Goal: Entertainment & Leisure: Consume media (video, audio)

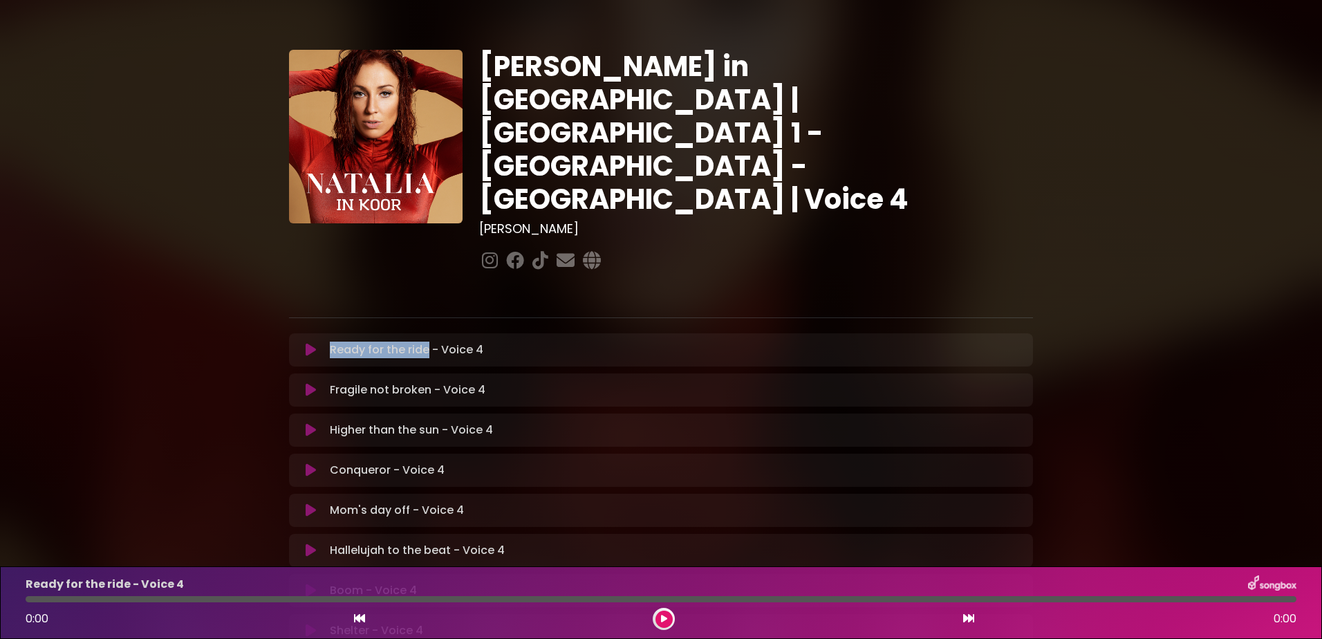
drag, startPoint x: 331, startPoint y: 297, endPoint x: 427, endPoint y: 297, distance: 96.8
click at [427, 342] on p "Ready for the ride - Voice 4 Loading Track..." at bounding box center [407, 350] width 154 height 17
copy p "Ready for the ride"
drag, startPoint x: 331, startPoint y: 340, endPoint x: 430, endPoint y: 340, distance: 98.9
click at [430, 382] on p "Fragile not broken - Voice 4 Loading Track..." at bounding box center [408, 390] width 156 height 17
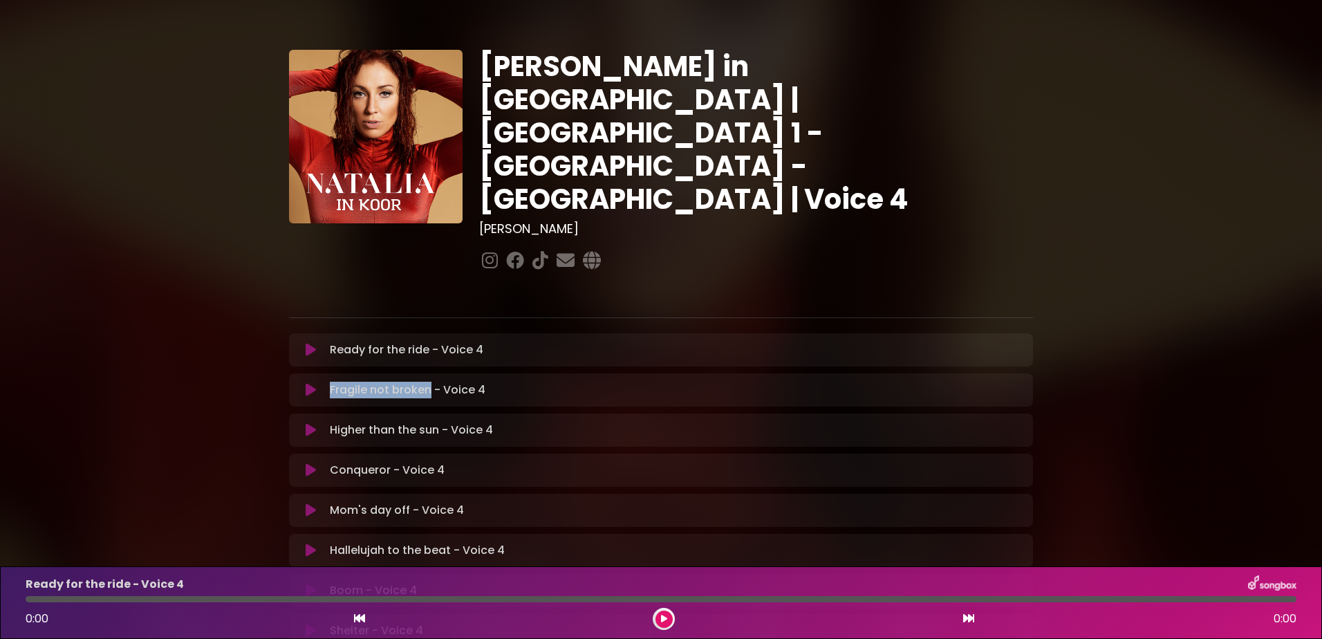
copy p "Fragile not broken"
drag, startPoint x: 331, startPoint y: 378, endPoint x: 436, endPoint y: 385, distance: 106.0
click at [436, 422] on p "Higher than the sun - Voice 4 Loading Track..." at bounding box center [411, 430] width 163 height 17
copy p "Higher than the sun"
click at [351, 462] on p "Conqueror - Voice 4 Loading Track..." at bounding box center [387, 470] width 115 height 17
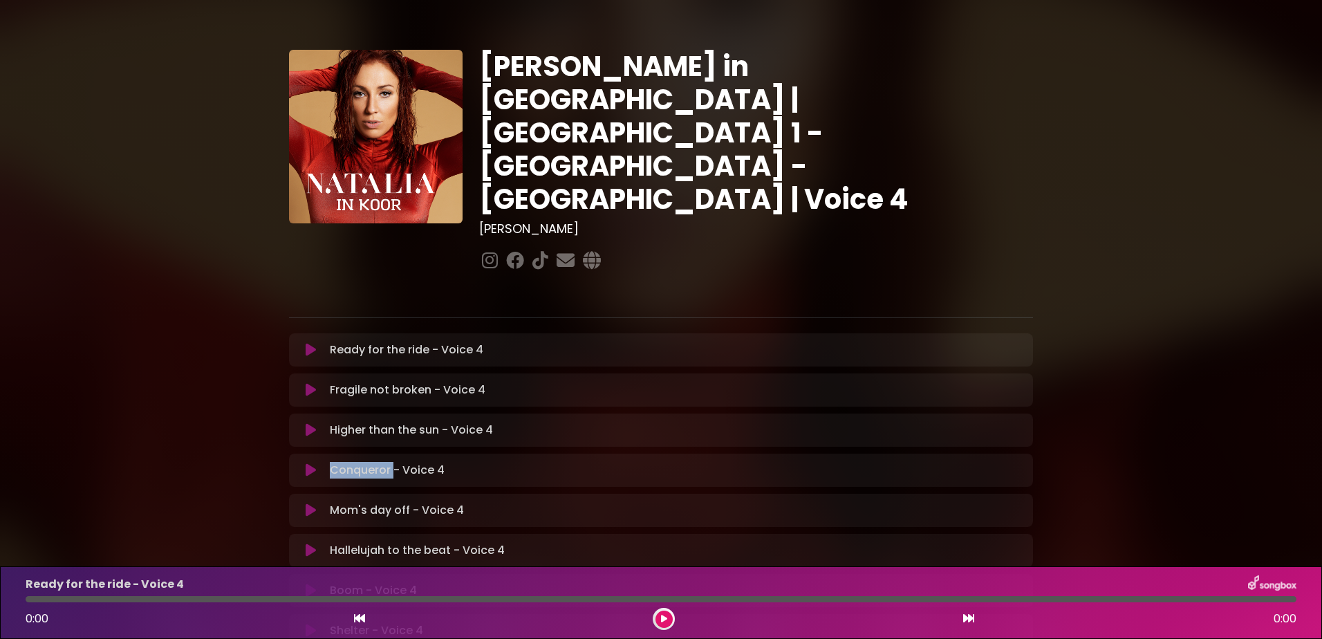
click at [351, 462] on p "Conqueror - Voice 4 Loading Track..." at bounding box center [387, 470] width 115 height 17
copy p "Conqueror"
drag, startPoint x: 407, startPoint y: 458, endPoint x: 322, endPoint y: 458, distance: 85.8
click at [322, 502] on div "Mom's day off - Voice 4 Loading Track..." at bounding box center [661, 510] width 728 height 17
copy div "Mom's day off"
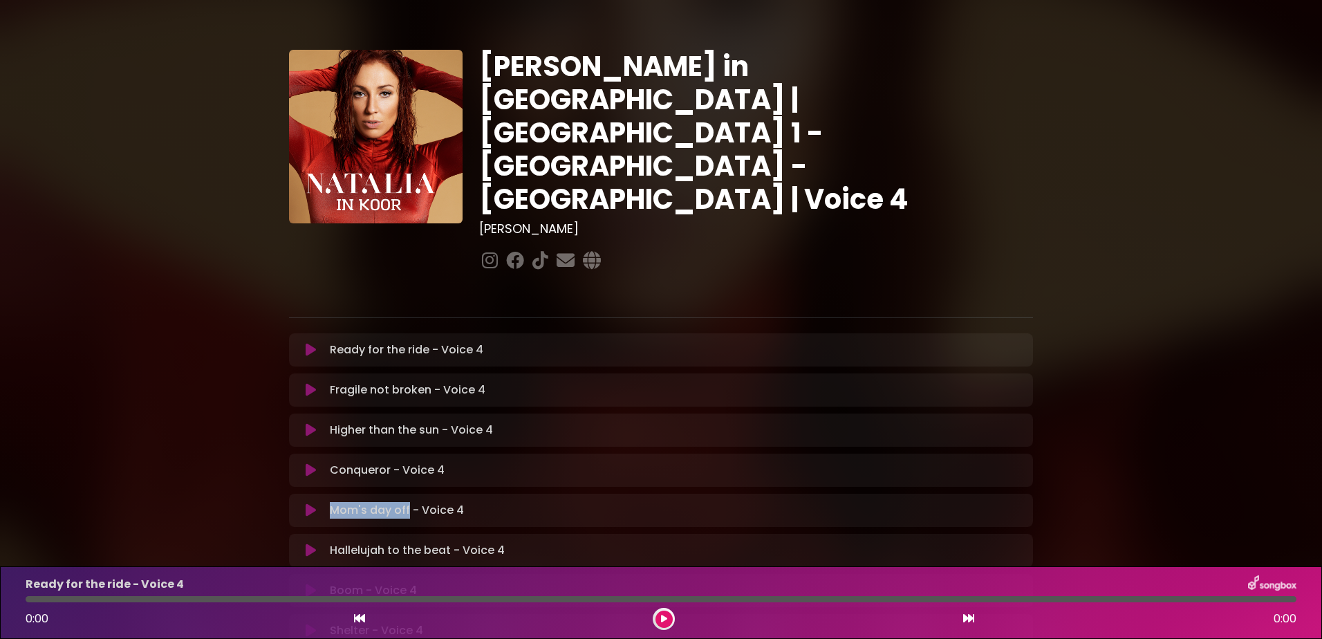
scroll to position [207, 0]
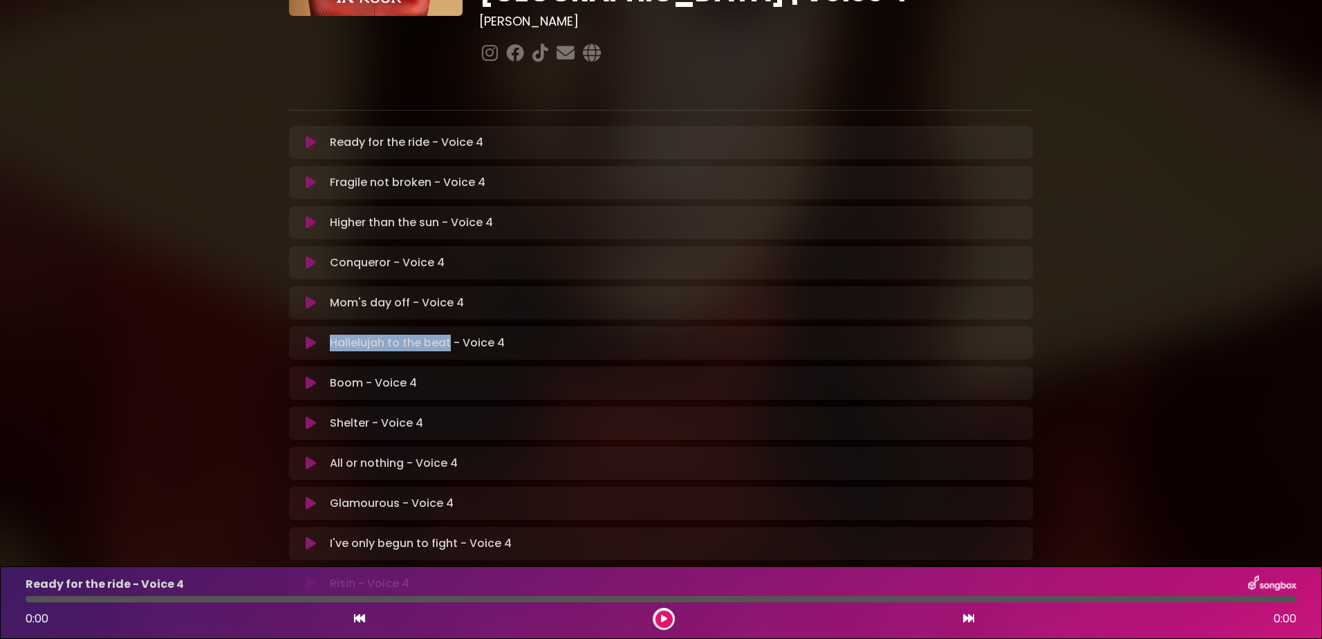
drag, startPoint x: 447, startPoint y: 295, endPoint x: 320, endPoint y: 295, distance: 127.3
click at [320, 335] on div "Hallelujah to the beat - Voice 4 Loading Track..." at bounding box center [661, 343] width 728 height 17
copy div "Hallelujah to the beat"
drag, startPoint x: 402, startPoint y: 414, endPoint x: 297, endPoint y: 409, distance: 105.2
click at [297, 455] on div "All or nothing - Voice 4 Loading Track..." at bounding box center [661, 463] width 744 height 17
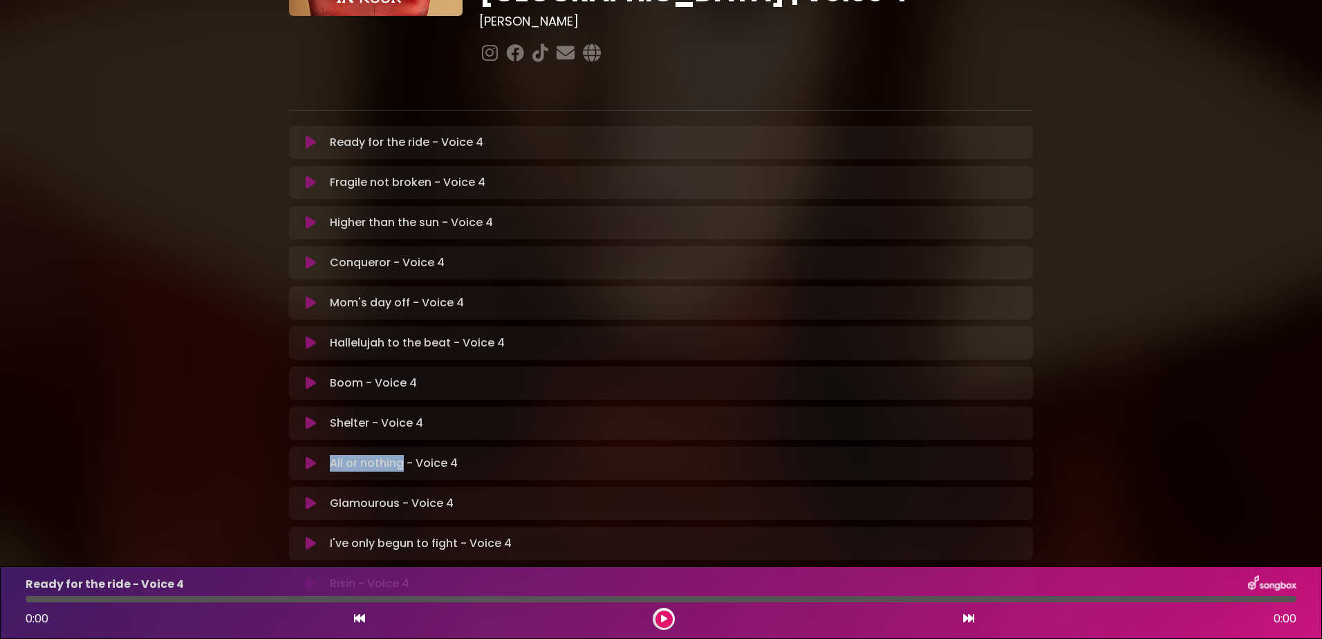
copy div "All or nothing"
click at [371, 495] on p "Glamourous - Voice 4 Loading Track..." at bounding box center [392, 503] width 124 height 17
copy p "Glamourous"
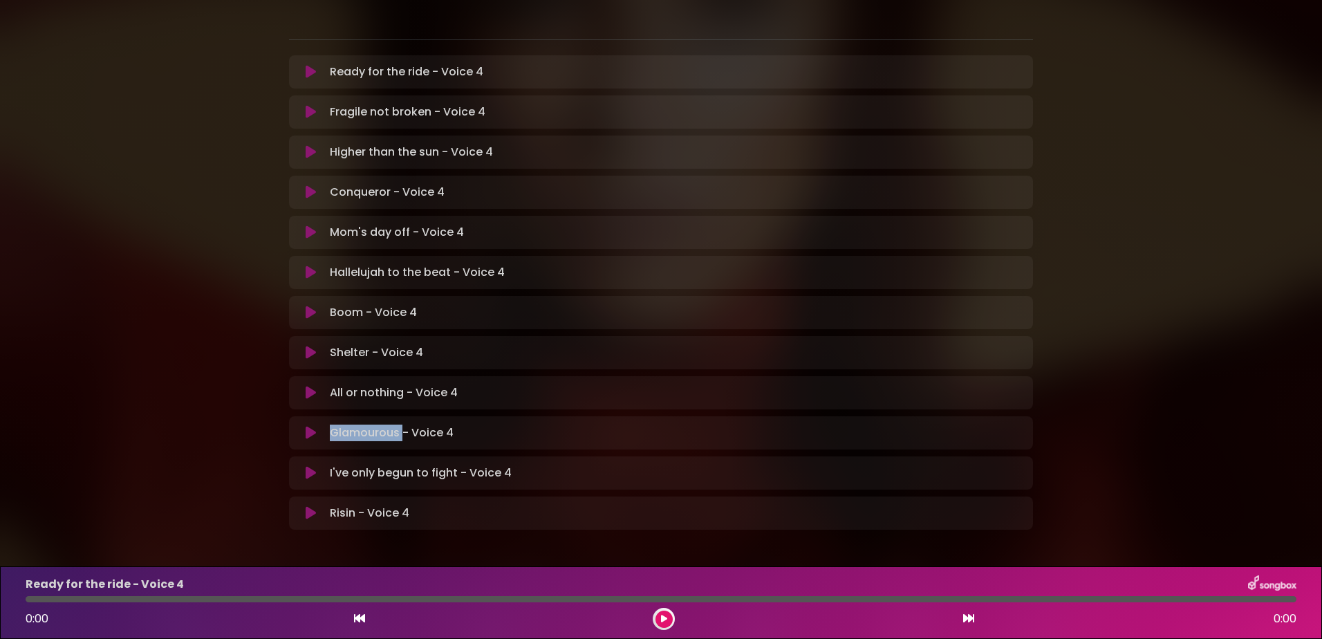
scroll to position [279, 0]
drag, startPoint x: 457, startPoint y: 418, endPoint x: 302, endPoint y: 420, distance: 154.9
click at [302, 464] on div "I've only begun to fight - Voice 4 Loading Track..." at bounding box center [661, 472] width 728 height 17
copy div "I've only begun to fight"
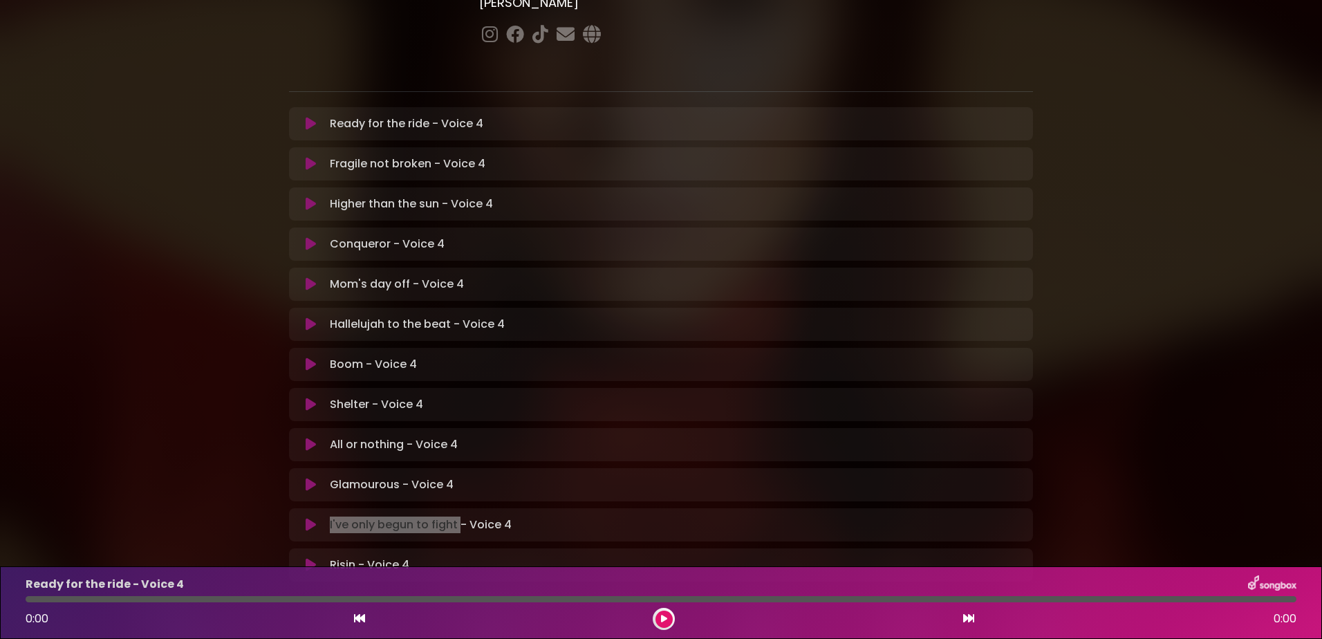
scroll to position [71, 0]
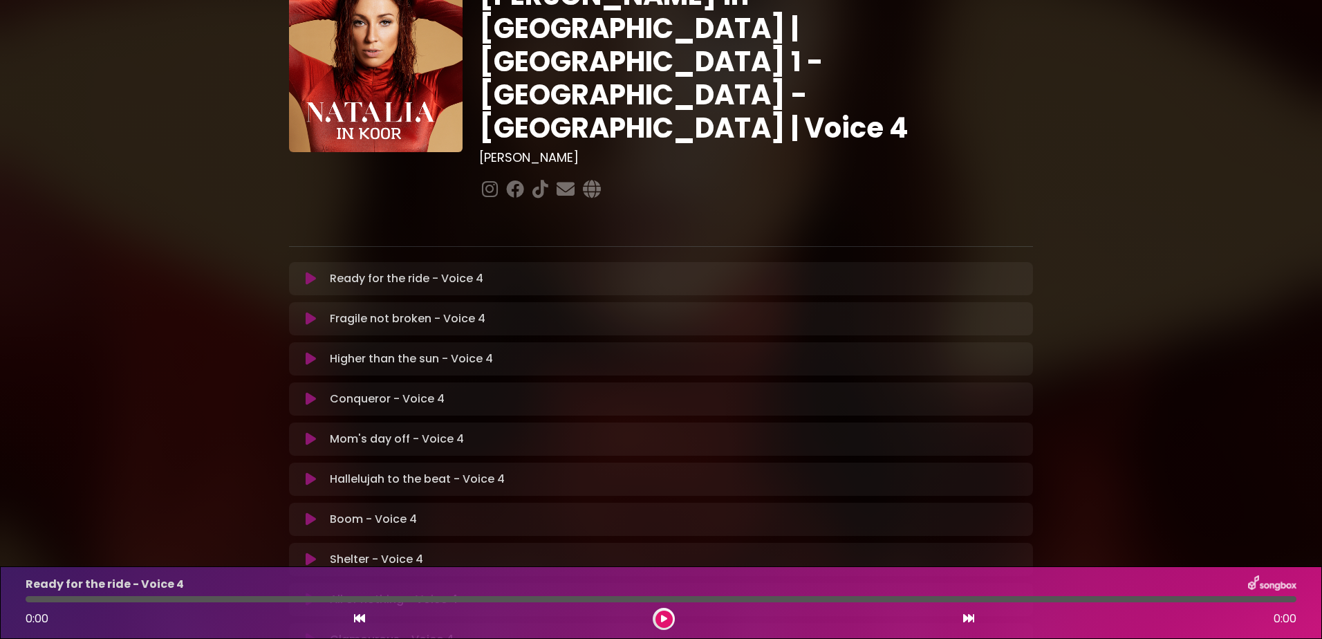
click at [309, 272] on icon at bounding box center [311, 279] width 10 height 14
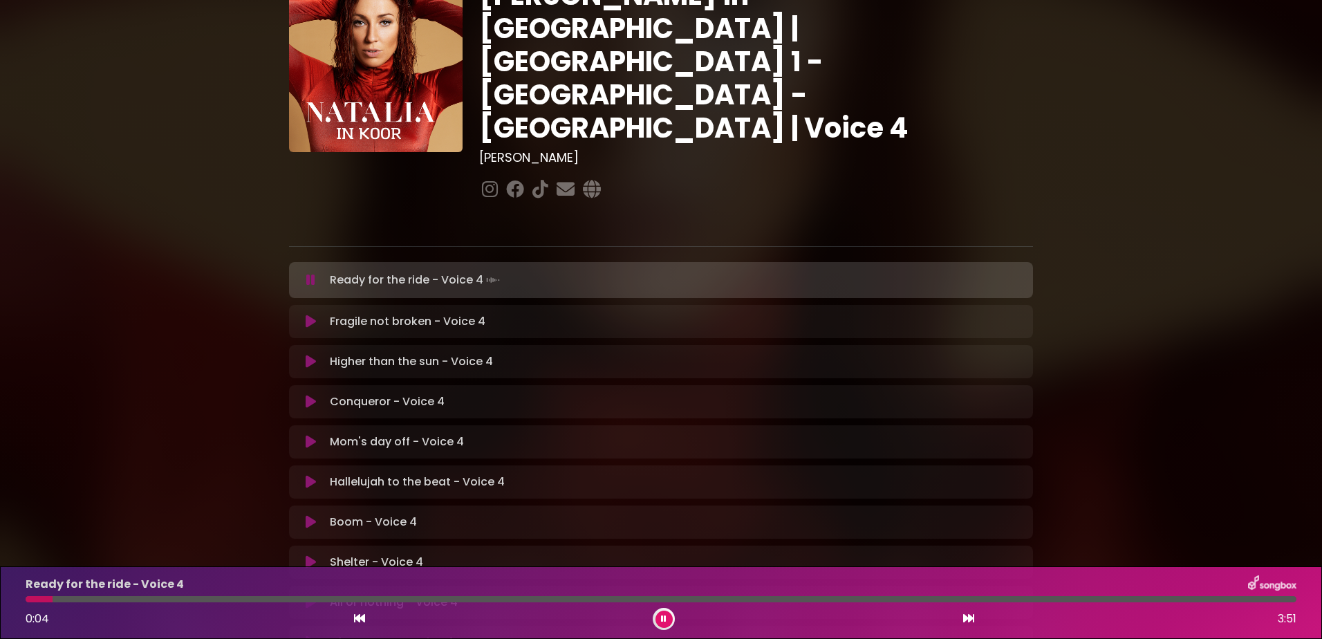
click at [666, 618] on icon at bounding box center [664, 619] width 6 height 8
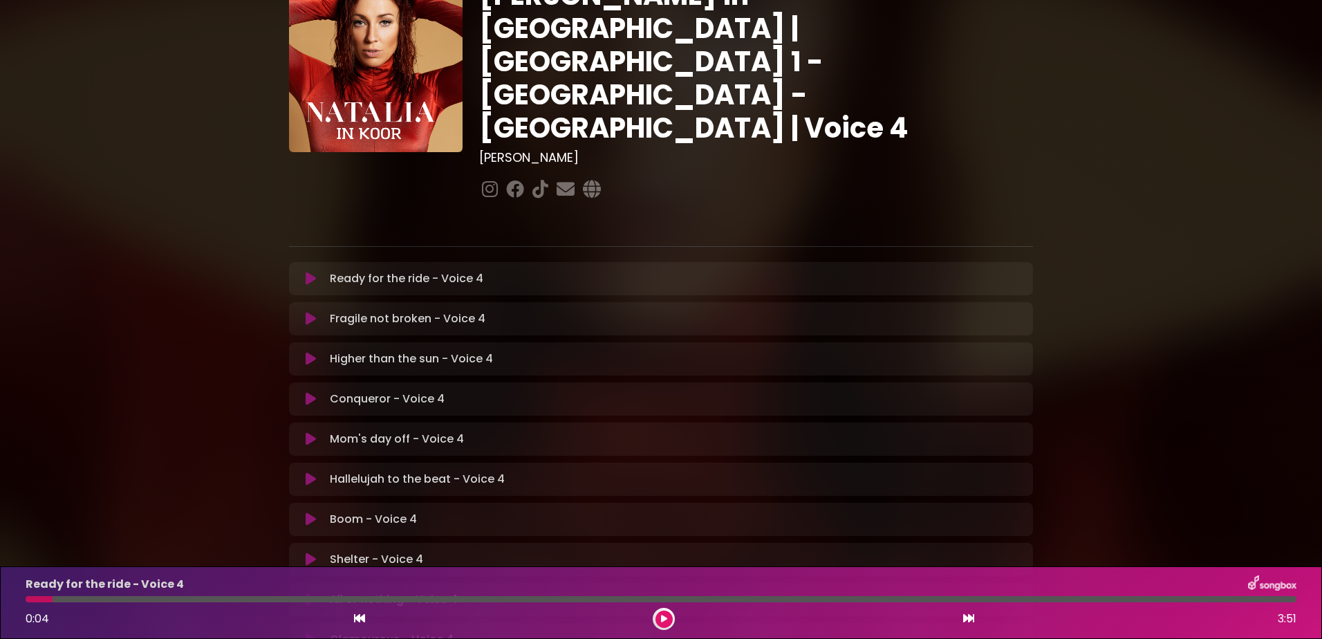
click at [315, 272] on icon at bounding box center [311, 279] width 10 height 14
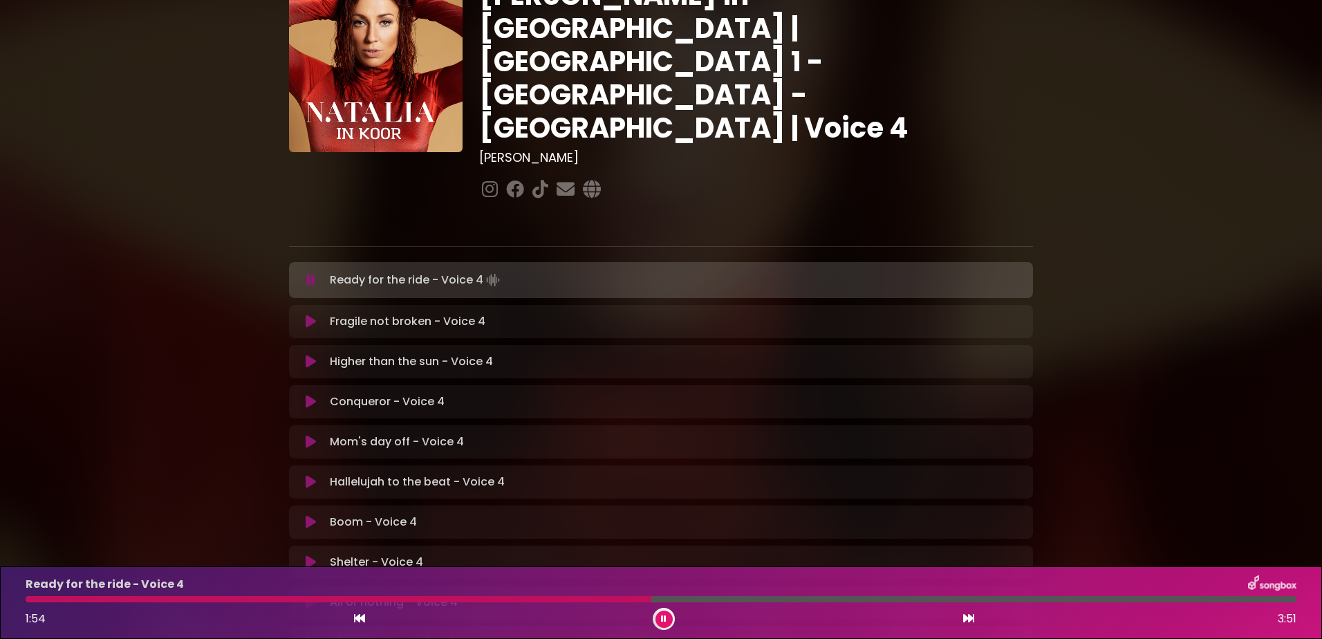
click at [660, 615] on button at bounding box center [664, 619] width 17 height 17
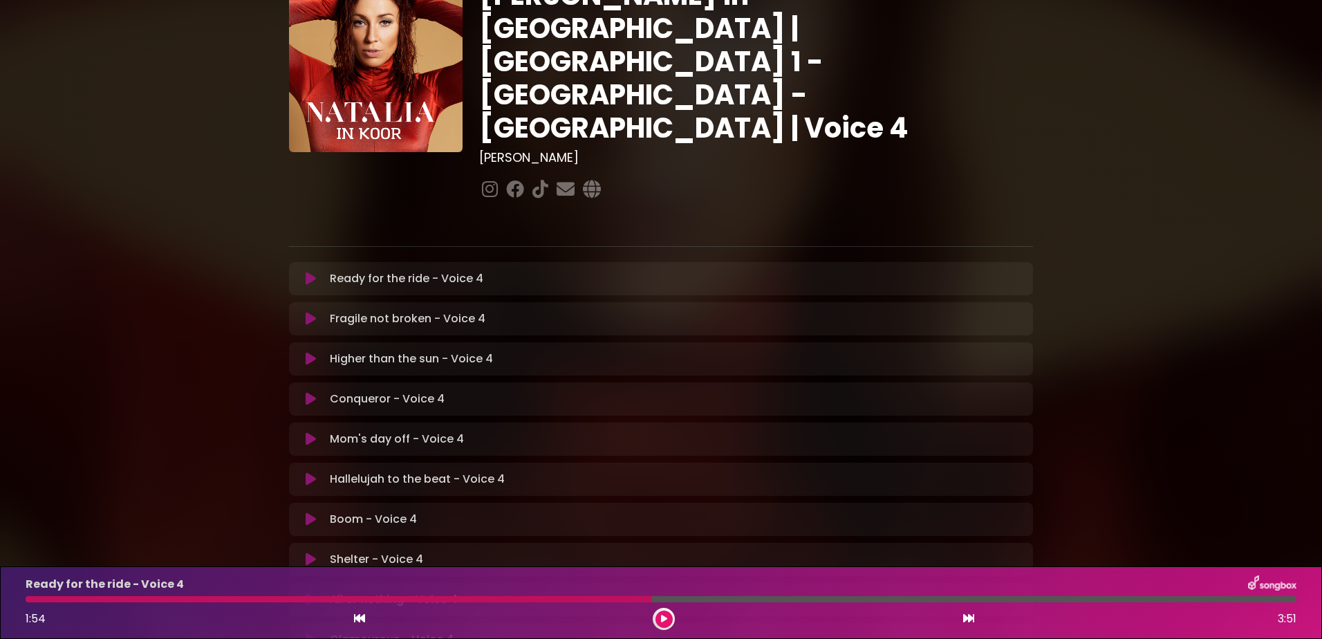
click at [634, 596] on div at bounding box center [339, 599] width 627 height 6
click at [608, 596] on div at bounding box center [339, 599] width 627 height 6
click at [609, 600] on div at bounding box center [339, 599] width 627 height 6
click at [610, 600] on div at bounding box center [339, 599] width 627 height 6
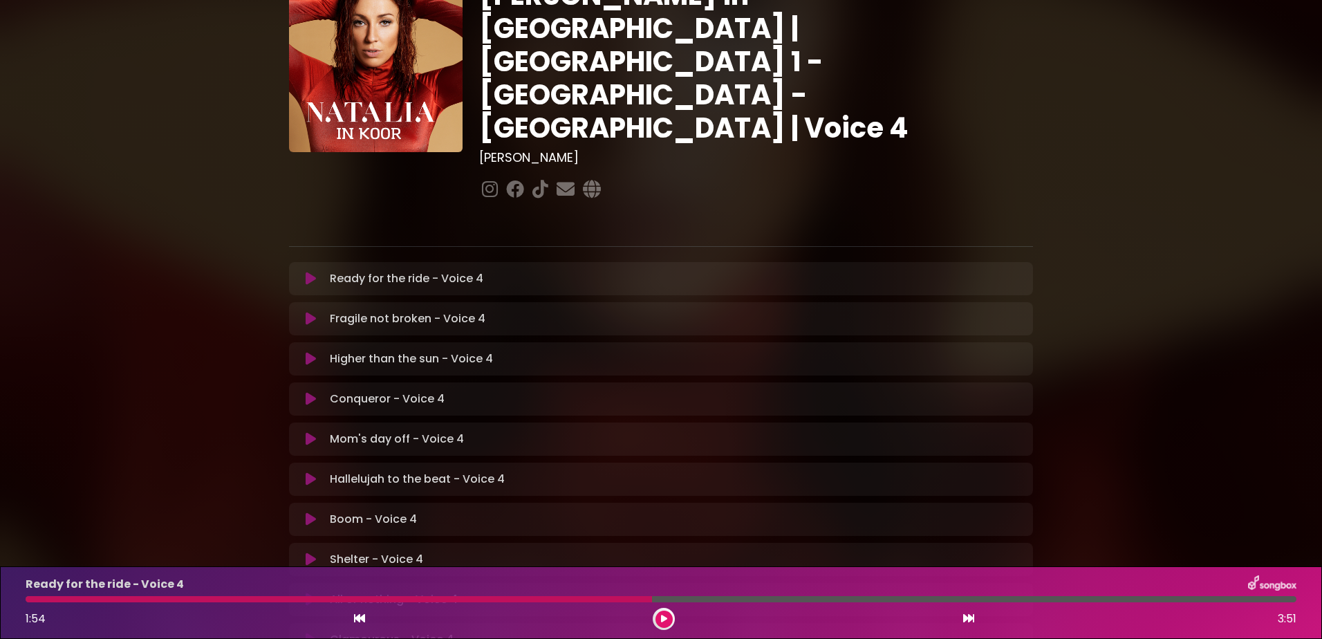
click at [667, 615] on icon at bounding box center [664, 619] width 6 height 8
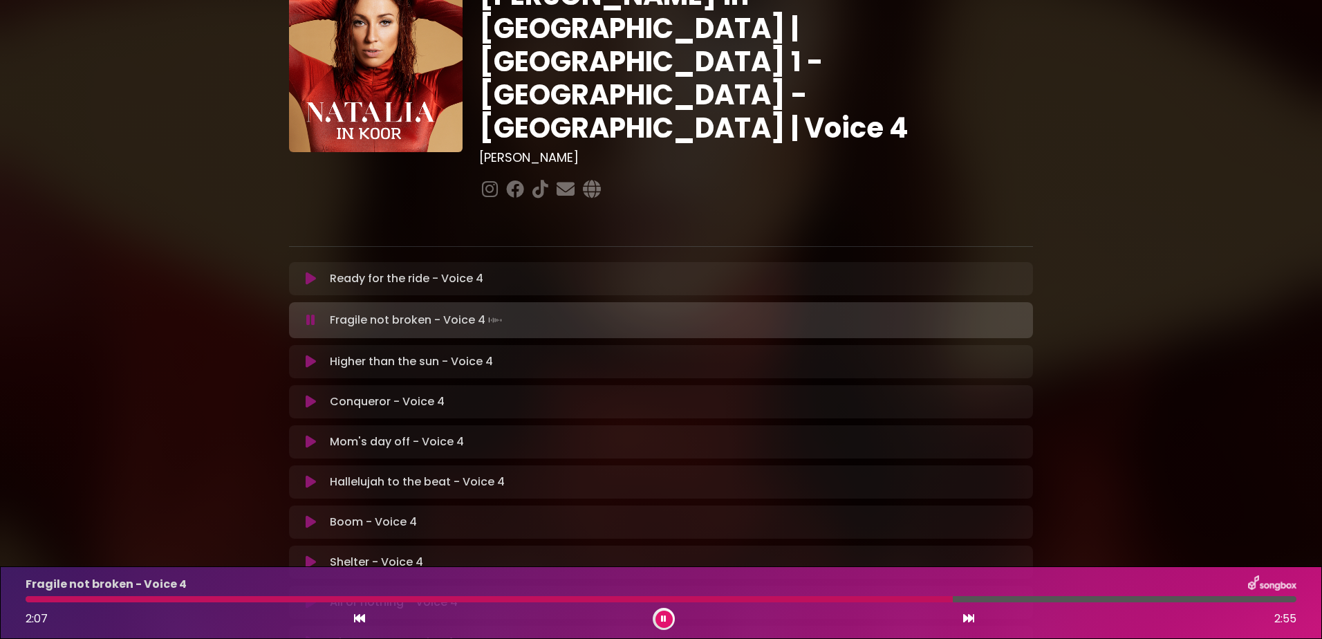
click at [668, 613] on button at bounding box center [664, 619] width 17 height 17
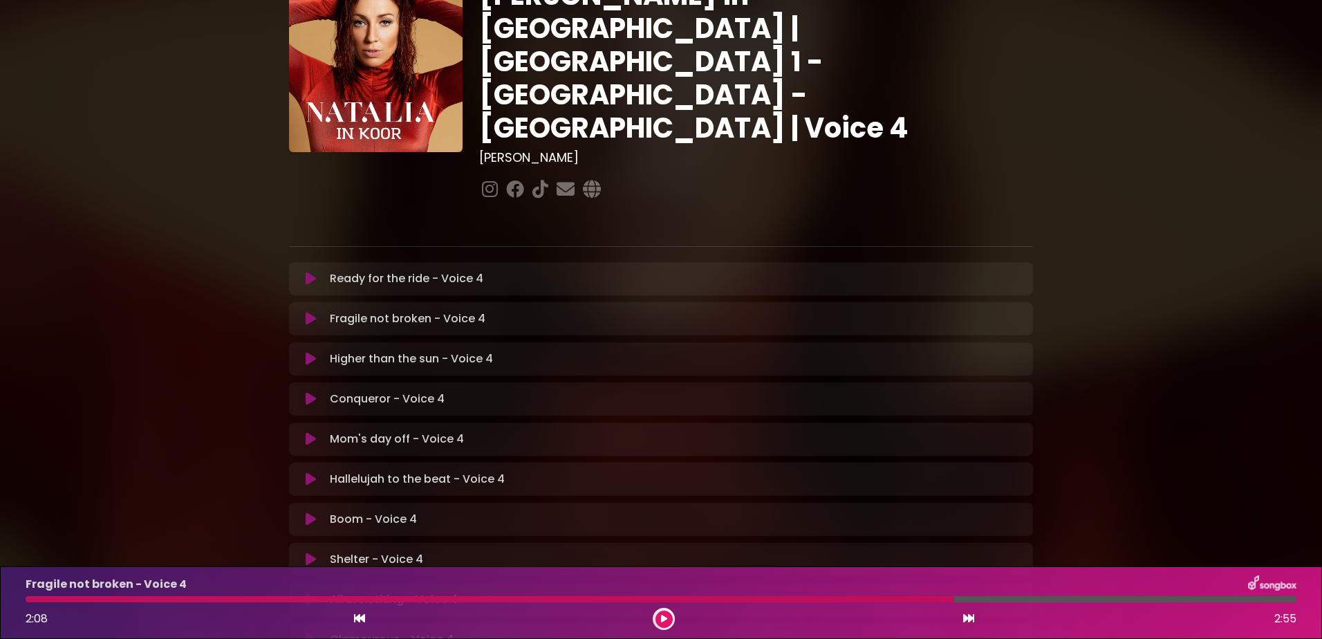
click at [665, 613] on button at bounding box center [664, 619] width 17 height 17
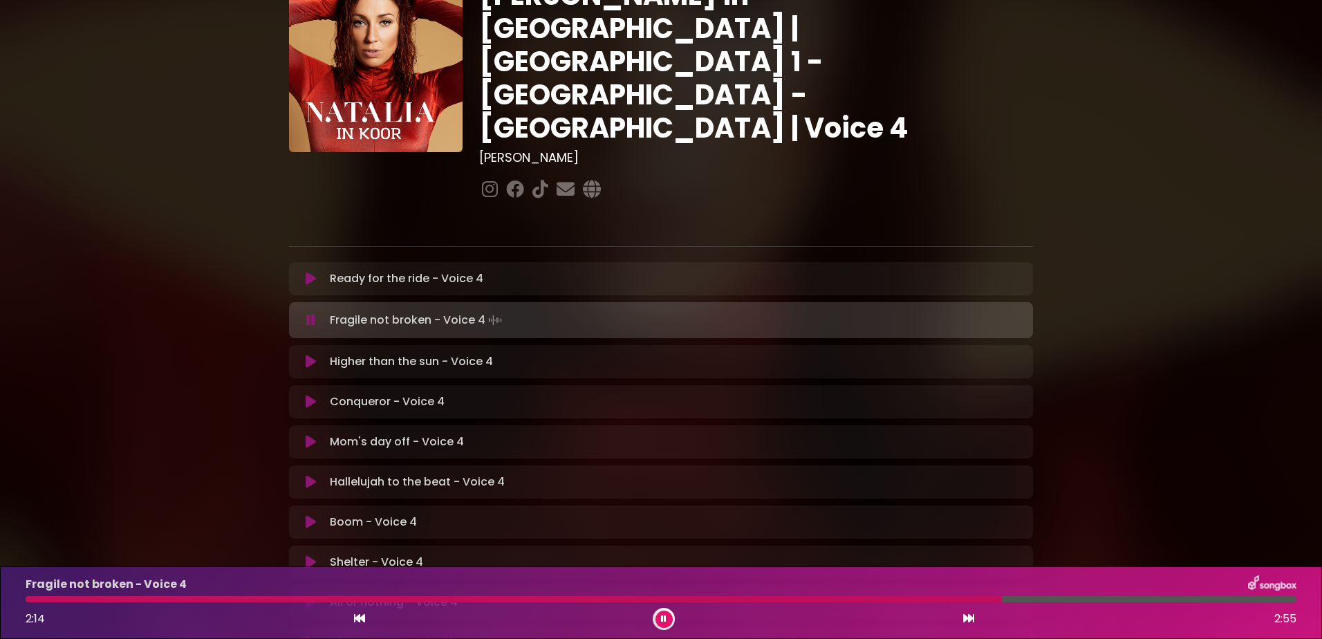
click at [37, 596] on div at bounding box center [514, 599] width 977 height 6
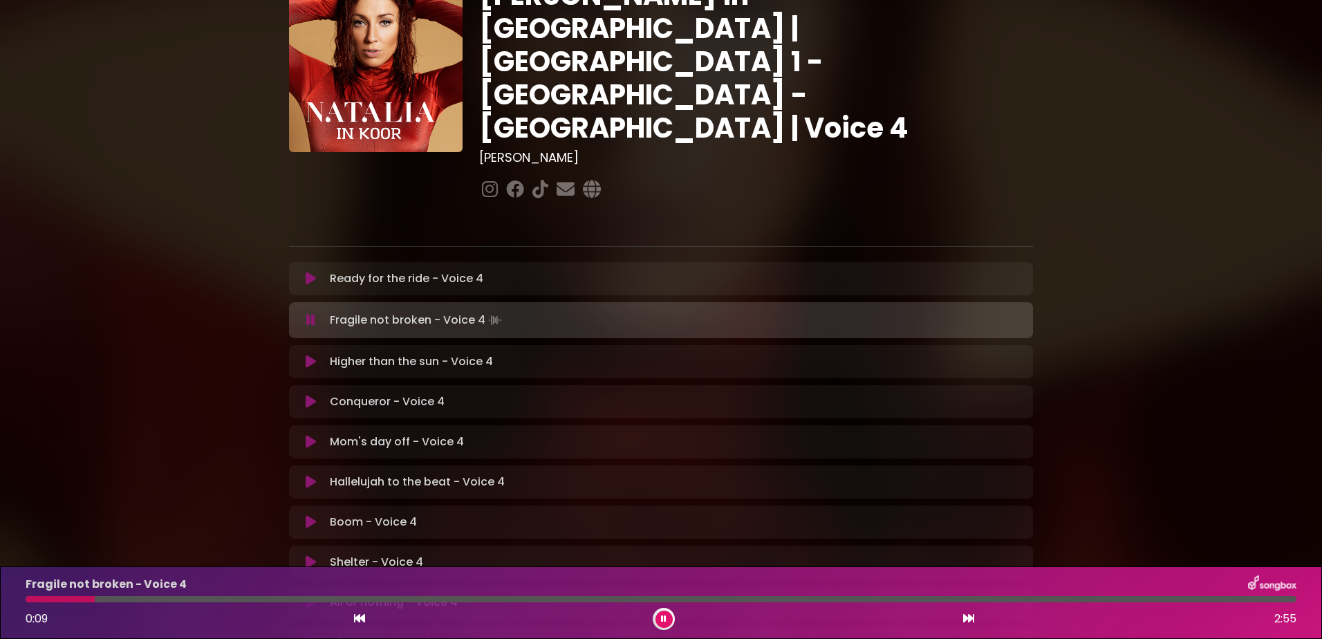
click at [663, 613] on button at bounding box center [664, 619] width 17 height 17
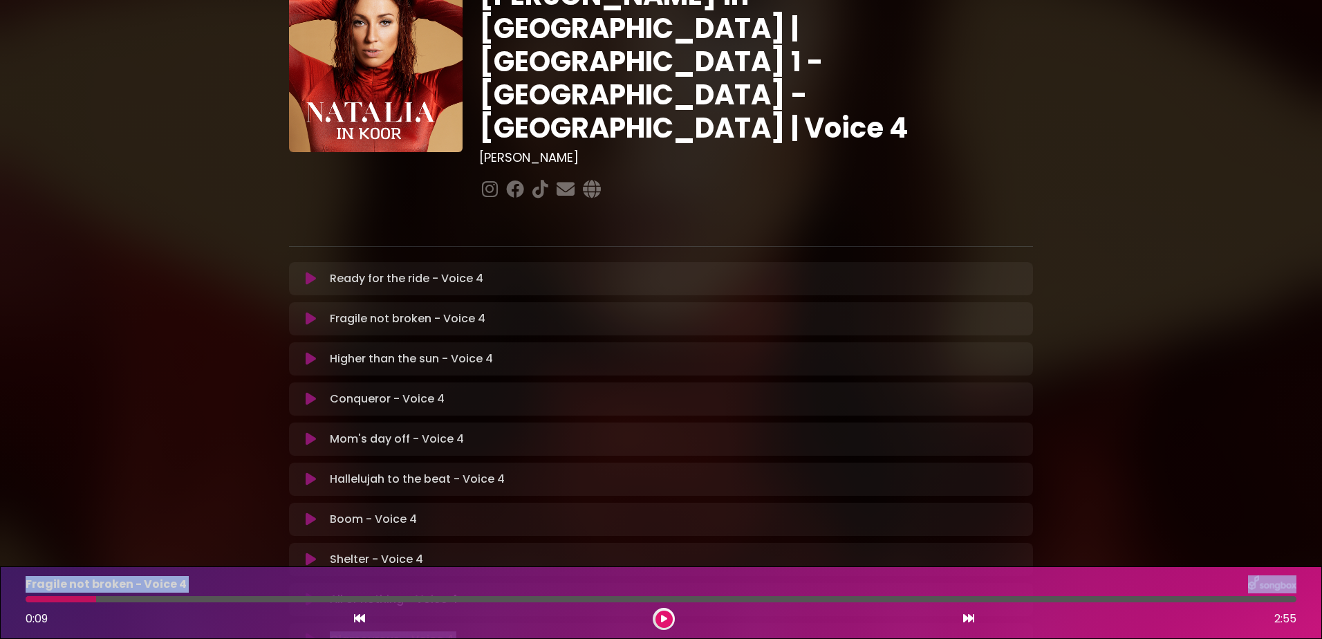
drag, startPoint x: 96, startPoint y: 596, endPoint x: -3, endPoint y: 601, distance: 99.0
click at [0, 601] on html "× [PERSON_NAME] in Koor | [GEOGRAPHIC_DATA] 1 - [GEOGRAPHIC_DATA] - [GEOGRAPHIC…" at bounding box center [661, 319] width 1322 height 639
click at [26, 599] on div at bounding box center [61, 599] width 71 height 6
click at [672, 623] on div at bounding box center [664, 619] width 22 height 22
click at [29, 596] on div at bounding box center [61, 599] width 71 height 6
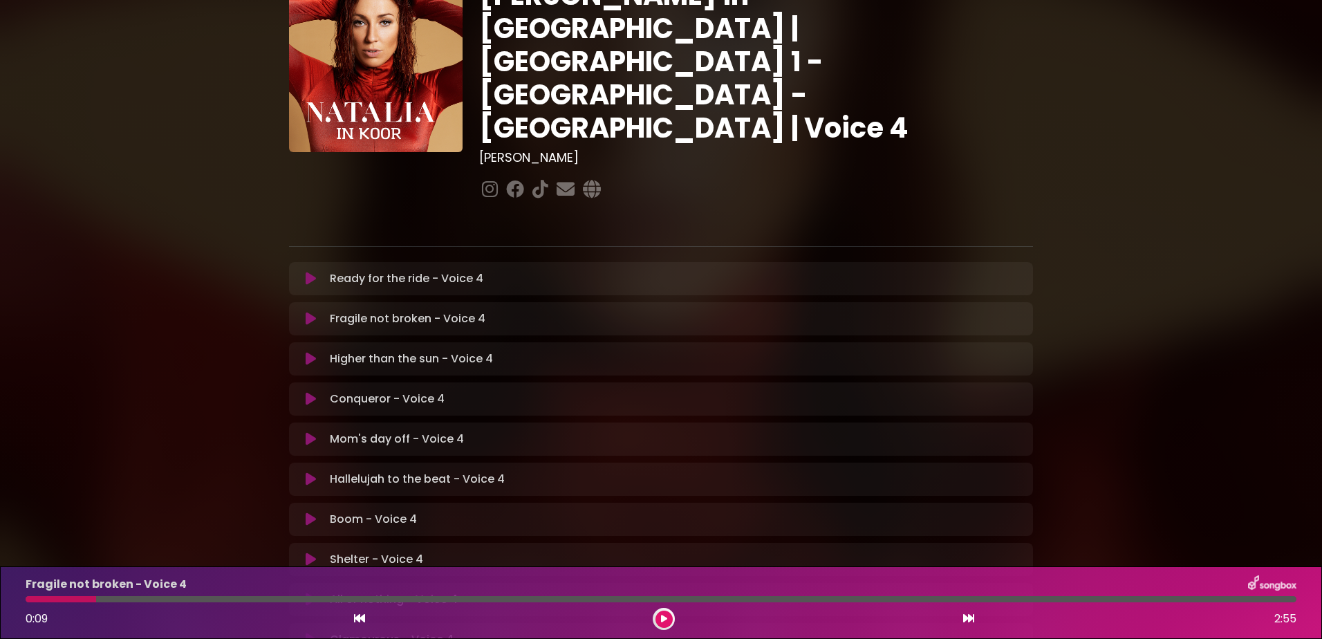
click at [27, 598] on div at bounding box center [61, 599] width 71 height 6
click at [659, 616] on button at bounding box center [664, 619] width 17 height 17
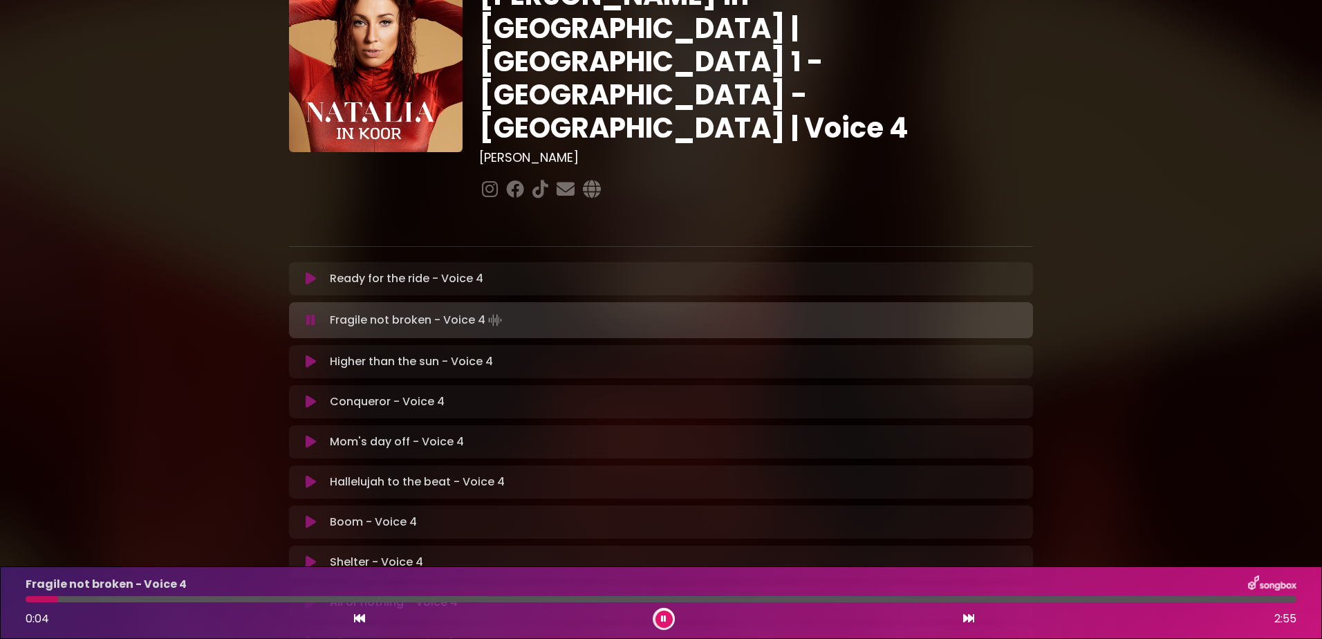
click at [662, 615] on icon at bounding box center [664, 619] width 6 height 8
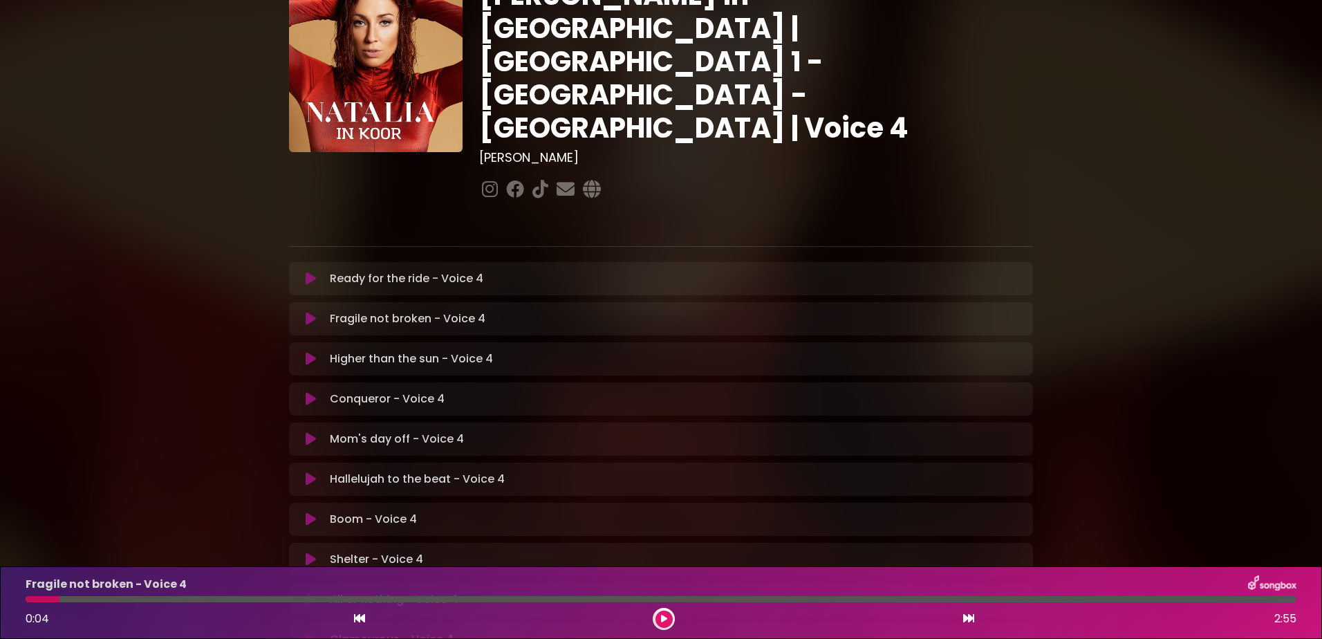
click at [666, 621] on icon at bounding box center [664, 619] width 6 height 8
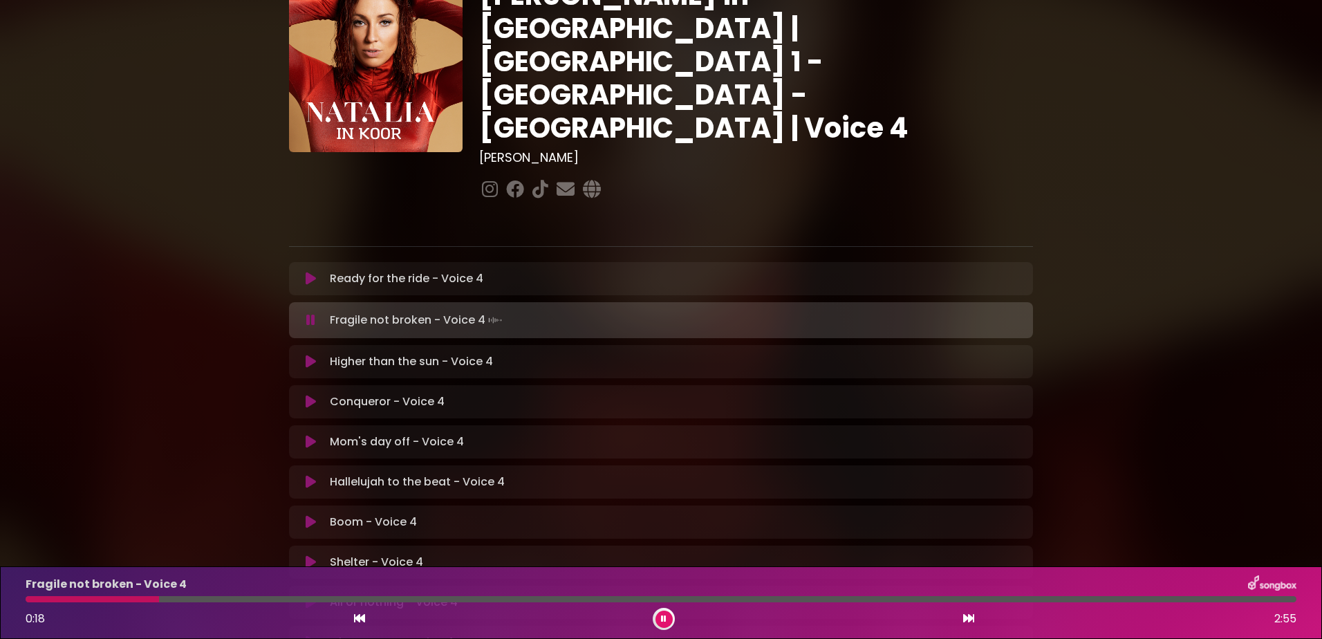
click at [31, 596] on div at bounding box center [92, 599] width 133 height 6
click at [362, 614] on icon at bounding box center [359, 618] width 11 height 11
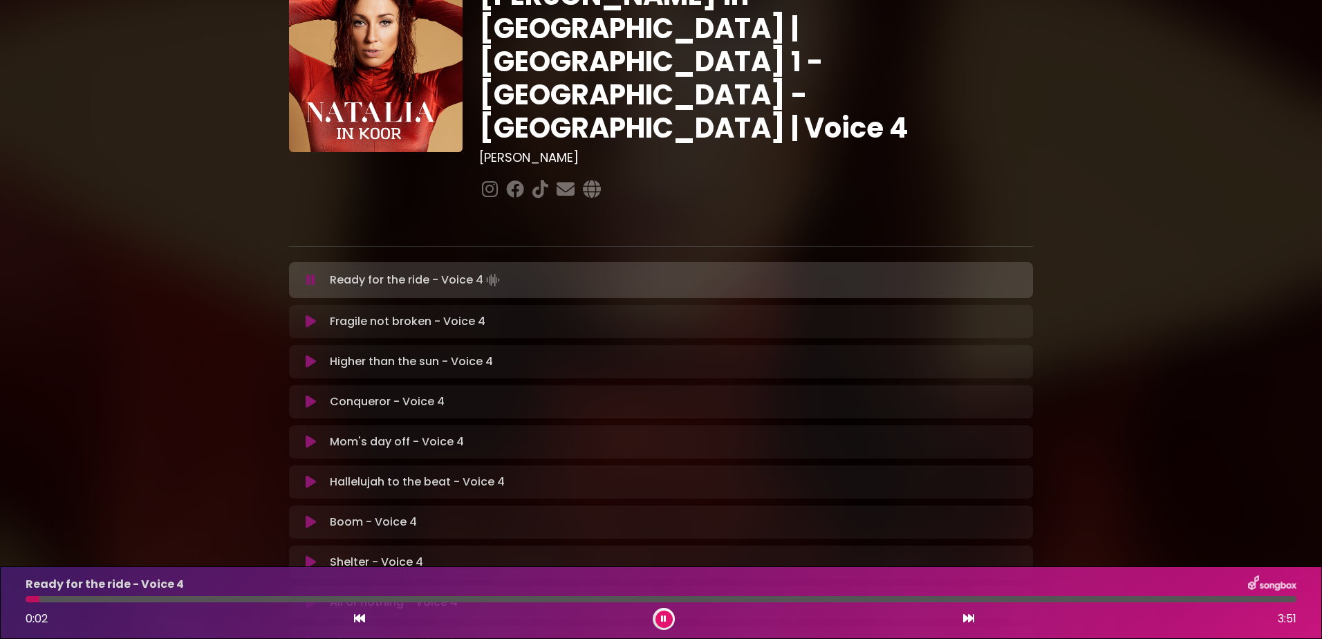
click at [968, 616] on icon at bounding box center [968, 618] width 11 height 11
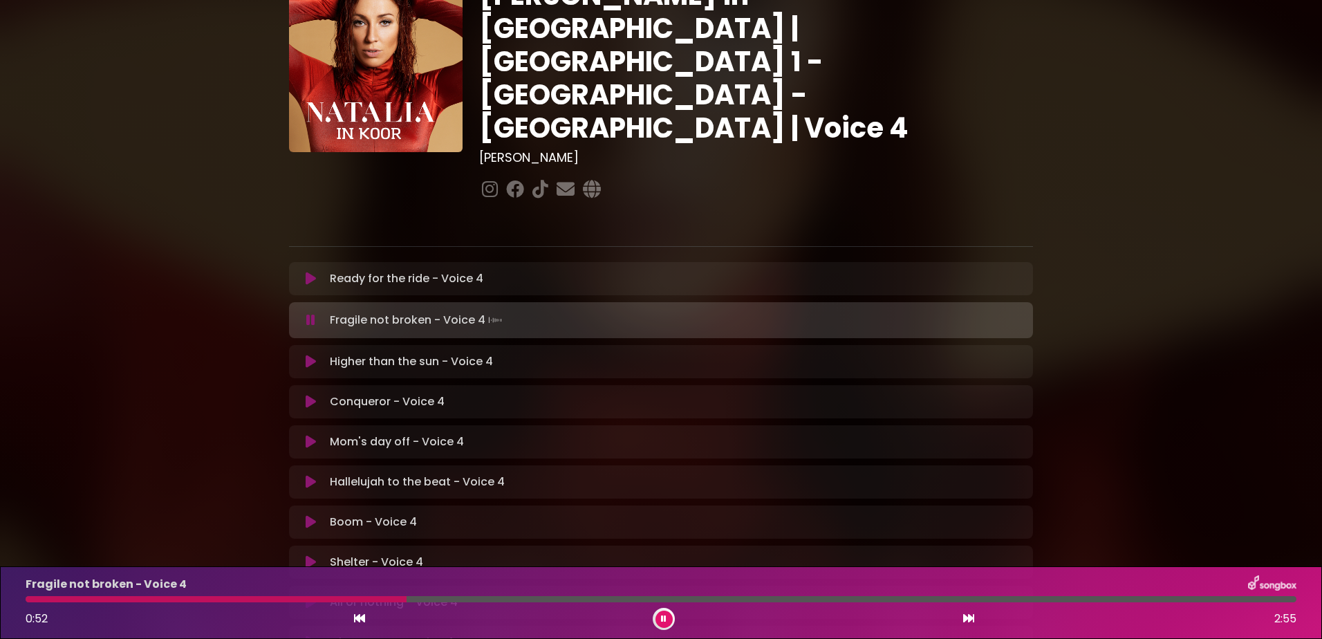
drag, startPoint x: 660, startPoint y: 615, endPoint x: 613, endPoint y: 615, distance: 46.3
click at [660, 615] on button at bounding box center [664, 619] width 17 height 17
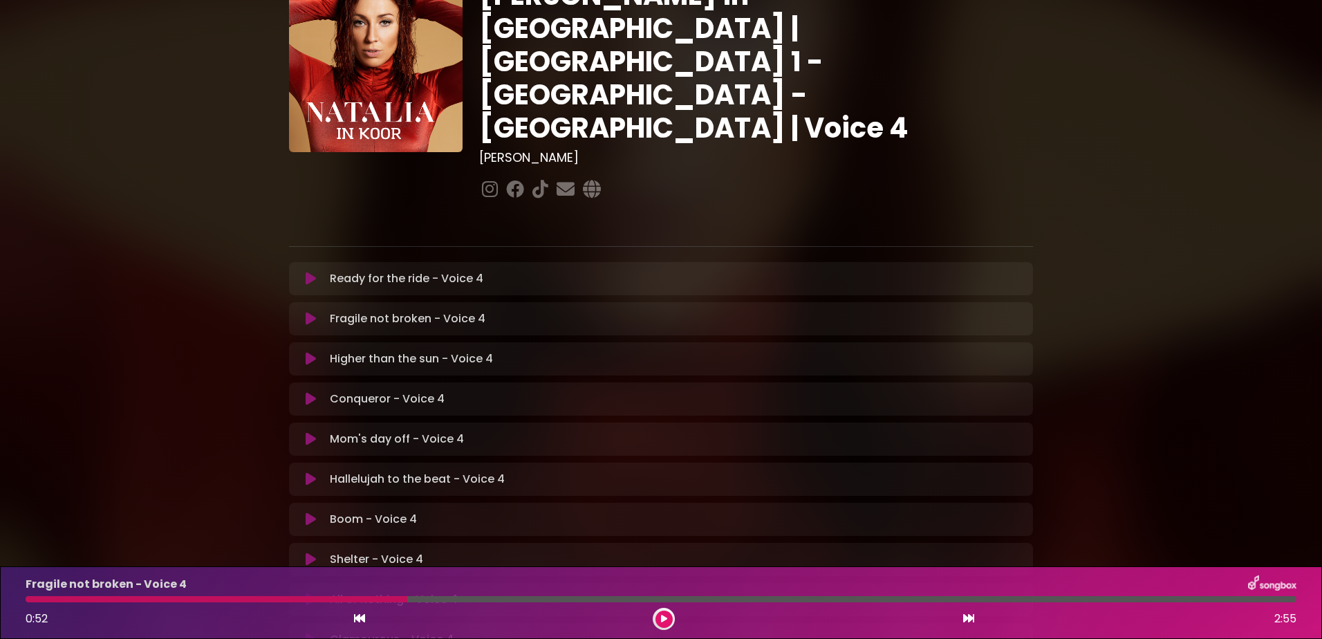
click at [354, 598] on div at bounding box center [217, 599] width 382 height 6
drag, startPoint x: 401, startPoint y: 597, endPoint x: 365, endPoint y: 597, distance: 36.0
click at [365, 597] on div at bounding box center [217, 599] width 382 height 6
click at [364, 597] on div at bounding box center [217, 599] width 382 height 6
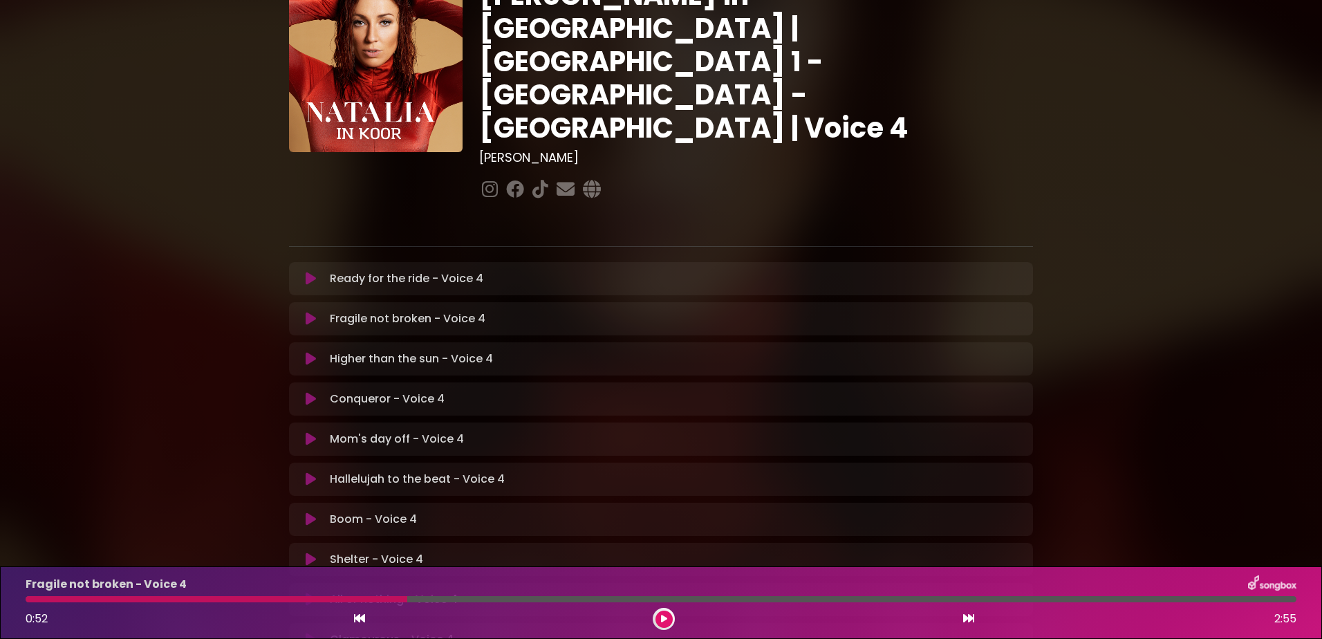
click at [364, 597] on div at bounding box center [217, 599] width 382 height 6
click at [663, 613] on button at bounding box center [664, 619] width 17 height 17
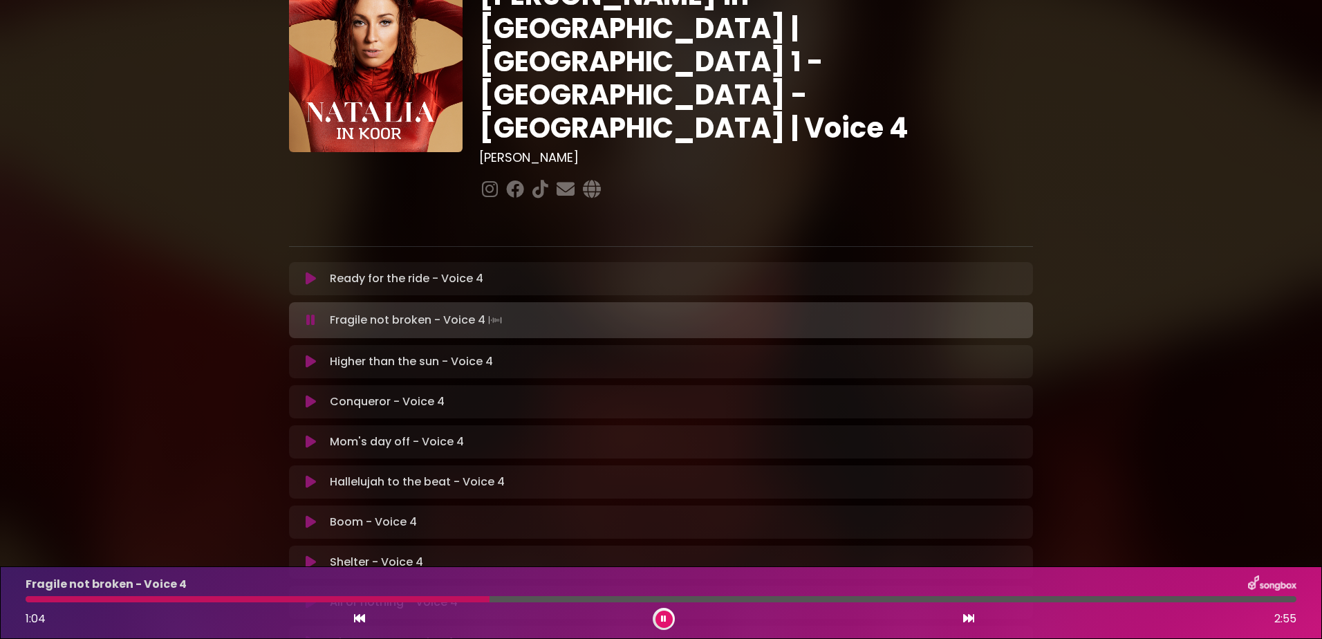
click at [461, 597] on div at bounding box center [258, 599] width 464 height 6
click at [417, 598] on div at bounding box center [245, 599] width 439 height 6
click at [371, 597] on div at bounding box center [256, 599] width 461 height 6
click at [337, 597] on div at bounding box center [210, 599] width 369 height 6
click at [365, 600] on div at bounding box center [300, 599] width 548 height 6
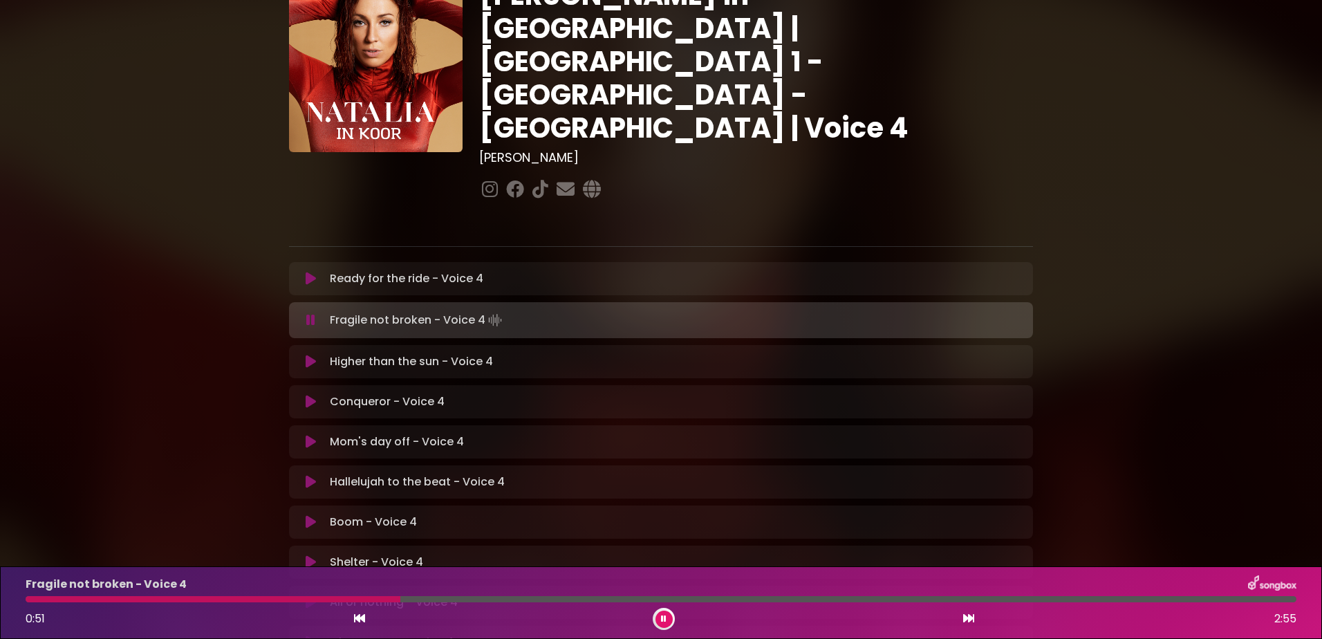
click at [36, 599] on div at bounding box center [213, 599] width 375 height 6
click at [271, 598] on div at bounding box center [251, 599] width 451 height 6
click at [196, 598] on div at bounding box center [152, 599] width 253 height 6
click at [27, 600] on div at bounding box center [120, 599] width 189 height 6
click at [677, 616] on div "0:56 2:55" at bounding box center [661, 619] width 1288 height 22
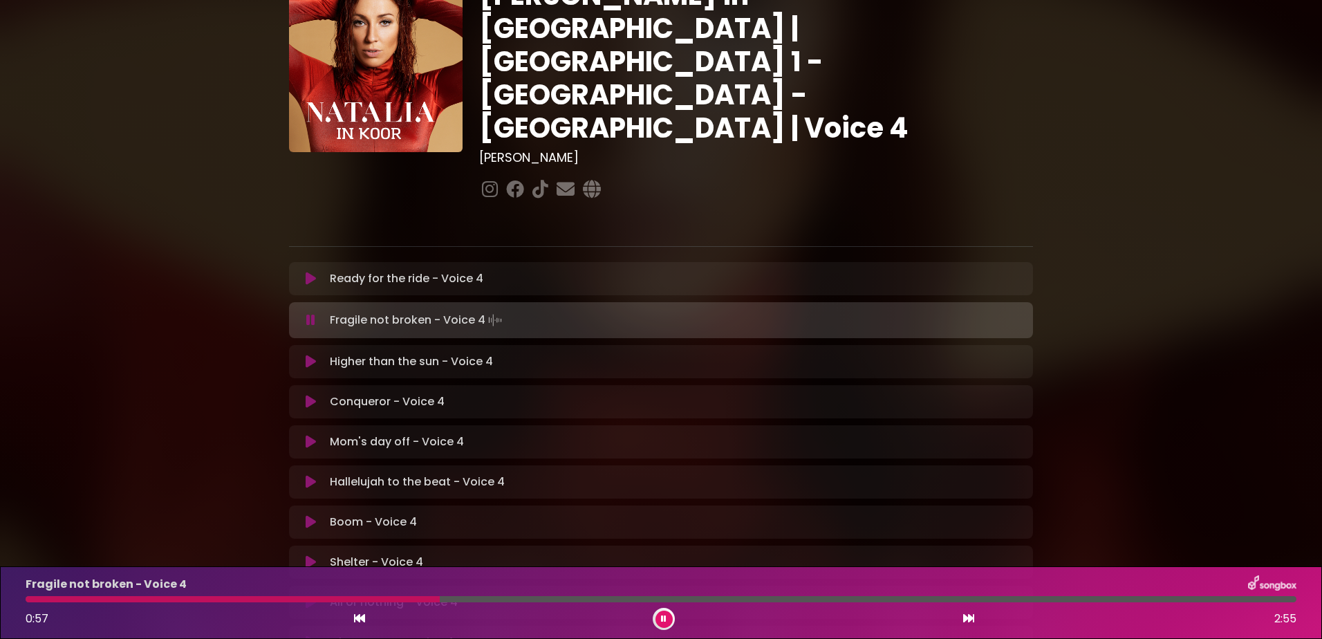
click at [660, 616] on button at bounding box center [664, 619] width 17 height 17
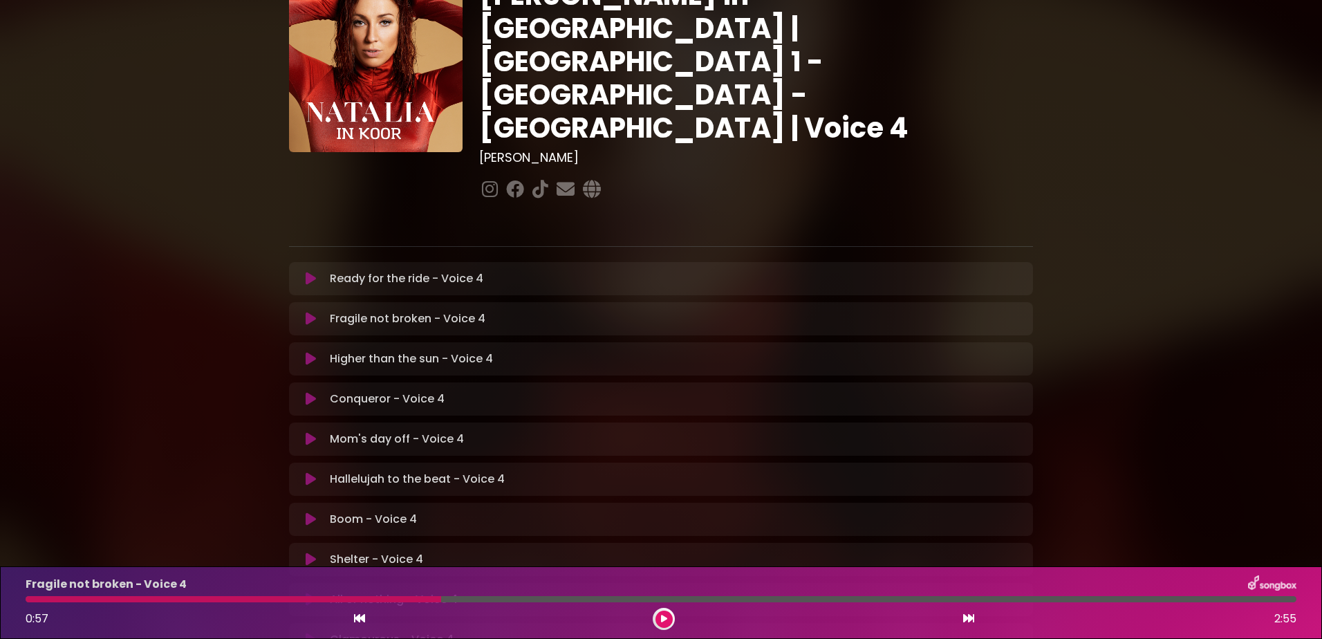
click at [373, 600] on div at bounding box center [234, 599] width 416 height 6
click at [371, 599] on div at bounding box center [234, 599] width 416 height 6
click at [663, 613] on button at bounding box center [664, 619] width 17 height 17
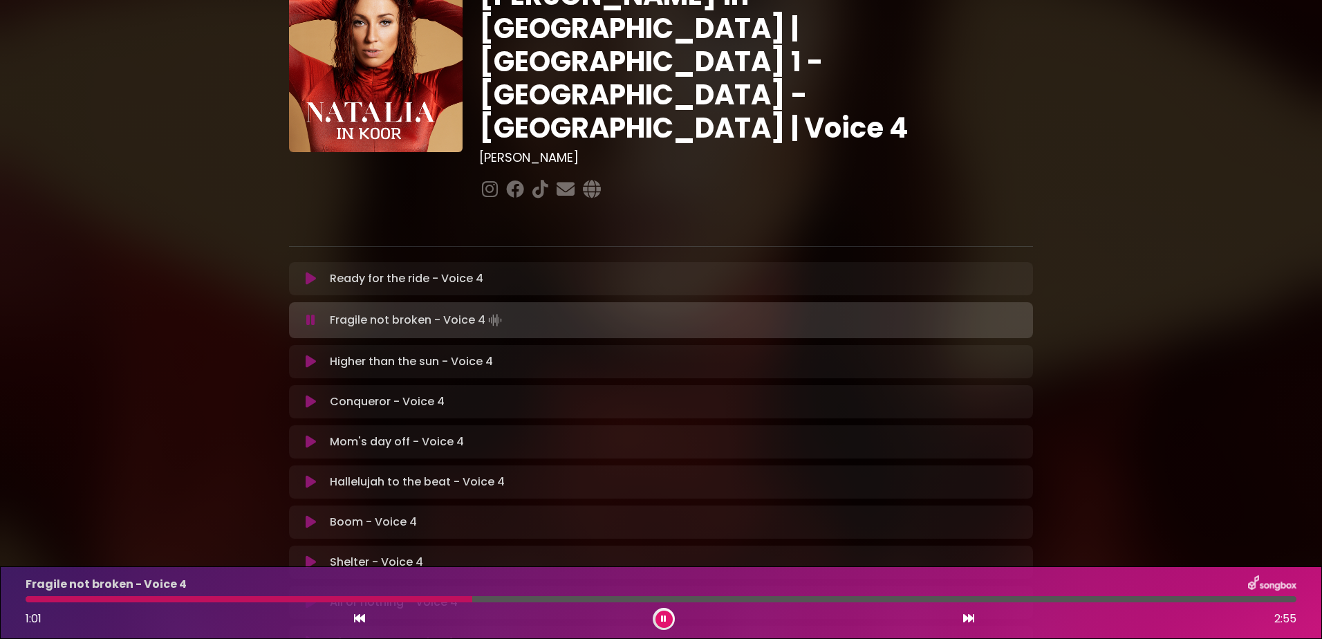
drag, startPoint x: 666, startPoint y: 616, endPoint x: 710, endPoint y: 598, distance: 46.9
click at [665, 616] on icon at bounding box center [664, 619] width 6 height 8
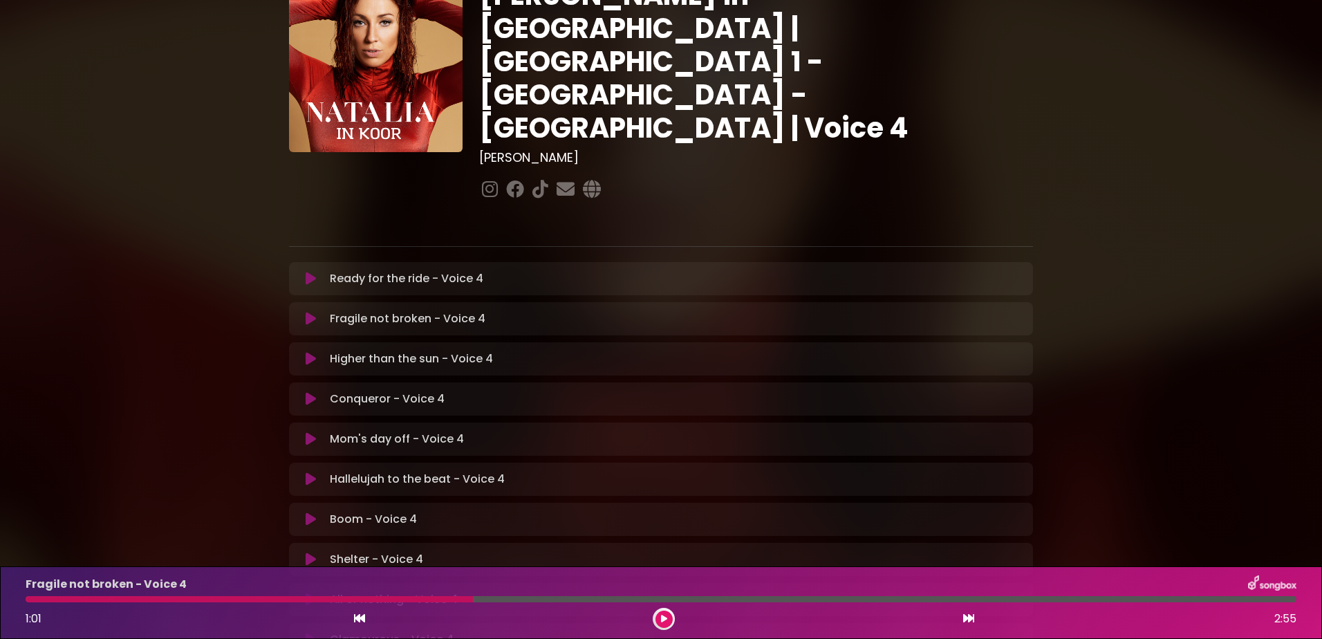
click at [385, 598] on div at bounding box center [249, 599] width 447 height 6
click at [656, 619] on button at bounding box center [664, 619] width 17 height 17
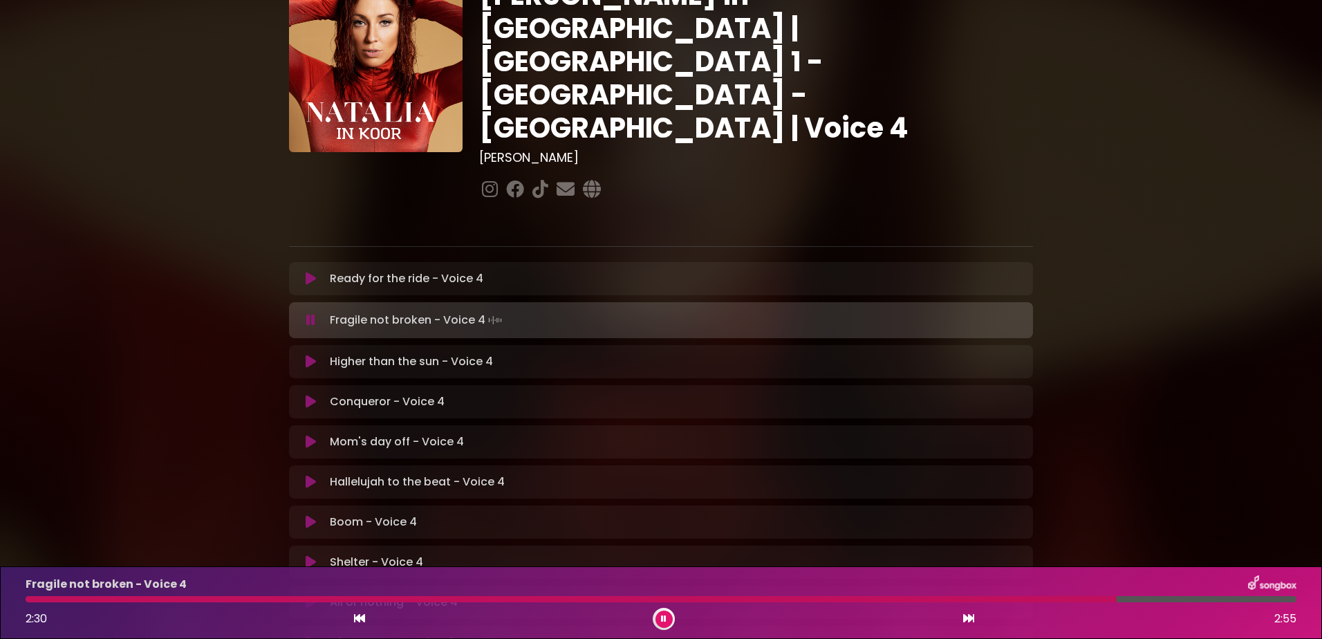
click at [658, 618] on button at bounding box center [664, 619] width 17 height 17
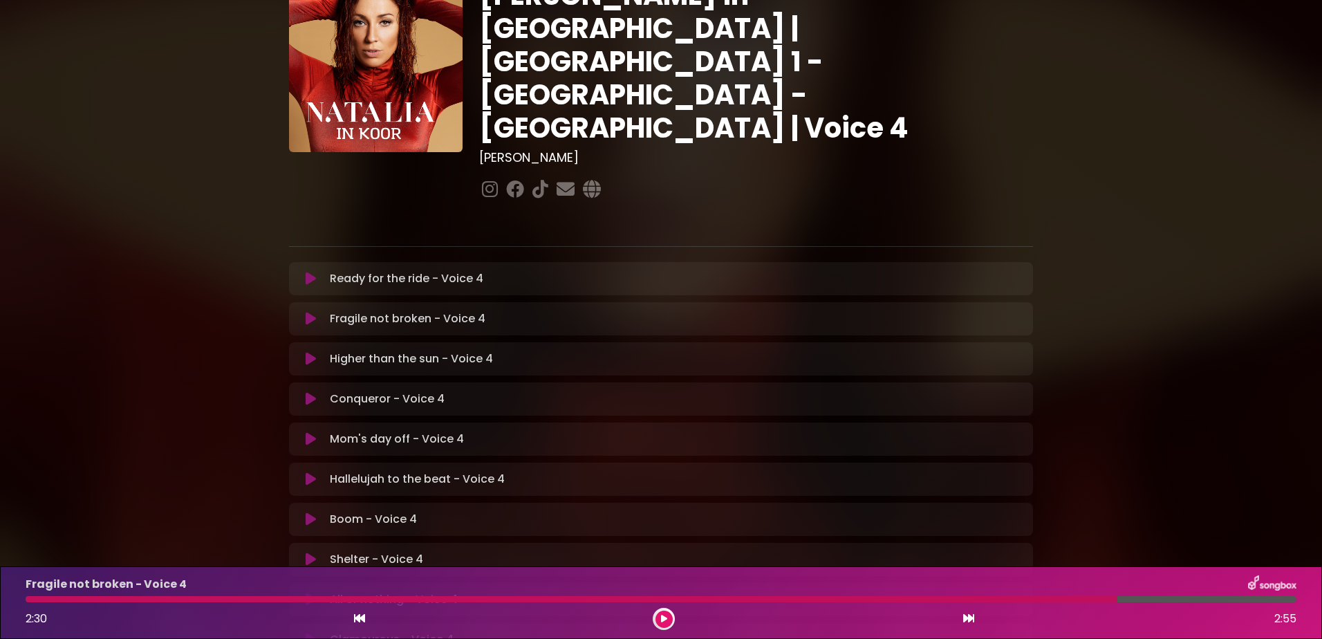
click at [969, 598] on div at bounding box center [572, 599] width 1092 height 6
click at [999, 595] on div "Fragile not broken - Voice 4 2:30 2:55" at bounding box center [661, 602] width 1288 height 55
click at [665, 620] on icon at bounding box center [664, 619] width 6 height 8
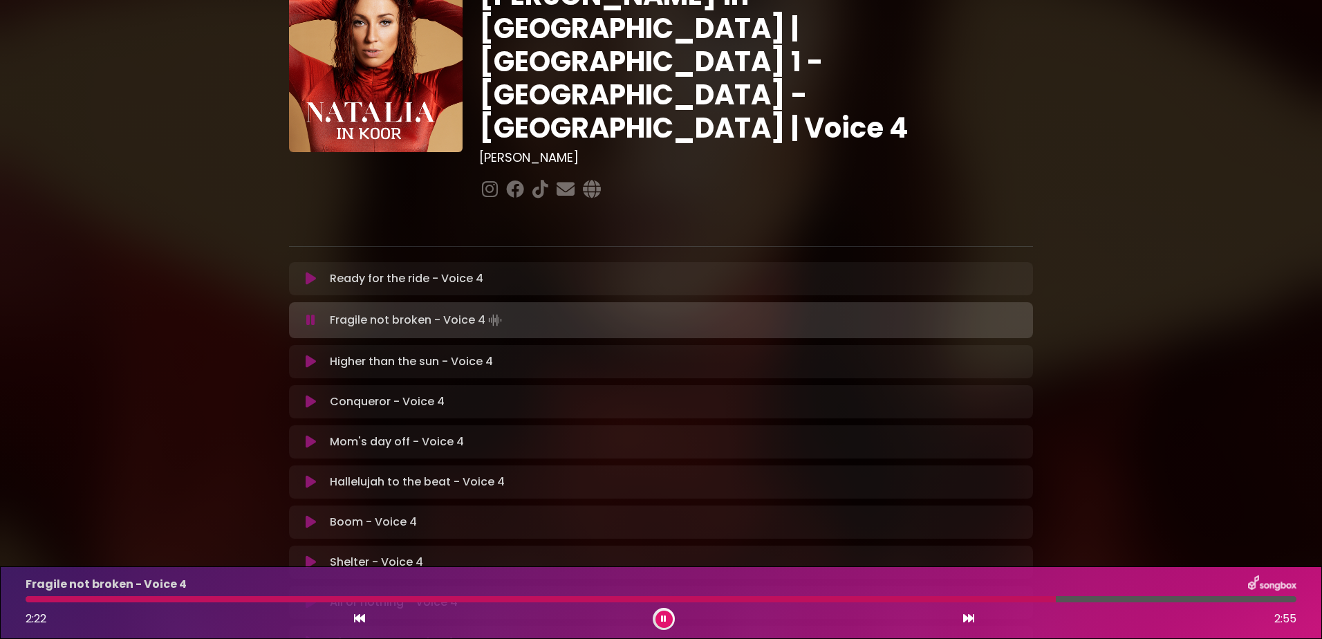
click at [665, 620] on icon at bounding box center [664, 619] width 6 height 8
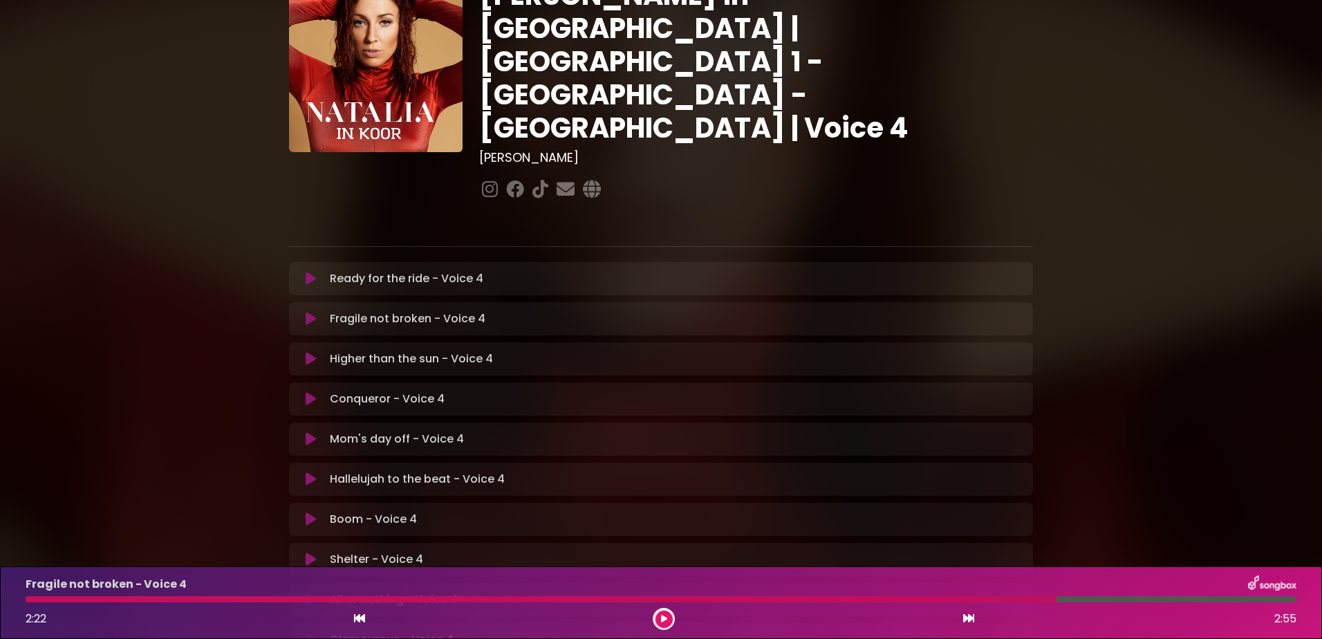
click at [664, 616] on icon at bounding box center [664, 619] width 6 height 8
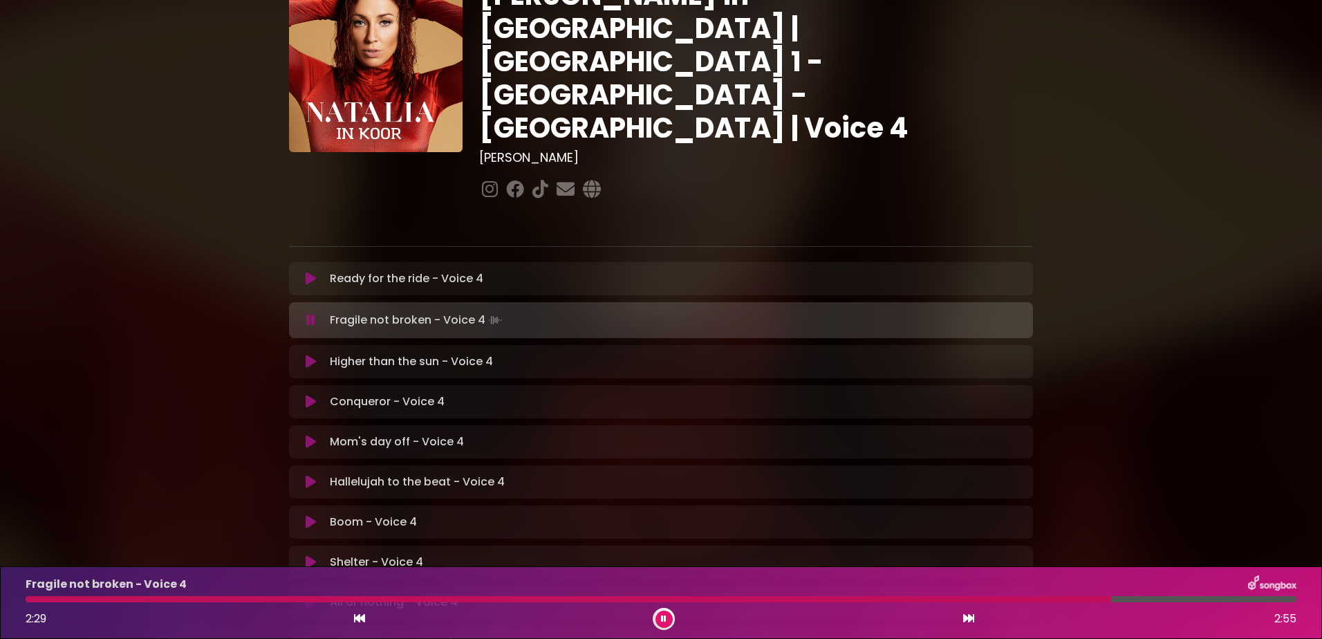
click at [664, 616] on icon at bounding box center [664, 619] width 6 height 8
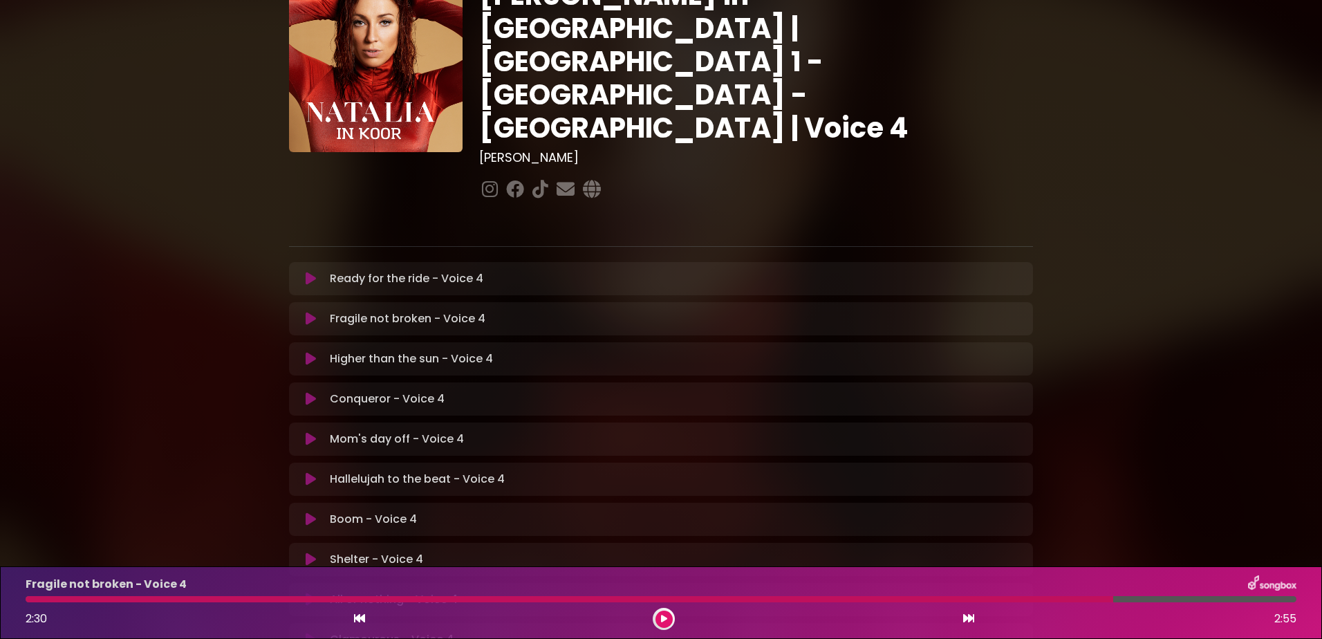
click at [1046, 598] on div at bounding box center [570, 599] width 1088 height 6
click at [671, 616] on button at bounding box center [664, 619] width 17 height 17
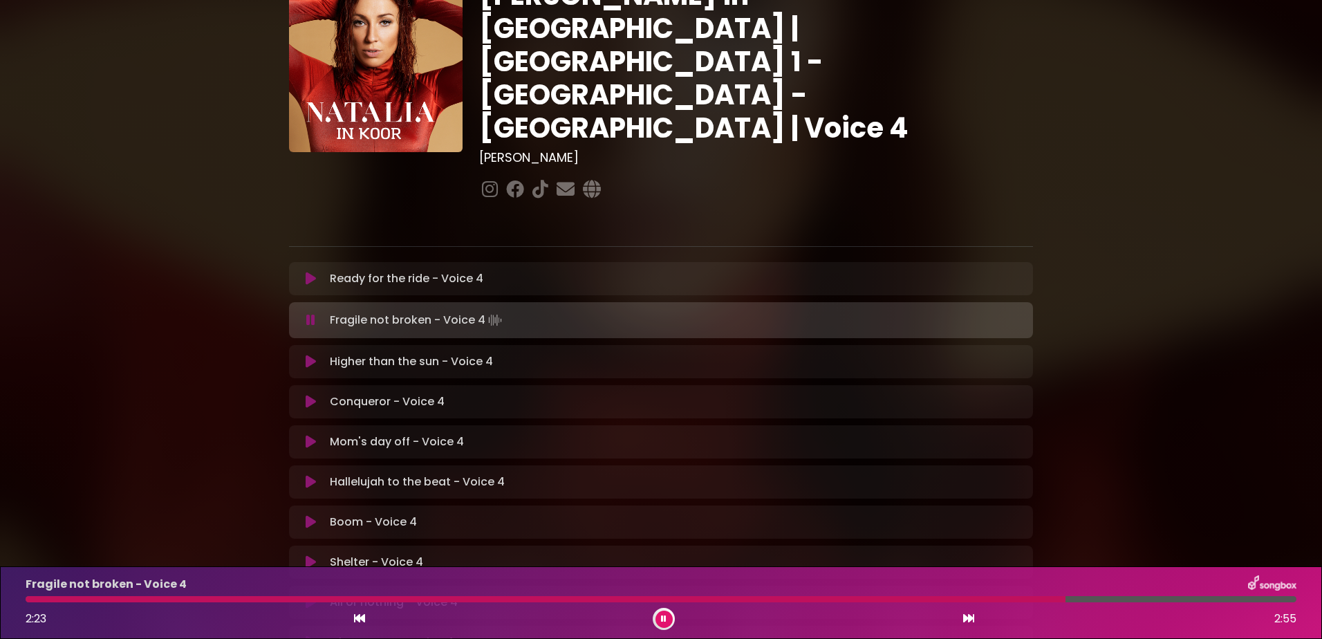
click at [671, 616] on button at bounding box center [664, 619] width 17 height 17
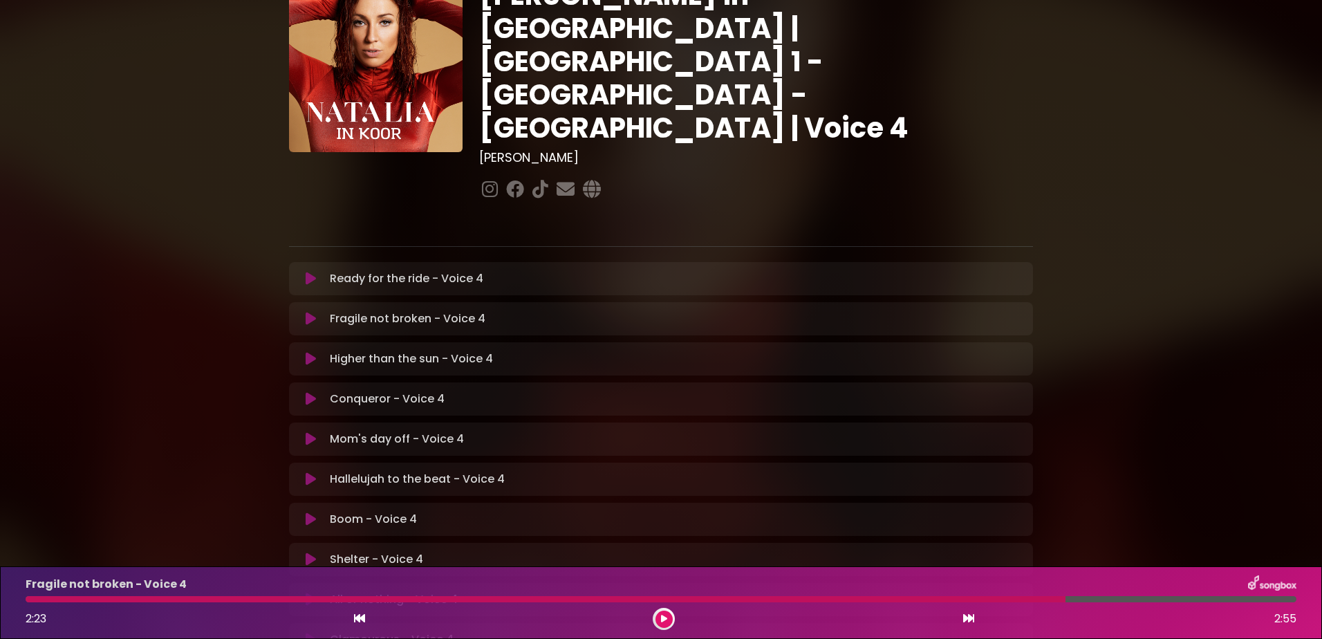
click at [886, 599] on div at bounding box center [546, 599] width 1040 height 6
click at [665, 615] on icon at bounding box center [664, 619] width 6 height 8
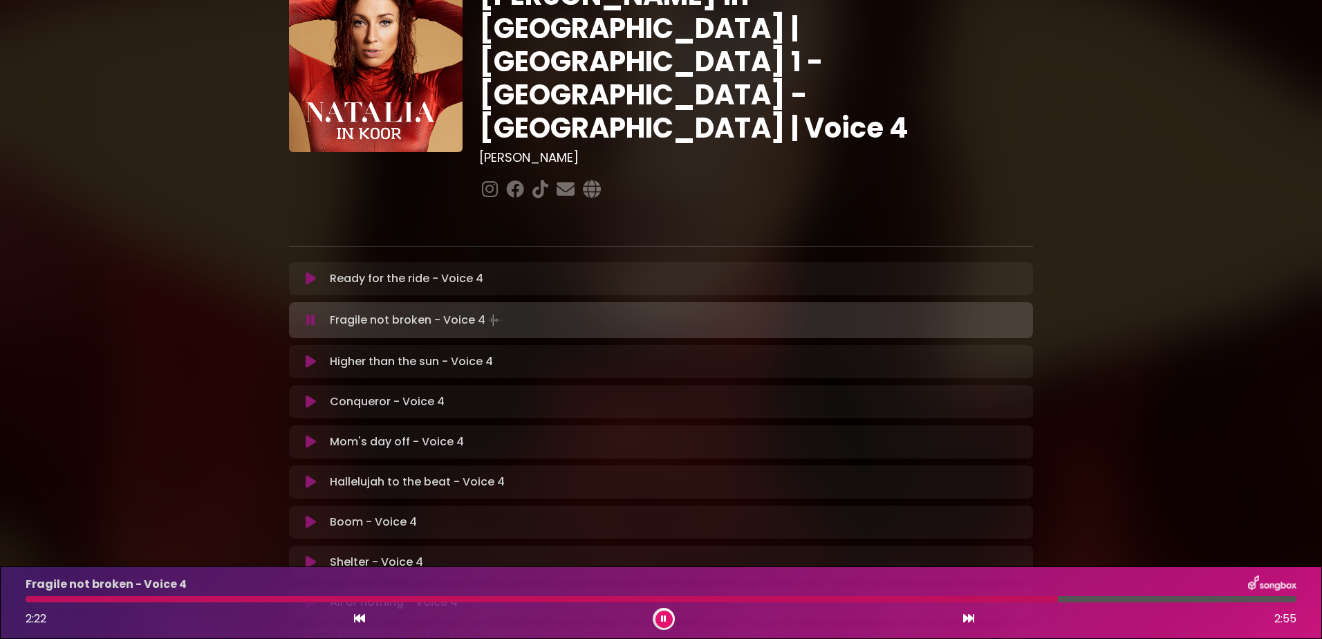
click at [663, 616] on icon at bounding box center [664, 619] width 6 height 8
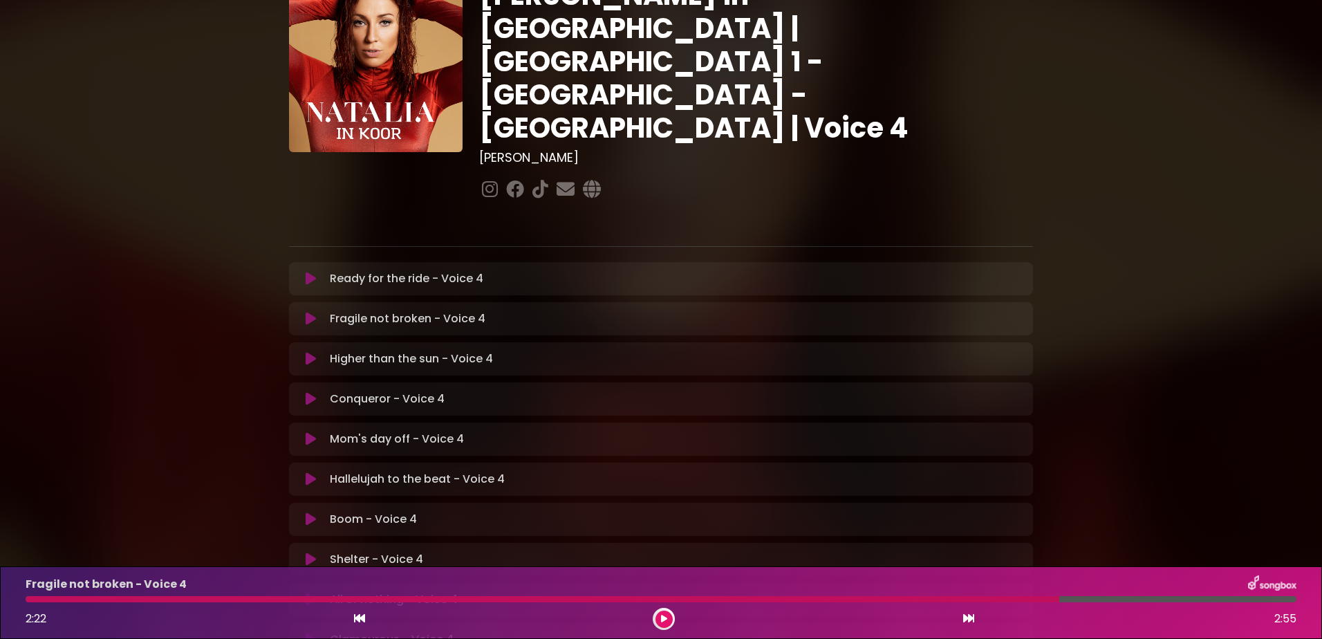
click at [959, 598] on div at bounding box center [543, 599] width 1034 height 6
click at [658, 613] on button at bounding box center [664, 619] width 17 height 17
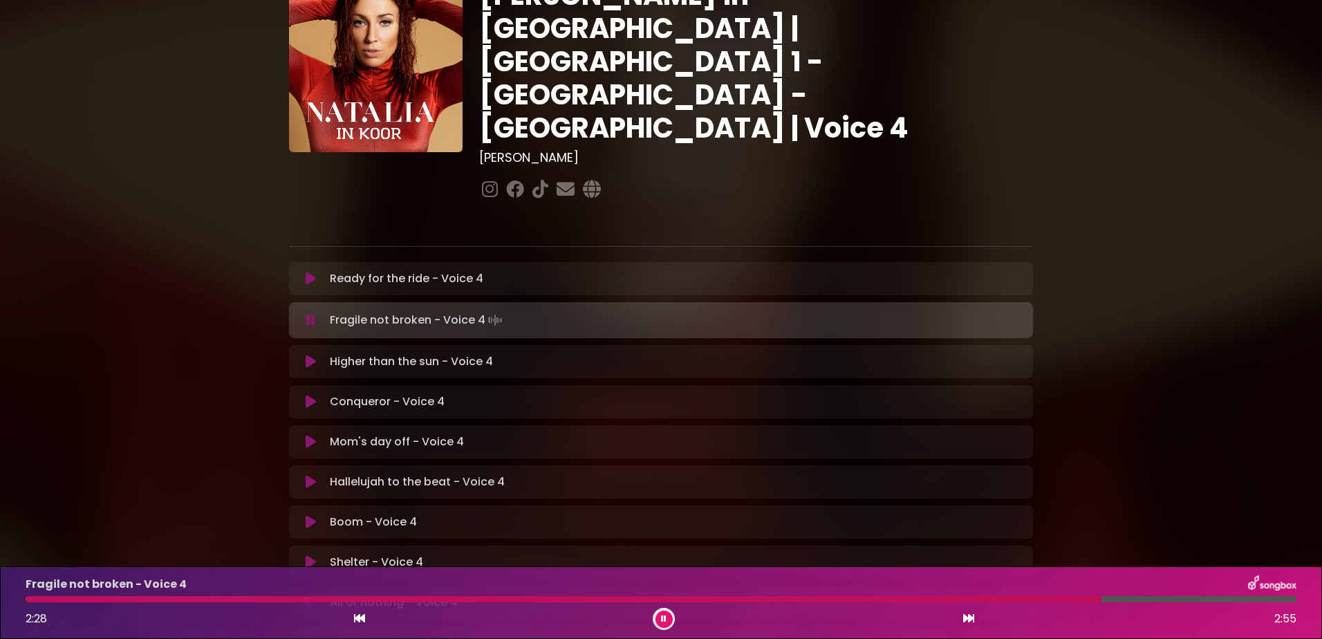
click at [664, 615] on icon at bounding box center [664, 619] width 6 height 8
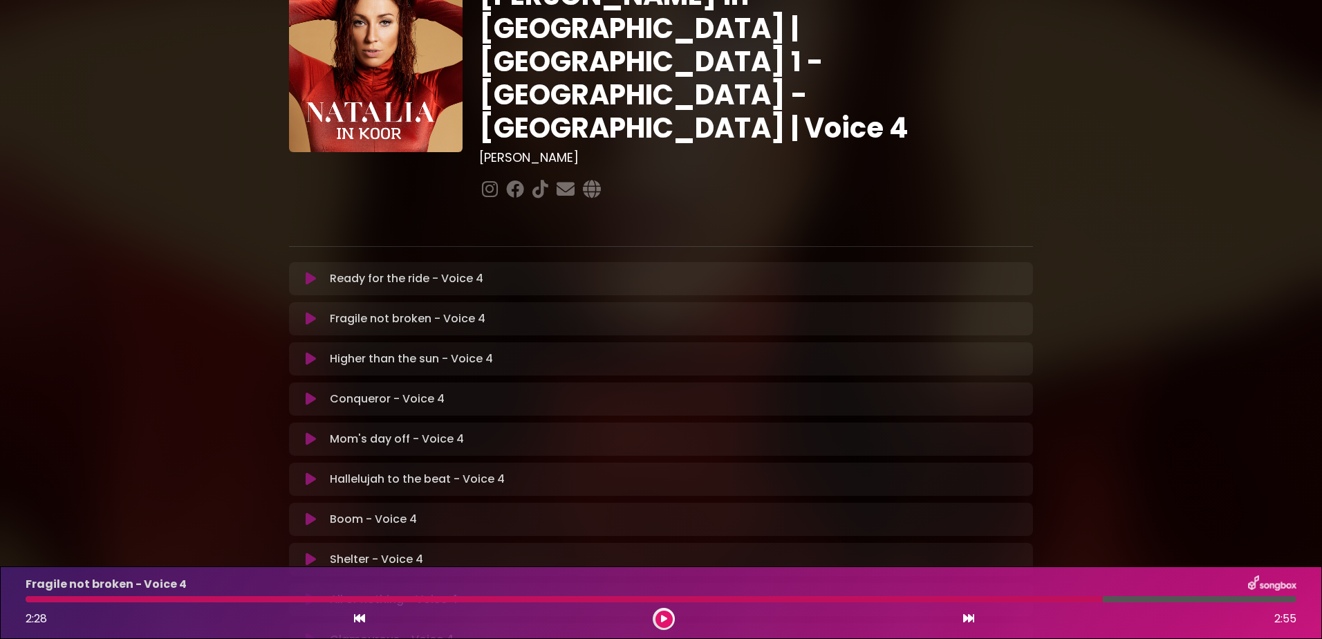
click at [941, 596] on div at bounding box center [565, 599] width 1078 height 6
click at [665, 613] on button at bounding box center [664, 619] width 17 height 17
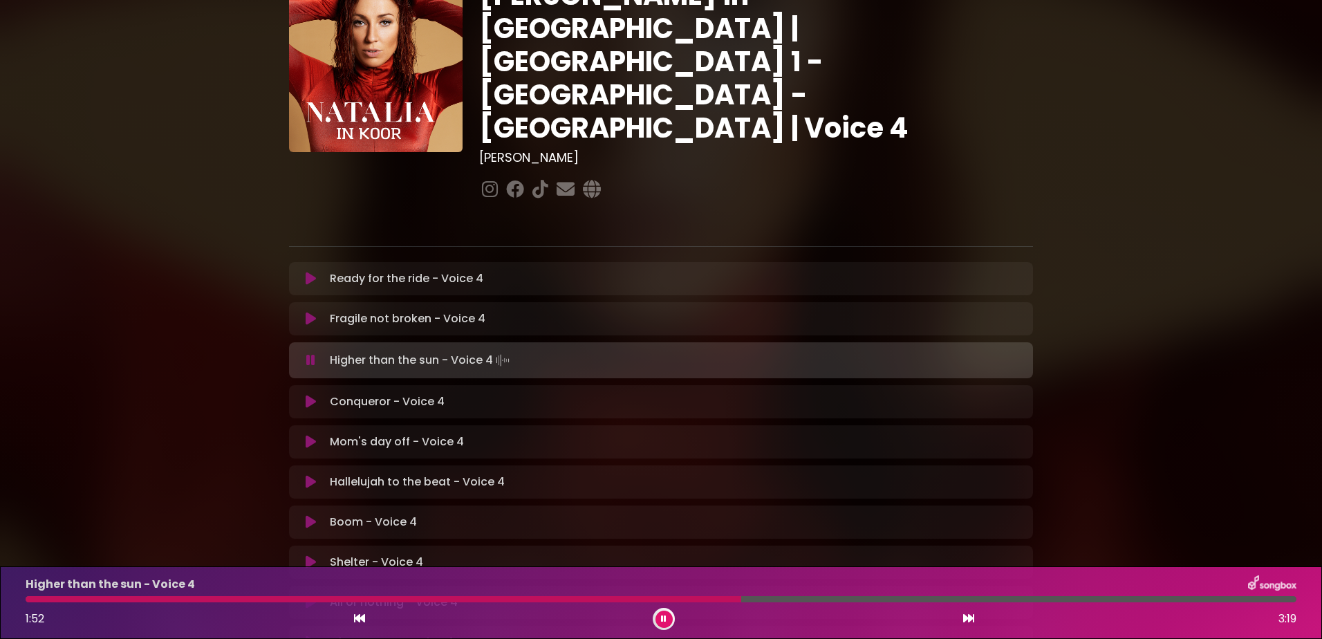
click at [667, 616] on button at bounding box center [664, 619] width 17 height 17
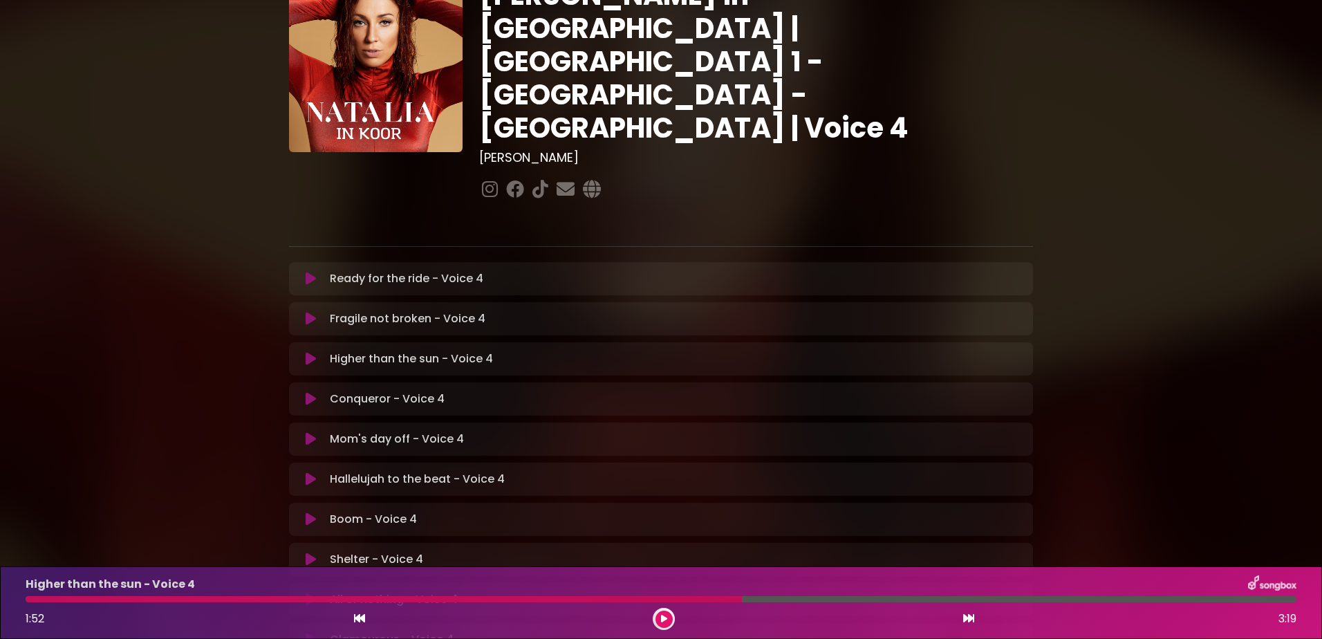
click at [656, 611] on button at bounding box center [664, 619] width 17 height 17
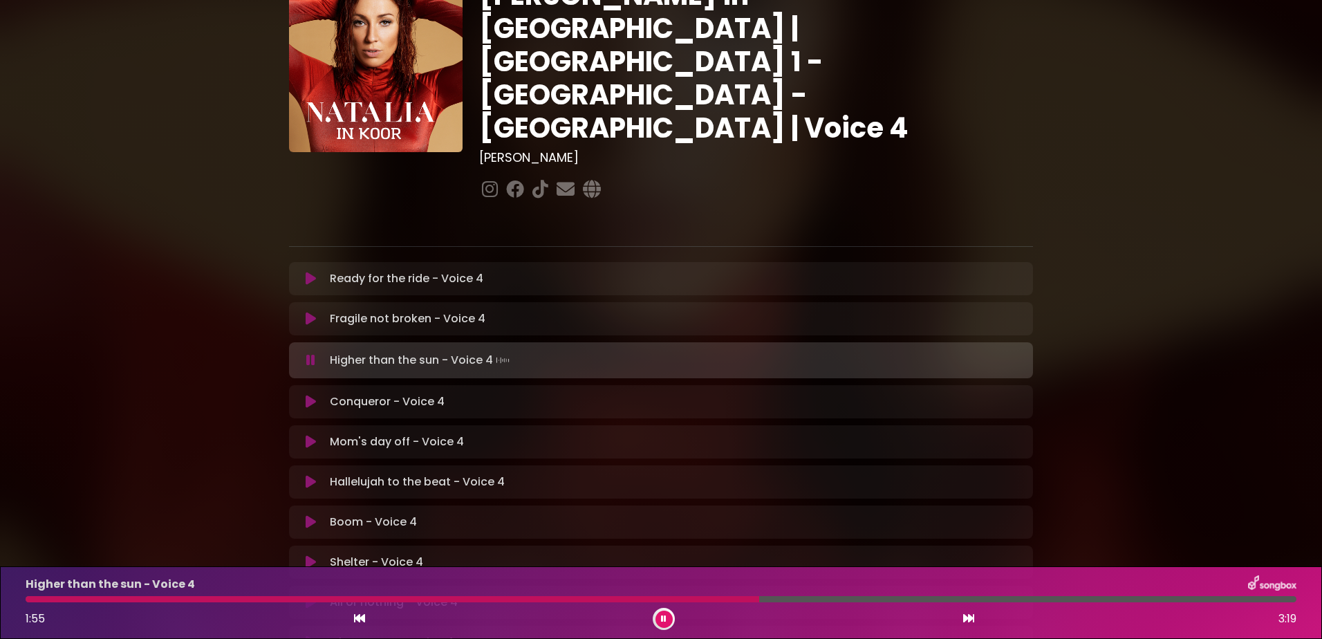
click at [668, 616] on button at bounding box center [664, 619] width 17 height 17
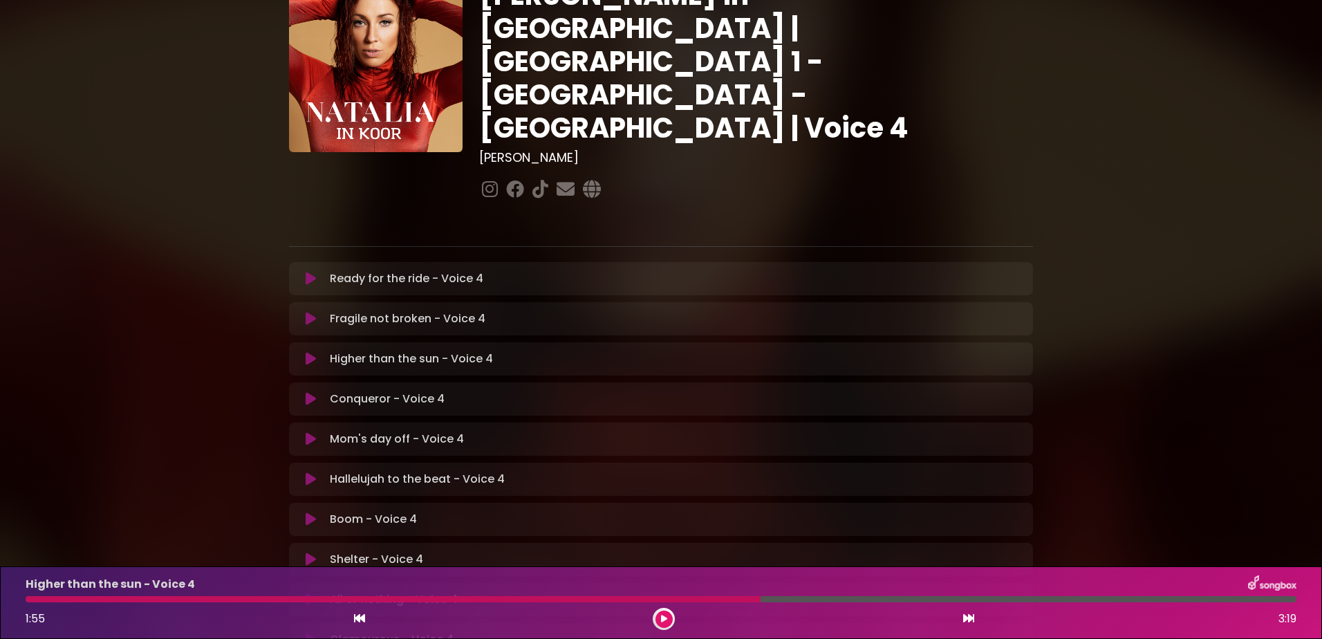
click at [515, 598] on div at bounding box center [393, 599] width 735 height 6
click at [662, 620] on icon at bounding box center [664, 619] width 6 height 8
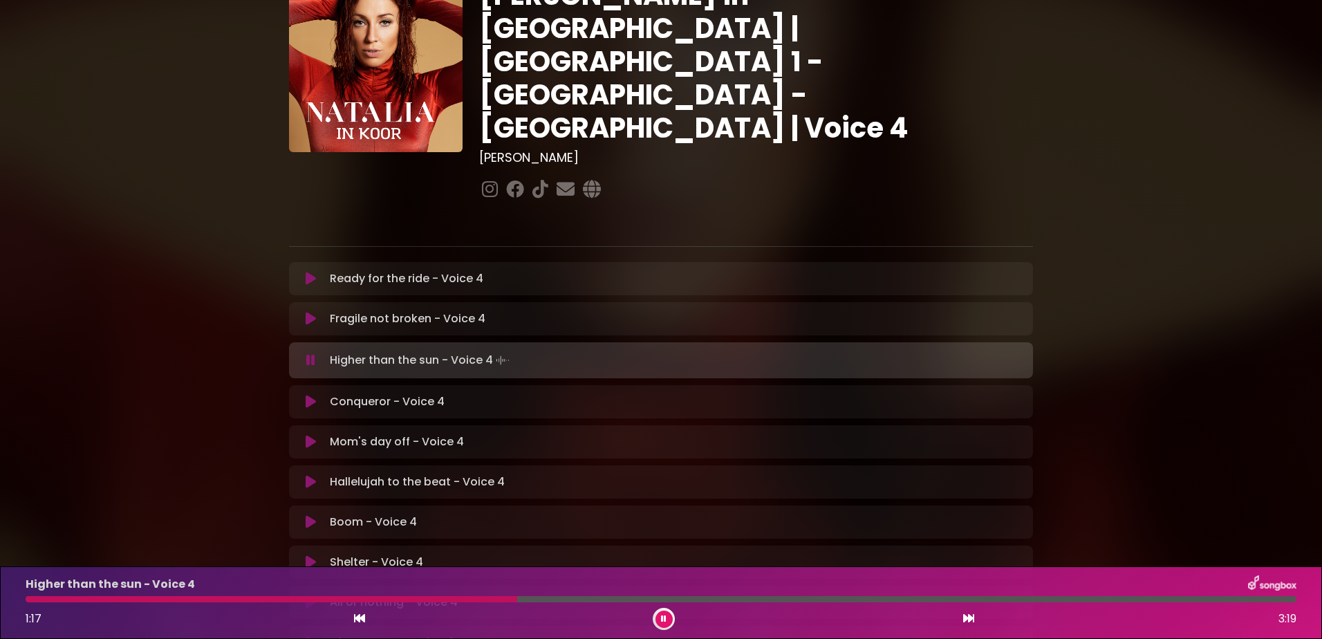
click at [662, 620] on icon at bounding box center [664, 619] width 6 height 8
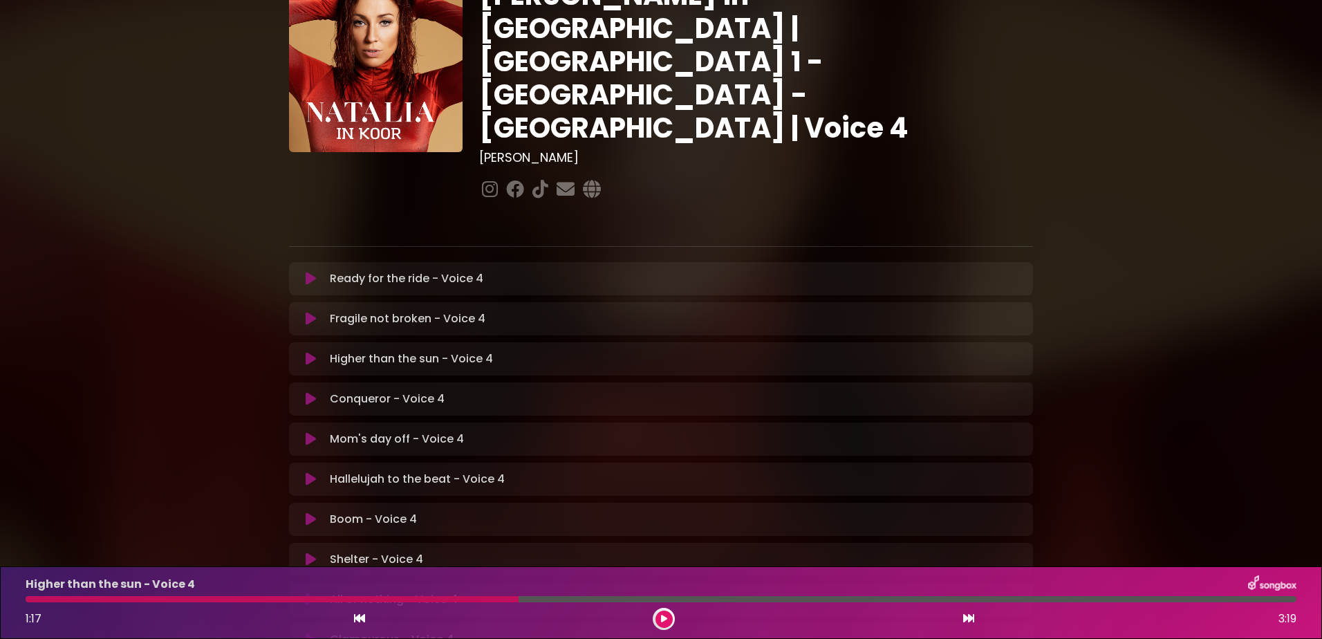
click at [661, 616] on icon at bounding box center [664, 619] width 6 height 8
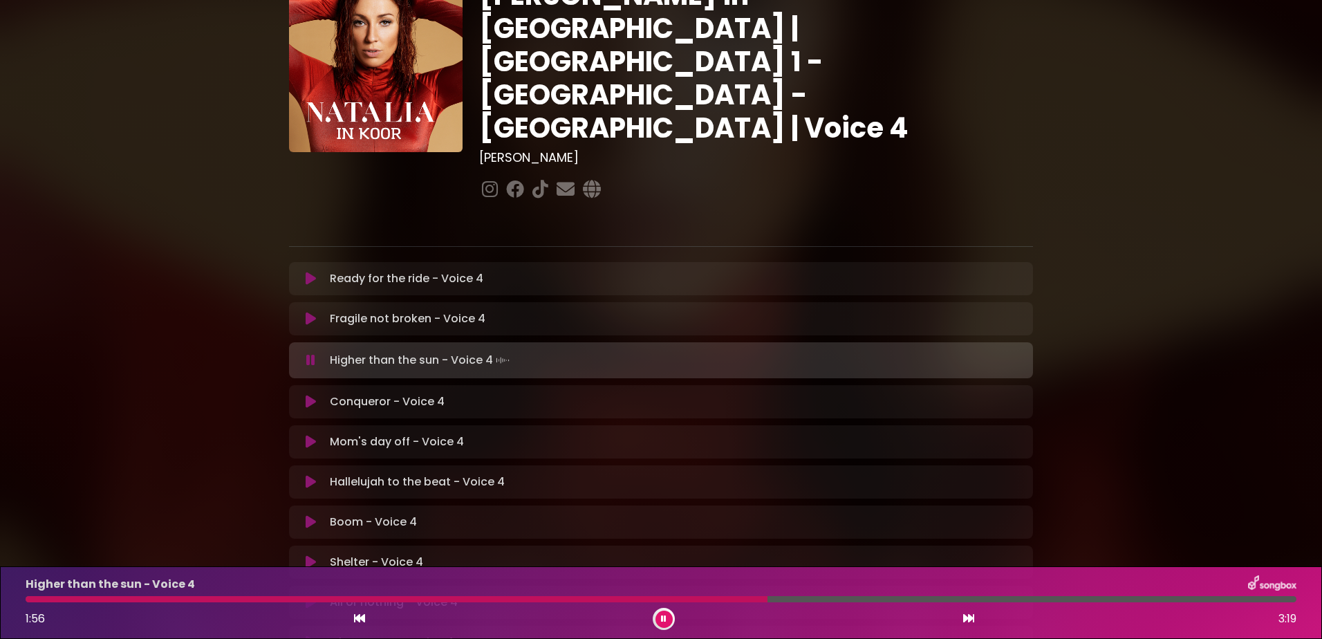
click at [696, 595] on div "Higher than the sun - Voice 4 1:56 3:19" at bounding box center [661, 602] width 1288 height 55
click at [665, 617] on icon at bounding box center [664, 619] width 6 height 8
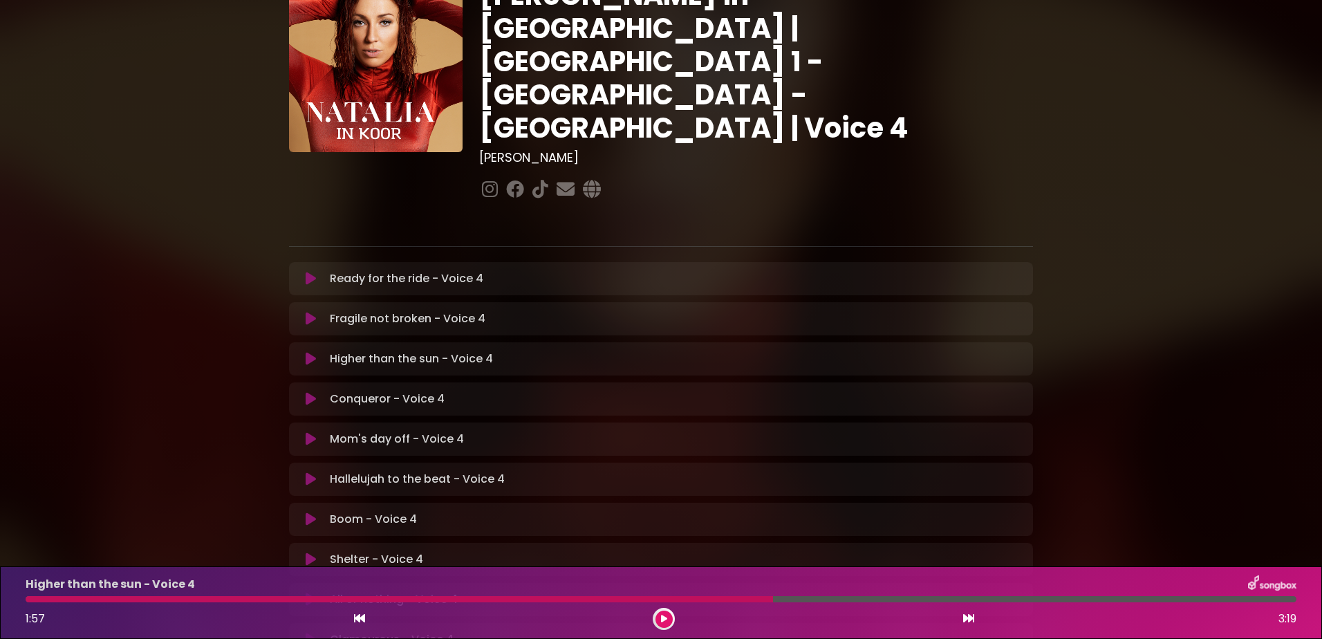
click at [694, 599] on div at bounding box center [400, 599] width 748 height 6
click at [663, 619] on icon at bounding box center [664, 619] width 6 height 8
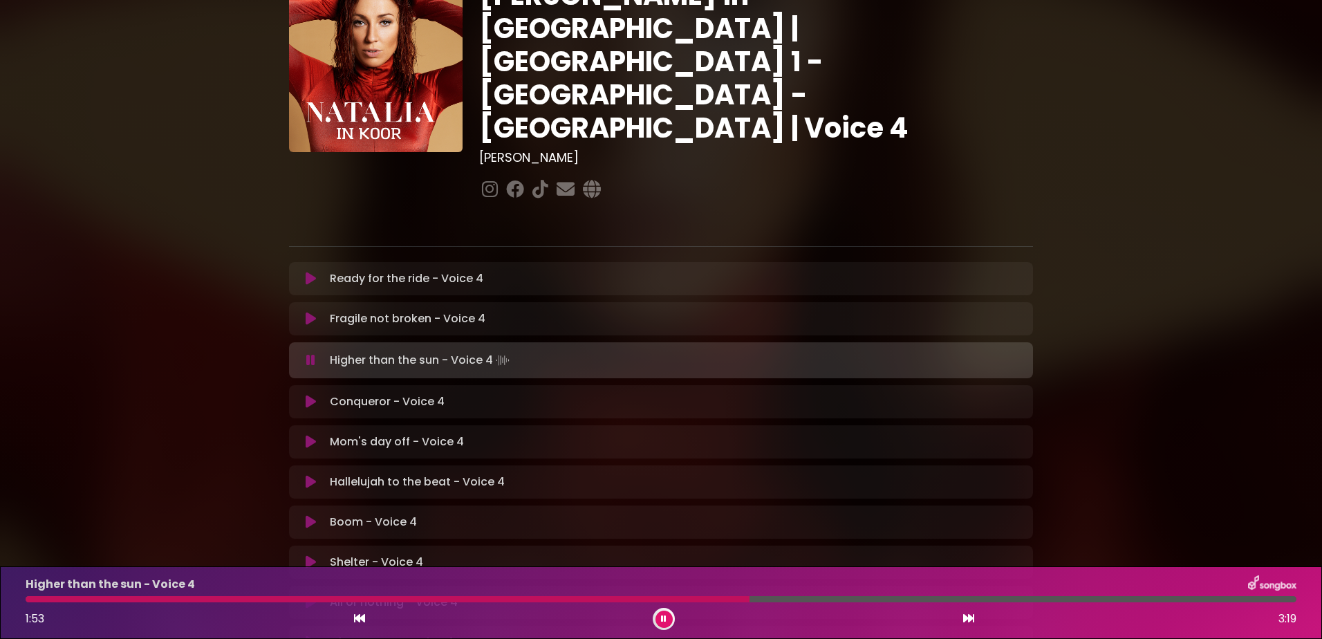
click at [667, 616] on button at bounding box center [664, 619] width 17 height 17
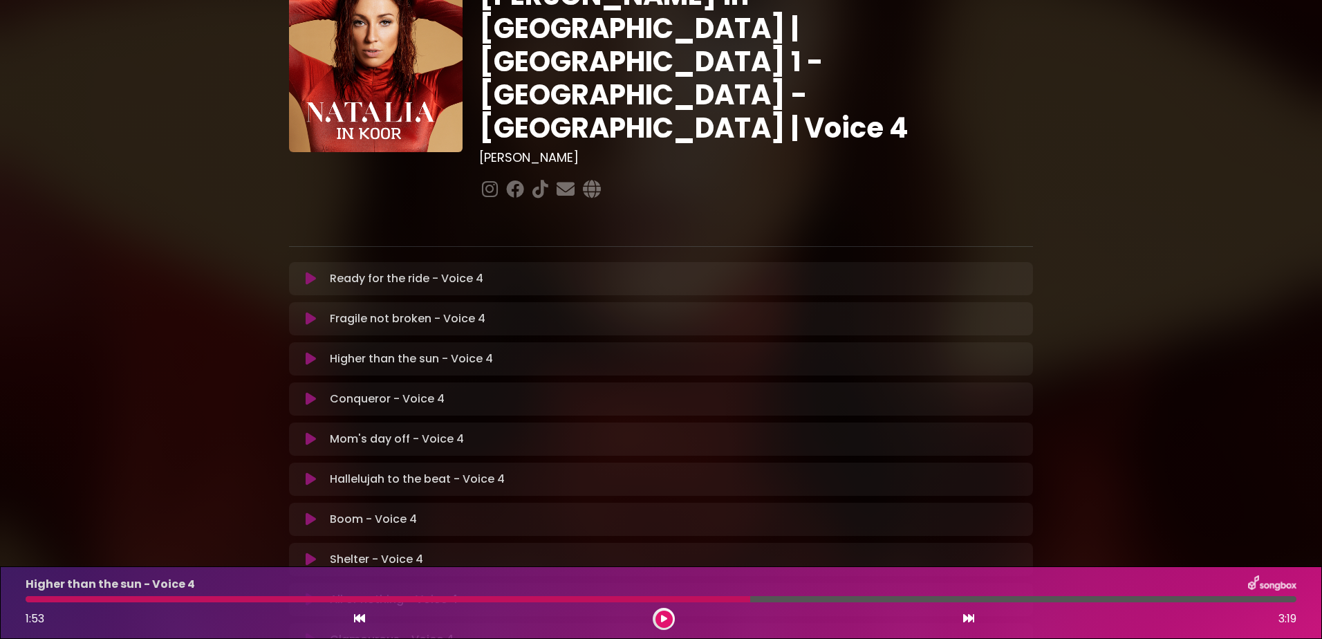
click at [580, 601] on div at bounding box center [388, 599] width 725 height 6
click at [665, 618] on icon at bounding box center [664, 619] width 6 height 8
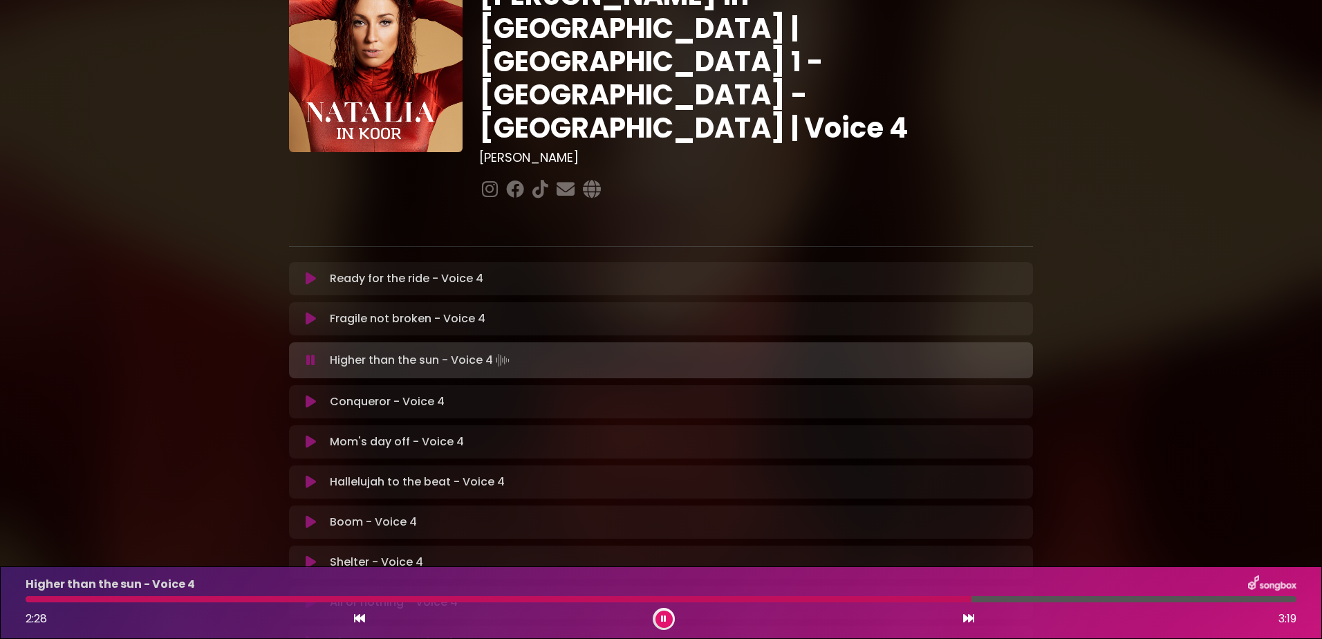
drag, startPoint x: 663, startPoint y: 617, endPoint x: 706, endPoint y: 613, distance: 43.0
click at [663, 617] on icon at bounding box center [664, 619] width 6 height 8
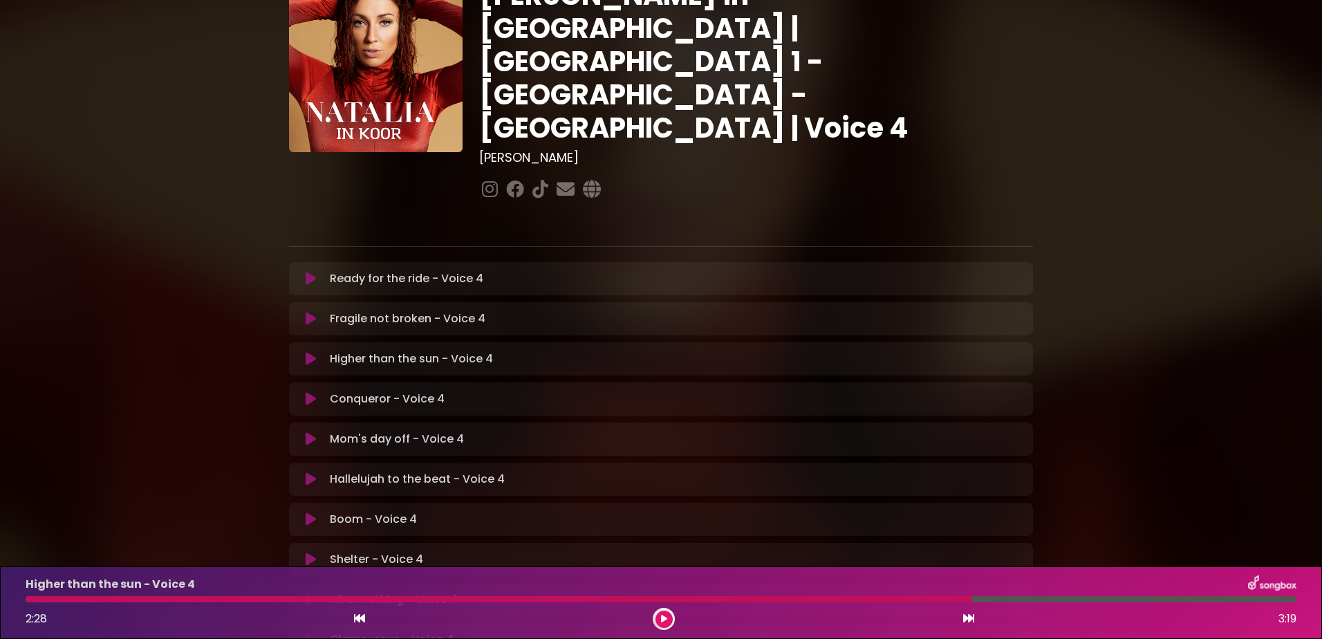
click at [839, 596] on div at bounding box center [499, 599] width 947 height 6
click at [661, 616] on icon at bounding box center [664, 619] width 6 height 8
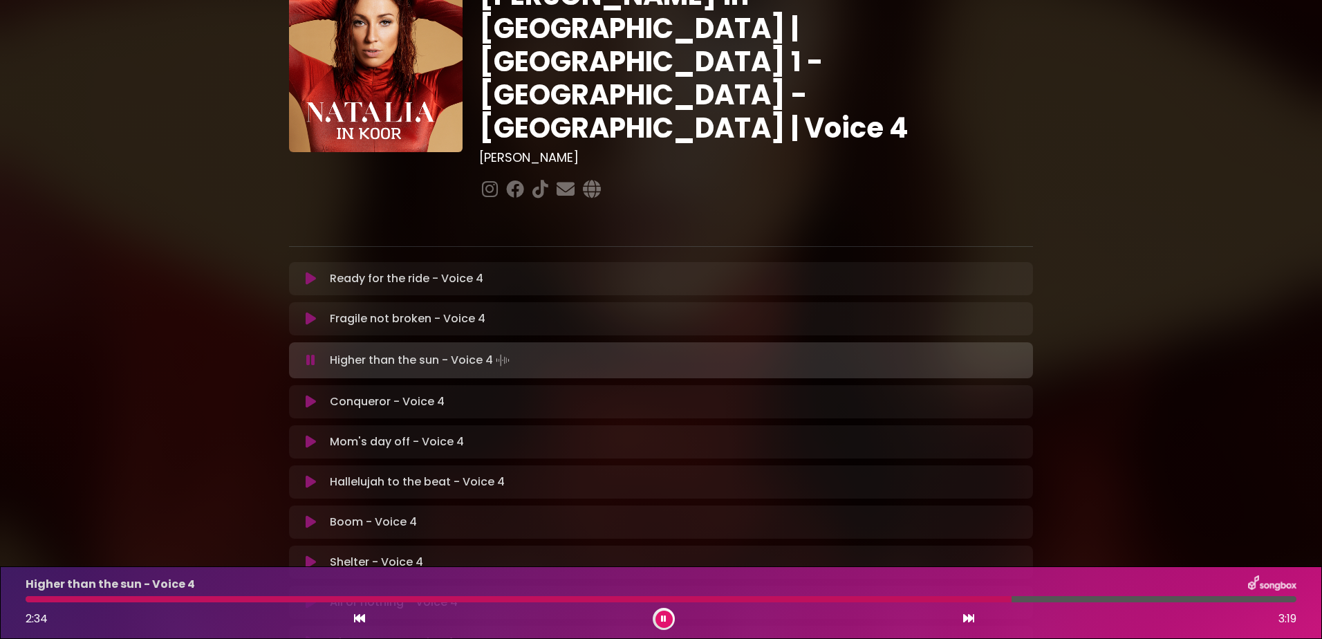
click at [660, 618] on button at bounding box center [664, 619] width 17 height 17
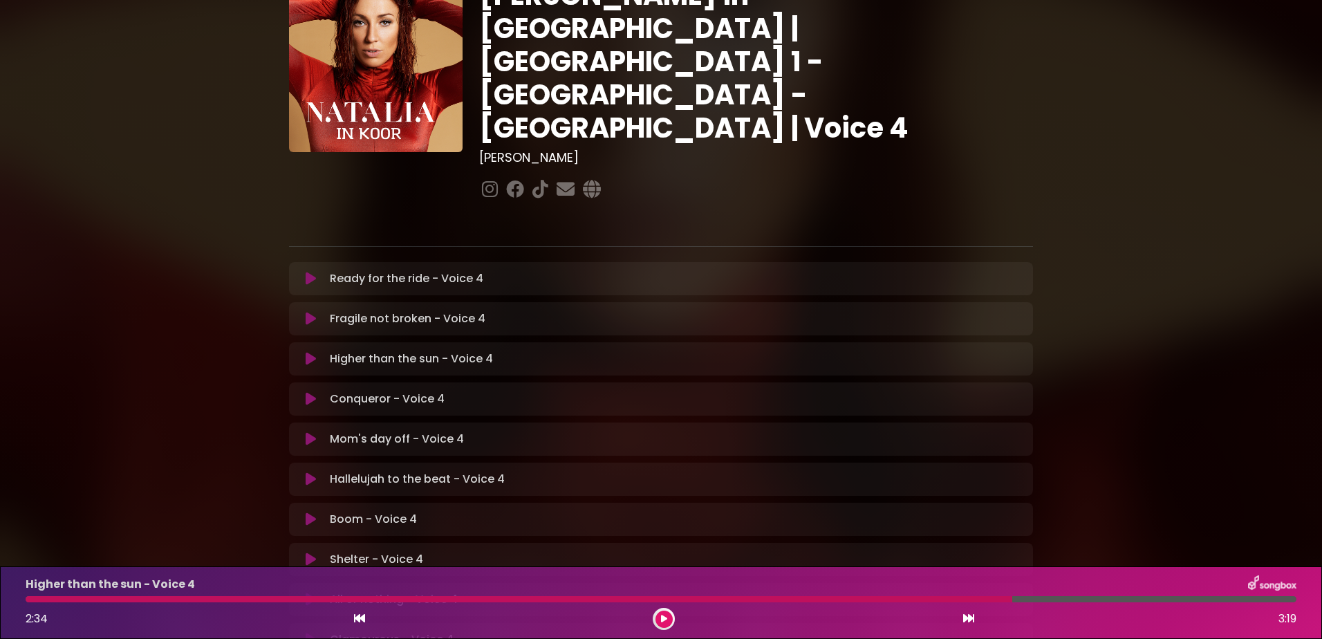
drag, startPoint x: 922, startPoint y: 597, endPoint x: 851, endPoint y: 605, distance: 71.7
click at [922, 597] on div at bounding box center [519, 599] width 987 height 6
click at [666, 620] on icon at bounding box center [664, 619] width 6 height 8
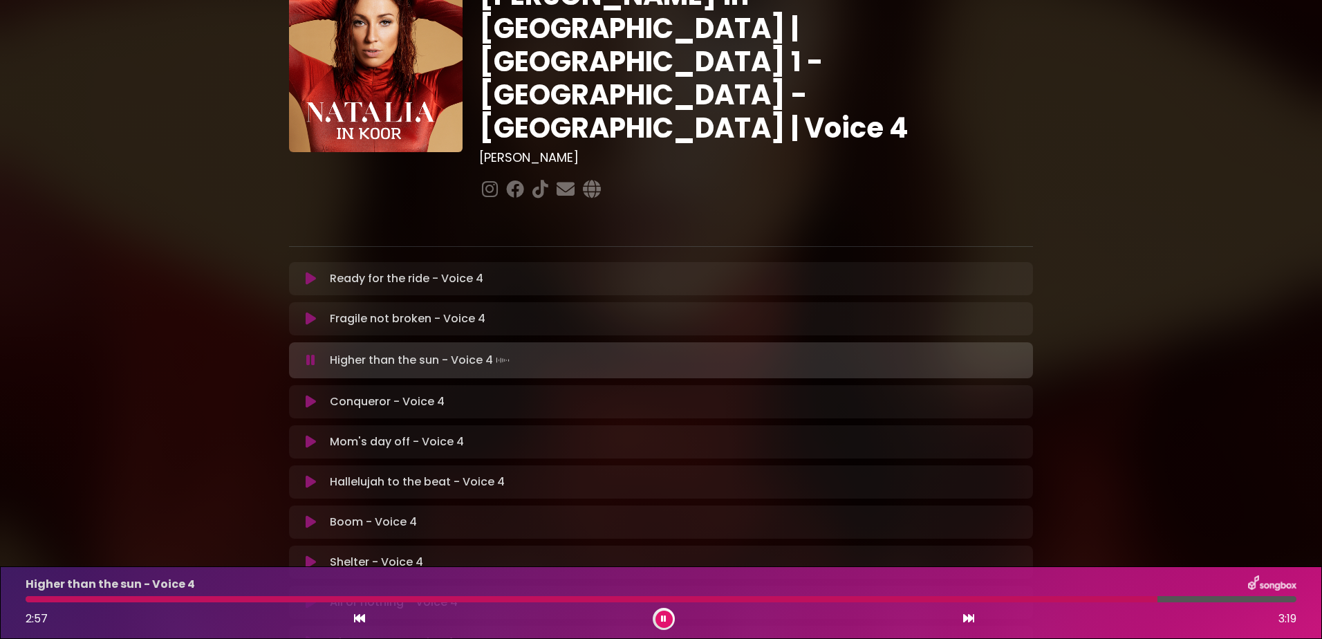
click at [660, 614] on button at bounding box center [664, 619] width 17 height 17
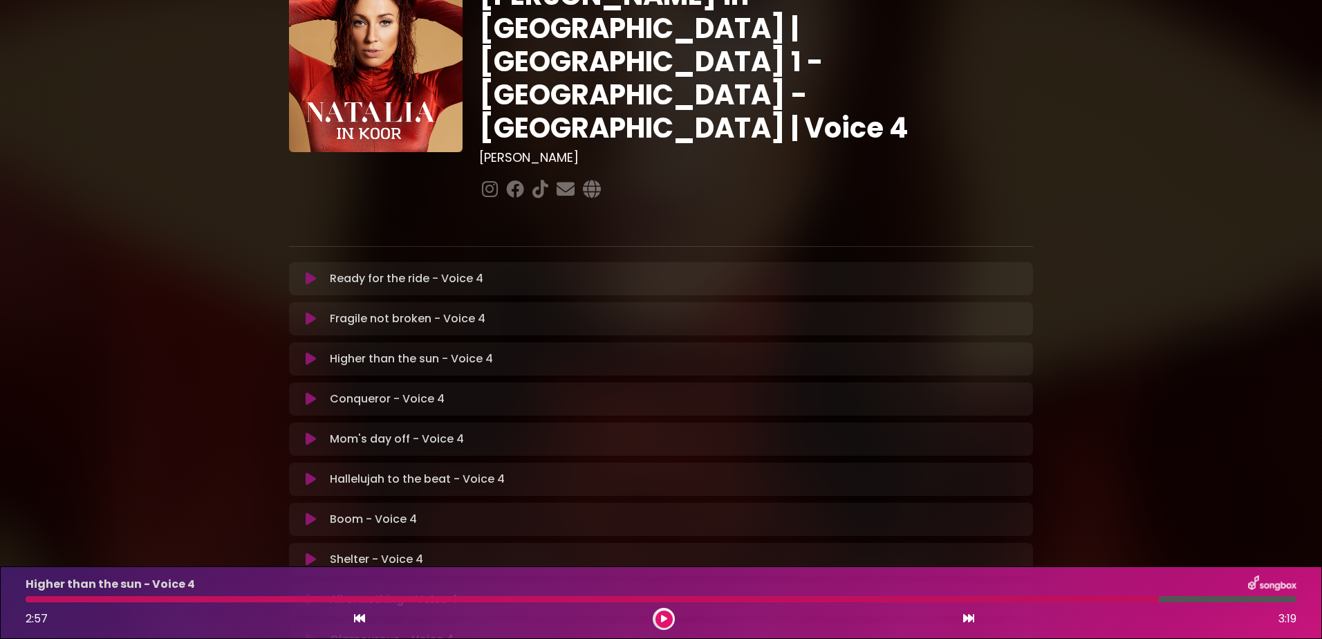
click at [35, 598] on div at bounding box center [593, 599] width 1134 height 6
click at [361, 618] on icon at bounding box center [359, 618] width 11 height 11
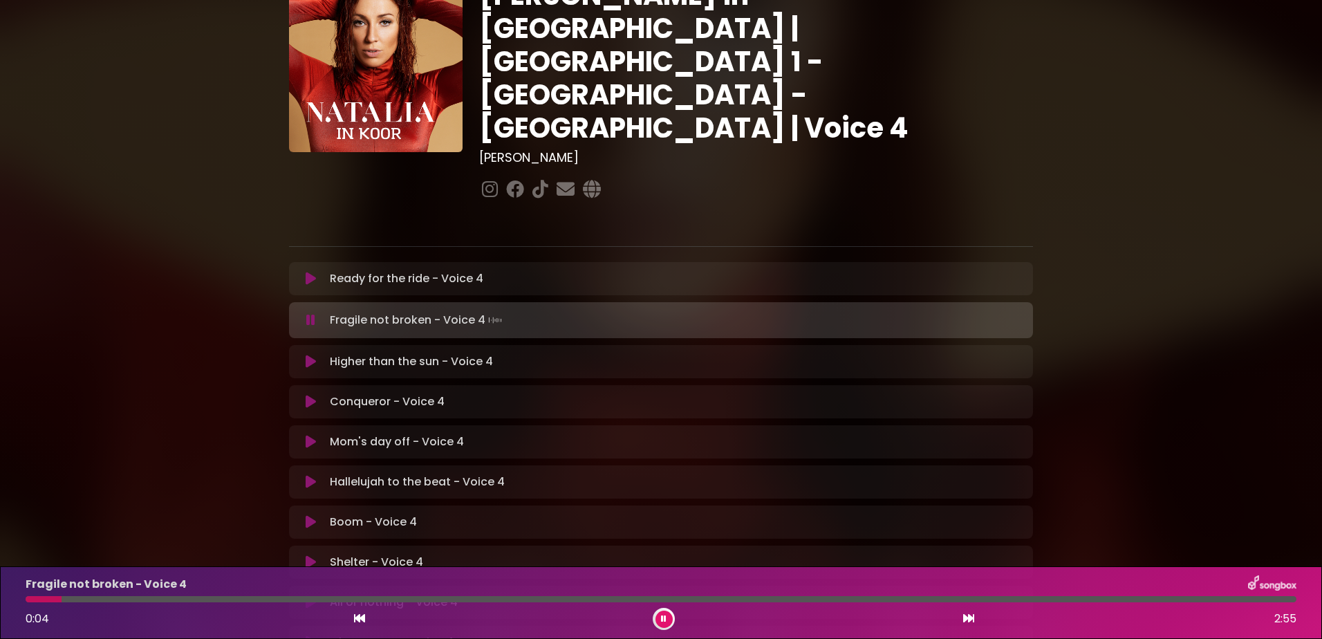
click at [667, 613] on button at bounding box center [664, 619] width 17 height 17
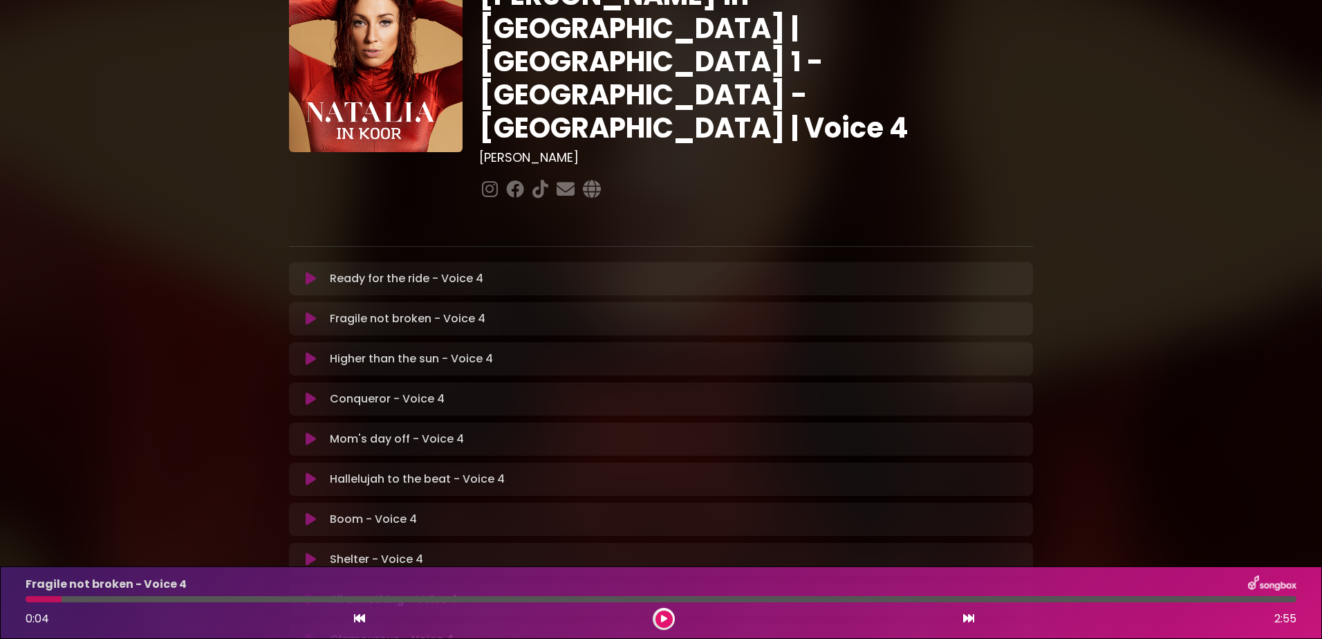
click at [305, 352] on button at bounding box center [310, 359] width 27 height 14
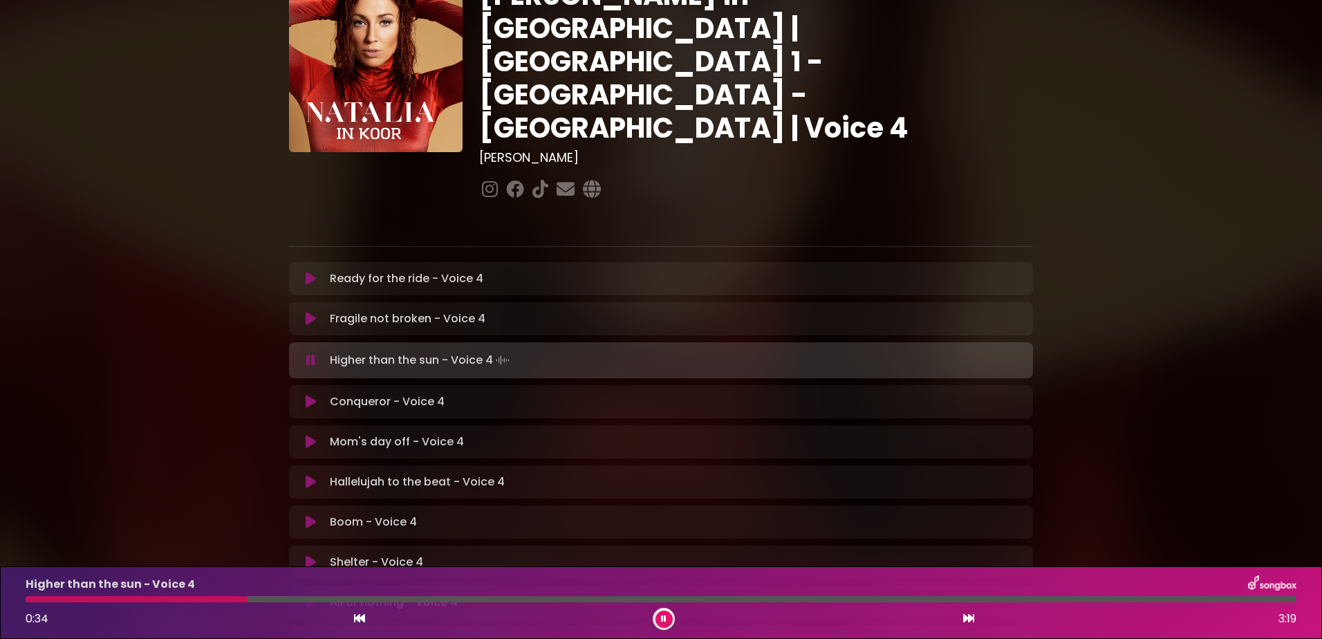
click at [156, 598] on div at bounding box center [137, 599] width 222 height 6
click at [129, 598] on div at bounding box center [78, 599] width 104 height 6
click at [188, 597] on div at bounding box center [107, 599] width 163 height 6
click at [163, 600] on div at bounding box center [110, 599] width 168 height 6
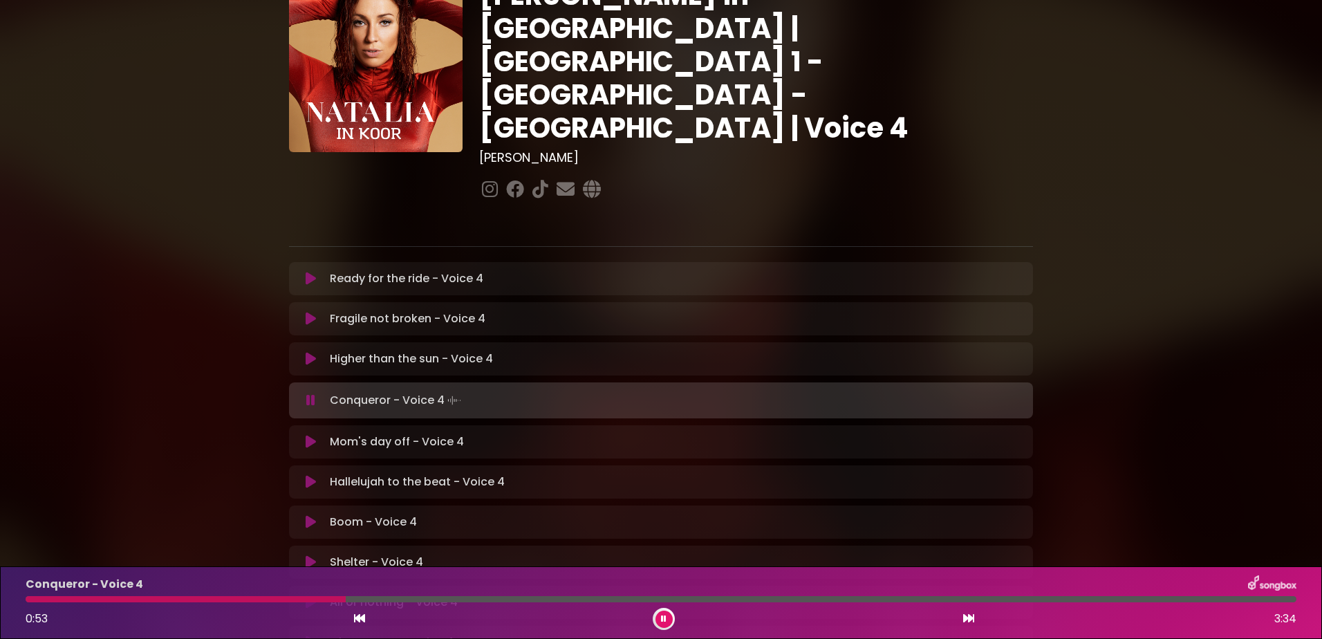
click at [180, 595] on div "Conqueror - Voice 4 0:53 3:34" at bounding box center [661, 602] width 1288 height 55
click at [179, 597] on div at bounding box center [188, 599] width 324 height 6
click at [174, 596] on div at bounding box center [233, 599] width 415 height 6
click at [250, 595] on div "Conqueror - Voice 4 0:53 3:34" at bounding box center [661, 602] width 1288 height 55
click at [241, 601] on div at bounding box center [189, 599] width 326 height 6
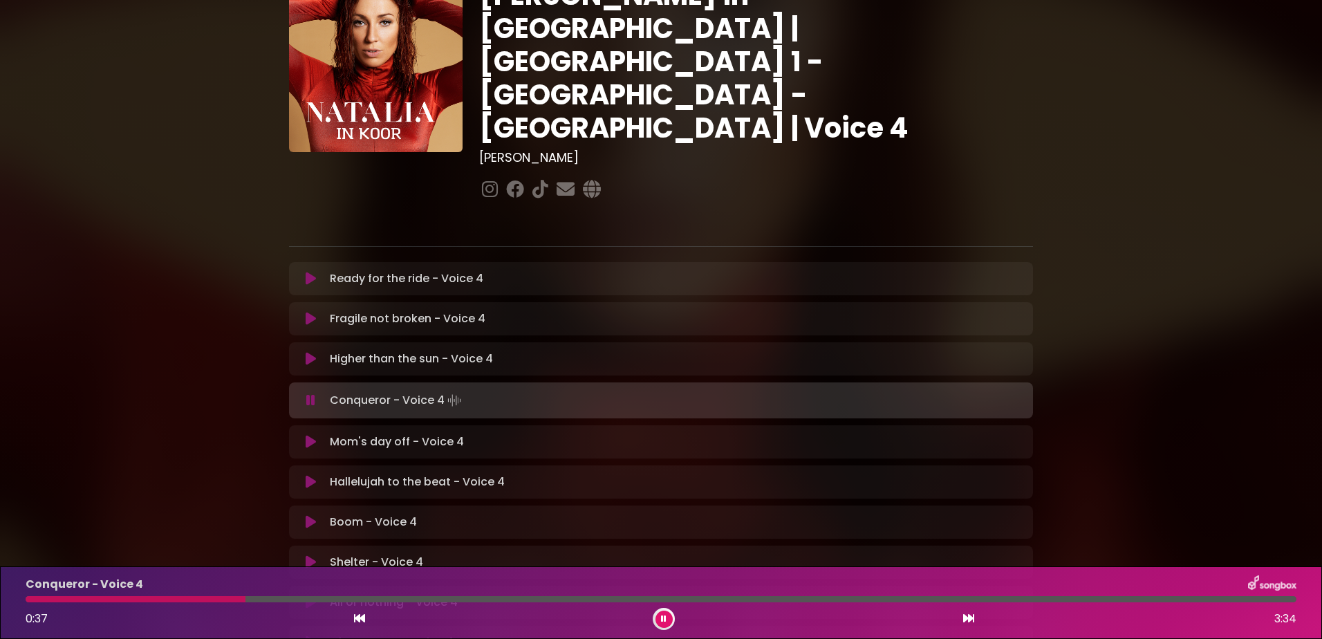
click at [229, 602] on div "Conqueror - Voice 4 0:37 3:34" at bounding box center [661, 602] width 1288 height 55
click at [214, 600] on div at bounding box center [138, 599] width 225 height 6
click at [186, 598] on div at bounding box center [123, 599] width 194 height 6
click at [166, 598] on div at bounding box center [108, 599] width 165 height 6
click at [663, 619] on icon at bounding box center [664, 619] width 6 height 8
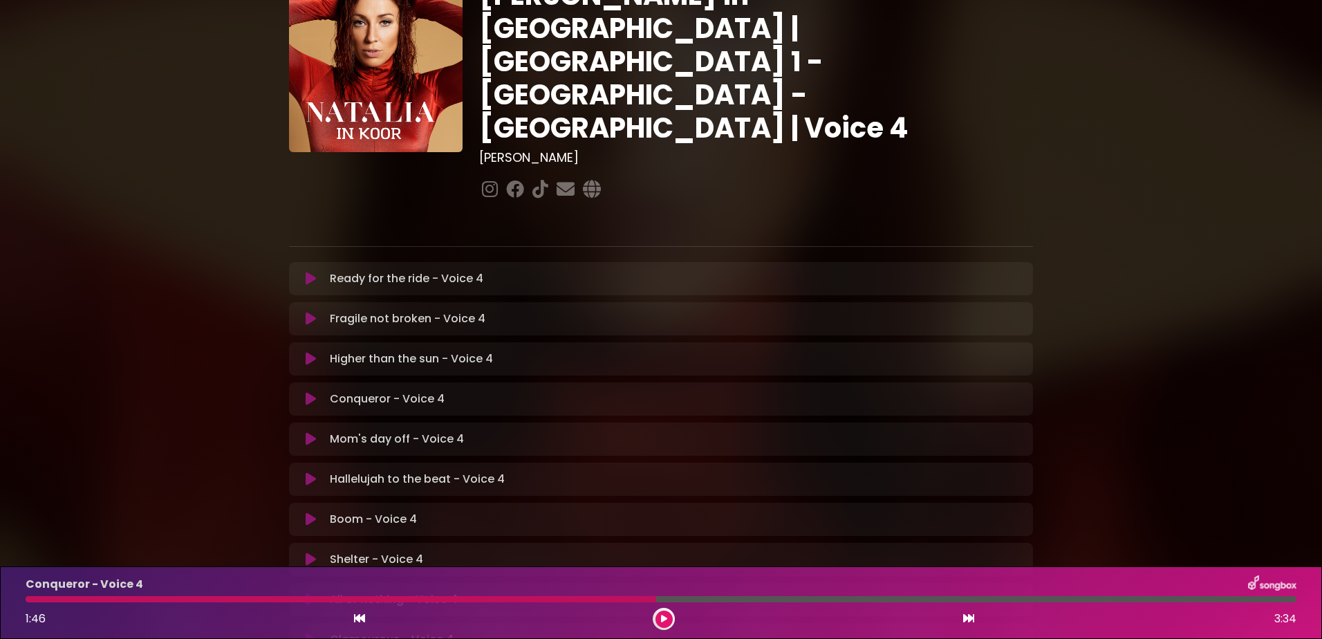
click at [515, 600] on div at bounding box center [341, 599] width 631 height 6
click at [669, 617] on button at bounding box center [664, 619] width 17 height 17
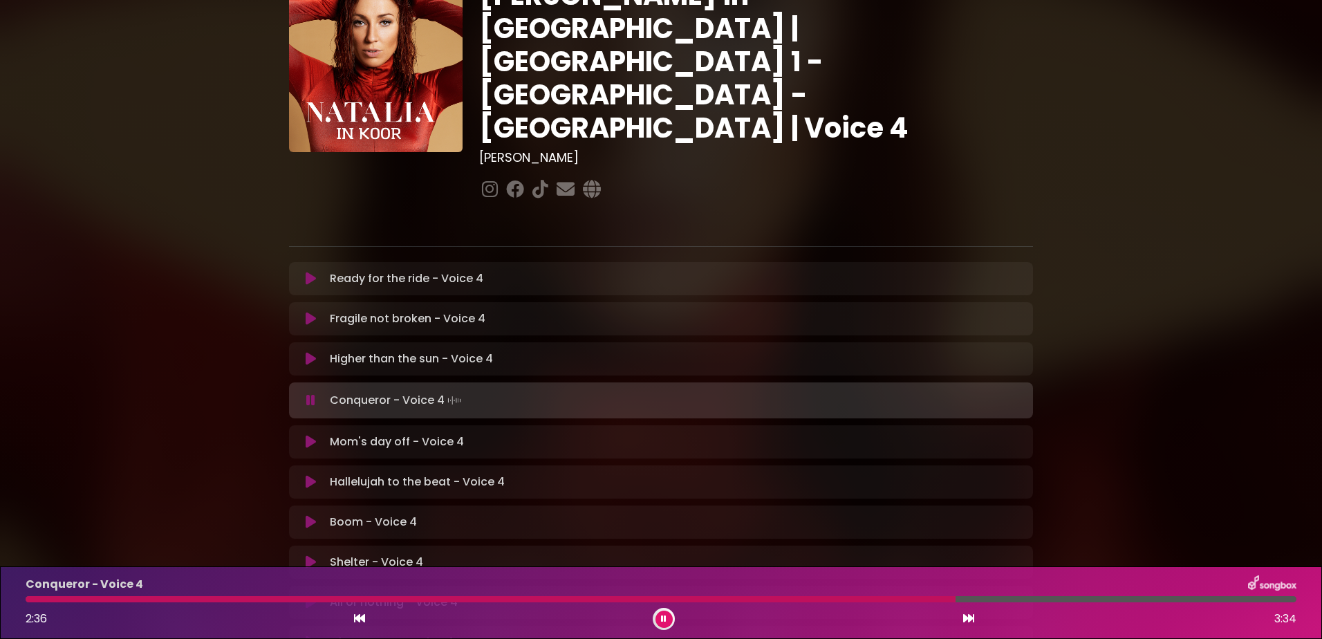
click at [662, 609] on div at bounding box center [664, 619] width 22 height 22
click at [510, 595] on div "Conqueror - Voice 4 2:39 3:34" at bounding box center [661, 602] width 1288 height 55
click at [511, 597] on div at bounding box center [504, 599] width 956 height 6
click at [511, 604] on div "Conqueror - Voice 4 1:40 3:34" at bounding box center [661, 602] width 1288 height 55
click at [517, 604] on div "Conqueror - Voice 4 1:40 3:34" at bounding box center [661, 602] width 1288 height 55
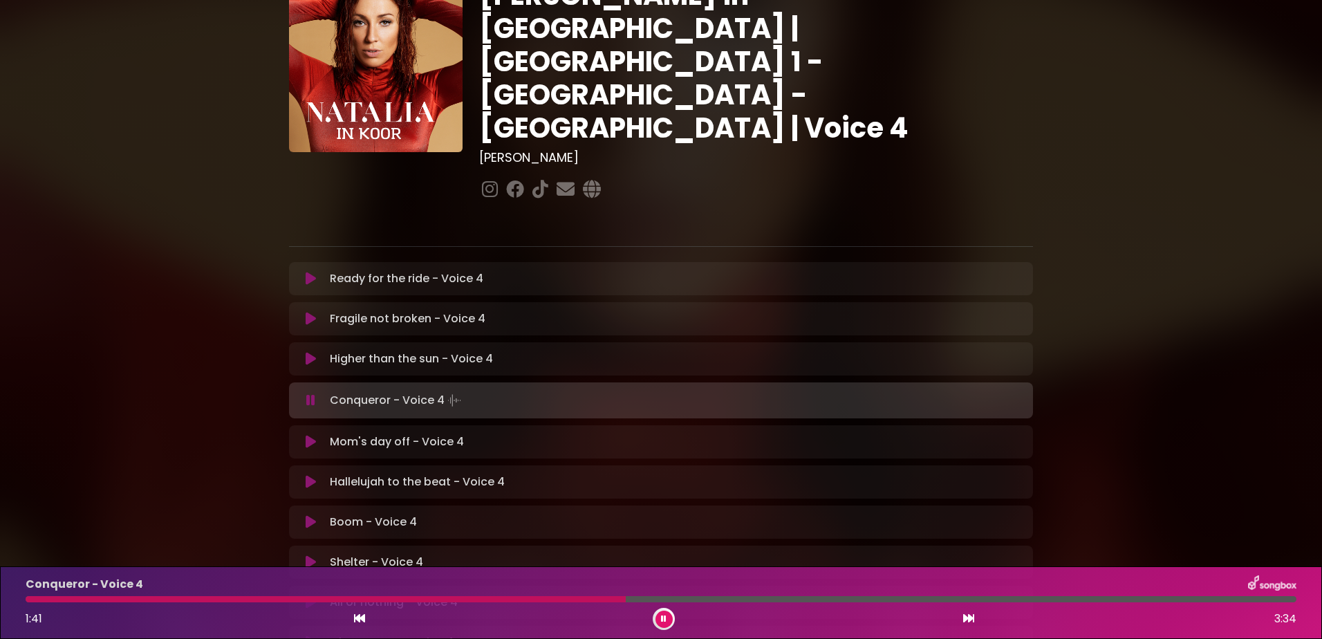
click at [521, 598] on div at bounding box center [326, 599] width 600 height 6
drag, startPoint x: 660, startPoint y: 612, endPoint x: 858, endPoint y: 598, distance: 198.3
click at [665, 612] on button at bounding box center [664, 619] width 17 height 17
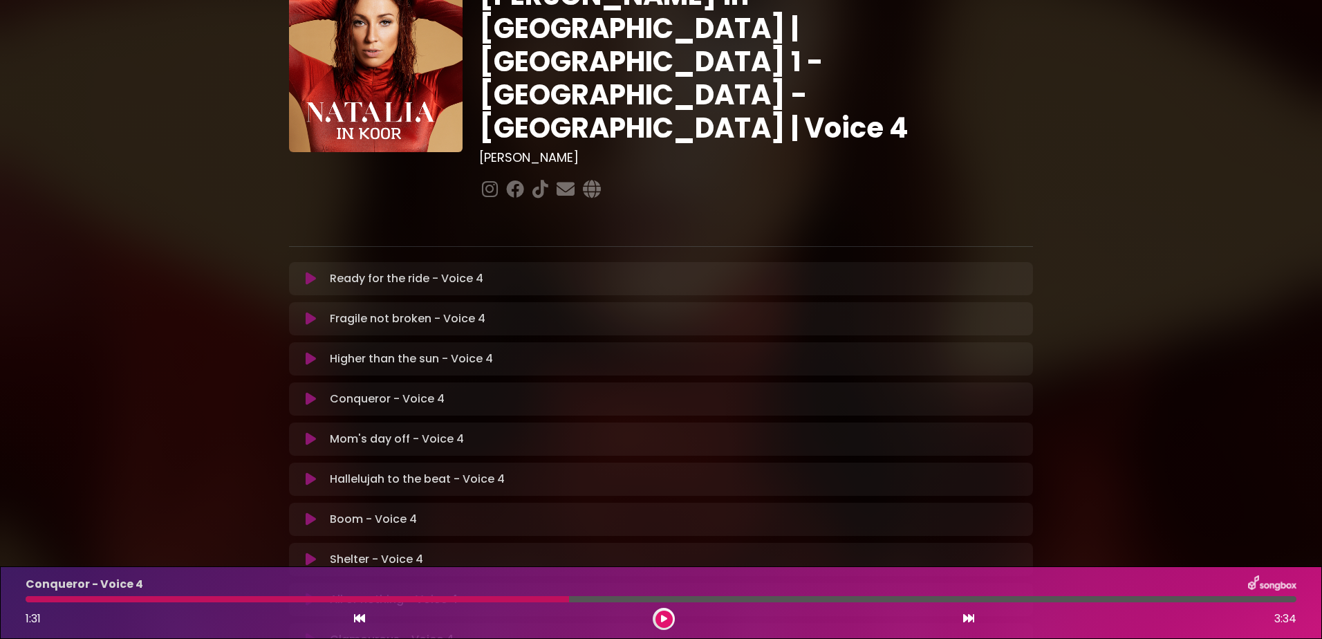
click at [667, 618] on icon at bounding box center [664, 619] width 6 height 8
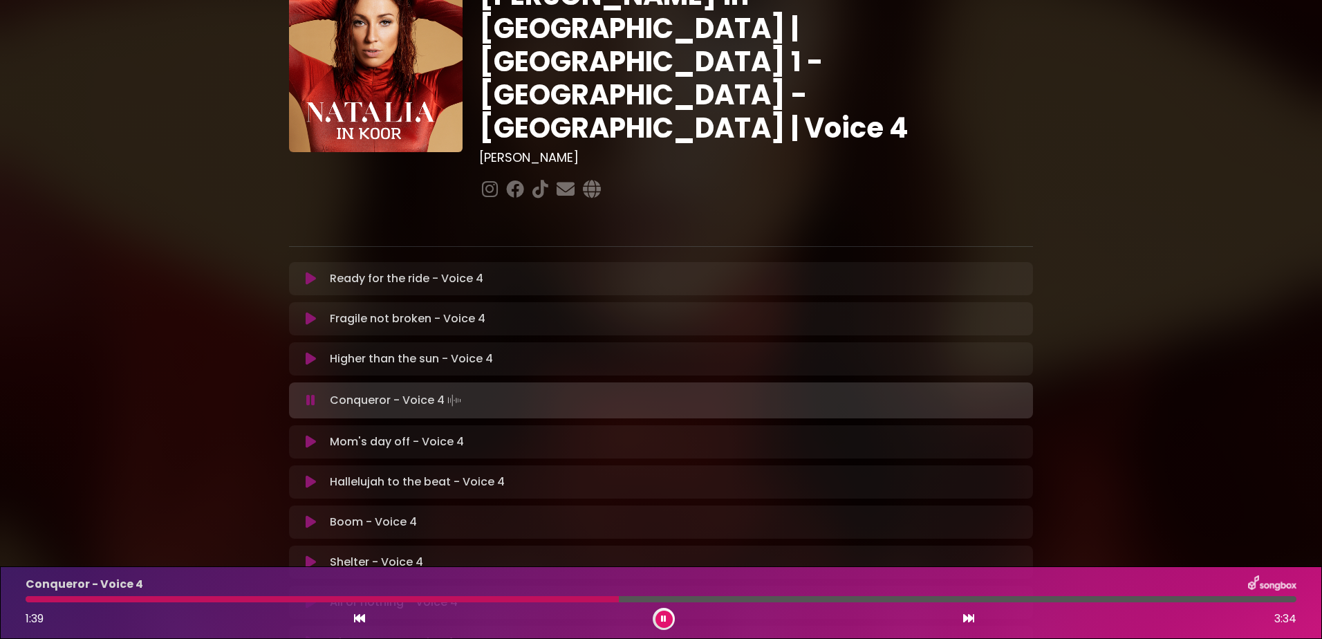
click at [663, 614] on button at bounding box center [664, 619] width 17 height 17
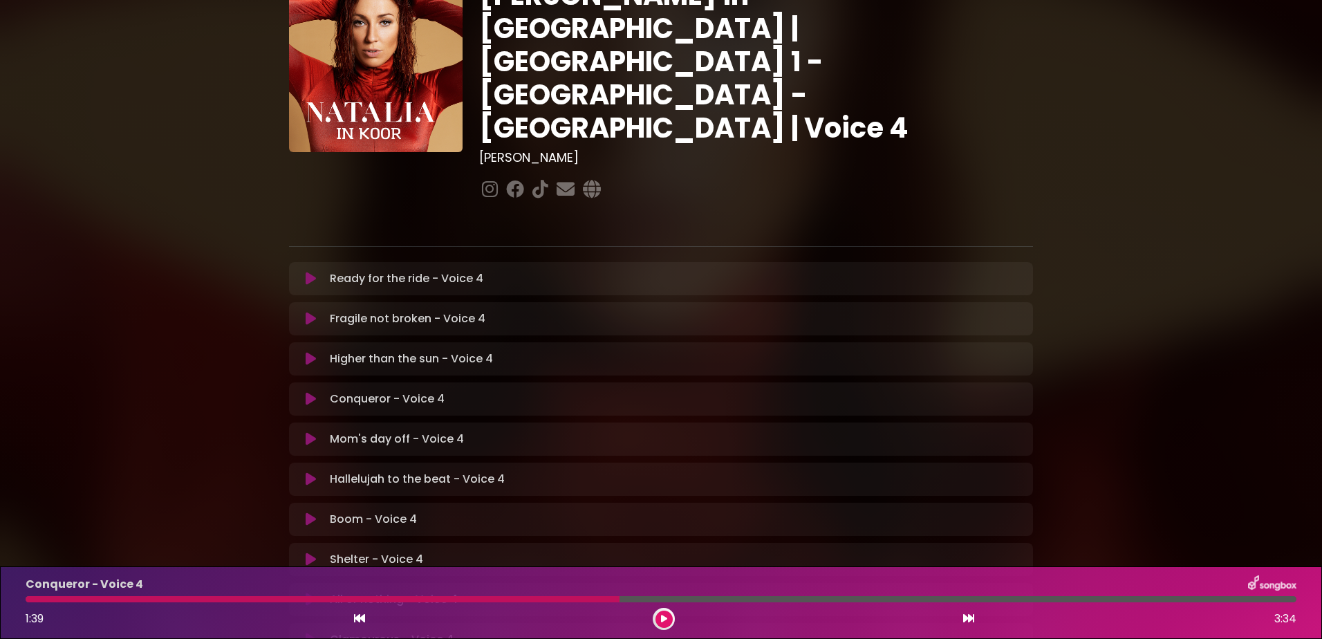
click at [472, 594] on div "Conqueror - Voice 4 1:39 3:34" at bounding box center [661, 602] width 1288 height 55
click at [667, 618] on icon at bounding box center [664, 619] width 6 height 8
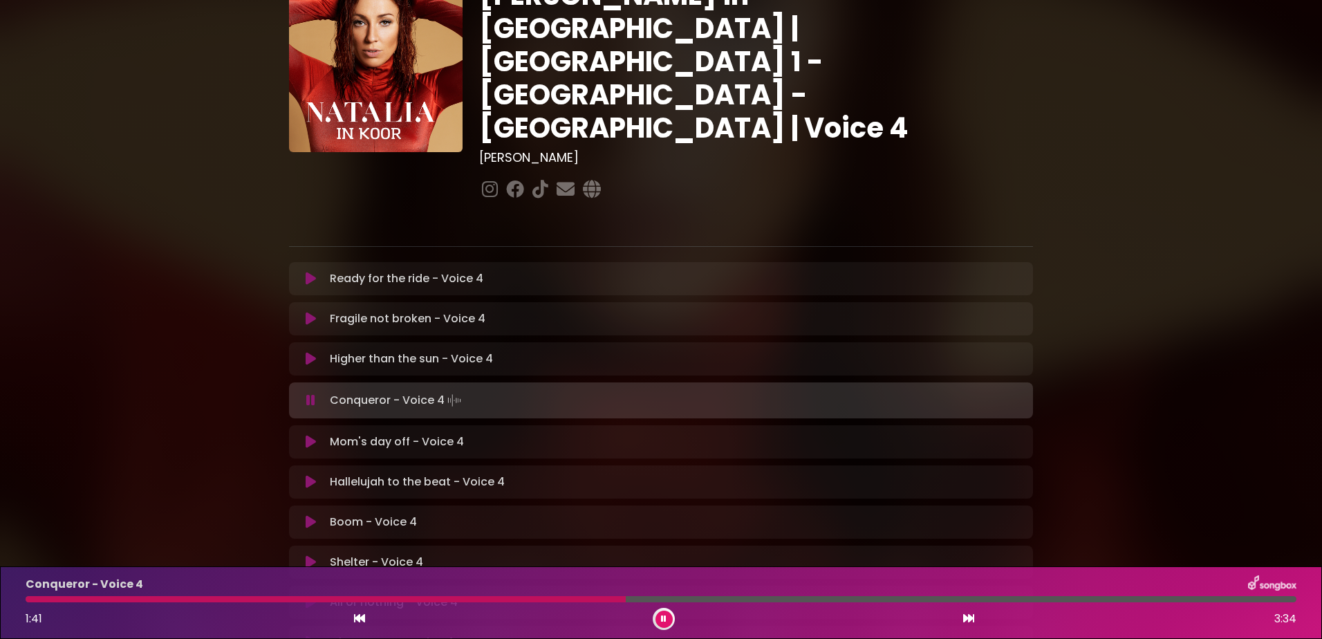
click at [509, 601] on div at bounding box center [326, 599] width 600 height 6
click at [671, 618] on button at bounding box center [664, 619] width 17 height 17
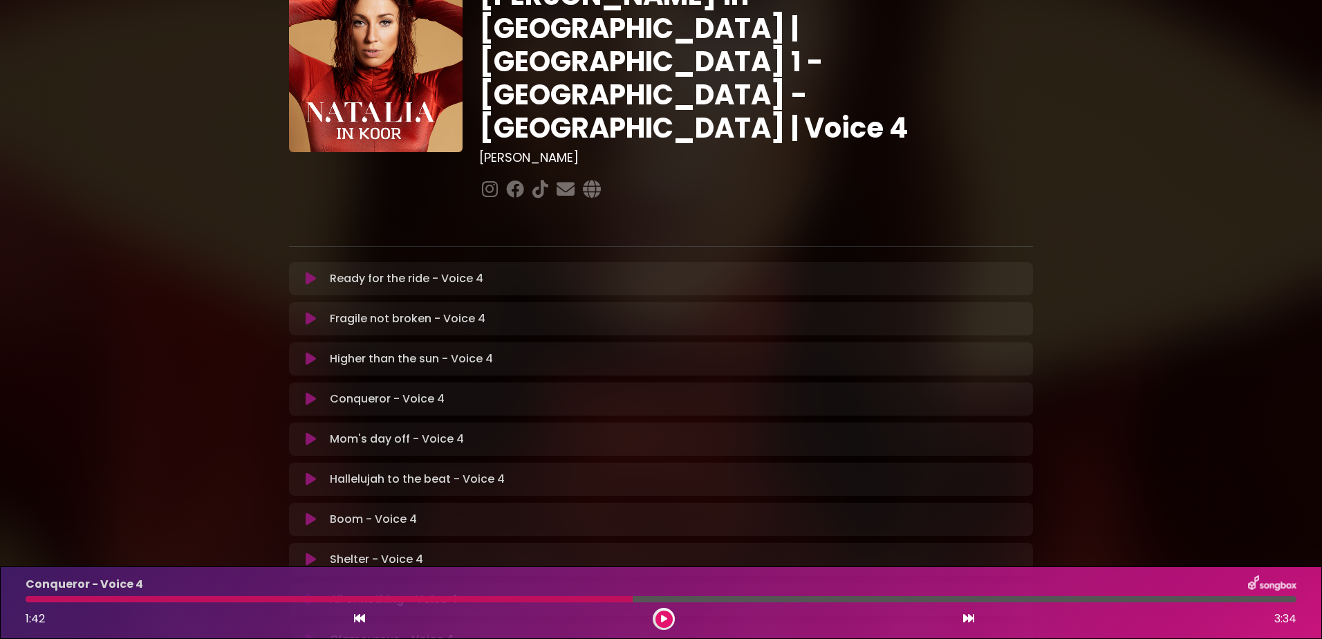
click at [488, 598] on div at bounding box center [329, 599] width 607 height 6
click at [489, 598] on div at bounding box center [329, 599] width 607 height 6
click at [661, 616] on icon at bounding box center [664, 619] width 6 height 8
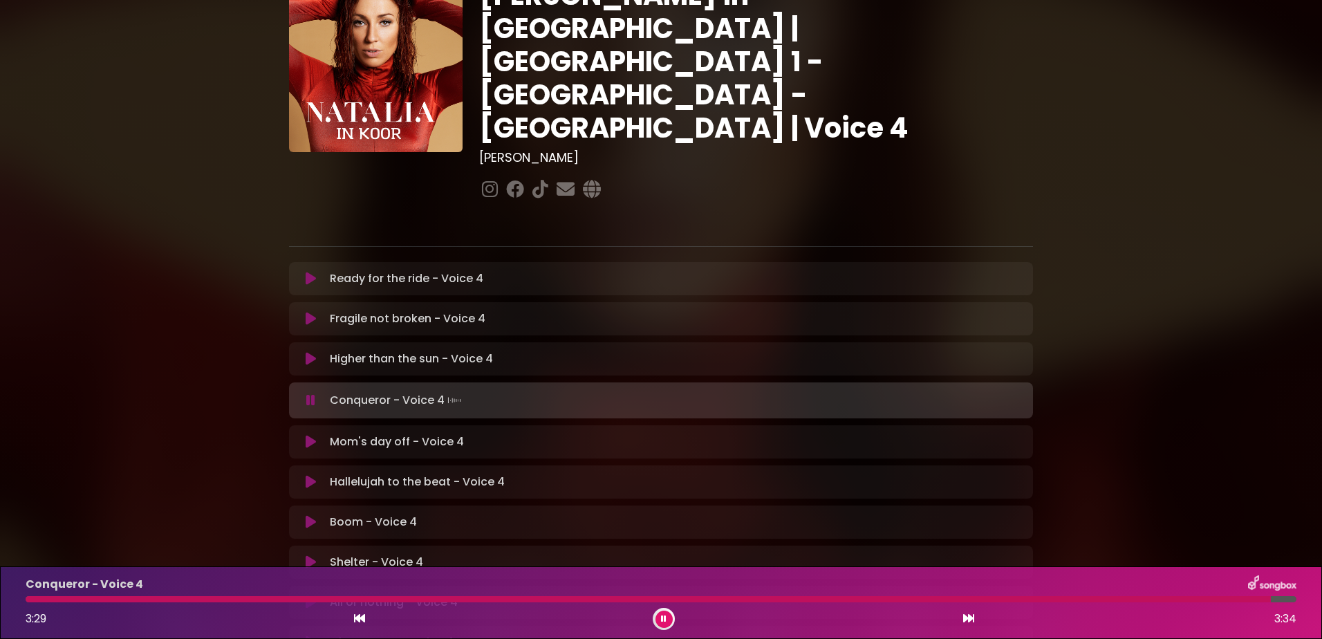
click at [764, 598] on div at bounding box center [649, 599] width 1246 height 6
click at [665, 615] on icon at bounding box center [664, 619] width 6 height 8
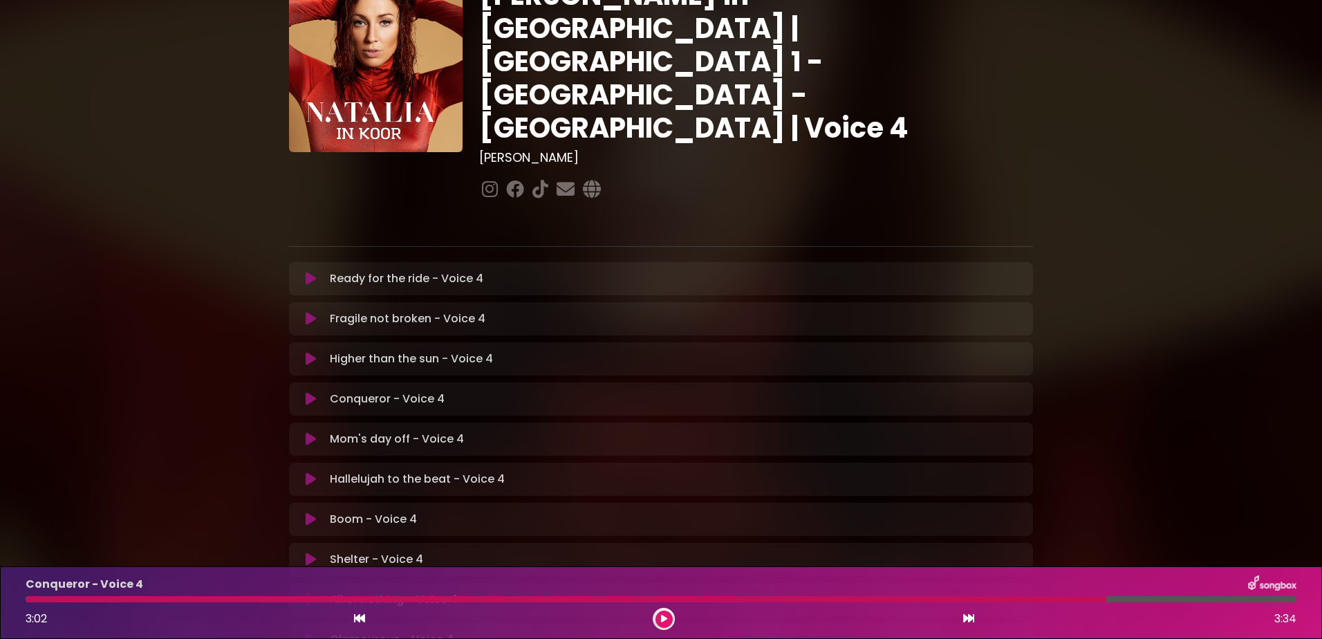
click at [665, 615] on icon at bounding box center [664, 619] width 6 height 8
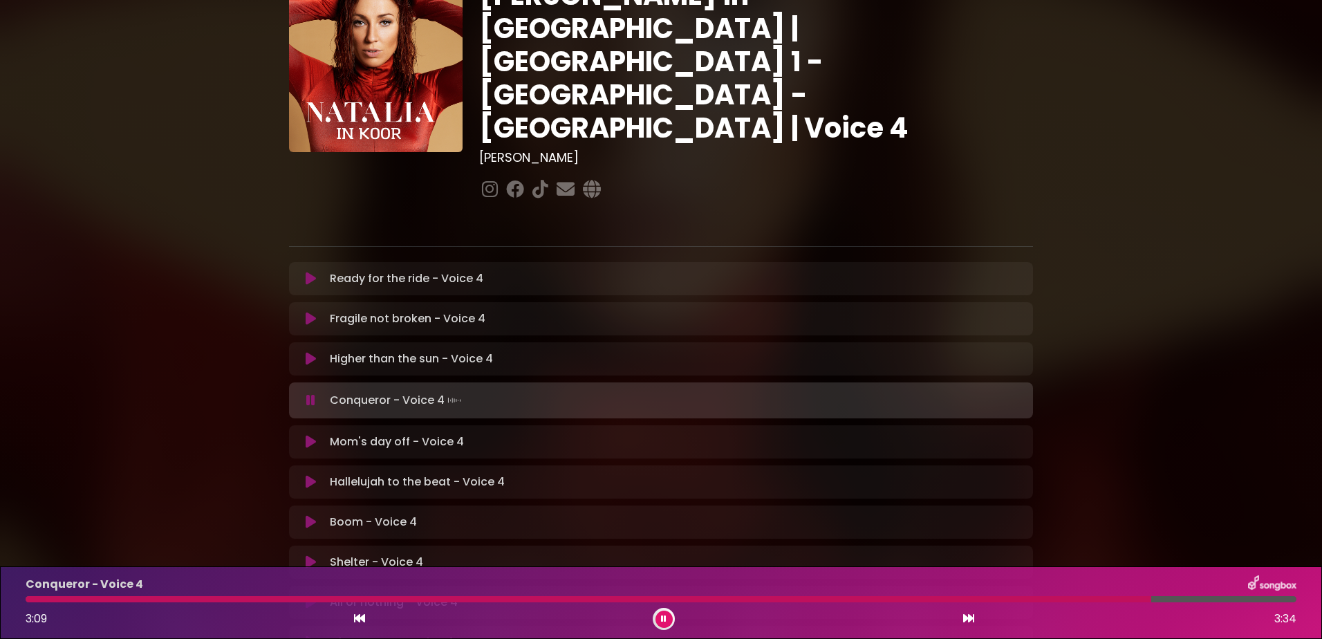
click at [665, 615] on icon at bounding box center [664, 619] width 6 height 8
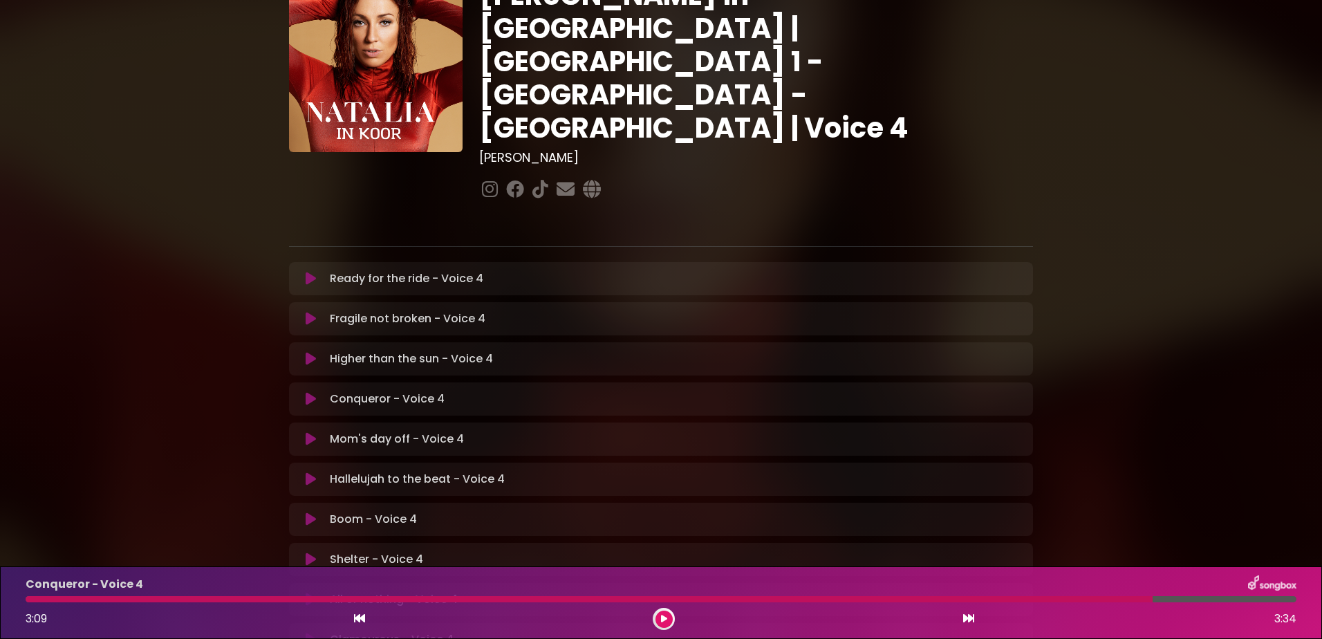
click at [660, 617] on button at bounding box center [664, 619] width 17 height 17
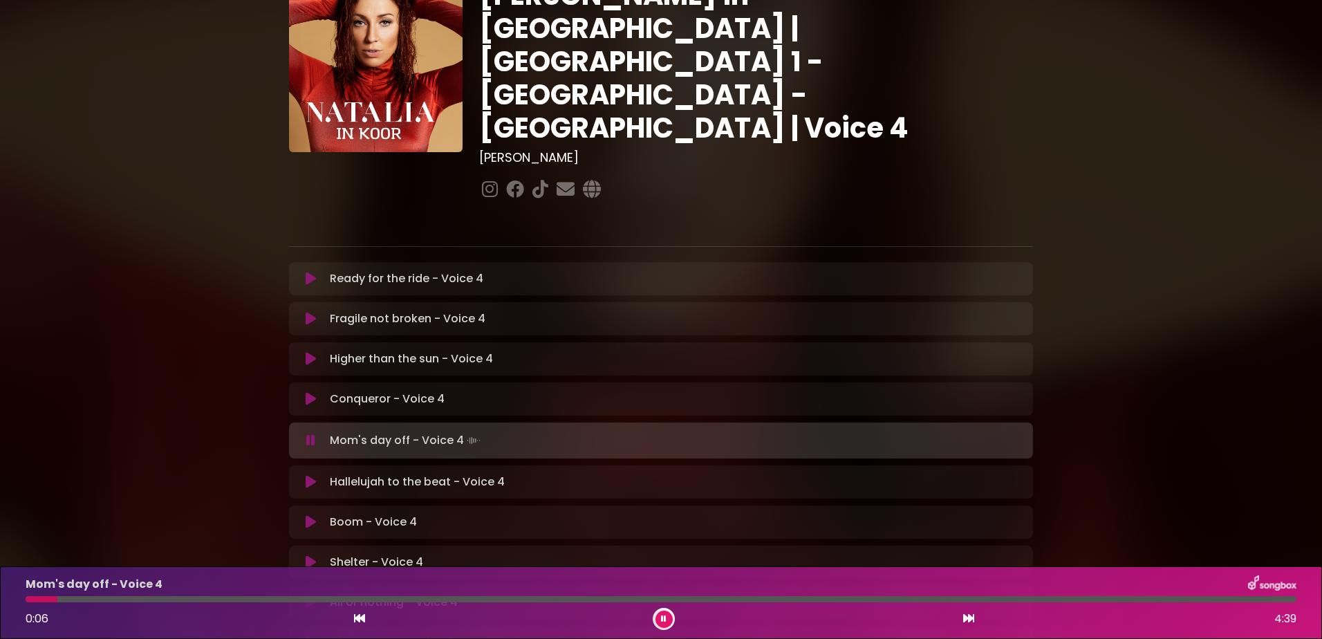
drag, startPoint x: 311, startPoint y: 347, endPoint x: 661, endPoint y: 343, distance: 350.0
click at [311, 392] on icon at bounding box center [311, 399] width 10 height 14
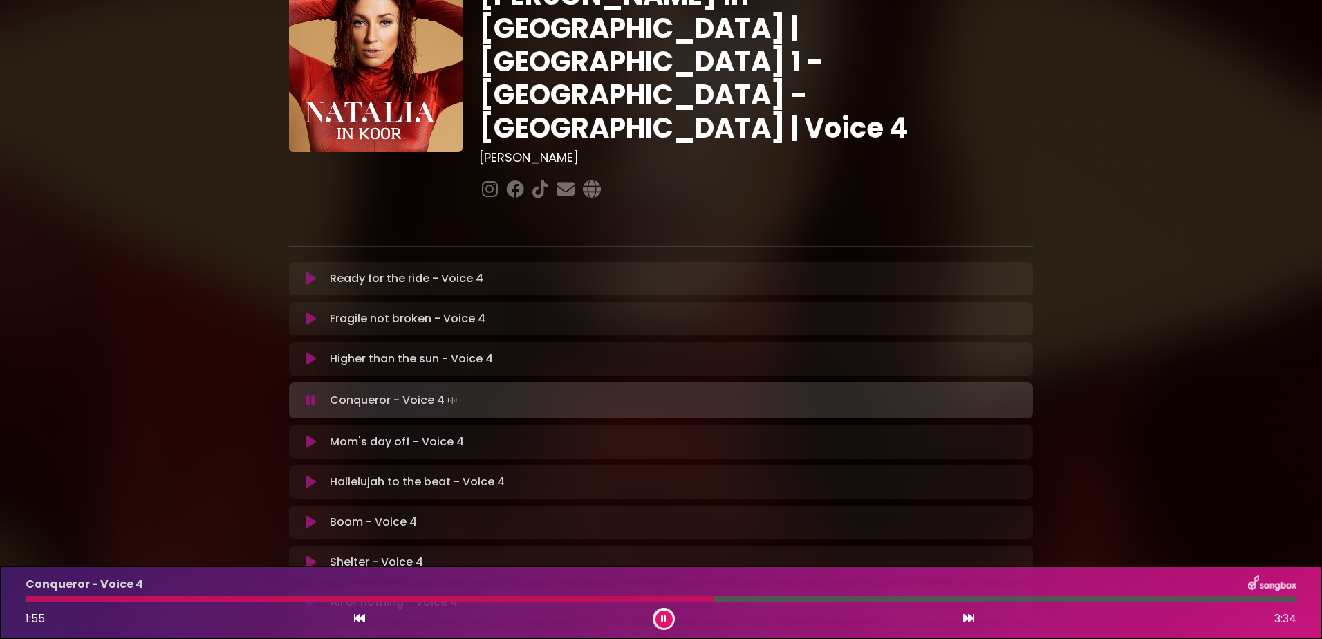
click at [460, 599] on div at bounding box center [370, 599] width 688 height 6
click at [420, 597] on div at bounding box center [248, 599] width 444 height 6
click at [656, 616] on button at bounding box center [664, 619] width 17 height 17
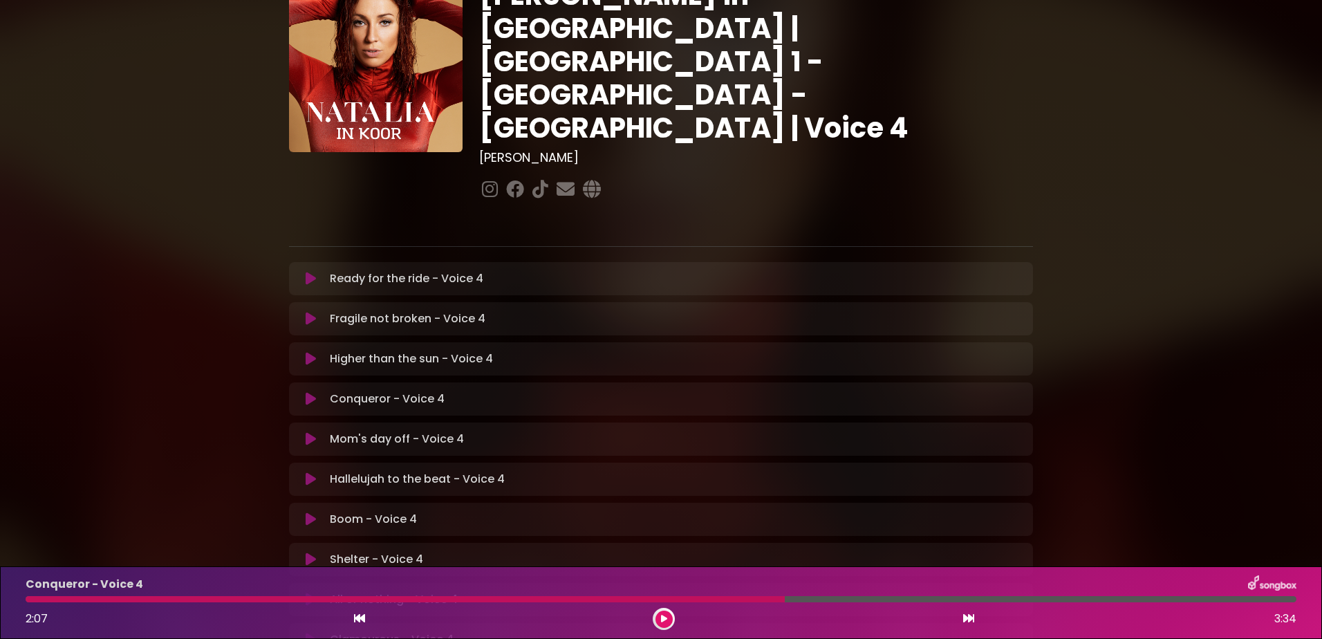
click at [664, 615] on icon at bounding box center [664, 619] width 6 height 8
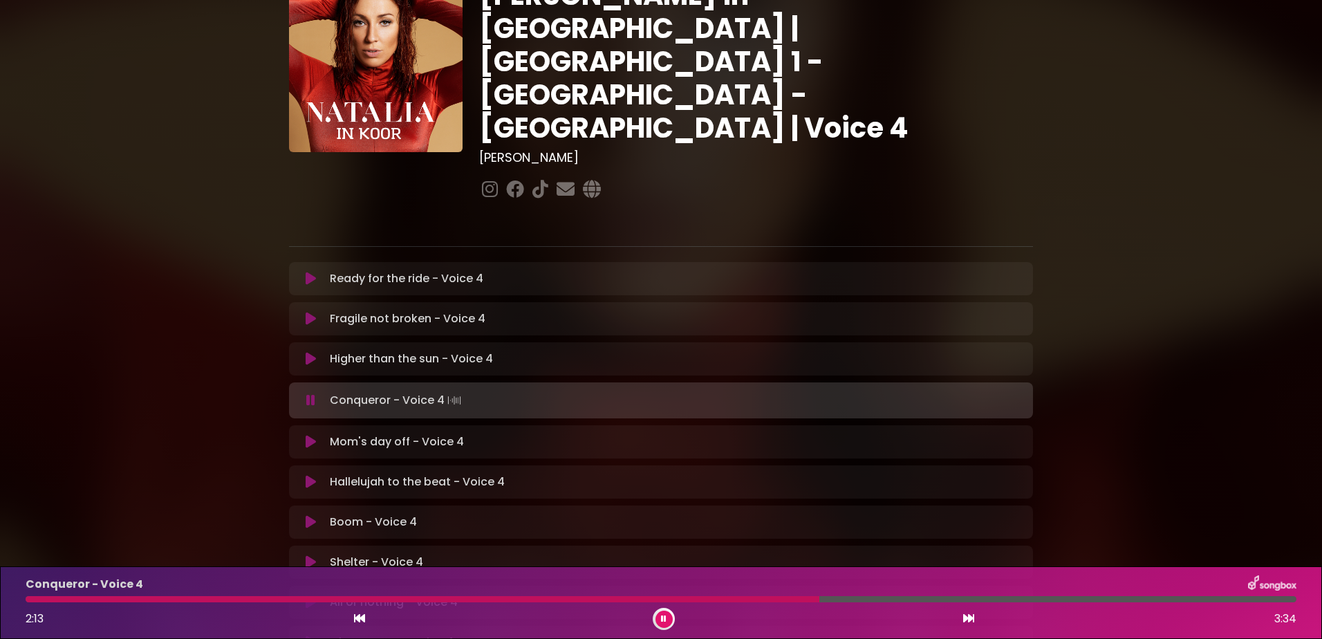
drag, startPoint x: 663, startPoint y: 622, endPoint x: 672, endPoint y: 620, distance: 10.1
click at [663, 622] on icon at bounding box center [664, 619] width 6 height 8
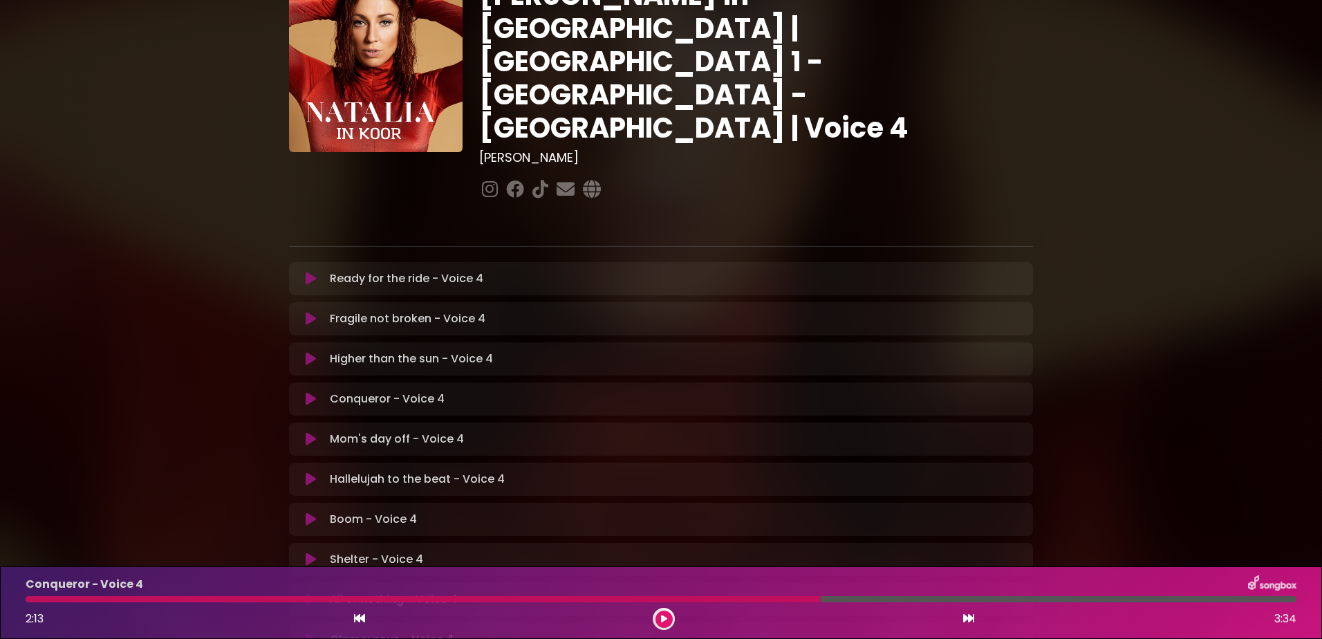
click at [663, 617] on icon at bounding box center [664, 619] width 6 height 8
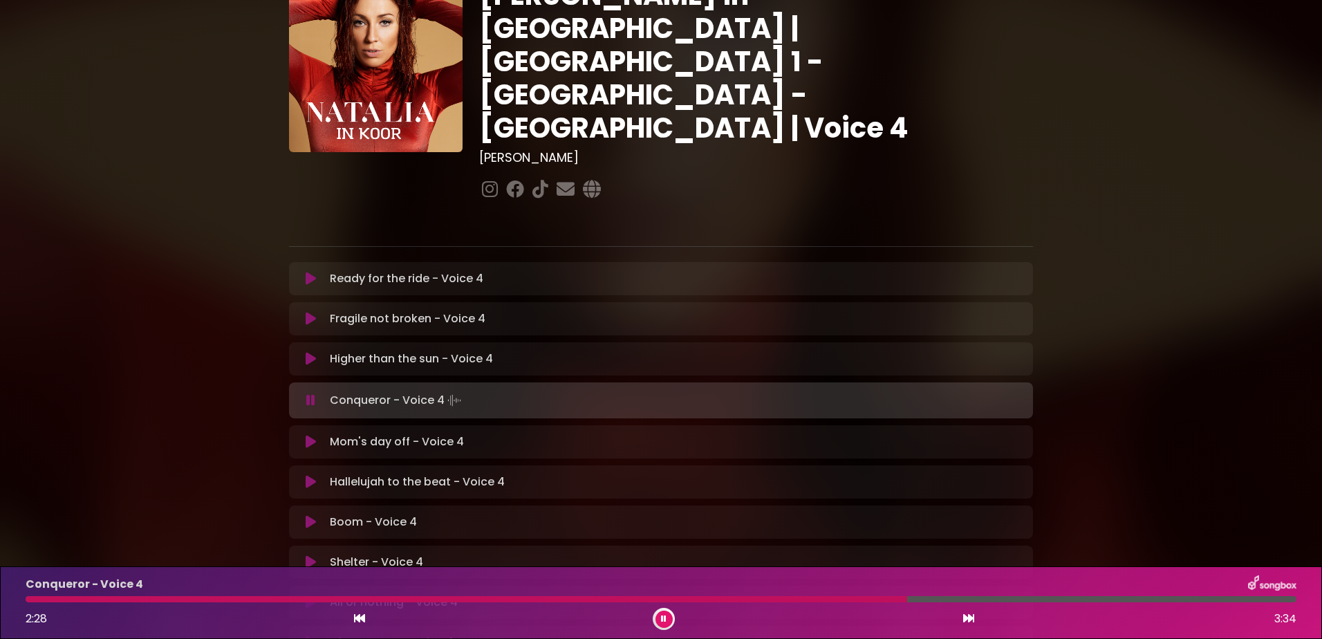
click at [601, 595] on div "Conqueror - Voice 4 2:28 3:34" at bounding box center [661, 602] width 1288 height 55
click at [660, 615] on button at bounding box center [664, 619] width 17 height 17
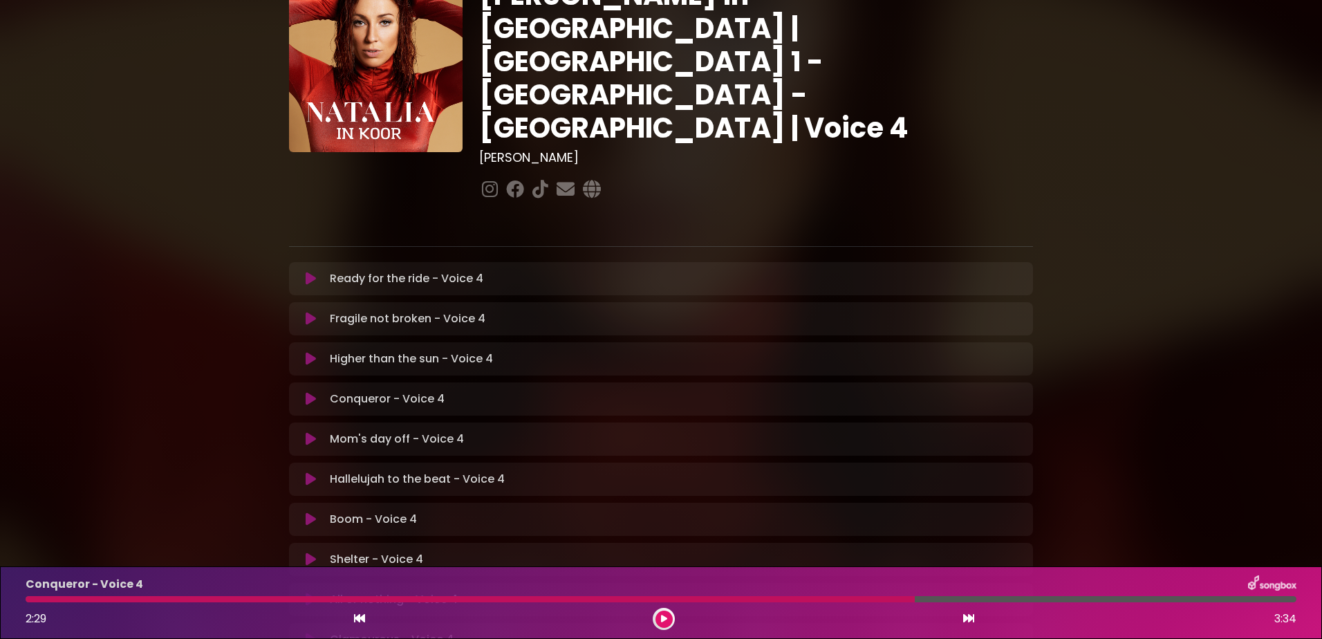
click at [623, 598] on div at bounding box center [470, 599] width 889 height 6
click at [662, 613] on button at bounding box center [664, 619] width 17 height 17
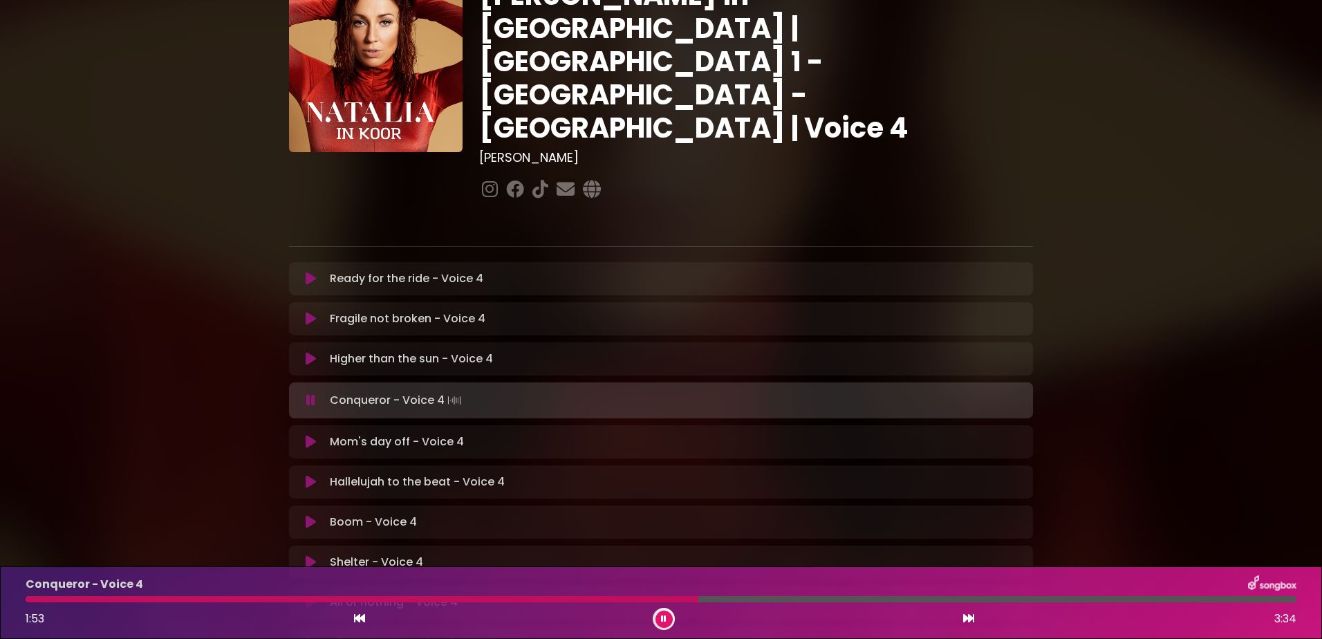
click at [488, 595] on div "Conqueror - Voice 4 1:53 3:34" at bounding box center [661, 602] width 1288 height 55
click at [487, 596] on div at bounding box center [364, 599] width 677 height 6
drag, startPoint x: 487, startPoint y: 596, endPoint x: 512, endPoint y: 599, distance: 25.1
click at [488, 596] on div at bounding box center [257, 599] width 462 height 6
click at [376, 595] on div "Conqueror - Voice 4 1:52 3:34" at bounding box center [661, 602] width 1288 height 55
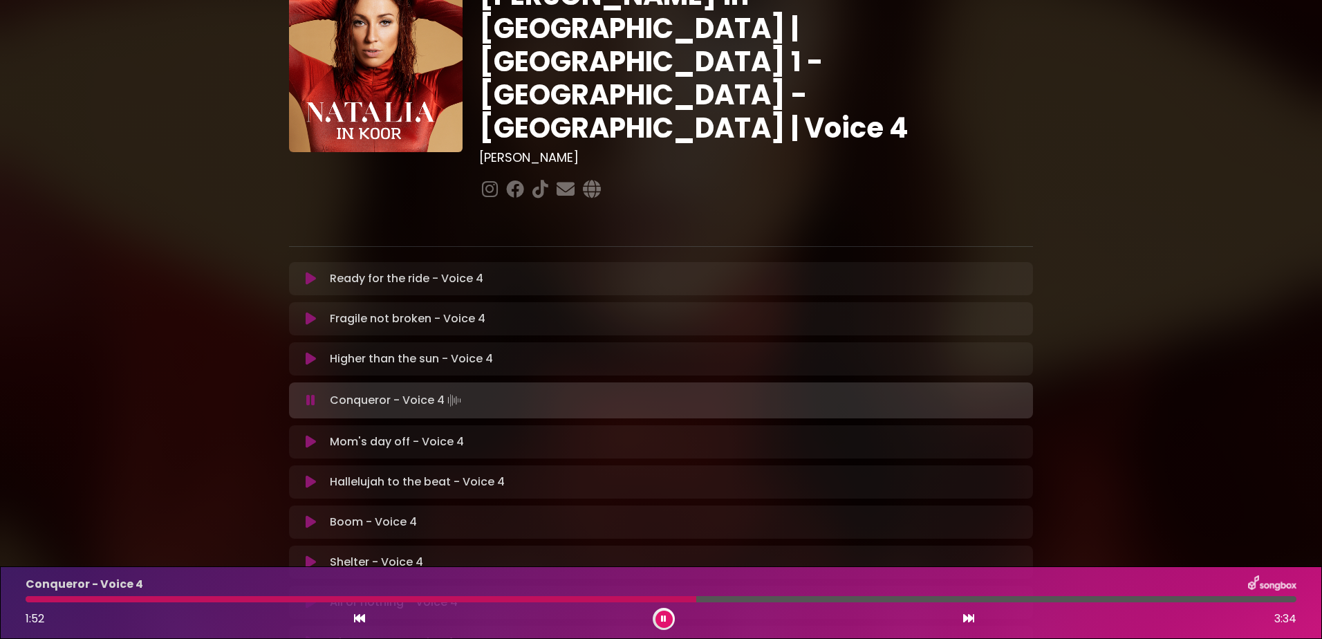
click at [376, 595] on div "Conqueror - Voice 4 1:52 3:34" at bounding box center [661, 602] width 1288 height 55
click at [376, 595] on div "Conqueror - Voice 4 1:53 3:34" at bounding box center [661, 602] width 1288 height 55
click at [380, 598] on div at bounding box center [365, 599] width 678 height 6
click at [380, 598] on div at bounding box center [203, 599] width 355 height 6
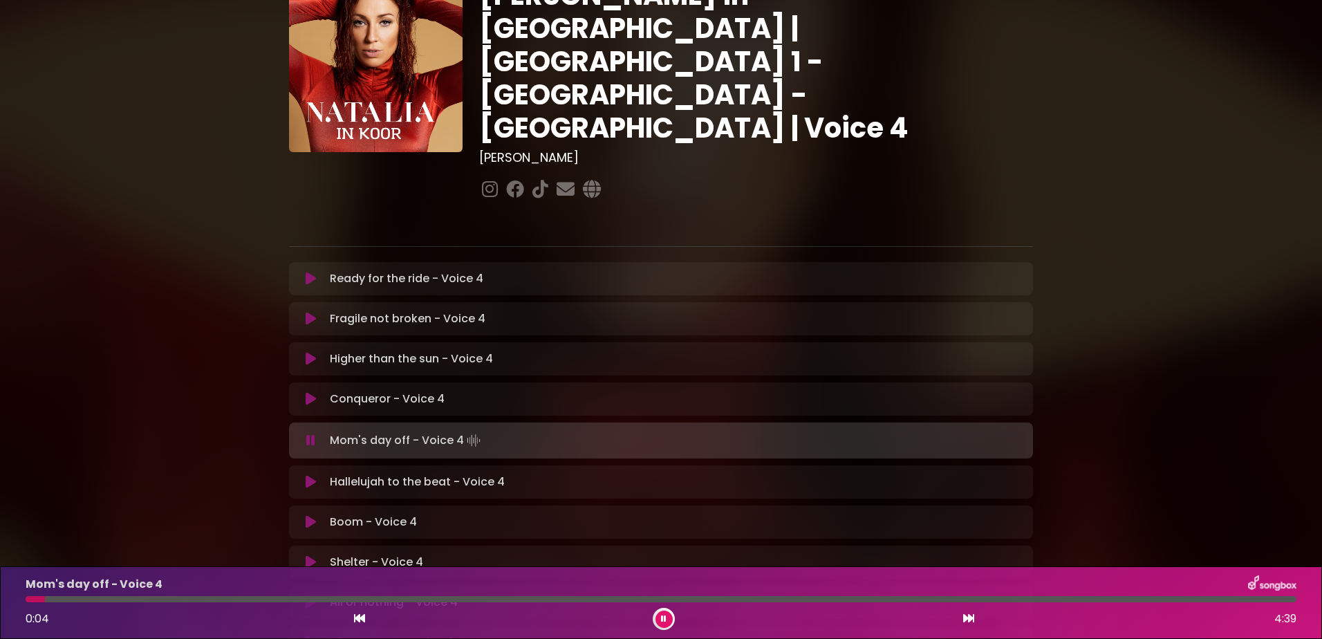
drag, startPoint x: 316, startPoint y: 345, endPoint x: 370, endPoint y: 364, distance: 57.1
click at [316, 392] on button at bounding box center [310, 399] width 27 height 14
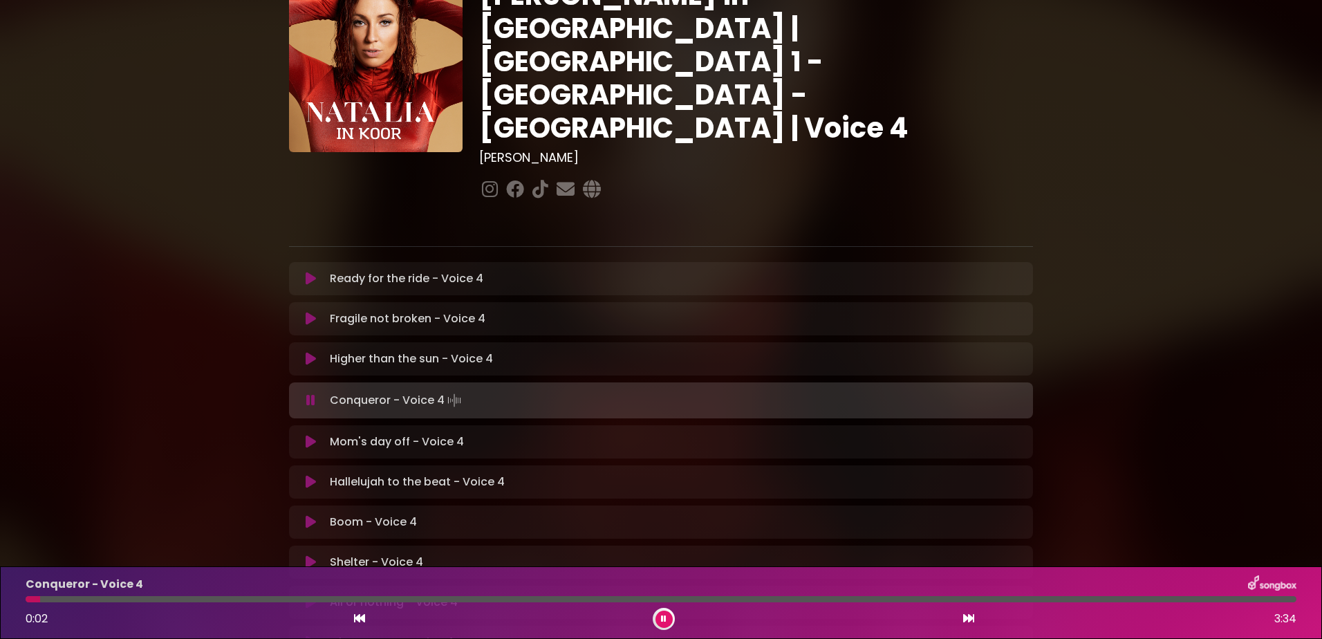
click at [1063, 596] on div at bounding box center [661, 599] width 1271 height 6
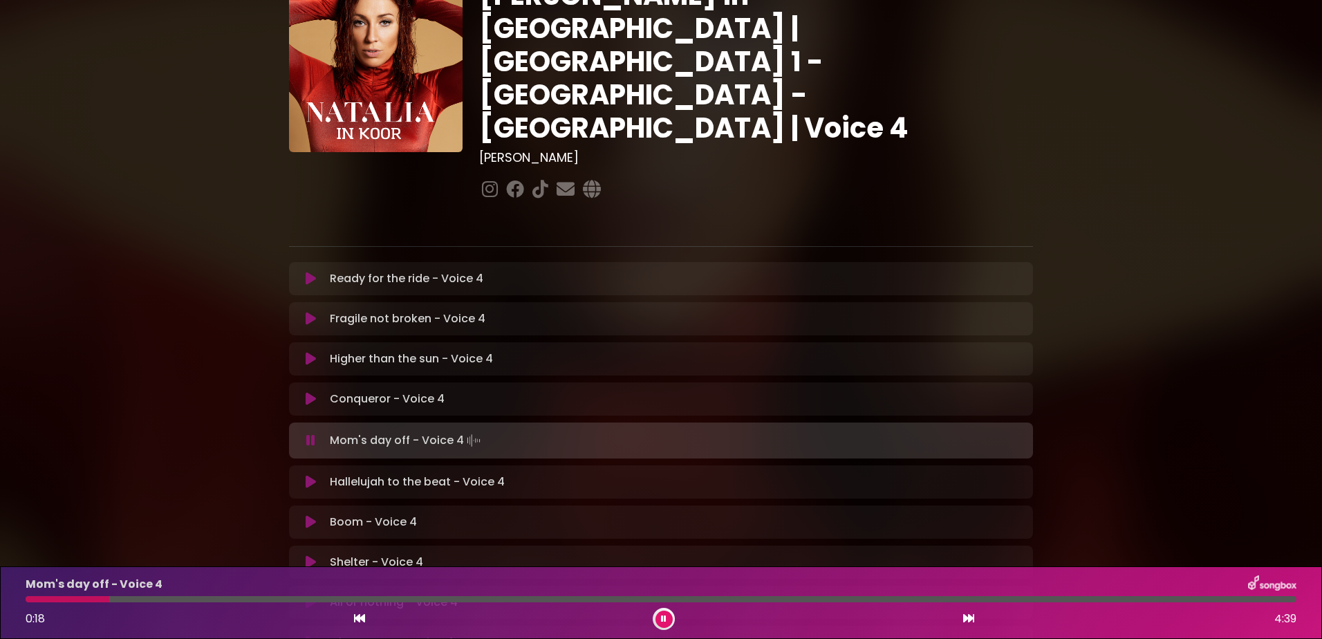
click at [358, 620] on icon at bounding box center [359, 618] width 11 height 11
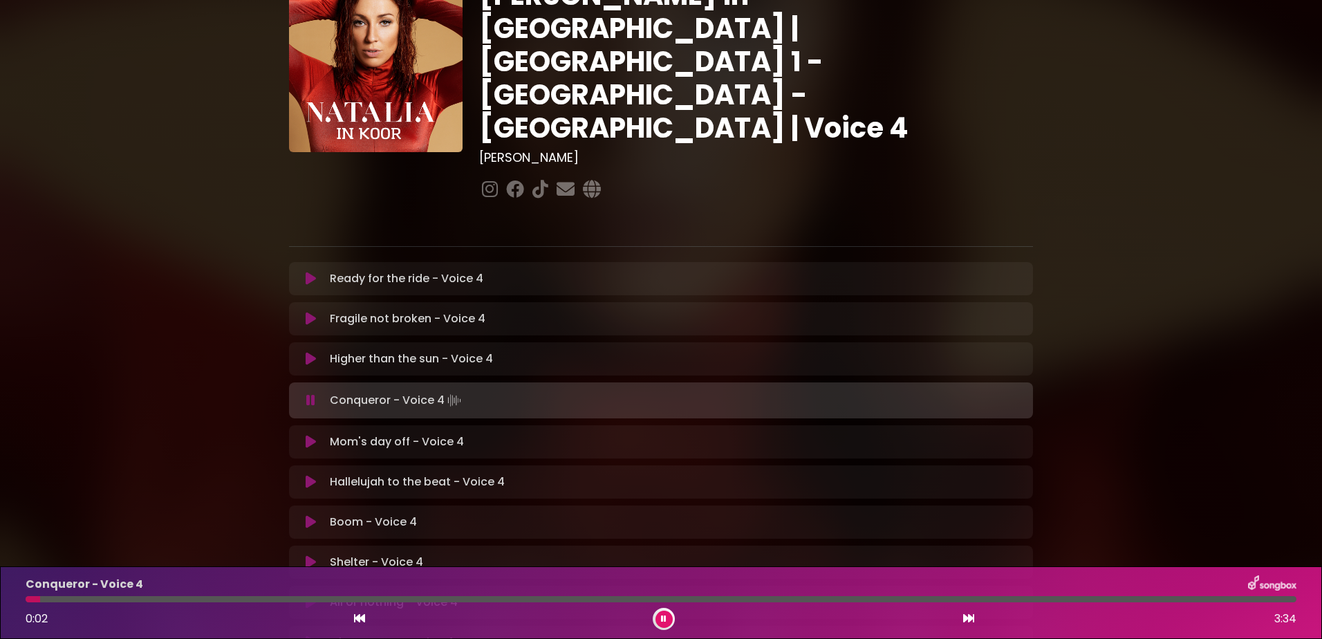
click at [965, 620] on icon at bounding box center [968, 618] width 11 height 11
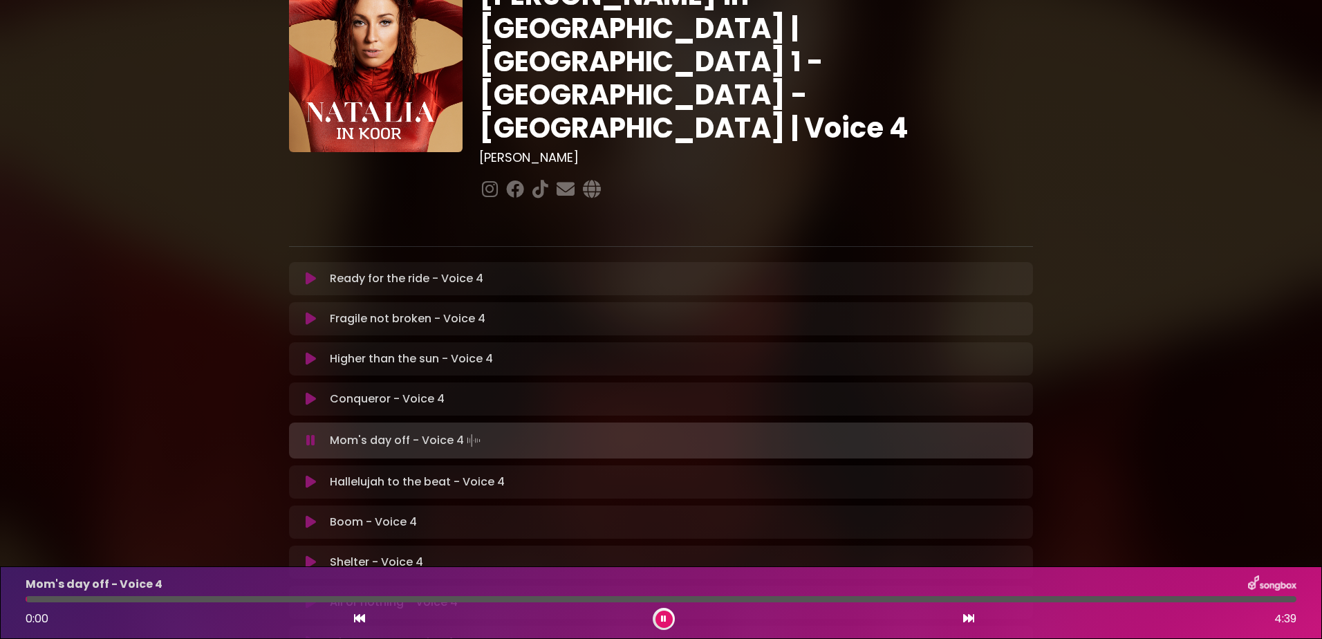
click at [664, 619] on icon at bounding box center [664, 619] width 6 height 8
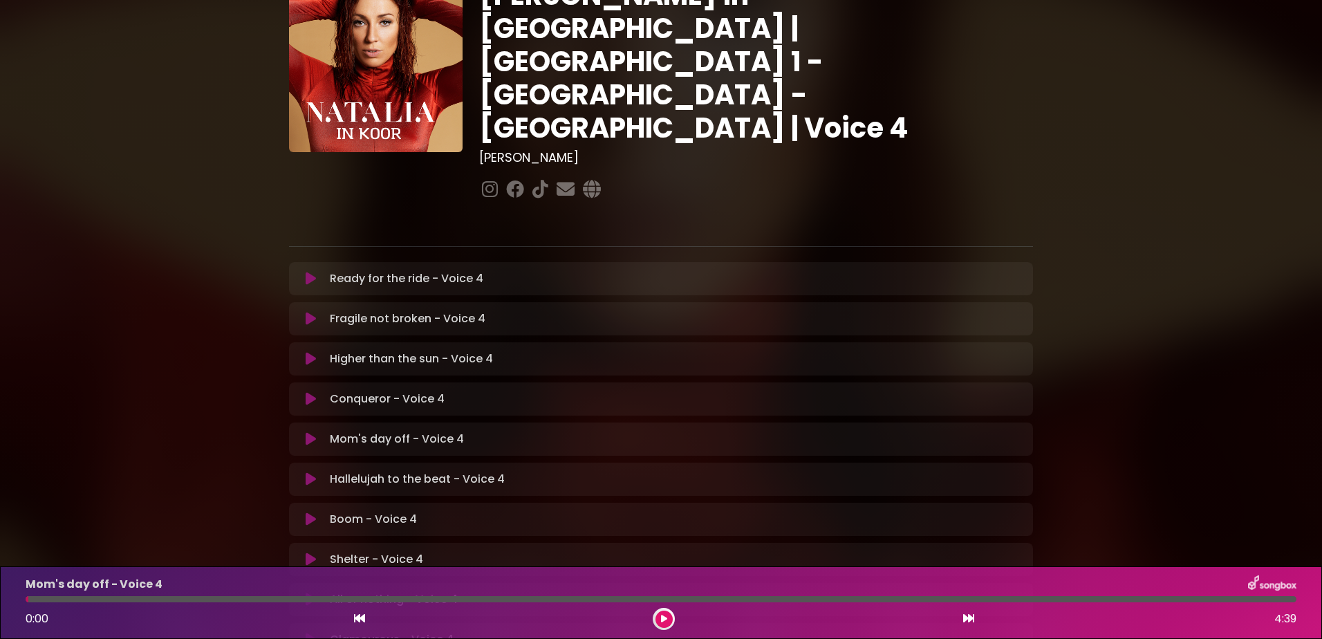
click at [665, 620] on icon at bounding box center [664, 619] width 6 height 8
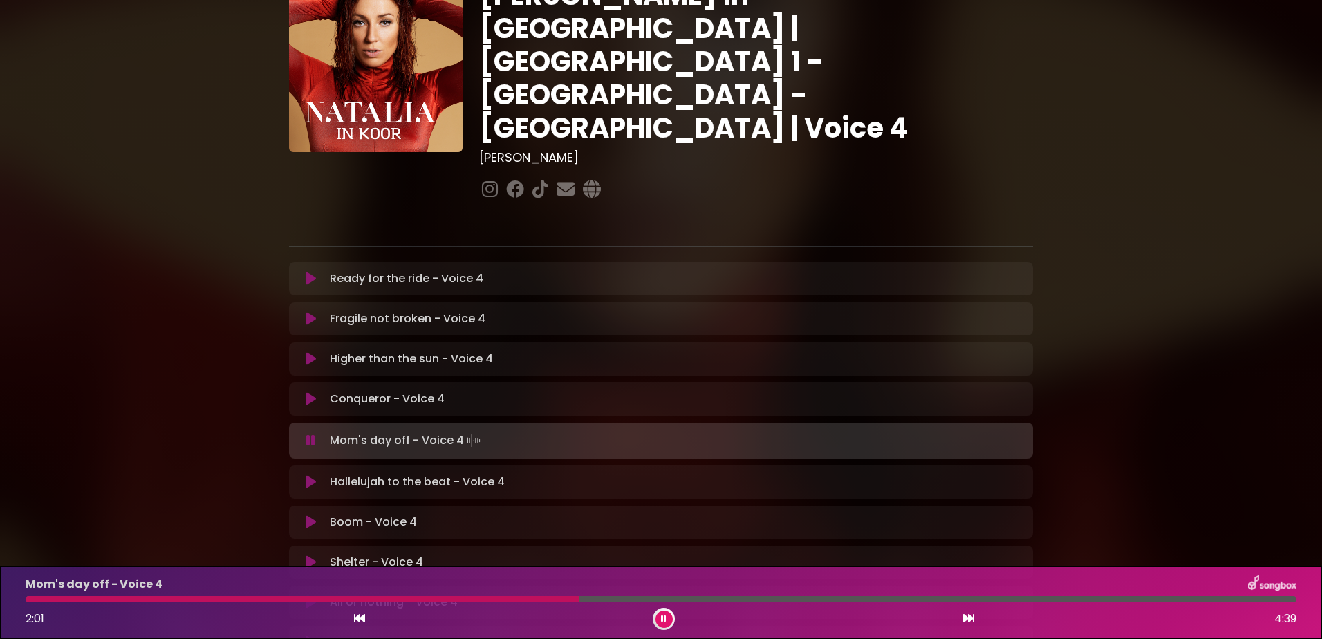
click at [660, 618] on button at bounding box center [664, 619] width 17 height 17
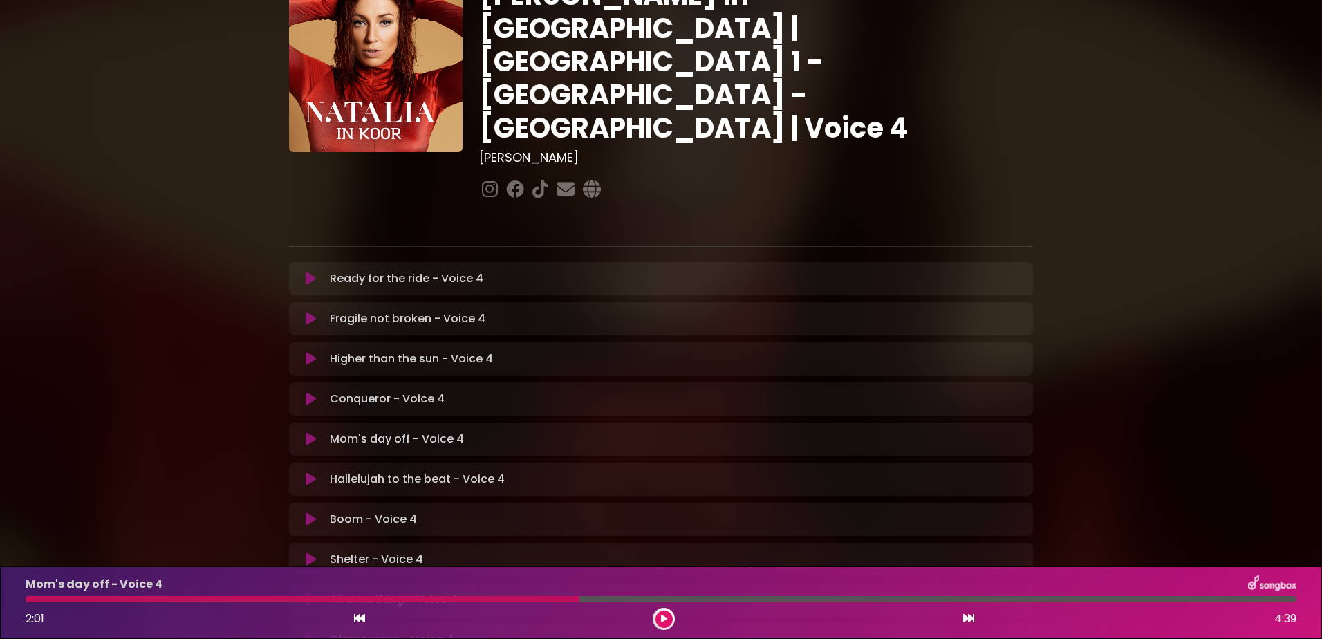
click at [473, 593] on div "Mom's day off - Voice 4" at bounding box center [661, 584] width 1288 height 18
click at [473, 596] on div at bounding box center [303, 599] width 554 height 6
click at [315, 600] on div at bounding box center [303, 599] width 554 height 6
click at [318, 597] on div at bounding box center [303, 599] width 554 height 6
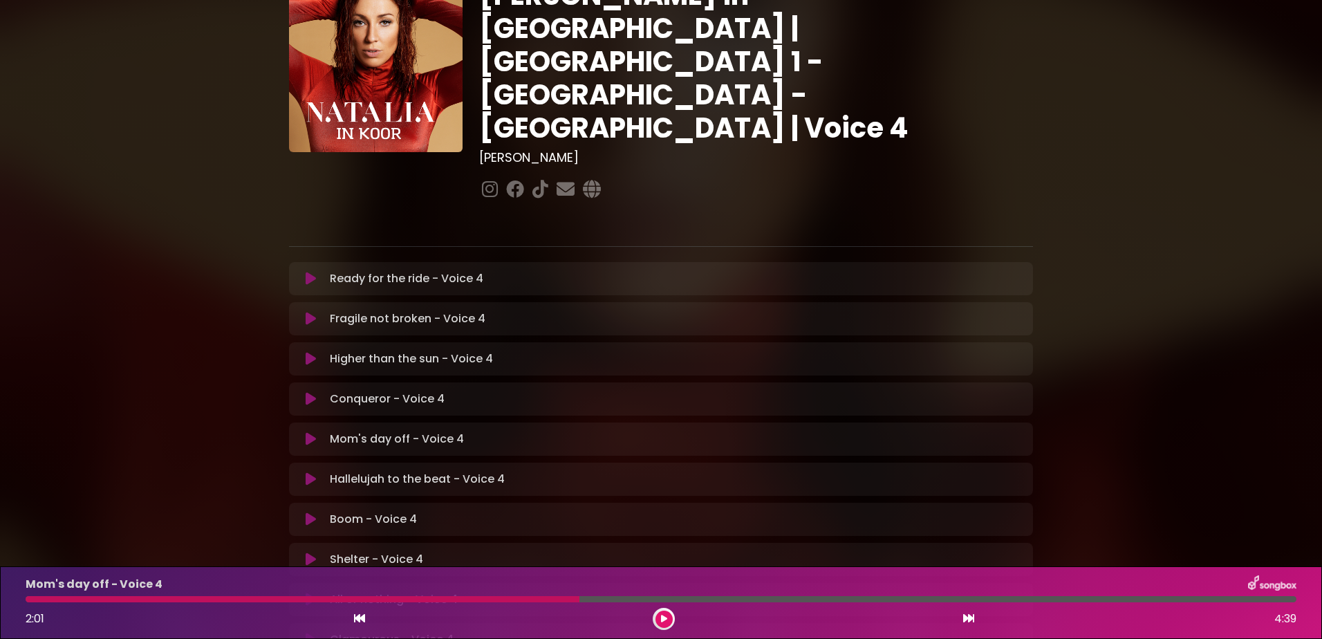
click at [318, 597] on div at bounding box center [303, 599] width 554 height 6
click at [667, 618] on button at bounding box center [664, 619] width 17 height 17
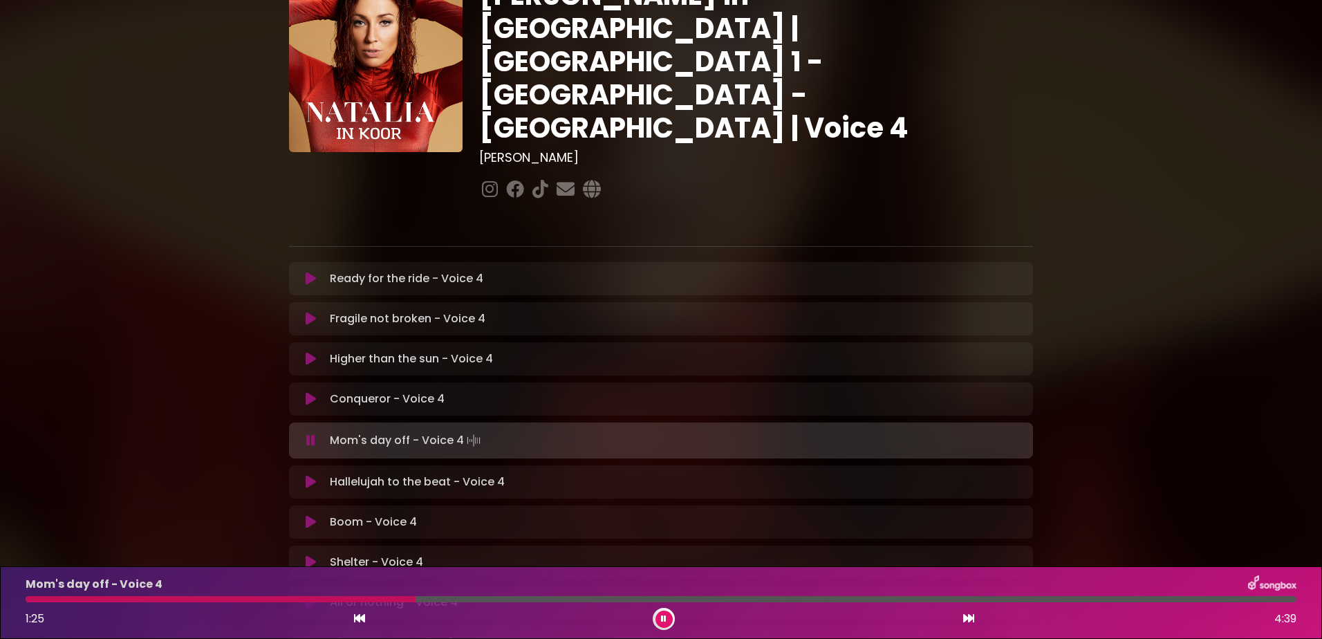
click at [39, 598] on div at bounding box center [221, 599] width 390 height 6
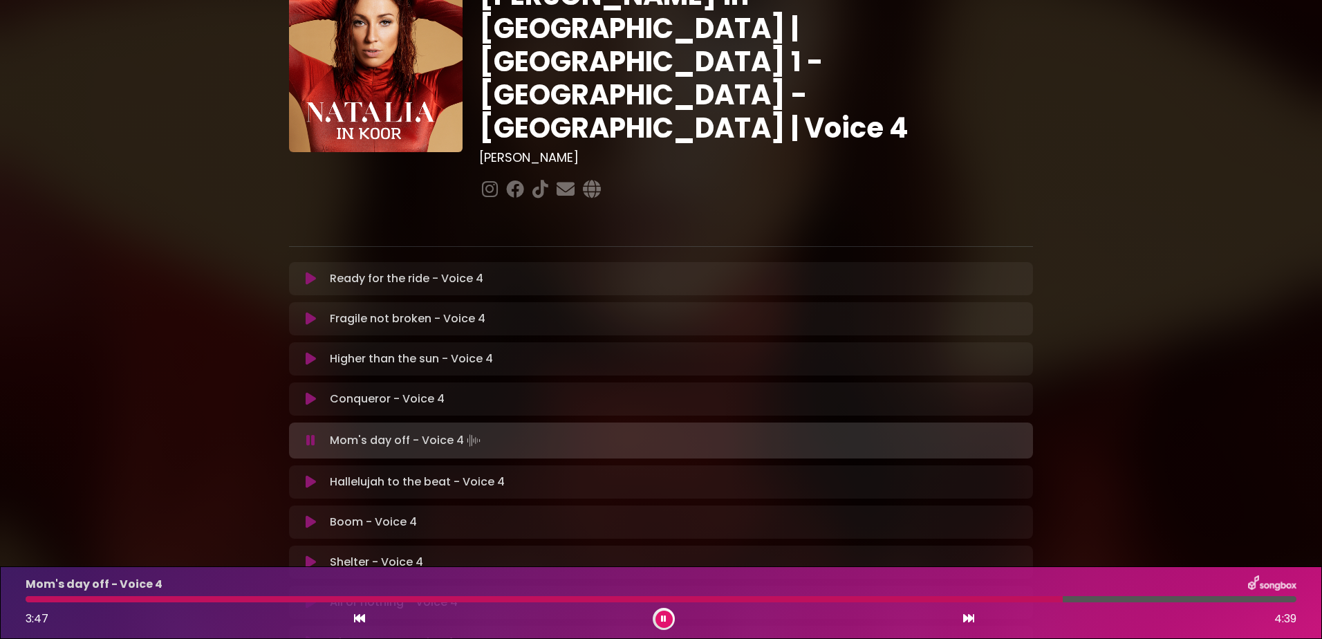
click at [843, 598] on div at bounding box center [544, 599] width 1037 height 6
click at [662, 616] on icon at bounding box center [664, 619] width 6 height 8
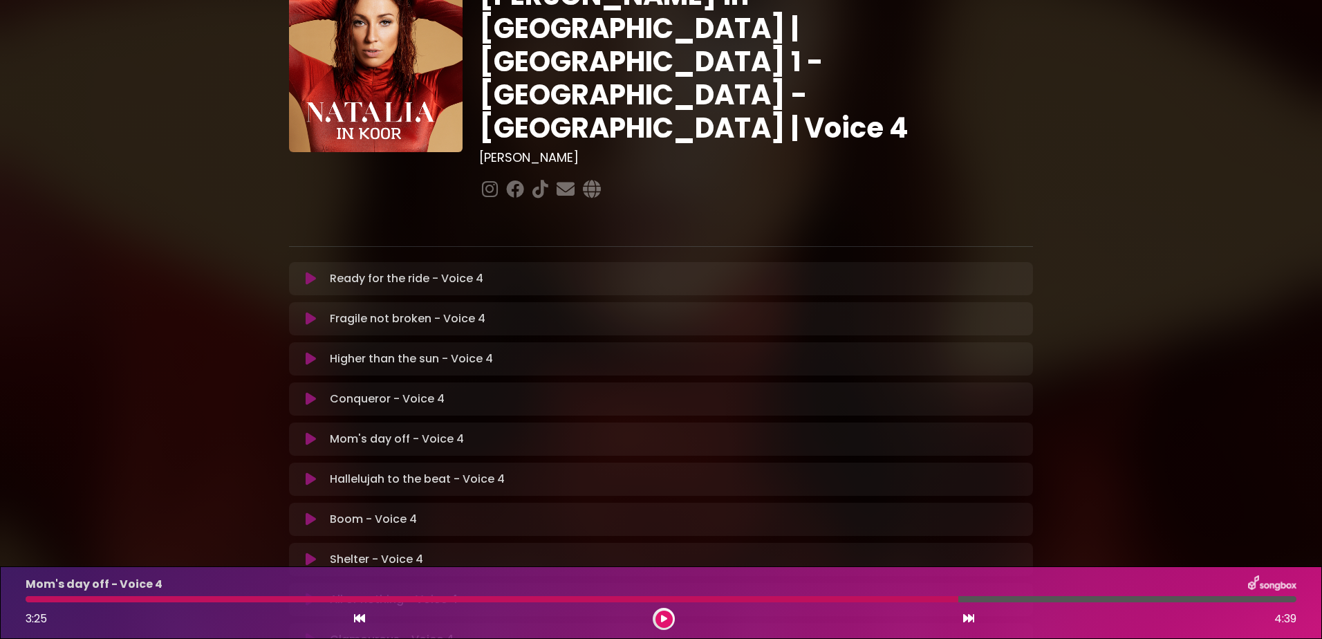
click at [806, 598] on div at bounding box center [492, 599] width 933 height 6
click at [664, 616] on icon at bounding box center [664, 619] width 6 height 8
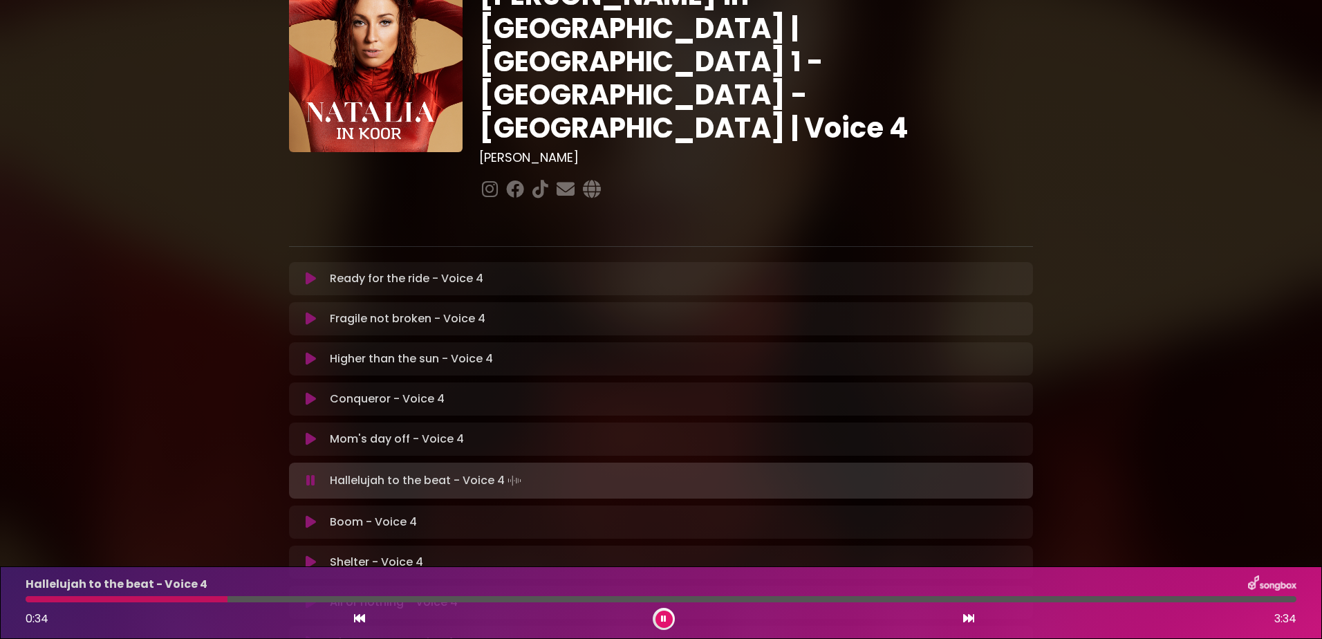
drag, startPoint x: 660, startPoint y: 617, endPoint x: 678, endPoint y: 620, distance: 18.2
click at [660, 617] on button at bounding box center [664, 619] width 17 height 17
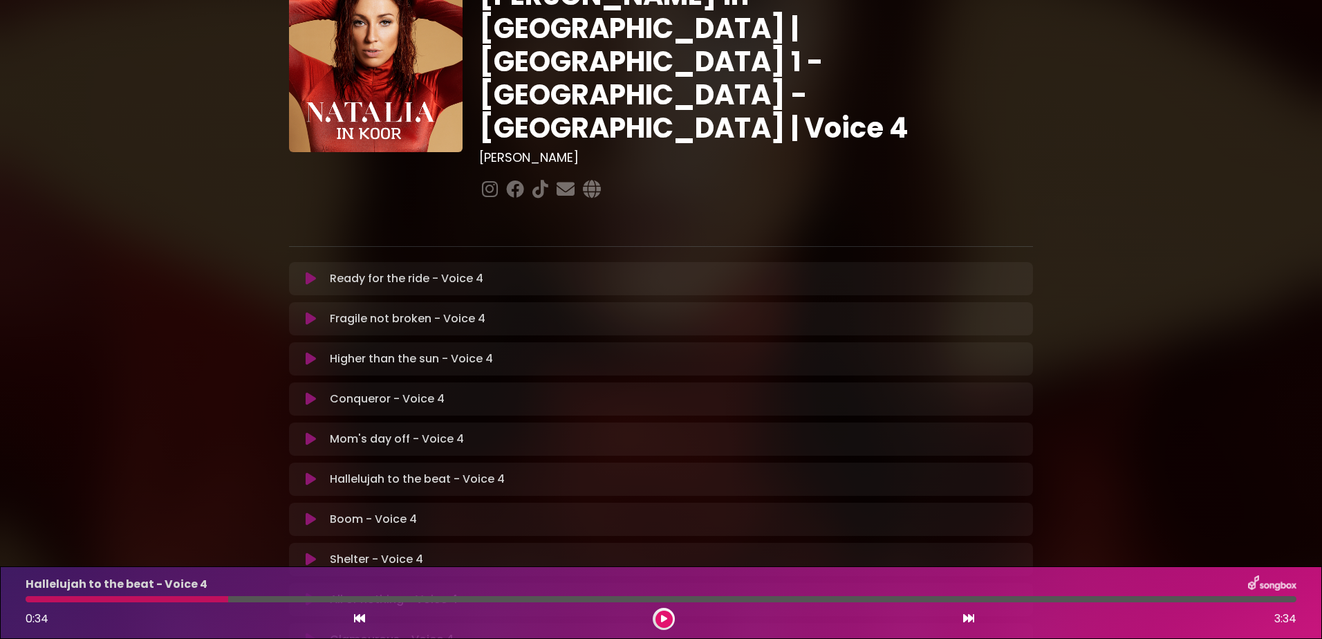
click at [32, 597] on div at bounding box center [127, 599] width 203 height 6
click at [666, 613] on button at bounding box center [664, 619] width 17 height 17
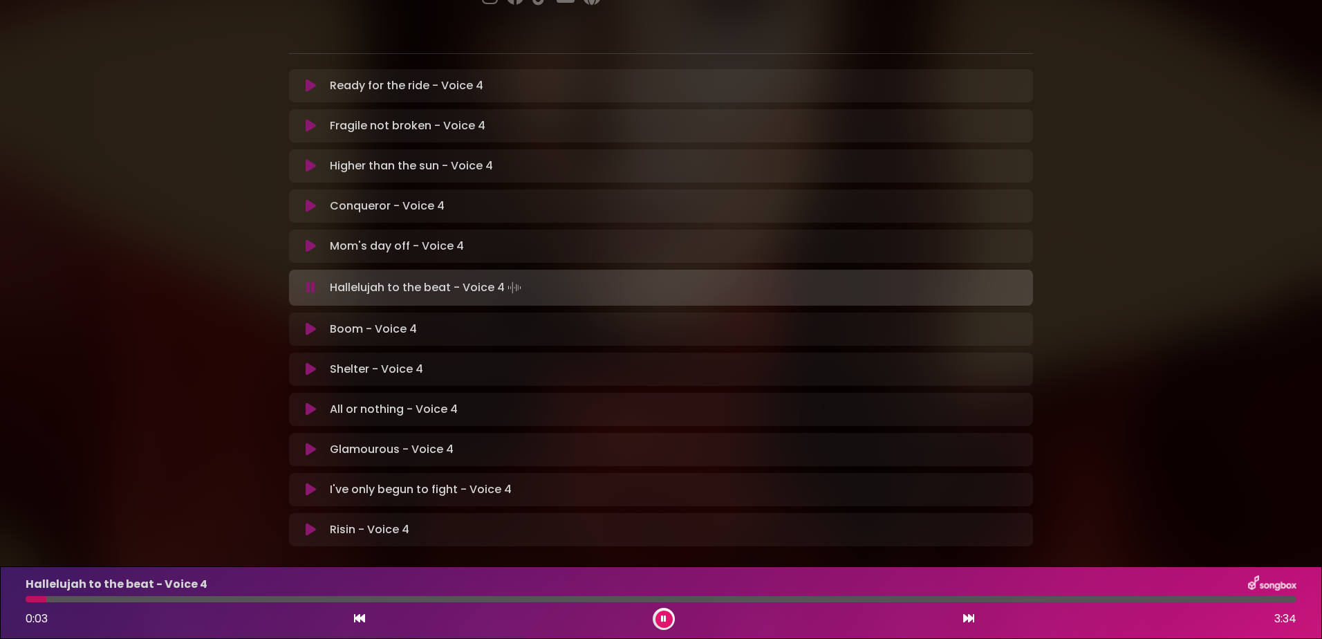
scroll to position [281, 0]
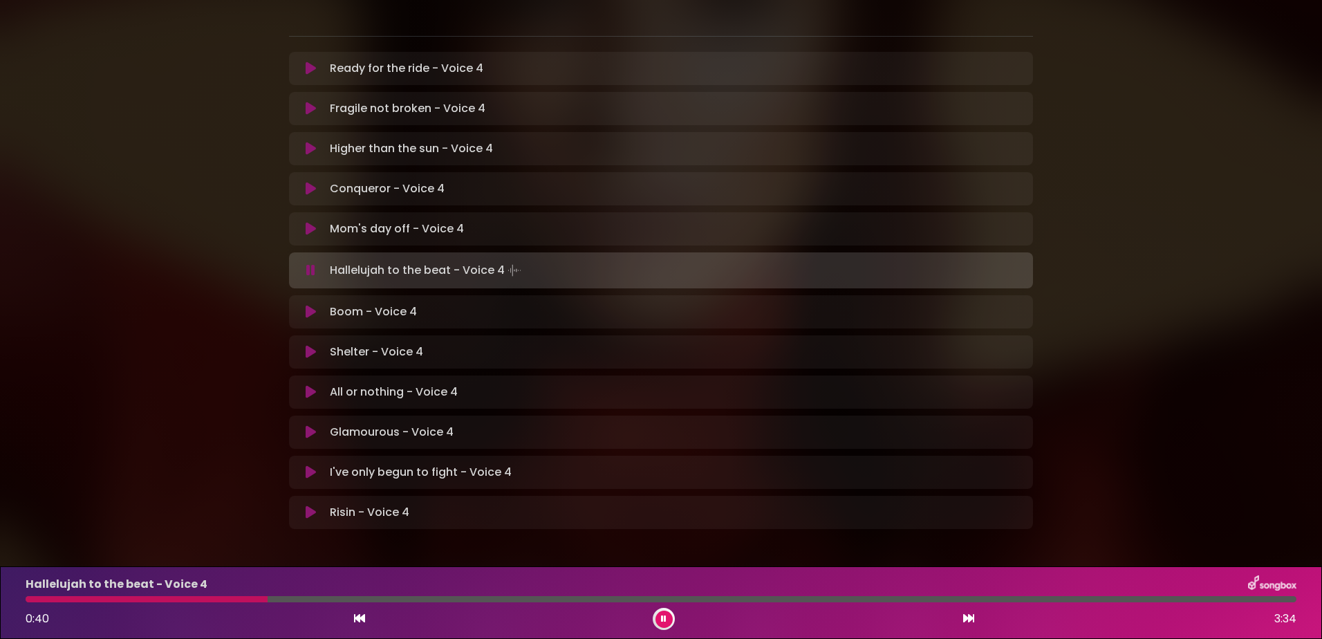
drag, startPoint x: 664, startPoint y: 618, endPoint x: 742, endPoint y: 616, distance: 78.2
click at [664, 618] on icon at bounding box center [664, 619] width 6 height 8
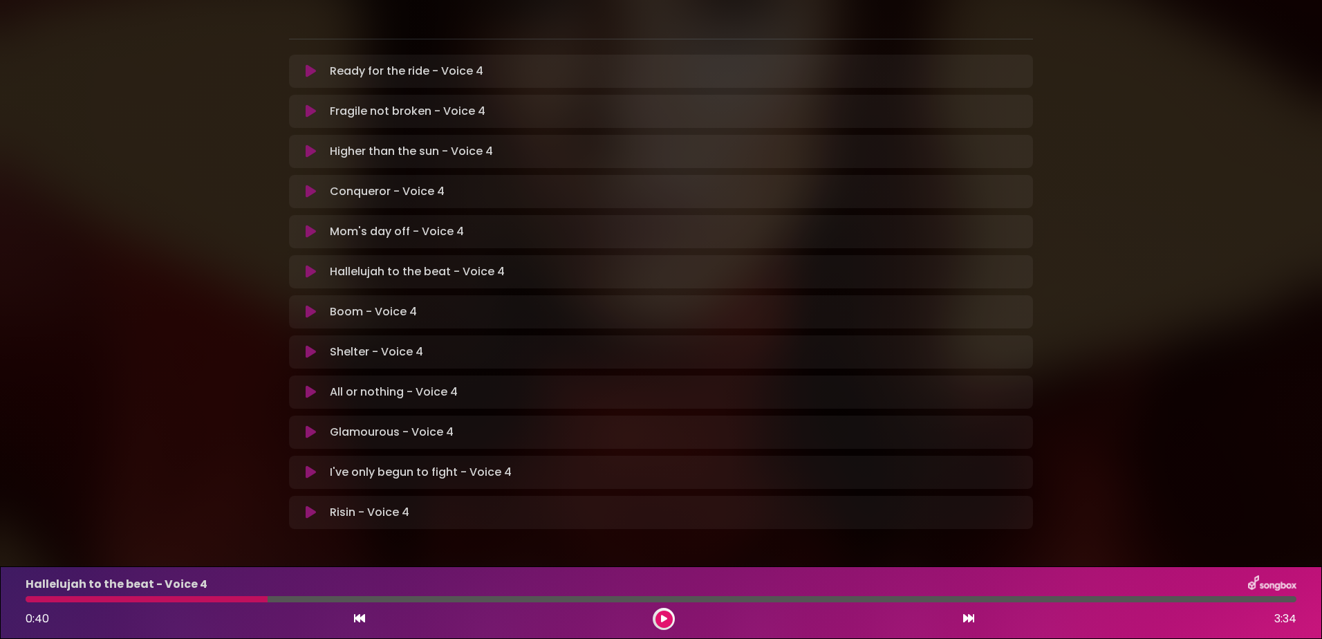
click at [664, 619] on icon at bounding box center [664, 619] width 6 height 8
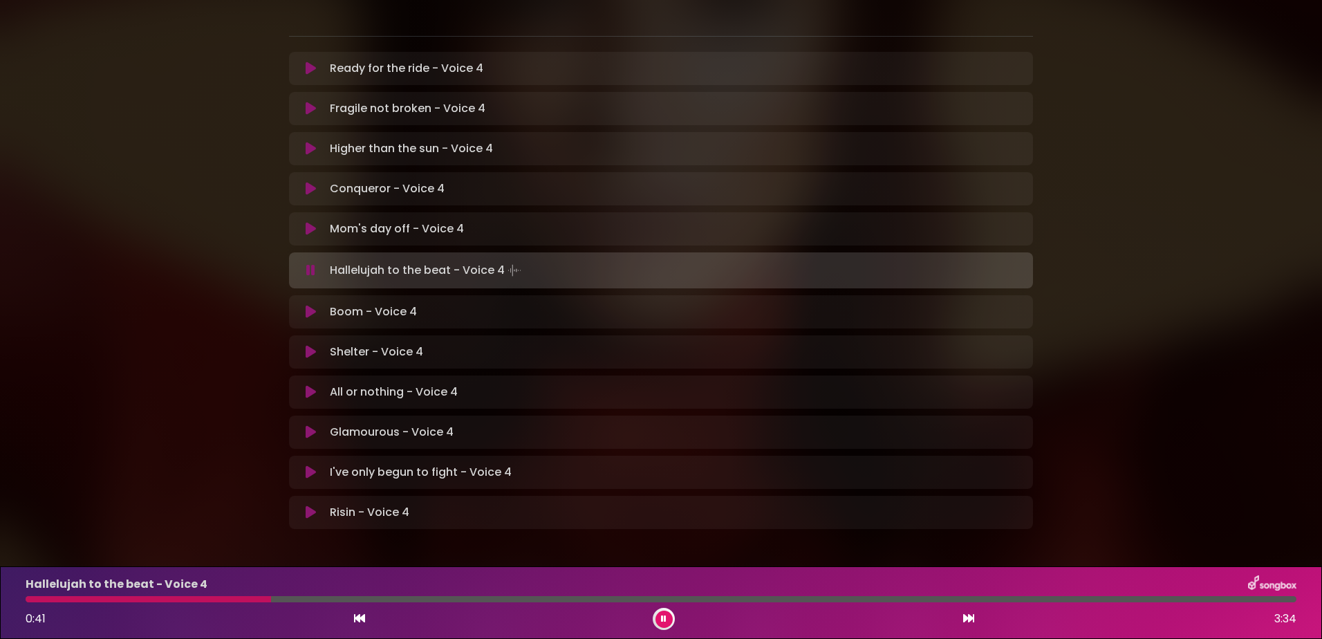
click at [656, 611] on button at bounding box center [664, 619] width 17 height 17
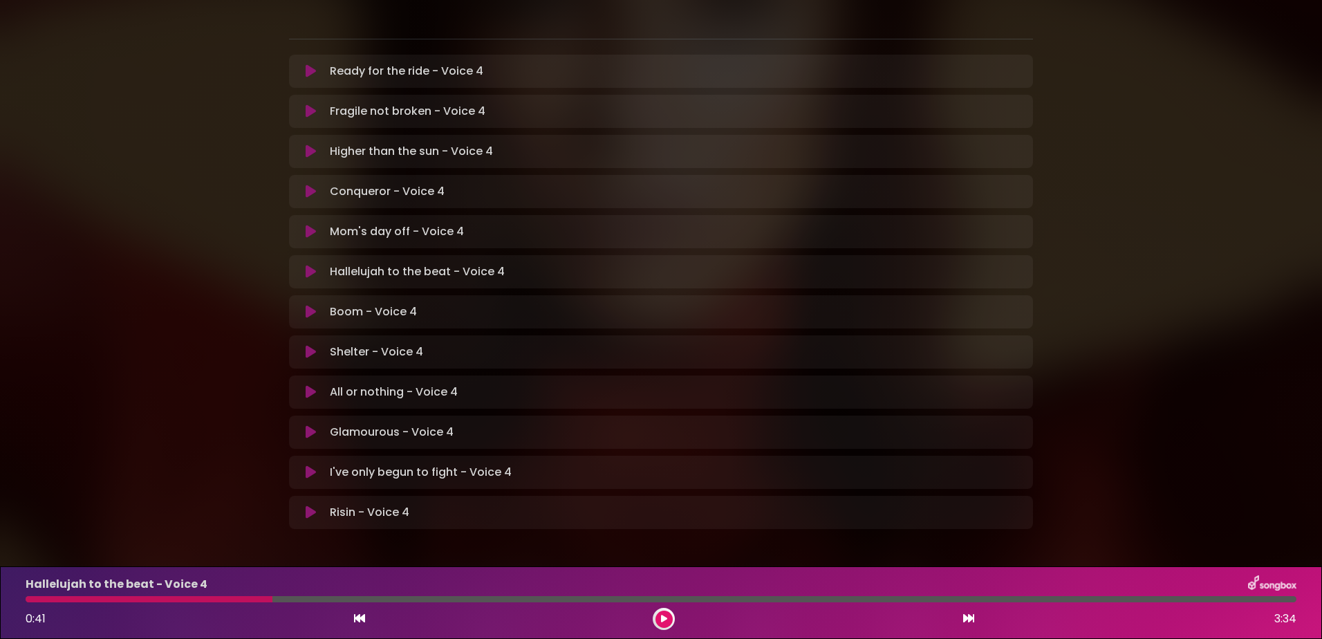
click at [661, 616] on icon at bounding box center [664, 619] width 6 height 8
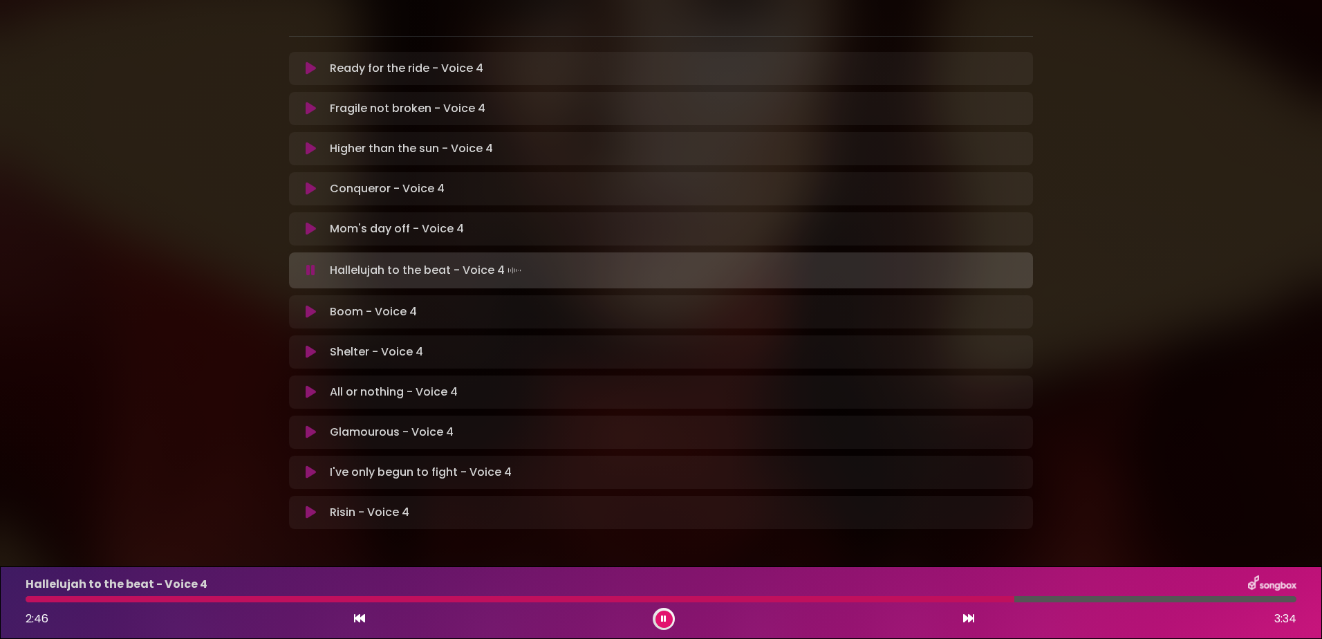
click at [874, 597] on div at bounding box center [520, 599] width 989 height 6
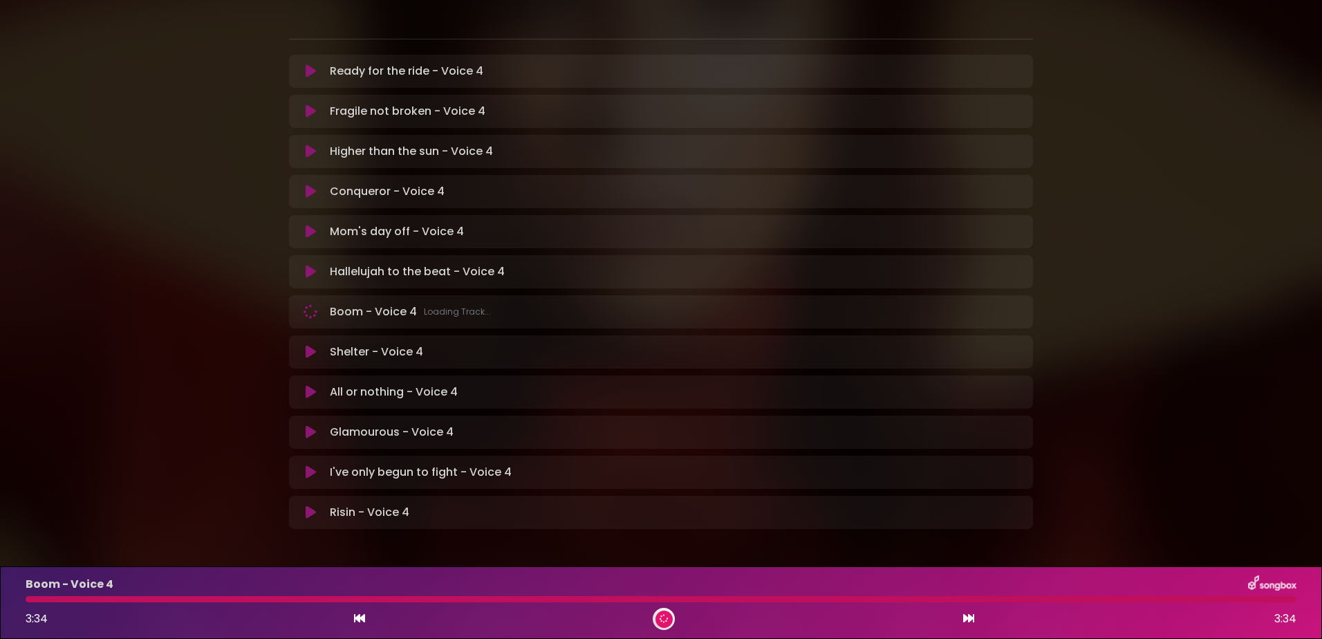
click at [360, 620] on icon at bounding box center [359, 618] width 11 height 11
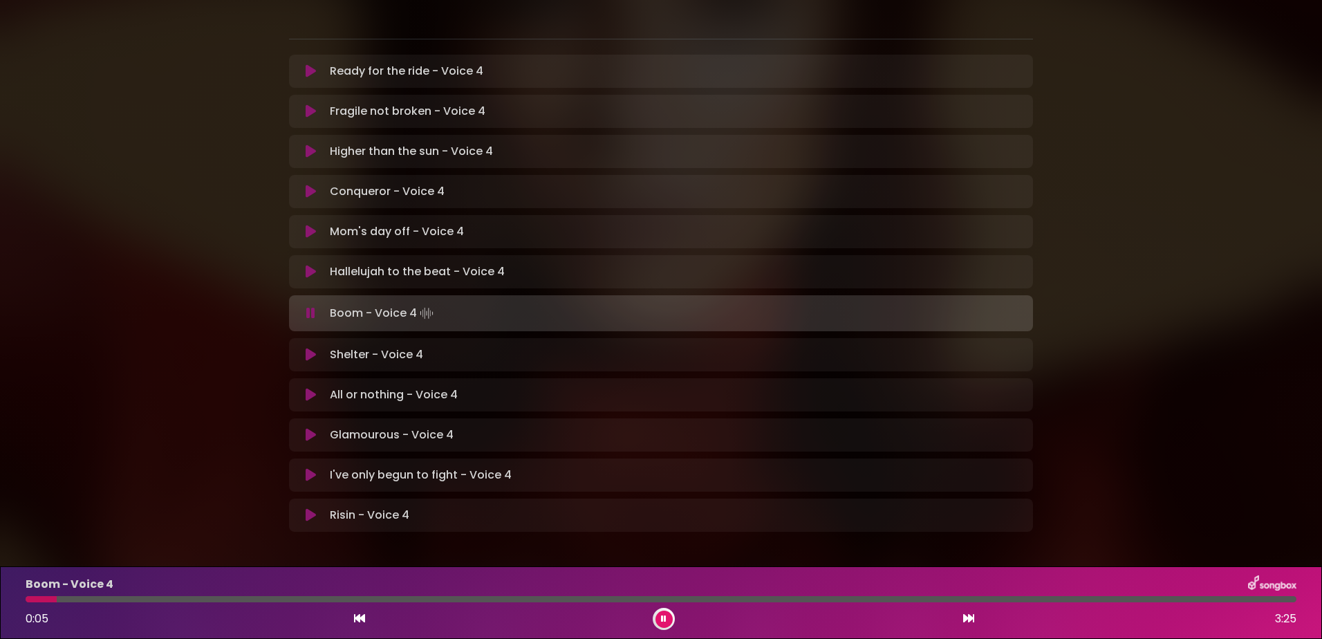
click at [364, 616] on icon at bounding box center [359, 618] width 11 height 11
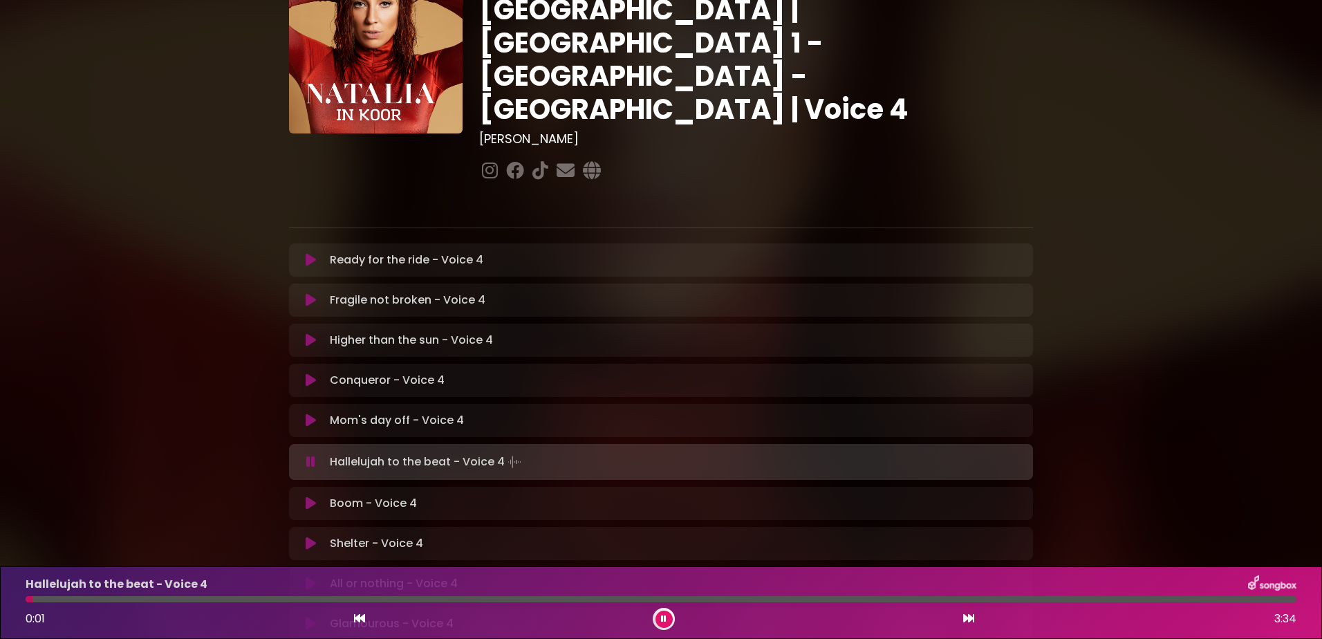
scroll to position [71, 0]
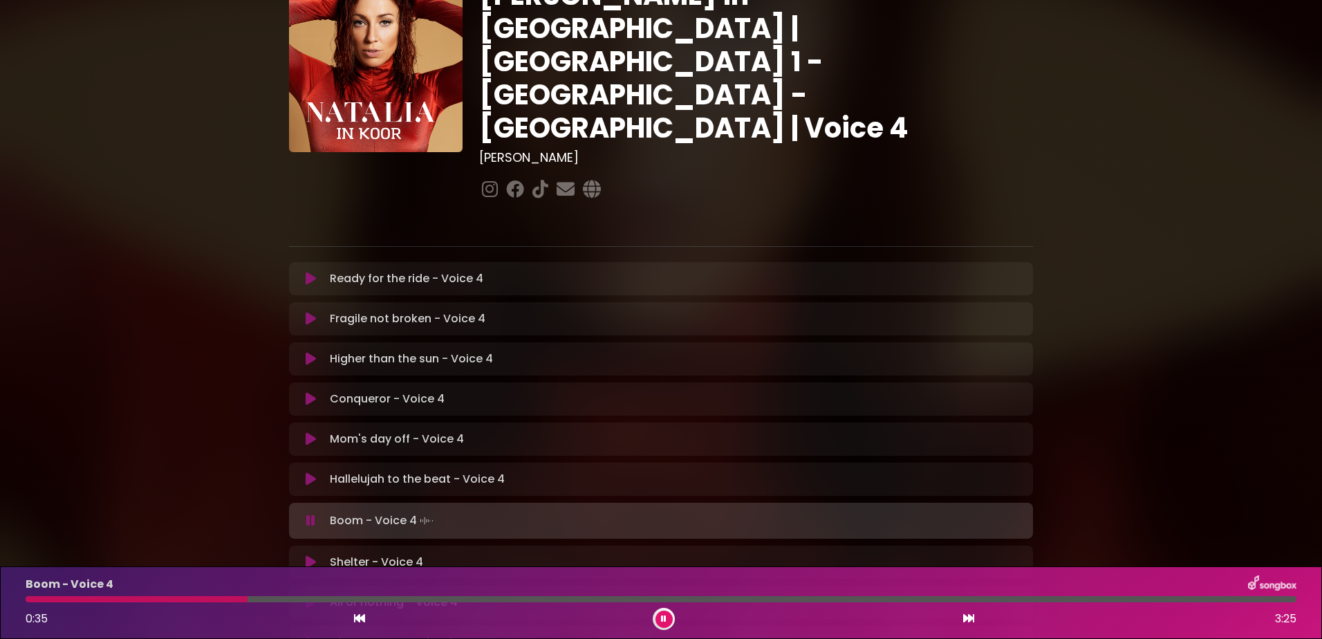
drag, startPoint x: 668, startPoint y: 616, endPoint x: 701, endPoint y: 616, distance: 33.2
click at [668, 616] on button at bounding box center [664, 619] width 17 height 17
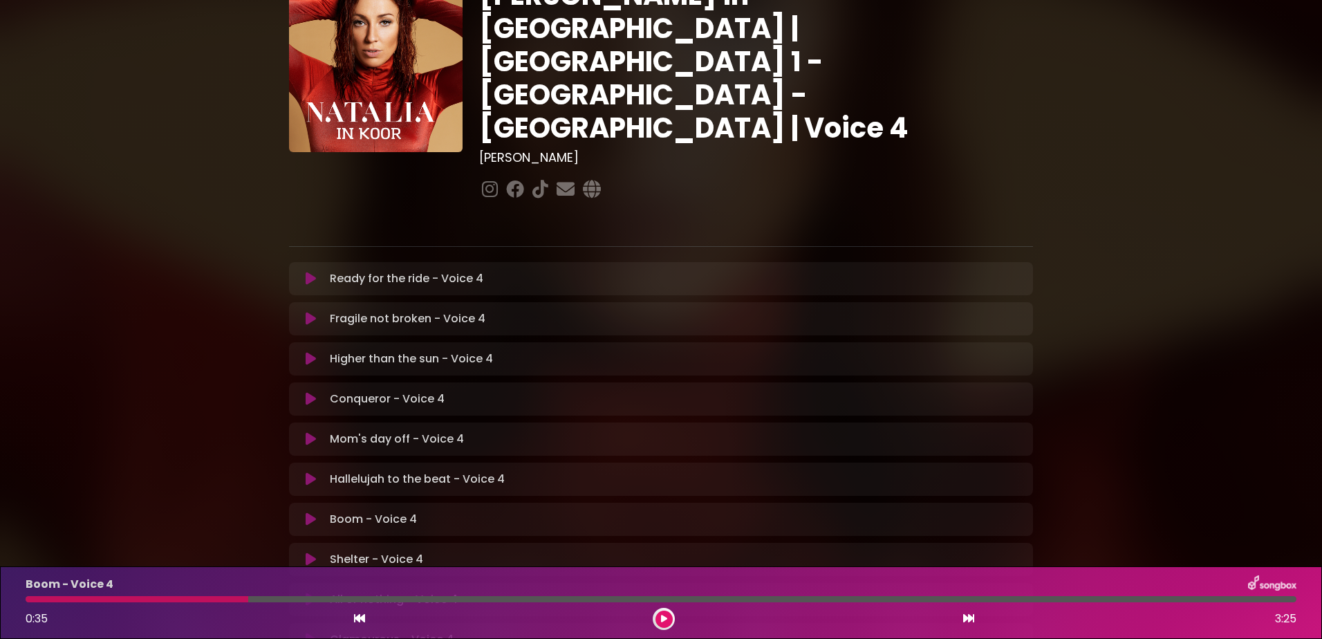
click at [656, 611] on button at bounding box center [664, 619] width 17 height 17
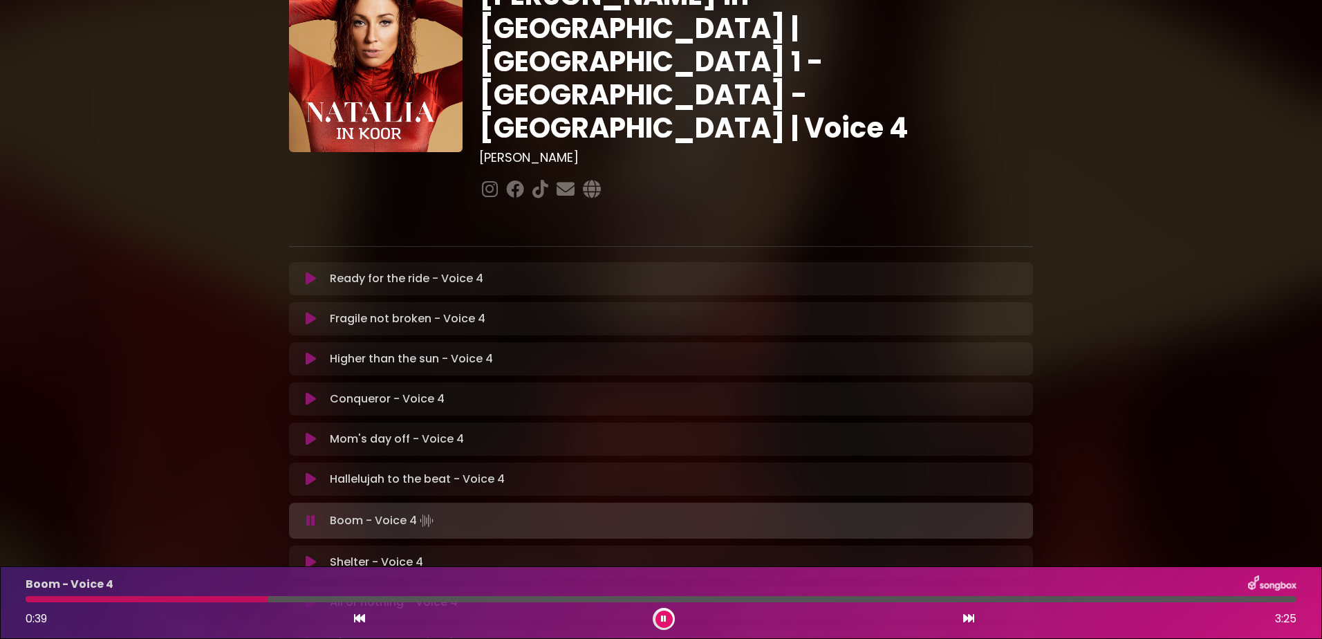
click at [672, 616] on button at bounding box center [664, 619] width 17 height 17
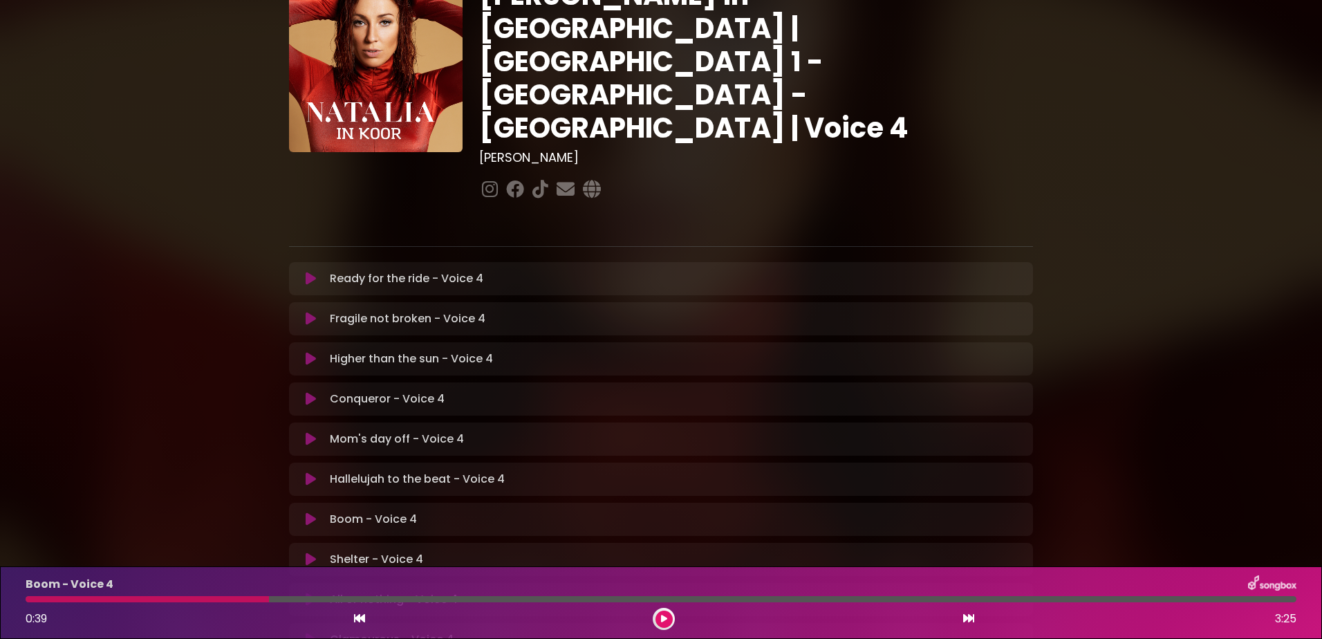
click at [36, 595] on div "Boom - Voice 4 0:39 3:25" at bounding box center [661, 602] width 1288 height 55
click at [674, 613] on div "0:39 3:25" at bounding box center [661, 619] width 1288 height 22
click at [666, 616] on icon at bounding box center [664, 619] width 8 height 10
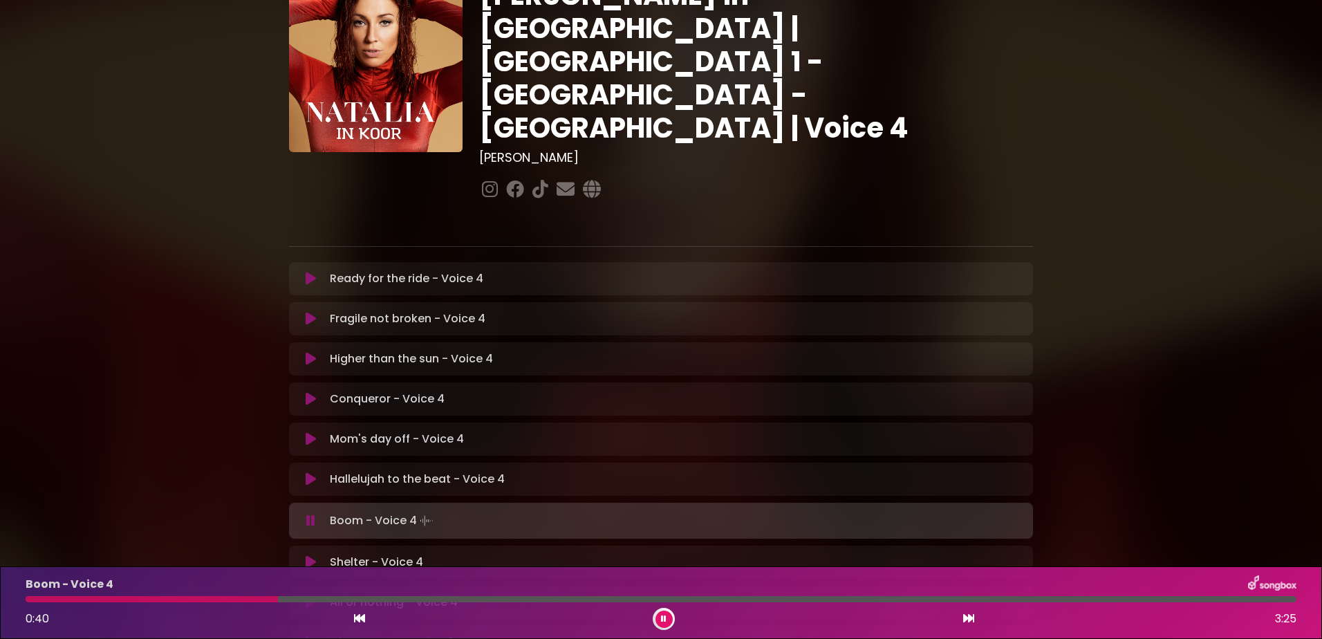
click at [33, 598] on div at bounding box center [152, 599] width 252 height 6
click at [662, 616] on icon at bounding box center [663, 618] width 7 height 9
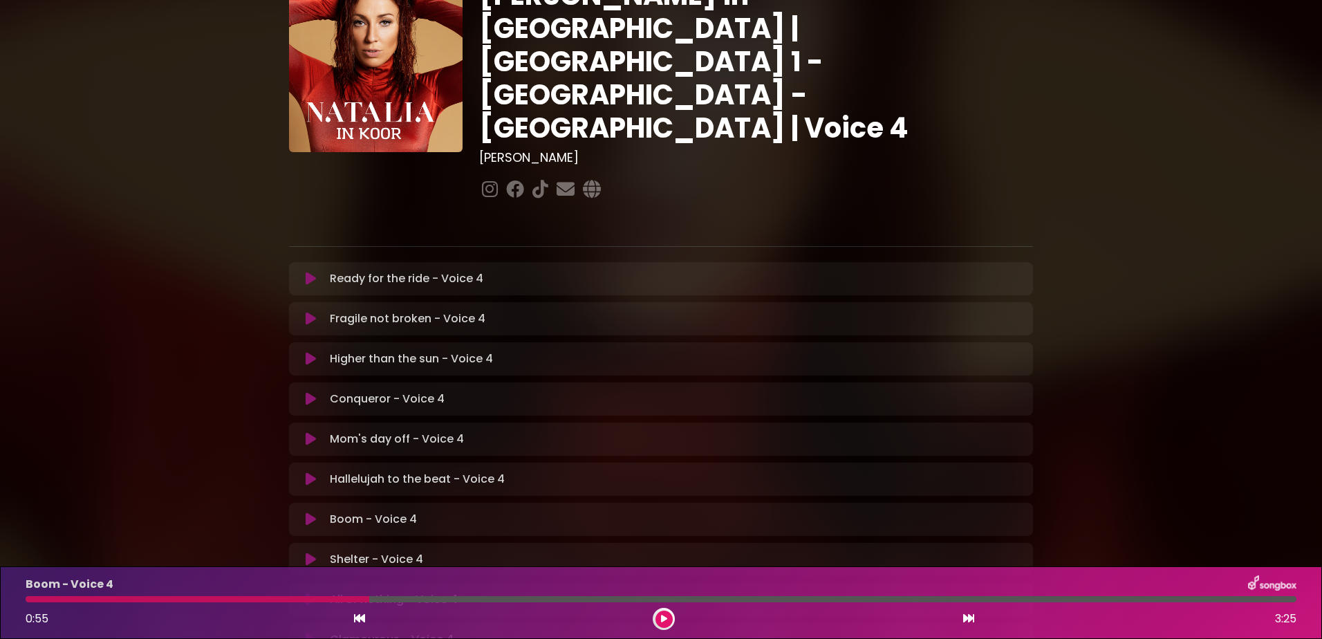
drag, startPoint x: 28, startPoint y: 595, endPoint x: 42, endPoint y: 600, distance: 15.3
click at [28, 595] on div "Boom - Voice 4 0:55 3:25" at bounding box center [661, 602] width 1288 height 55
click at [663, 618] on icon at bounding box center [664, 618] width 8 height 9
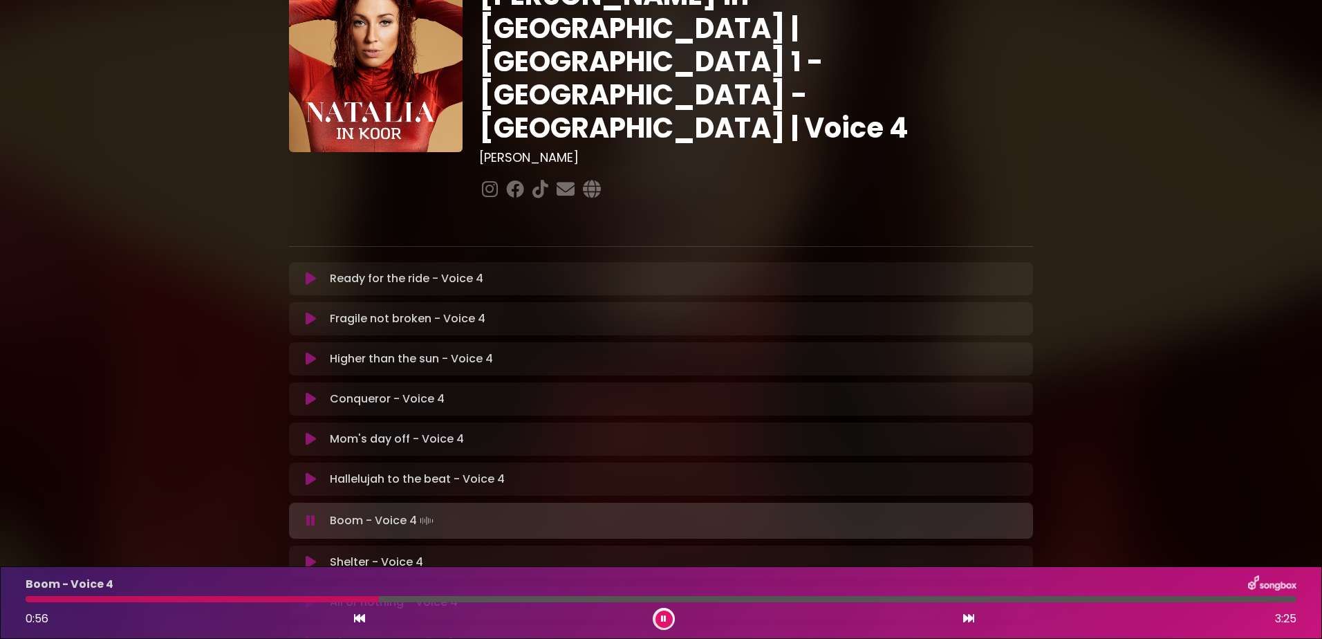
click at [26, 600] on div at bounding box center [202, 599] width 353 height 6
click at [288, 598] on div at bounding box center [215, 599] width 379 height 6
click at [669, 617] on button at bounding box center [664, 619] width 17 height 17
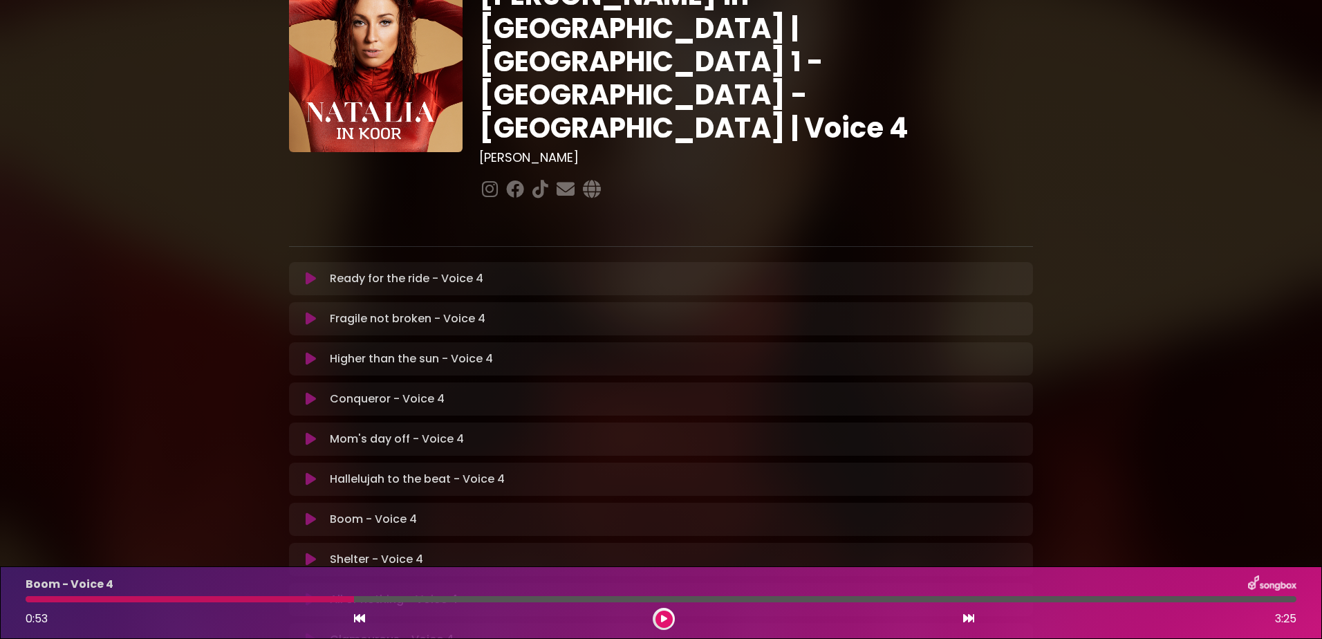
click at [294, 598] on div at bounding box center [190, 599] width 329 height 6
click at [663, 615] on icon at bounding box center [664, 619] width 10 height 10
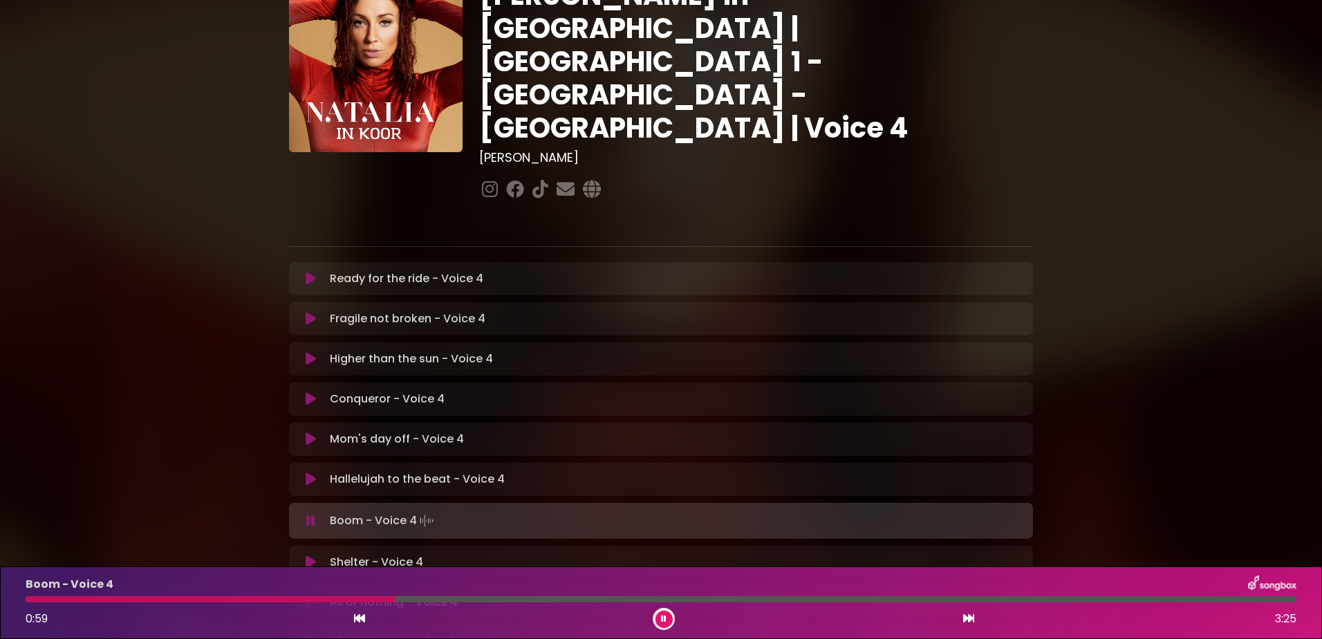
click at [662, 617] on icon at bounding box center [664, 619] width 9 height 10
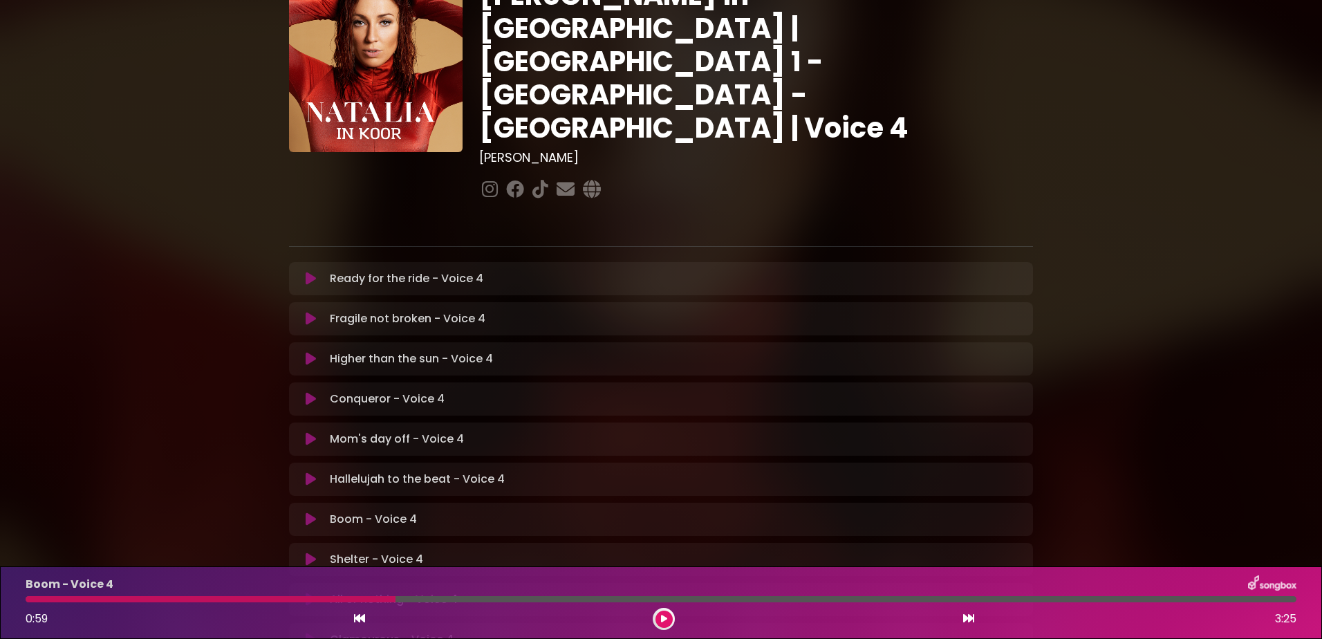
click at [282, 598] on div at bounding box center [211, 599] width 370 height 6
click at [664, 616] on icon at bounding box center [664, 619] width 9 height 10
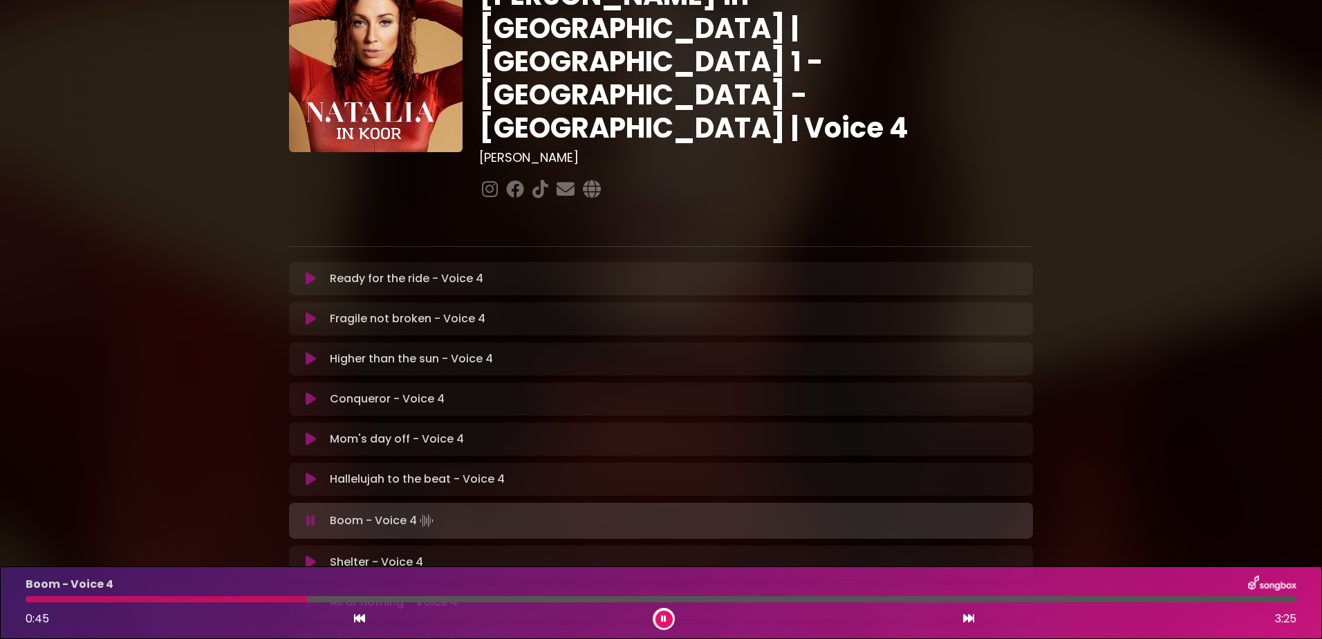
click at [219, 599] on div at bounding box center [166, 599] width 281 height 6
click at [667, 616] on button at bounding box center [664, 619] width 17 height 17
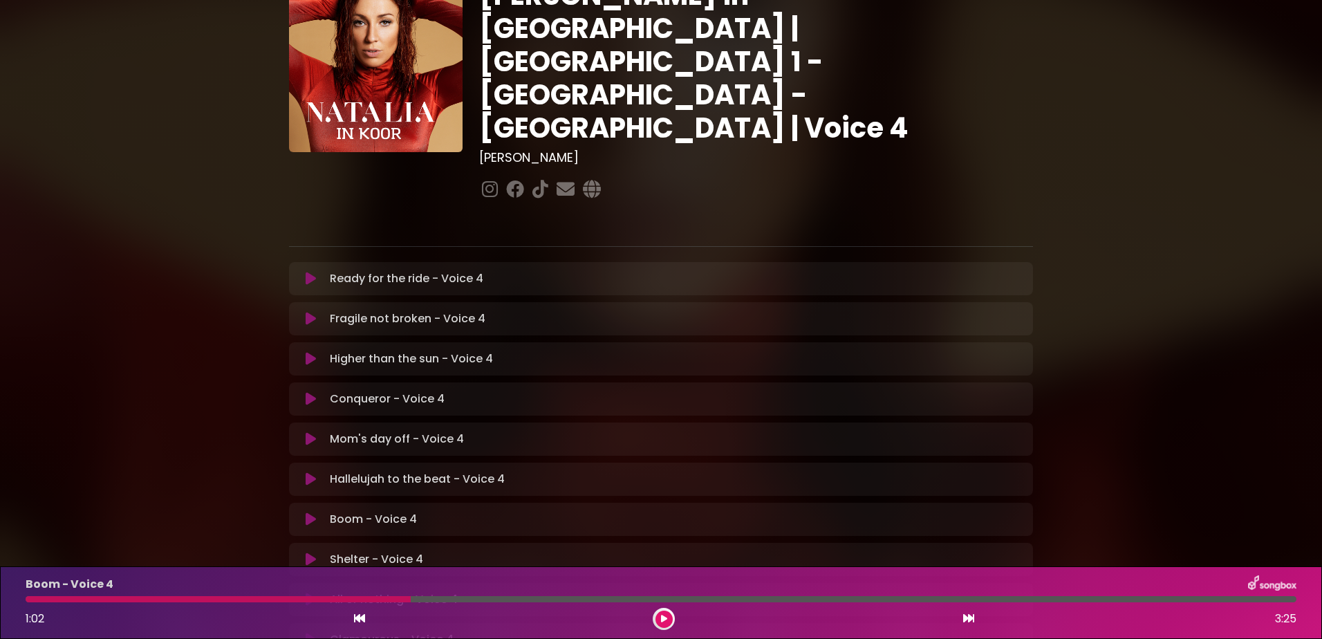
click at [663, 616] on icon at bounding box center [664, 619] width 8 height 10
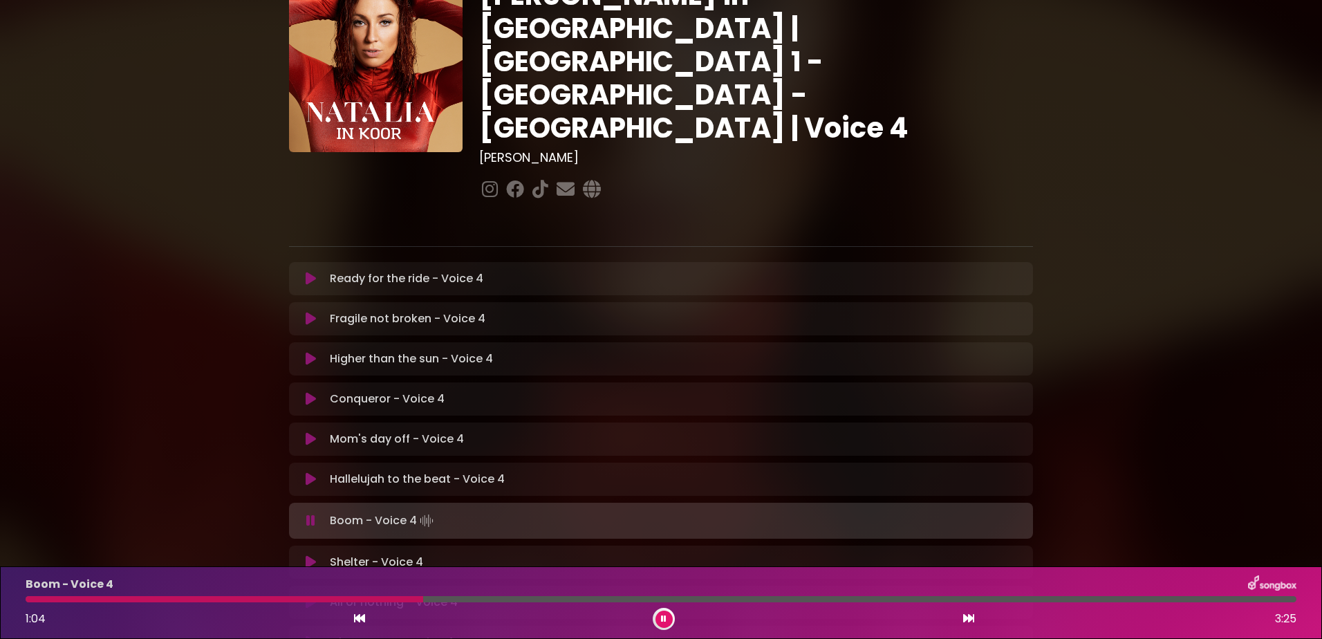
click at [663, 616] on icon at bounding box center [663, 619] width 6 height 9
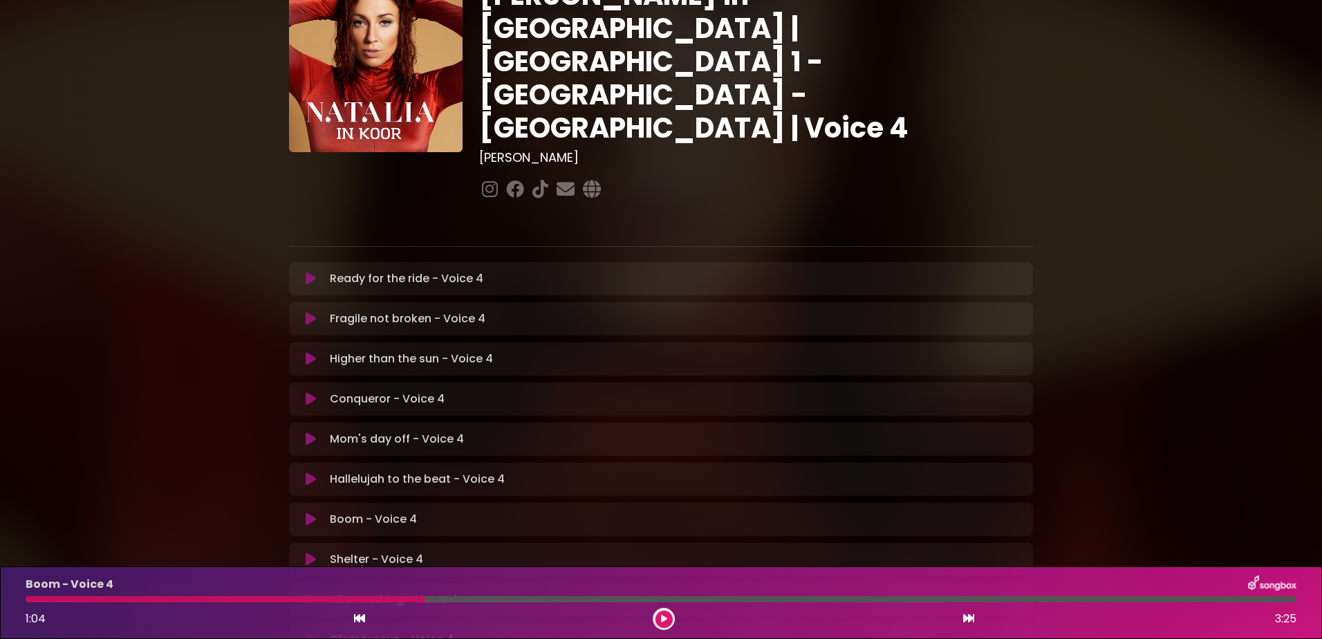
click at [661, 616] on icon at bounding box center [664, 619] width 10 height 10
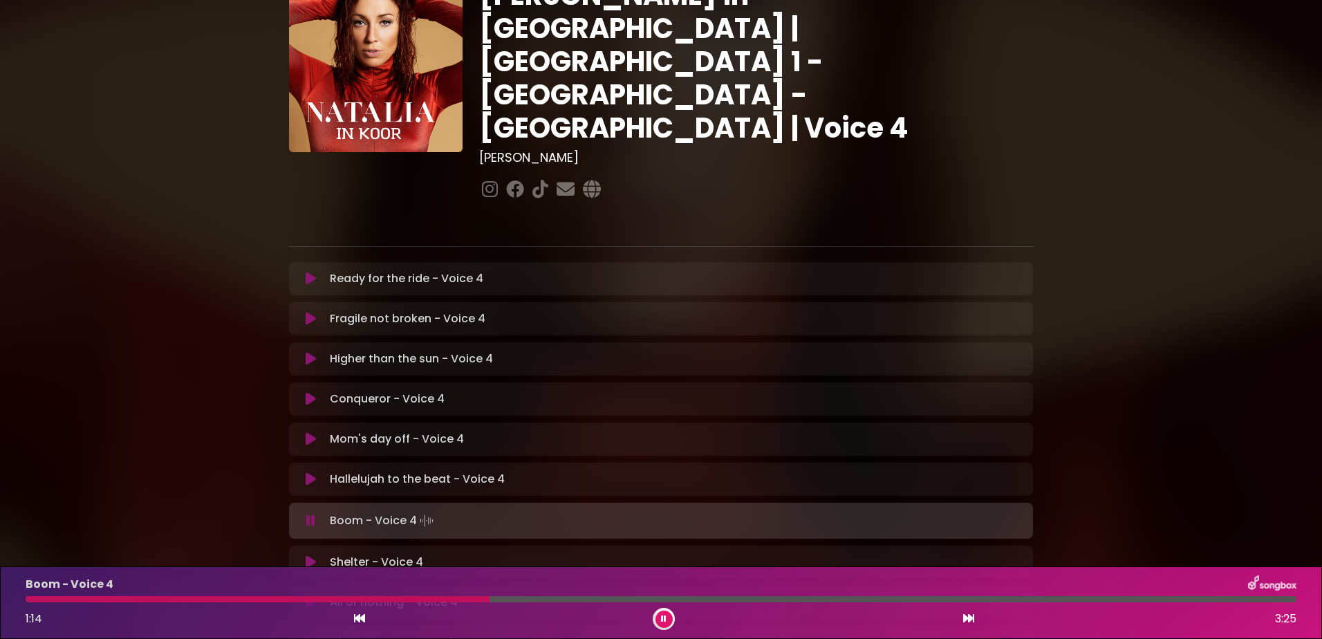
click at [667, 616] on button at bounding box center [664, 619] width 17 height 17
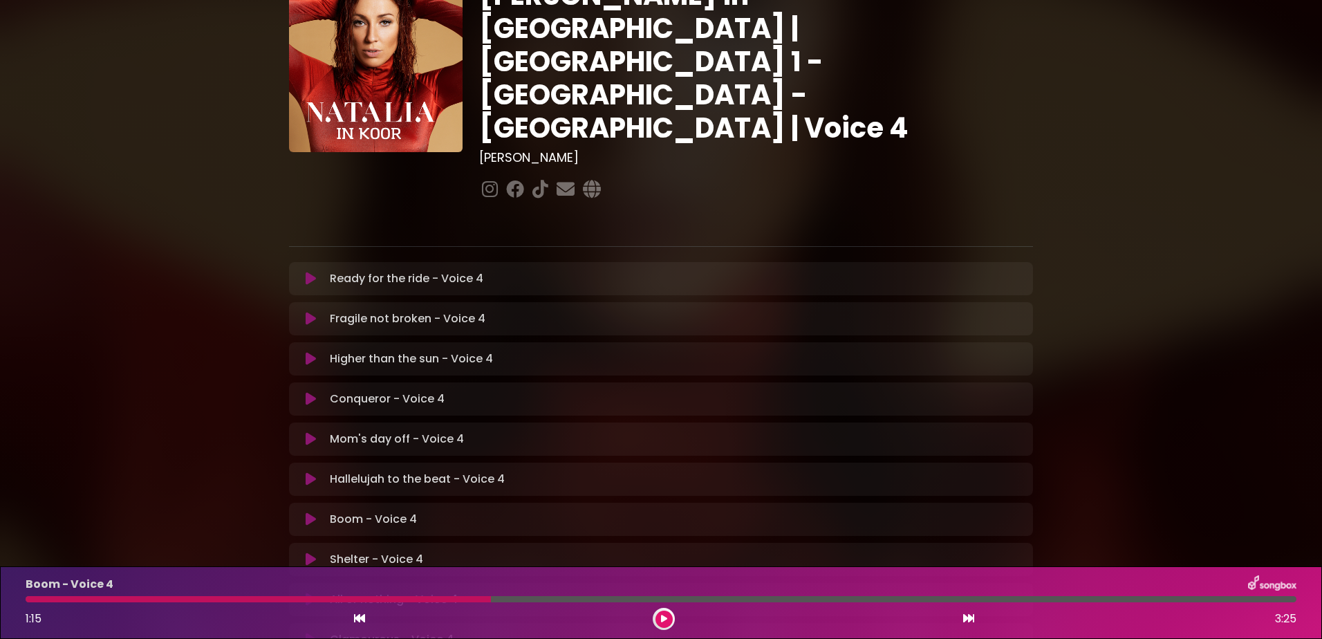
click at [656, 611] on button at bounding box center [664, 619] width 17 height 17
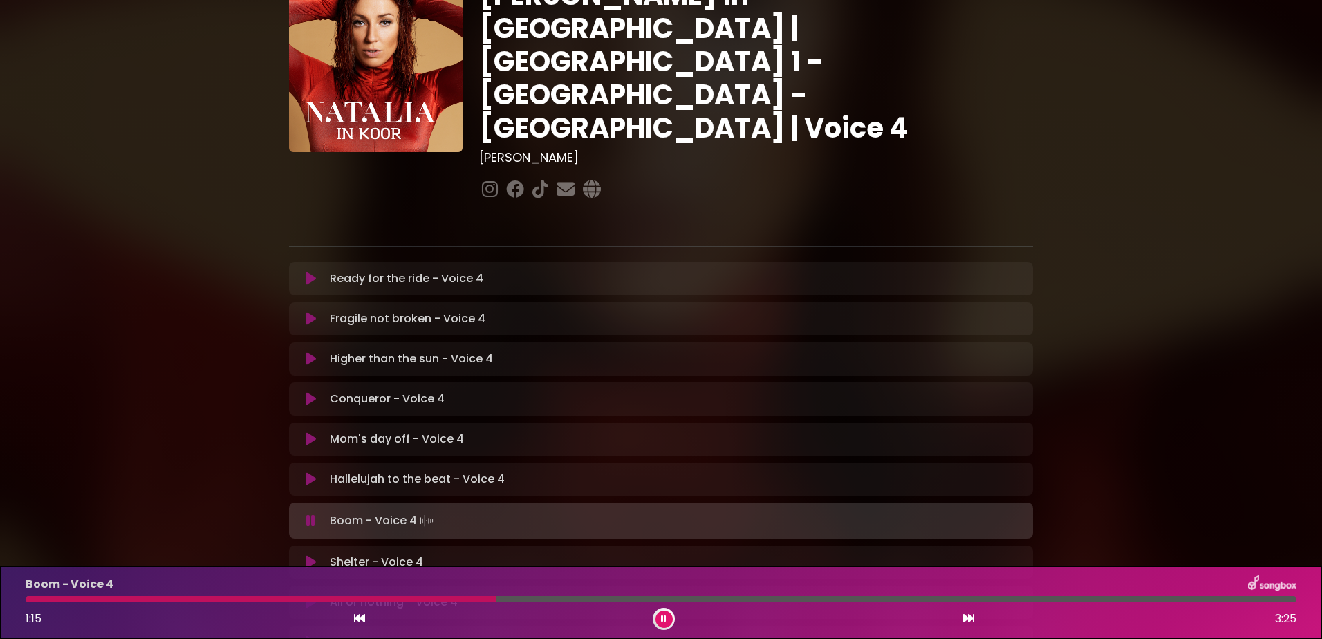
click at [656, 611] on button at bounding box center [664, 619] width 17 height 17
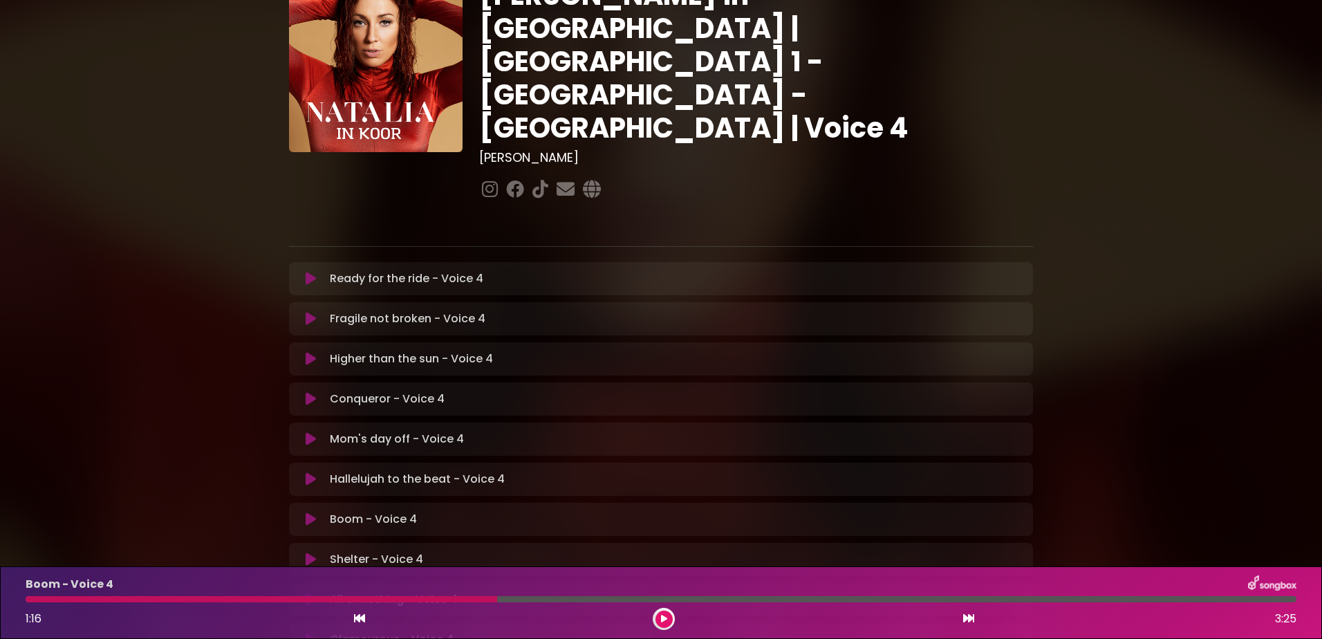
click at [665, 616] on icon at bounding box center [664, 619] width 9 height 10
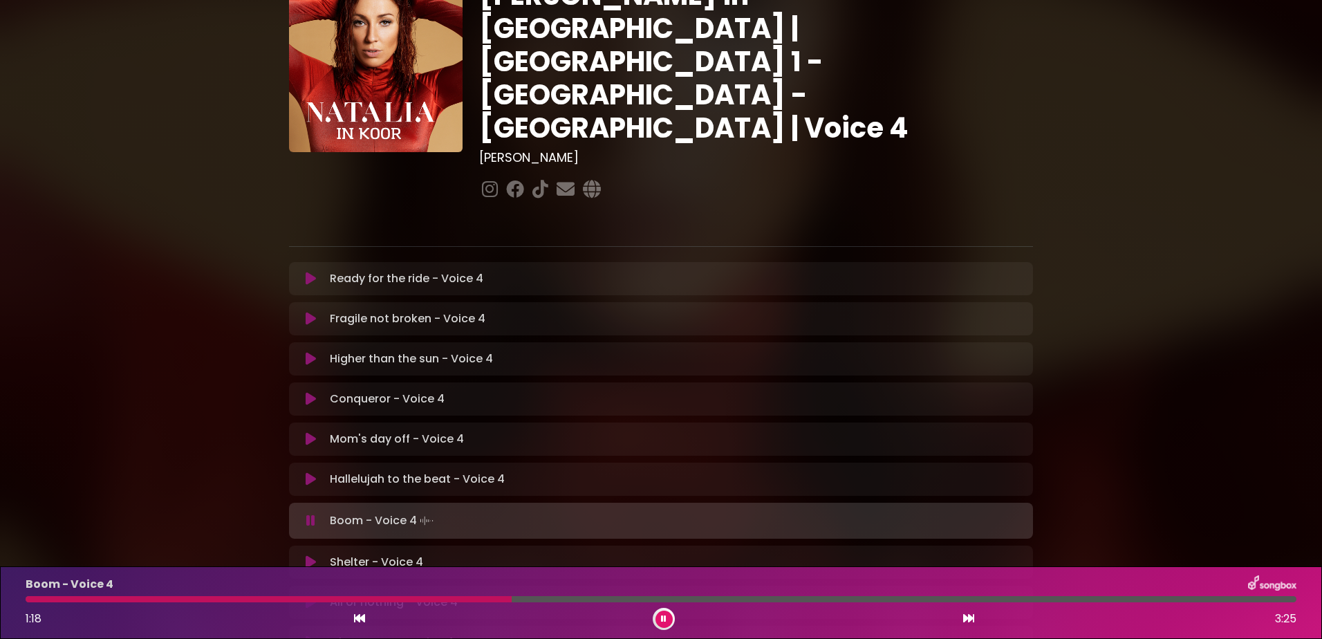
click at [665, 616] on icon at bounding box center [663, 618] width 7 height 9
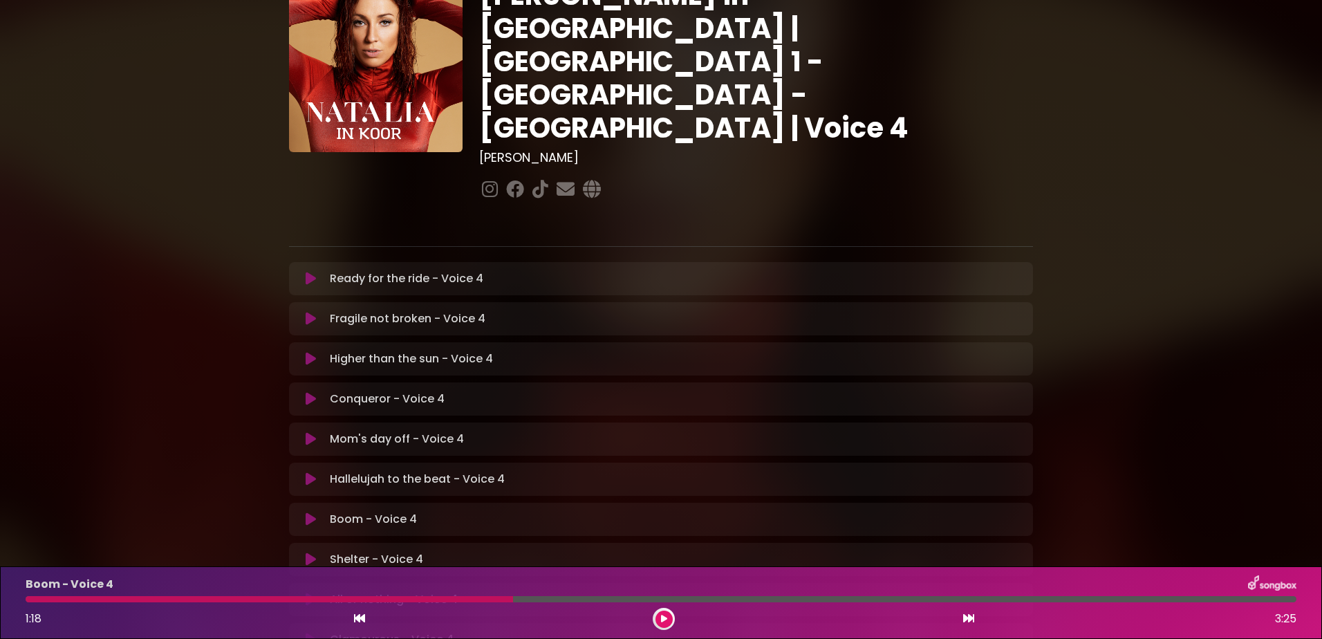
click at [377, 600] on div at bounding box center [270, 599] width 488 height 6
click at [661, 618] on icon at bounding box center [664, 619] width 10 height 10
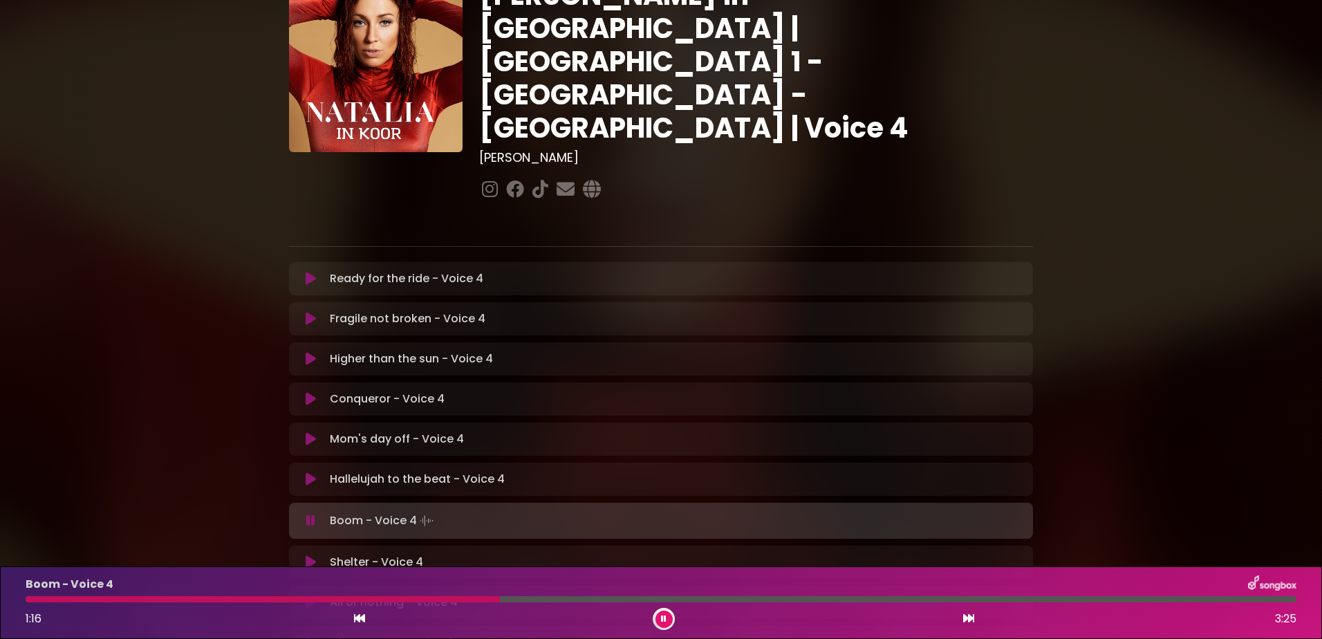
click at [660, 622] on button at bounding box center [664, 619] width 17 height 17
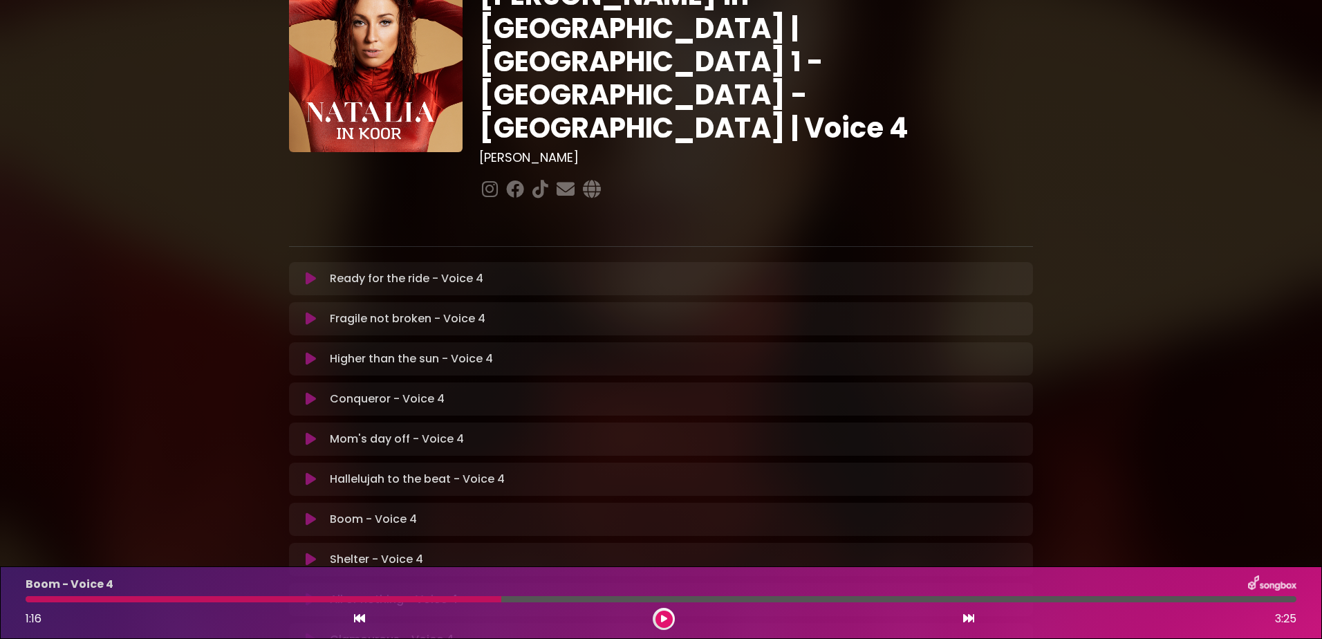
drag, startPoint x: 355, startPoint y: 601, endPoint x: 417, endPoint y: 604, distance: 62.3
click at [355, 601] on div at bounding box center [264, 599] width 476 height 6
click at [663, 615] on icon at bounding box center [663, 619] width 9 height 10
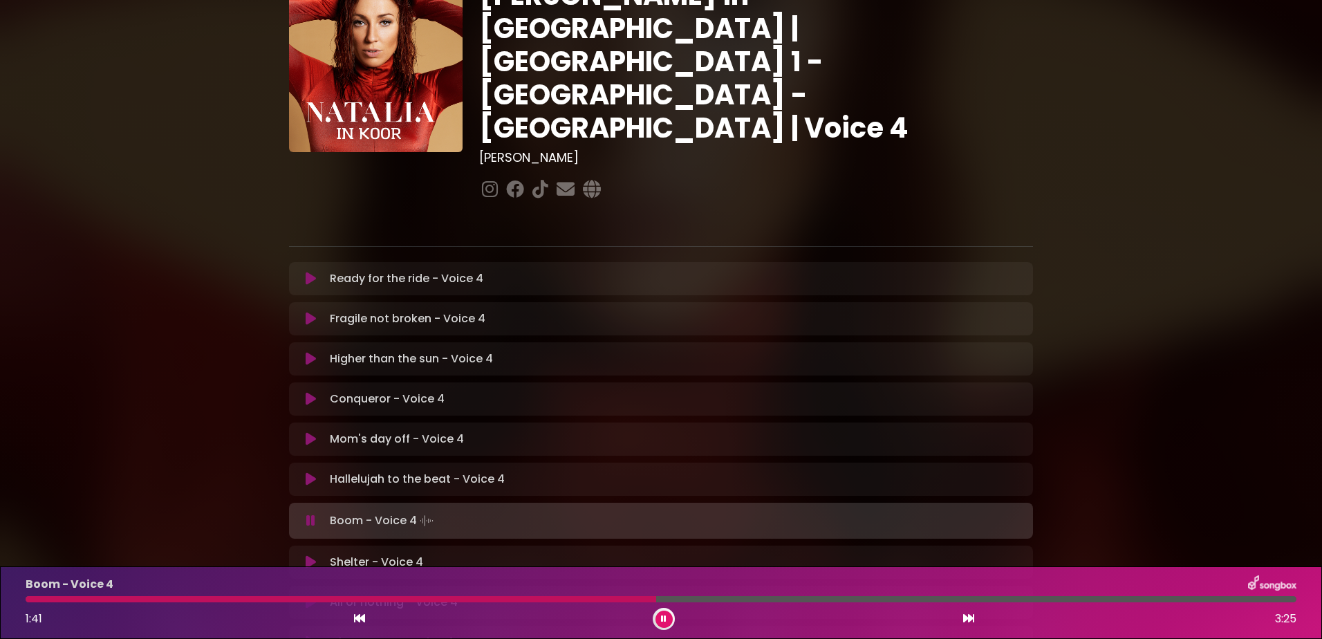
drag, startPoint x: 666, startPoint y: 617, endPoint x: 699, endPoint y: 609, distance: 34.2
click at [665, 617] on icon at bounding box center [664, 619] width 9 height 10
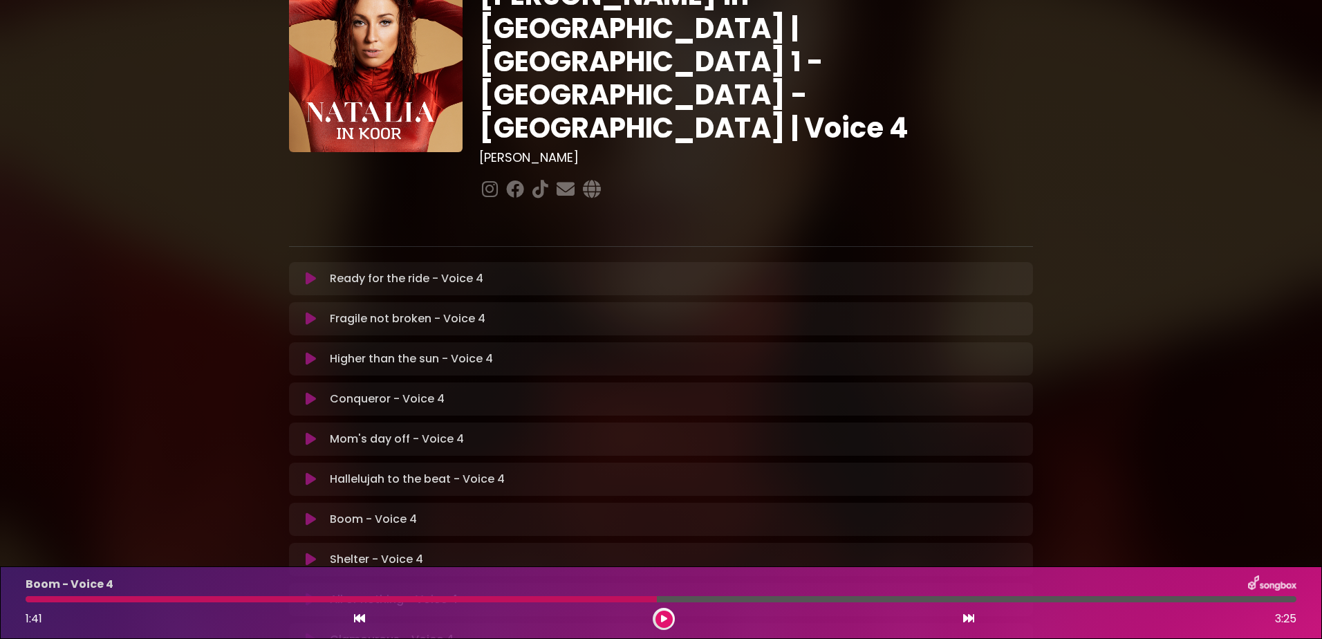
drag, startPoint x: 600, startPoint y: 597, endPoint x: 611, endPoint y: 598, distance: 11.8
click at [600, 597] on div at bounding box center [341, 599] width 631 height 6
click at [670, 616] on button at bounding box center [664, 619] width 17 height 17
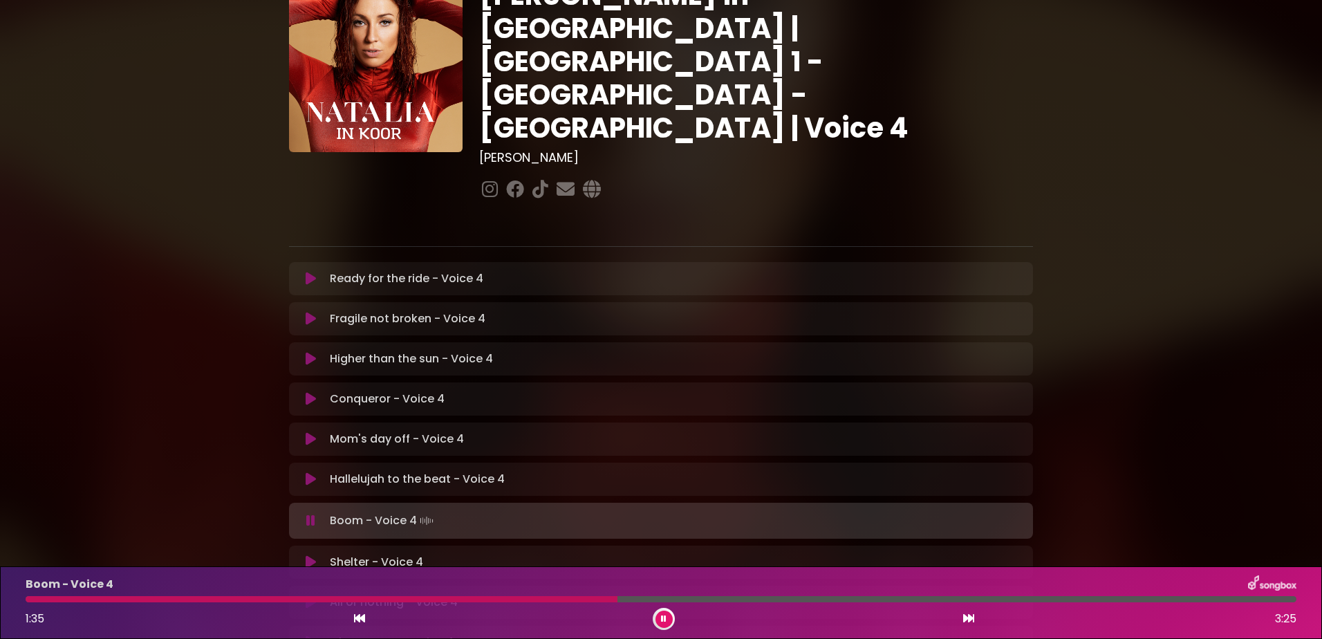
drag, startPoint x: 668, startPoint y: 616, endPoint x: 873, endPoint y: 627, distance: 205.0
click at [668, 618] on button at bounding box center [664, 619] width 17 height 17
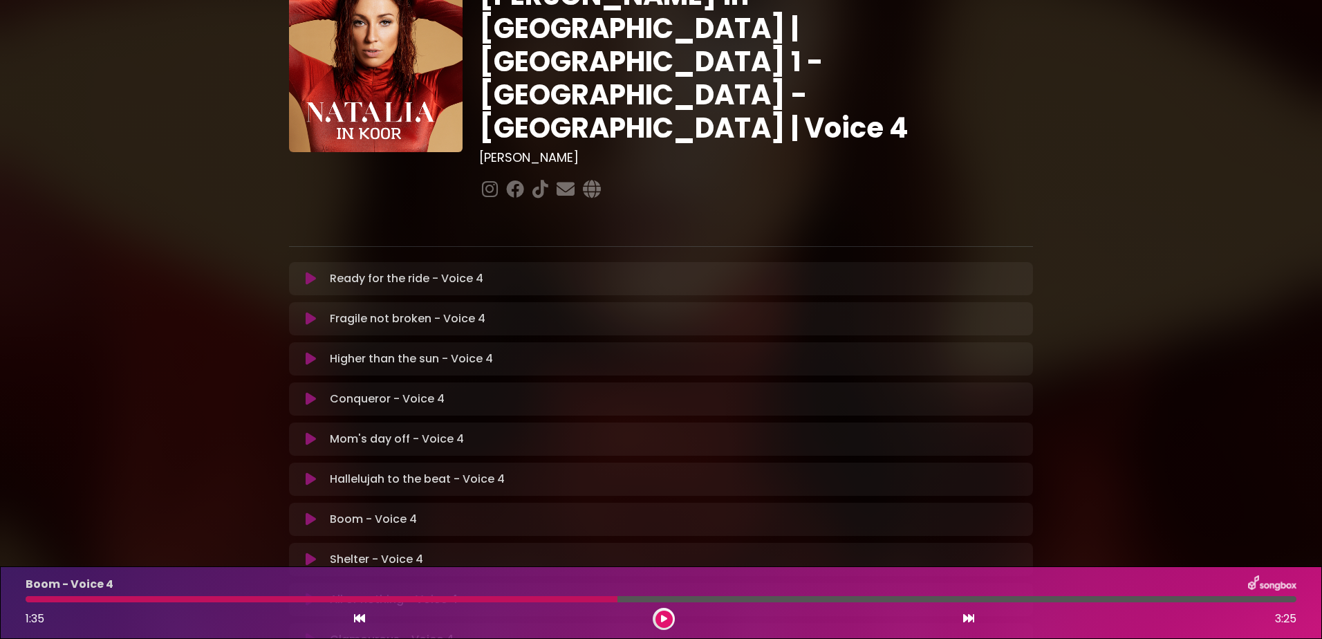
click at [660, 616] on button at bounding box center [664, 619] width 17 height 17
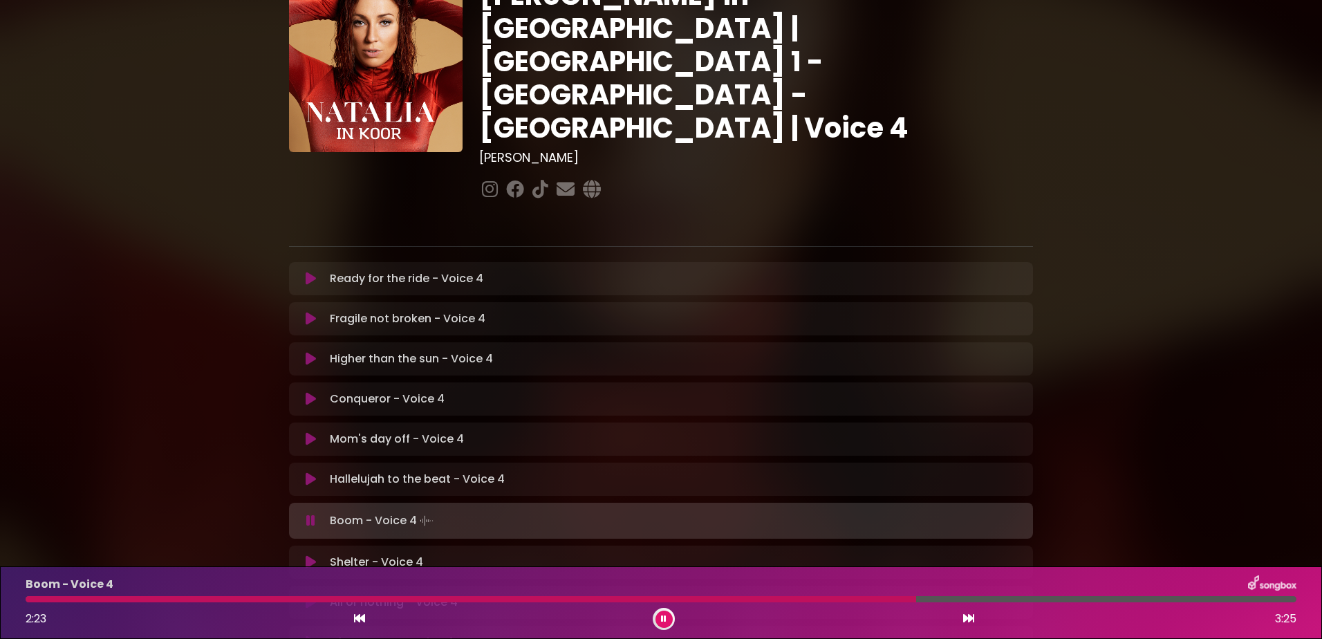
click at [659, 618] on button at bounding box center [664, 619] width 17 height 17
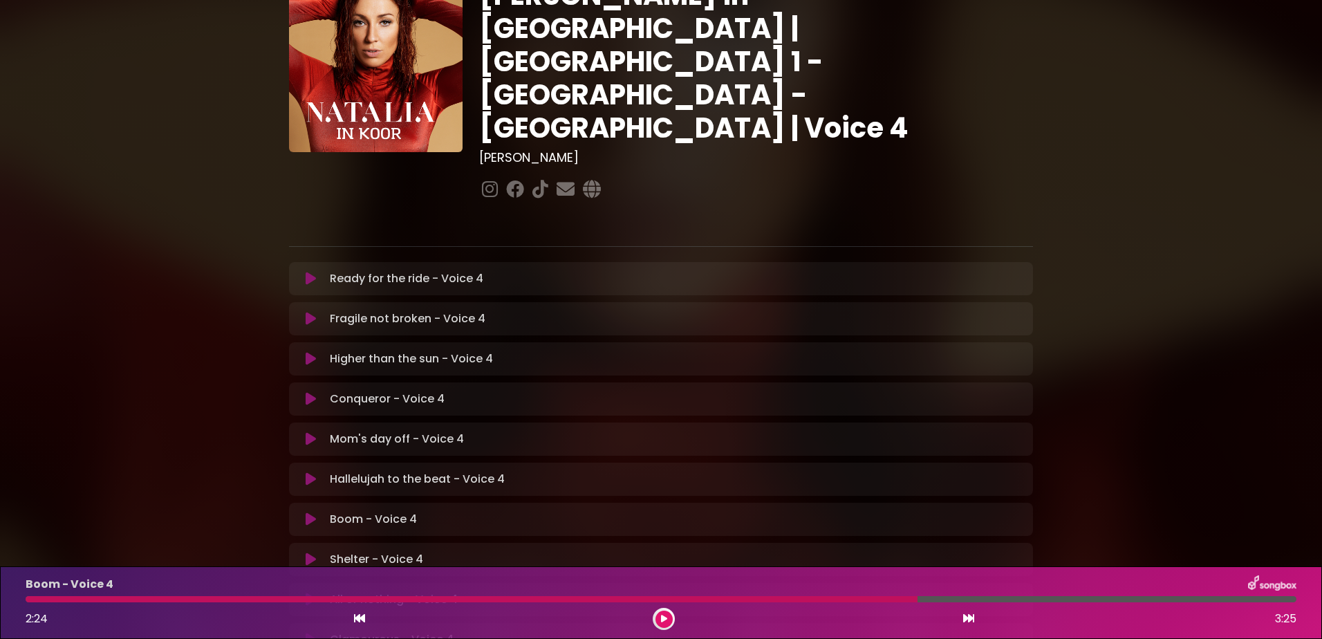
click at [656, 611] on button at bounding box center [664, 619] width 17 height 17
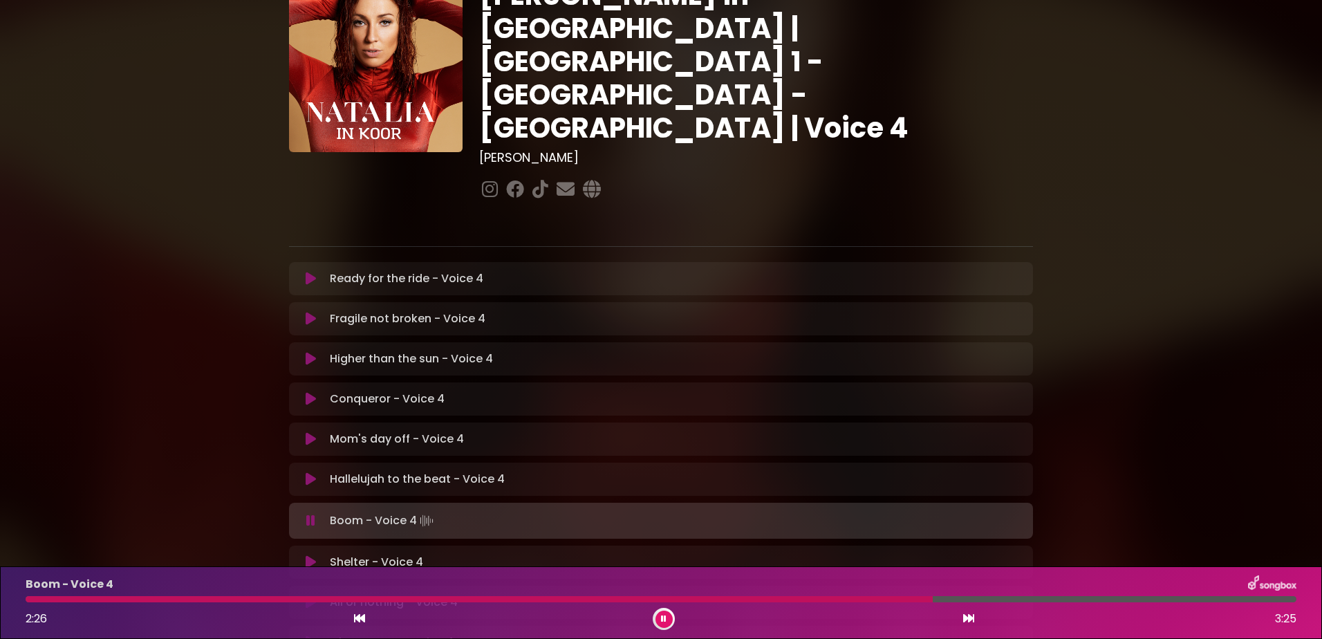
click at [665, 619] on icon at bounding box center [664, 619] width 8 height 10
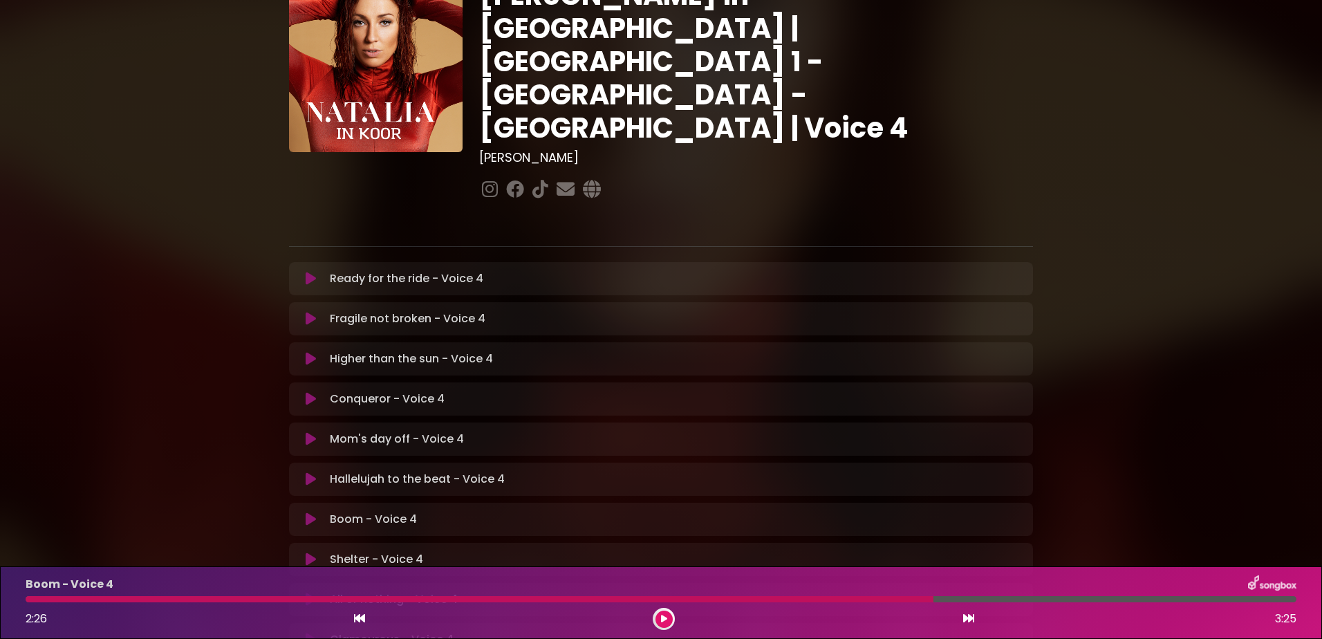
click at [665, 616] on icon at bounding box center [664, 619] width 10 height 10
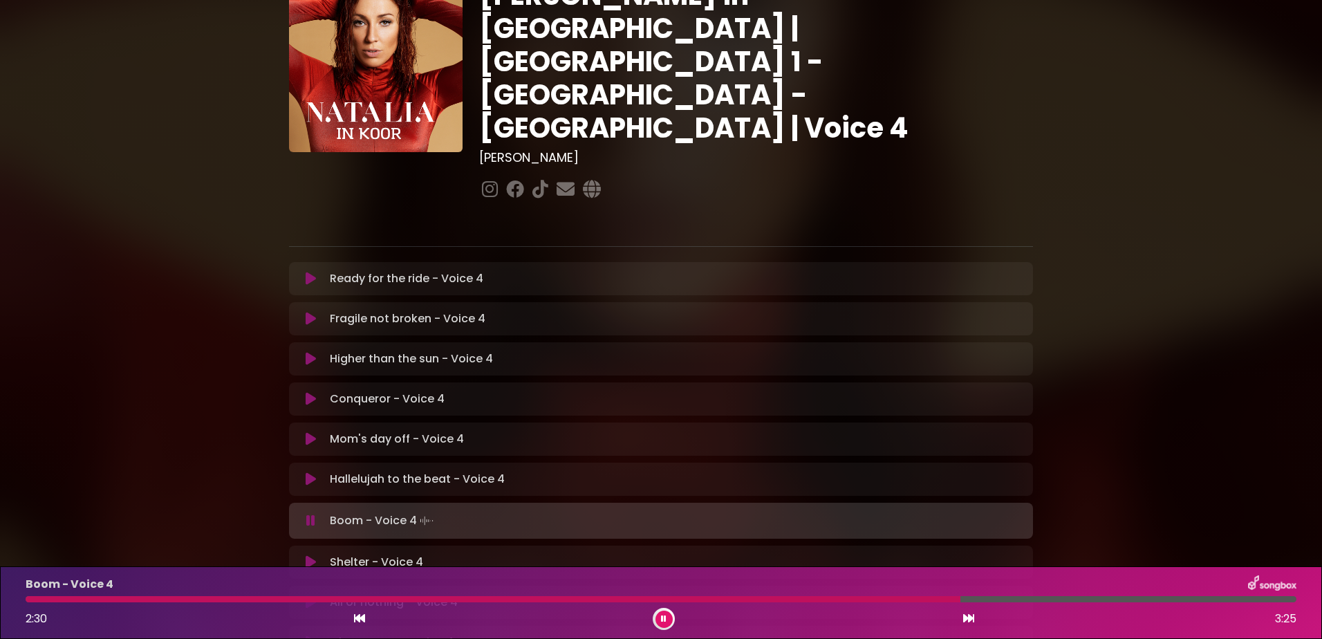
click at [858, 597] on div at bounding box center [493, 599] width 935 height 6
click at [664, 616] on icon at bounding box center [663, 619] width 9 height 7
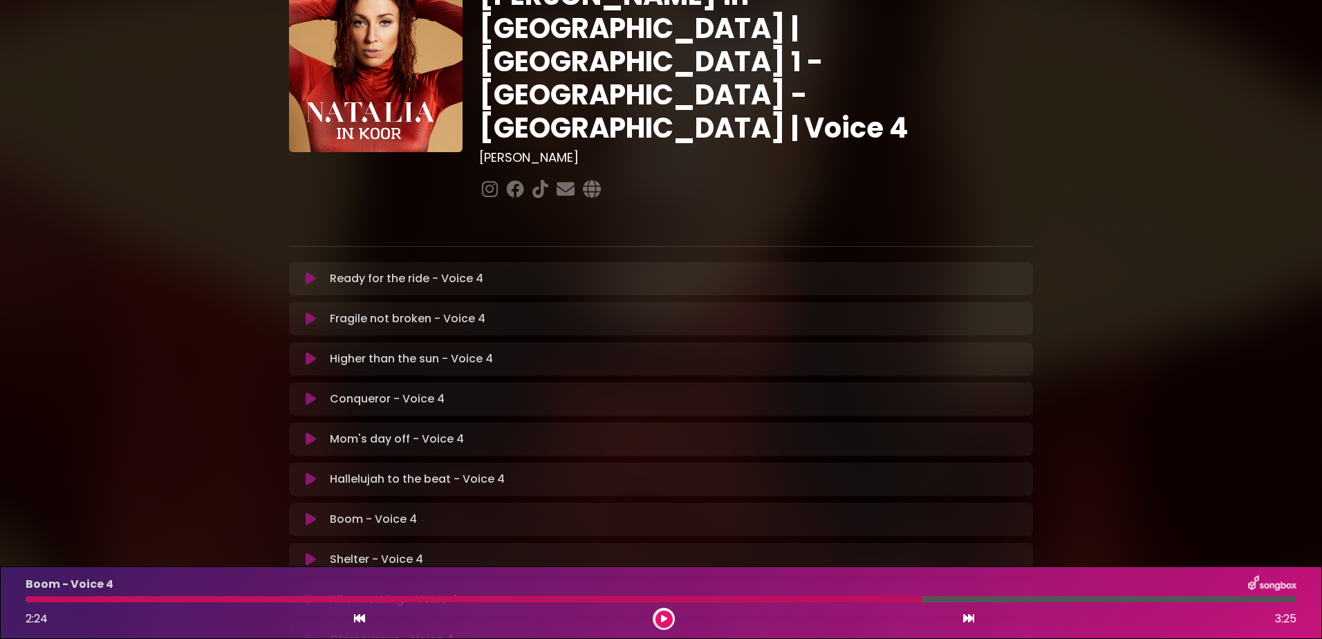
click at [664, 618] on icon at bounding box center [664, 619] width 8 height 10
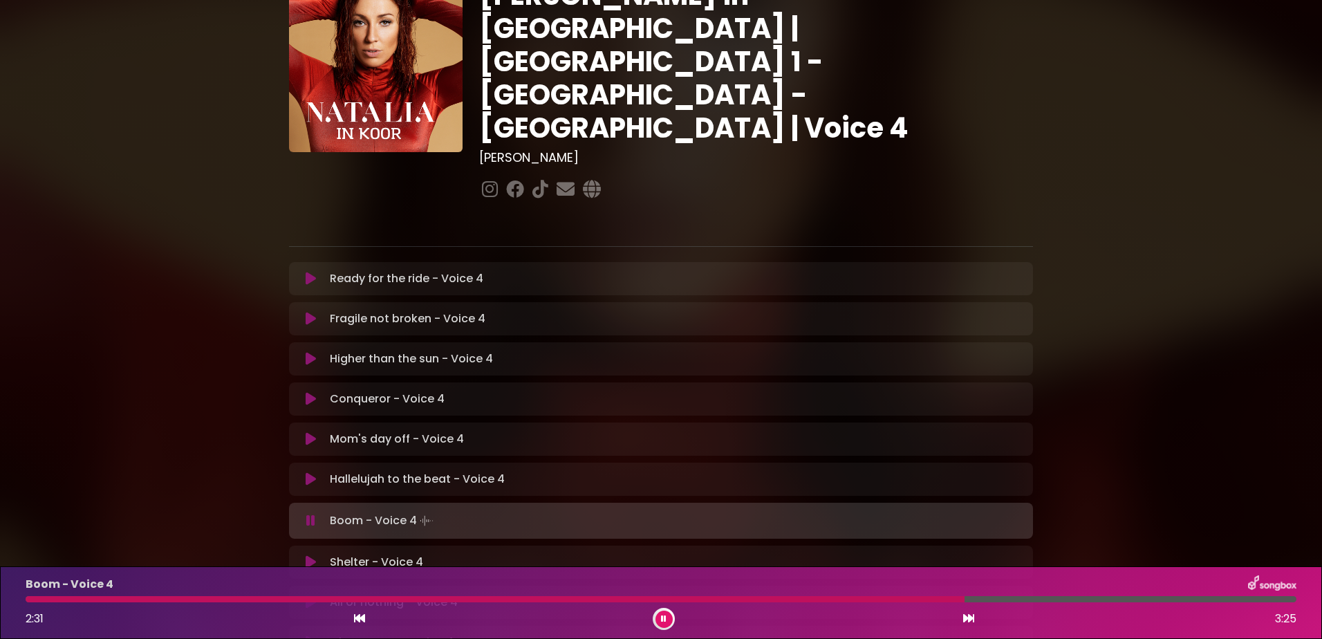
click at [670, 596] on div at bounding box center [495, 599] width 939 height 6
click at [655, 622] on div at bounding box center [664, 619] width 22 height 22
drag, startPoint x: 666, startPoint y: 611, endPoint x: 689, endPoint y: 607, distance: 23.1
click at [666, 611] on button at bounding box center [664, 619] width 17 height 17
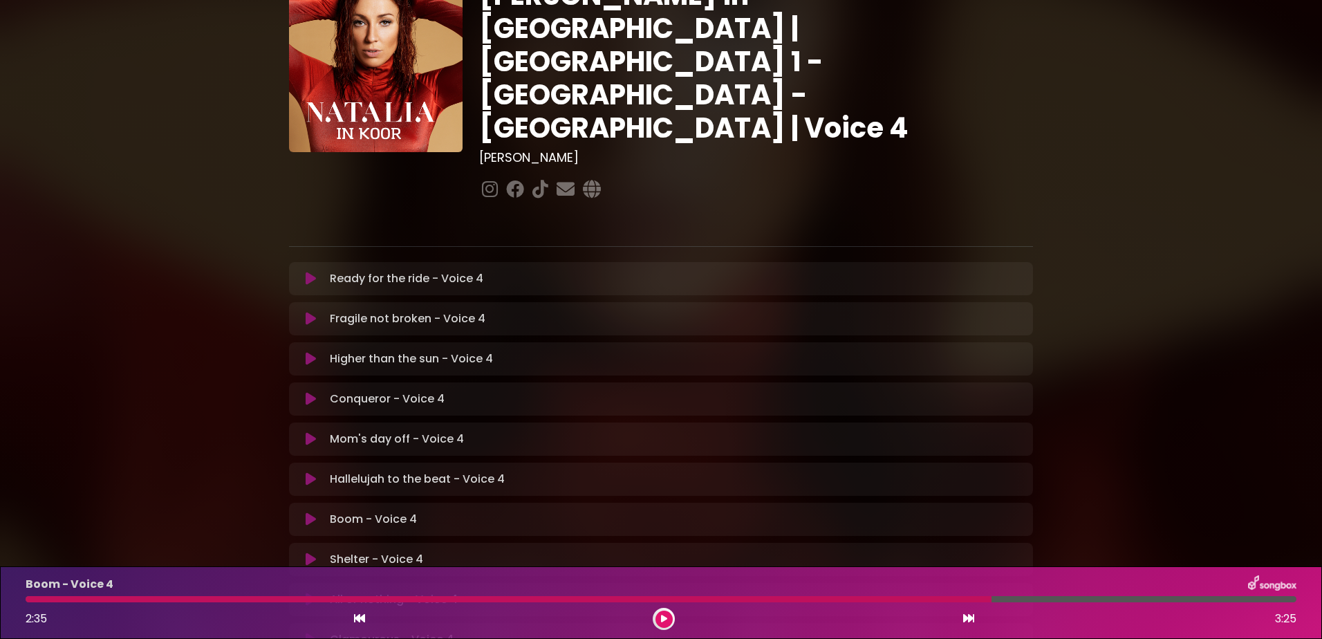
click at [860, 597] on div at bounding box center [509, 599] width 966 height 6
click at [664, 618] on icon at bounding box center [663, 619] width 9 height 10
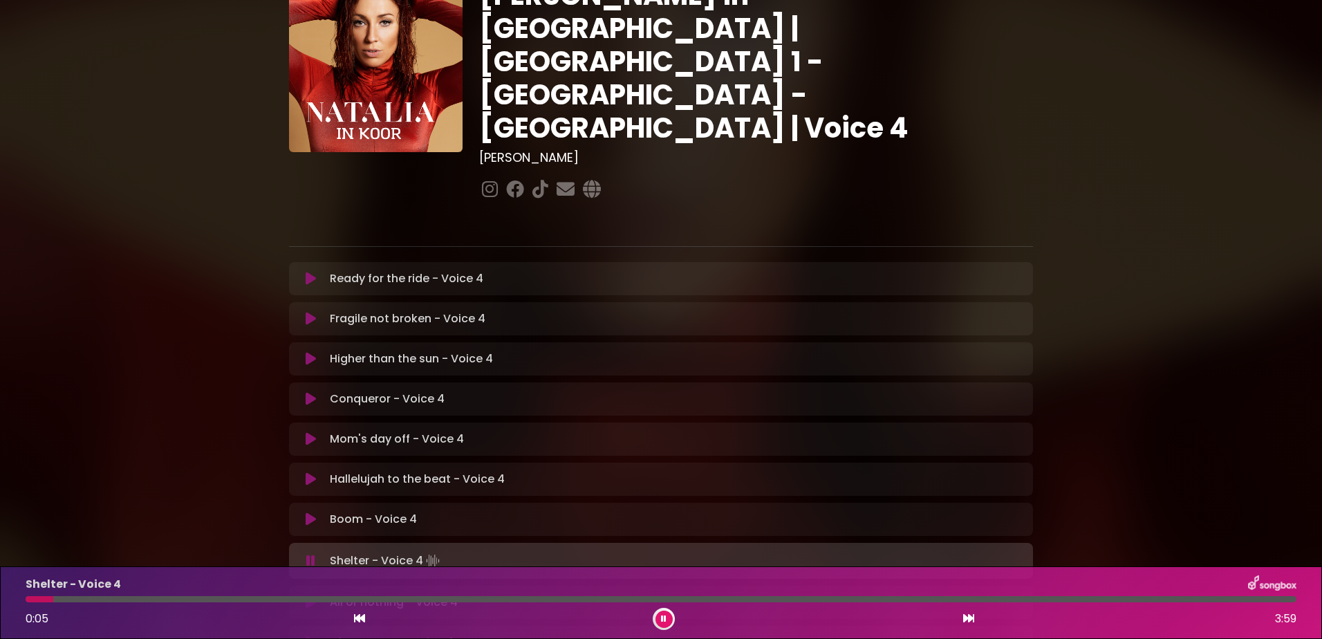
drag, startPoint x: 313, startPoint y: 467, endPoint x: 380, endPoint y: 467, distance: 67.1
click at [313, 512] on icon at bounding box center [311, 519] width 12 height 15
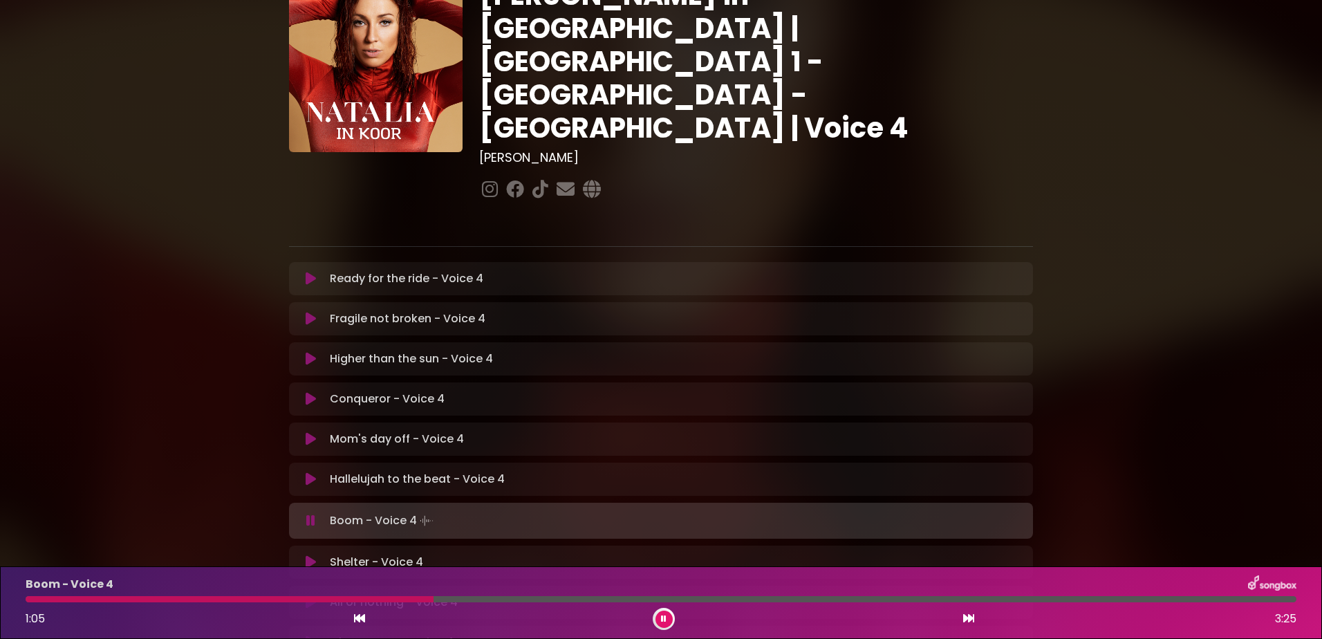
click at [355, 595] on div "Boom - Voice 4 1:05 3:25" at bounding box center [661, 602] width 1288 height 55
drag, startPoint x: 428, startPoint y: 595, endPoint x: 293, endPoint y: 605, distance: 135.9
click at [293, 605] on div "Boom - Voice 4 1:07 3:25" at bounding box center [661, 602] width 1288 height 55
drag, startPoint x: 293, startPoint y: 605, endPoint x: 315, endPoint y: 598, distance: 23.2
click at [315, 598] on div at bounding box center [237, 599] width 423 height 6
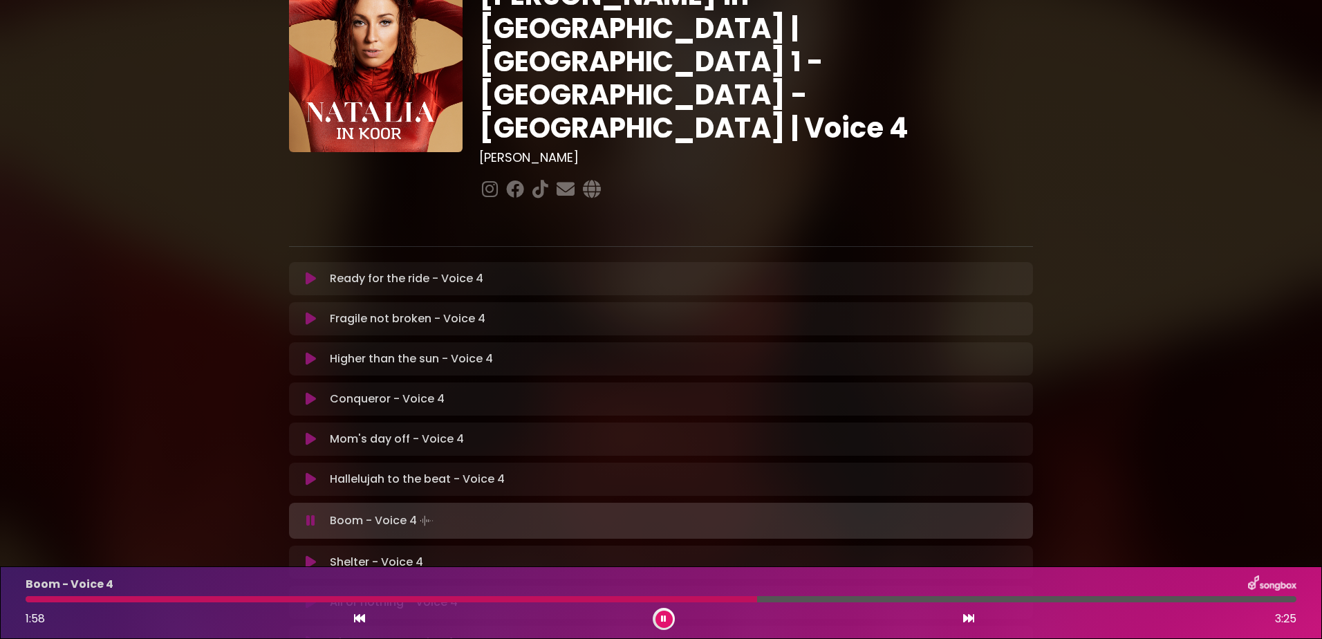
click at [660, 616] on button at bounding box center [664, 619] width 17 height 17
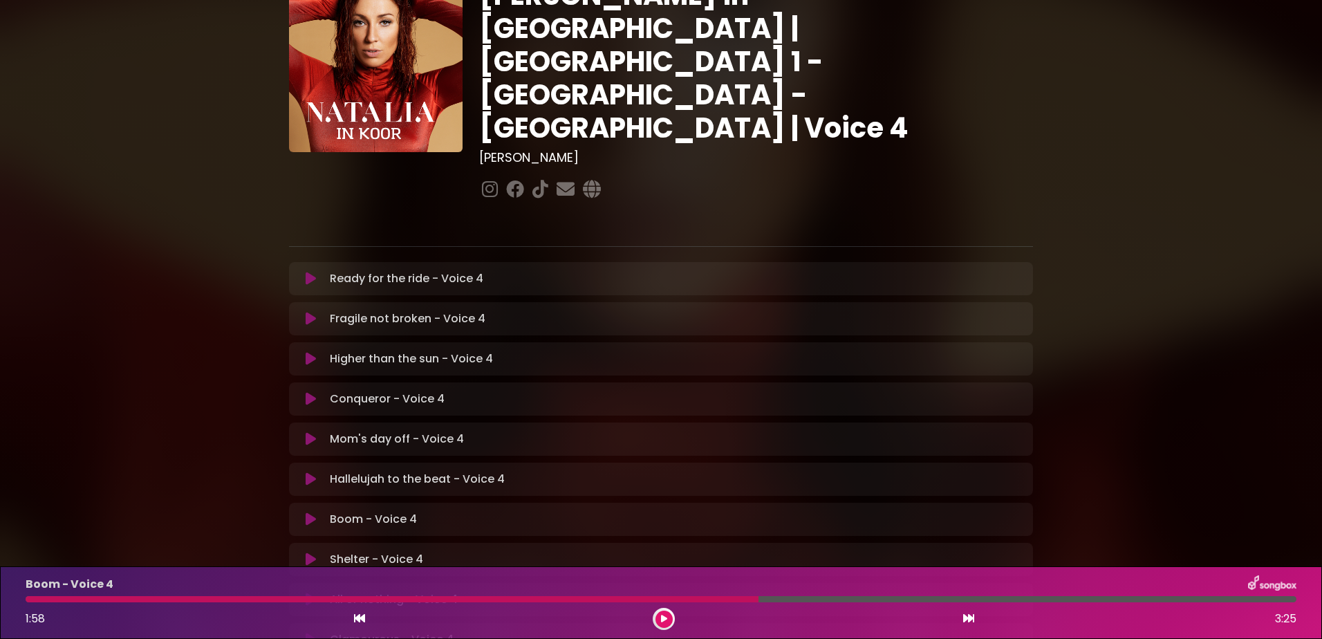
click at [673, 598] on div at bounding box center [392, 599] width 733 height 6
click at [660, 622] on icon at bounding box center [664, 619] width 8 height 10
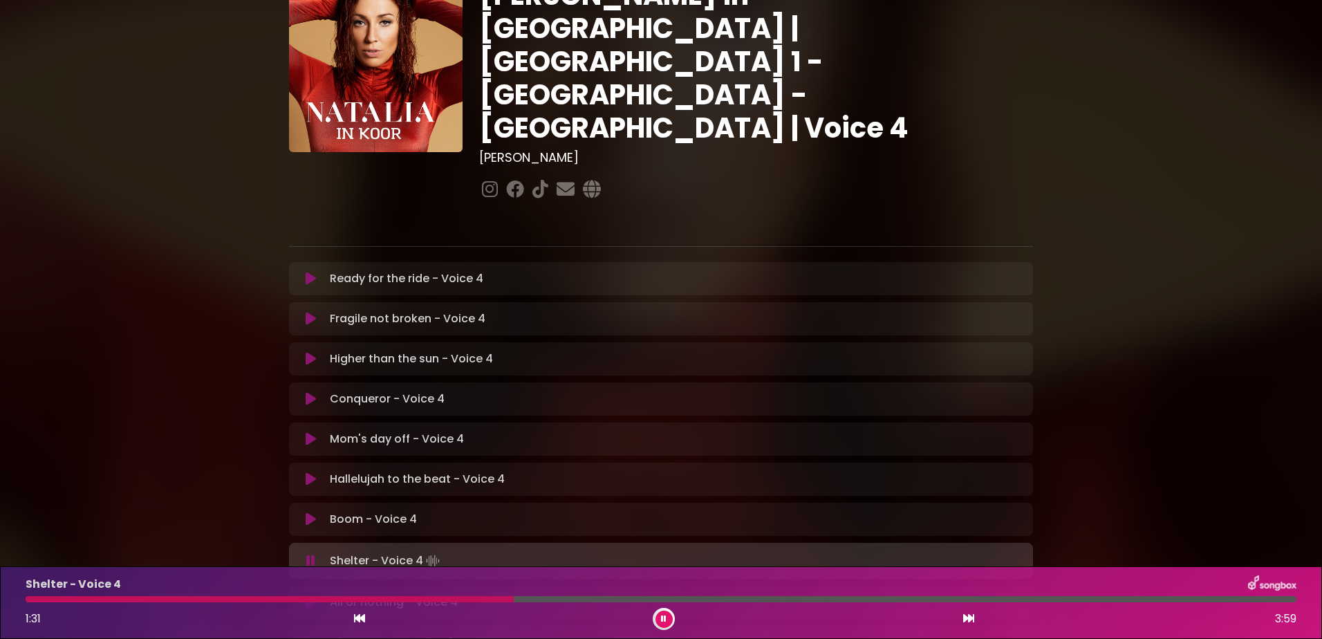
click at [660, 618] on button at bounding box center [664, 619] width 17 height 17
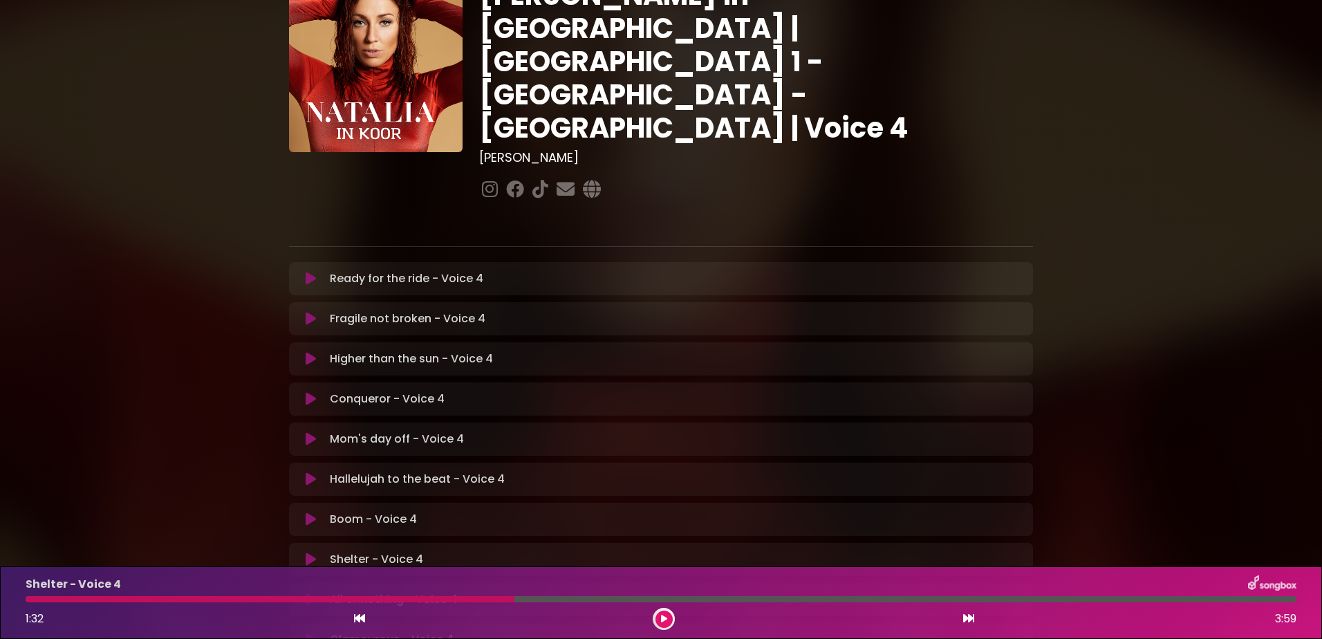
click at [667, 618] on button at bounding box center [664, 619] width 17 height 17
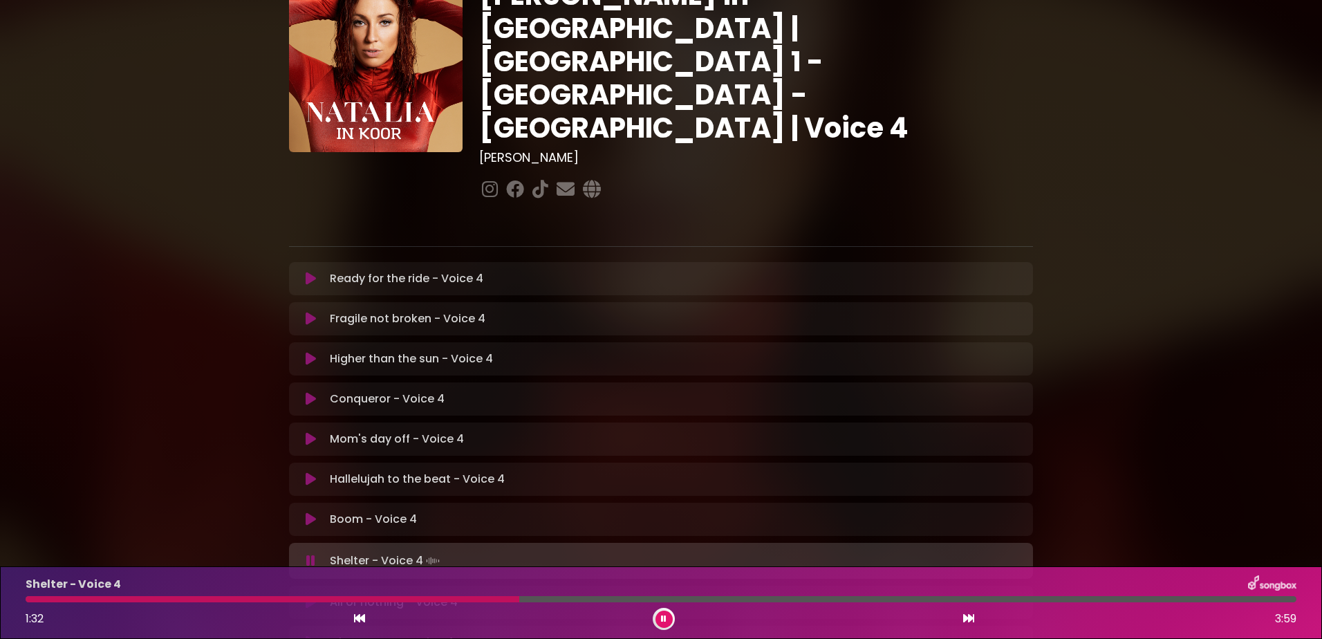
click at [667, 619] on button at bounding box center [664, 619] width 17 height 17
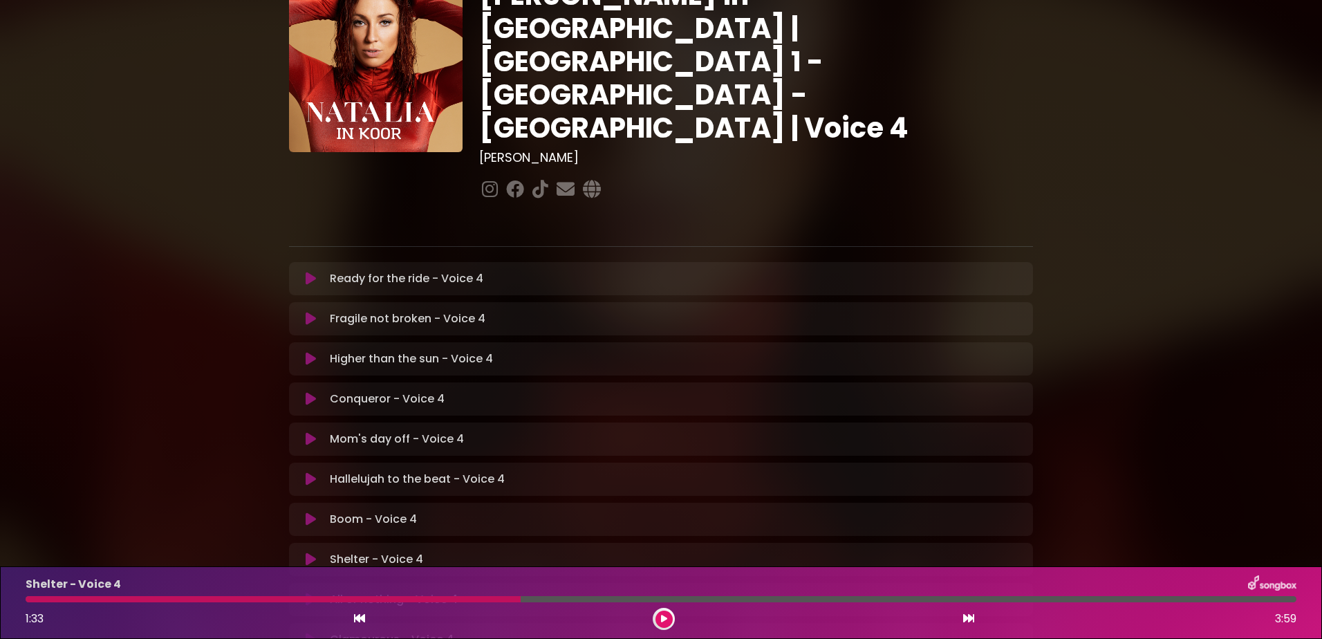
drag, startPoint x: 520, startPoint y: 595, endPoint x: 474, endPoint y: 595, distance: 45.6
click at [474, 595] on div "Shelter - Voice 4 1:33 3:59" at bounding box center [661, 602] width 1288 height 55
click at [473, 595] on div "Shelter - Voice 4 1:33 3:59" at bounding box center [661, 602] width 1288 height 55
click at [402, 597] on div at bounding box center [273, 599] width 495 height 6
click at [659, 616] on button at bounding box center [664, 619] width 17 height 17
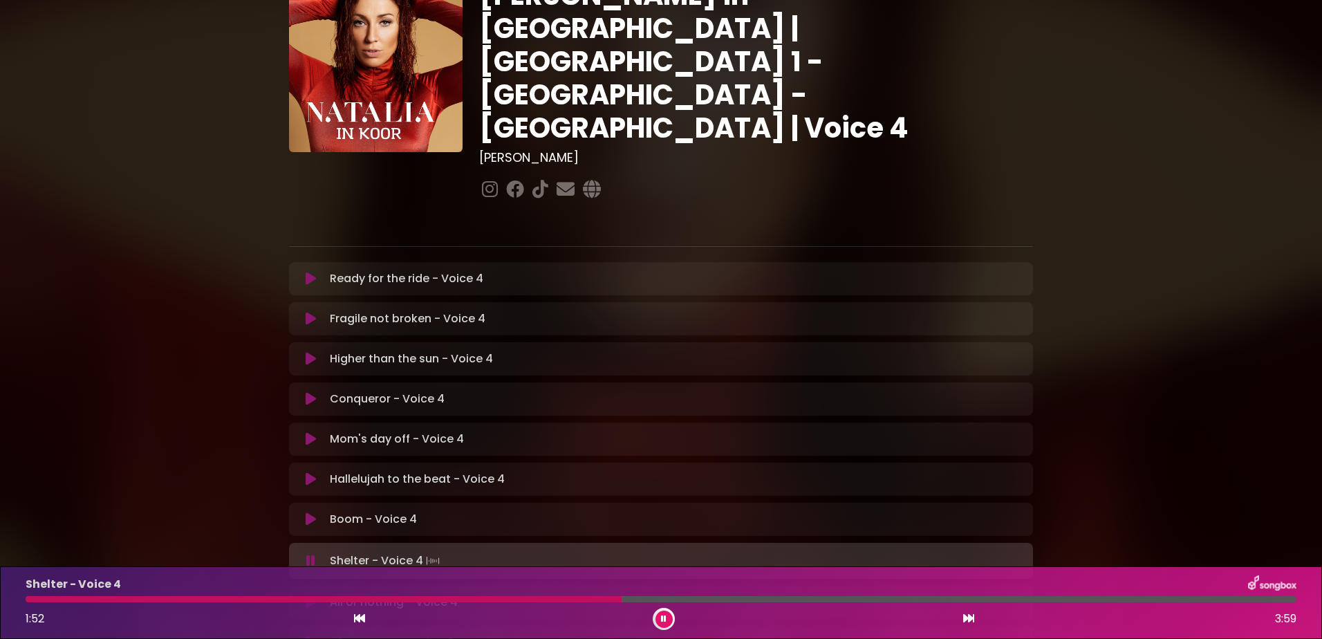
click at [668, 614] on button at bounding box center [664, 619] width 17 height 17
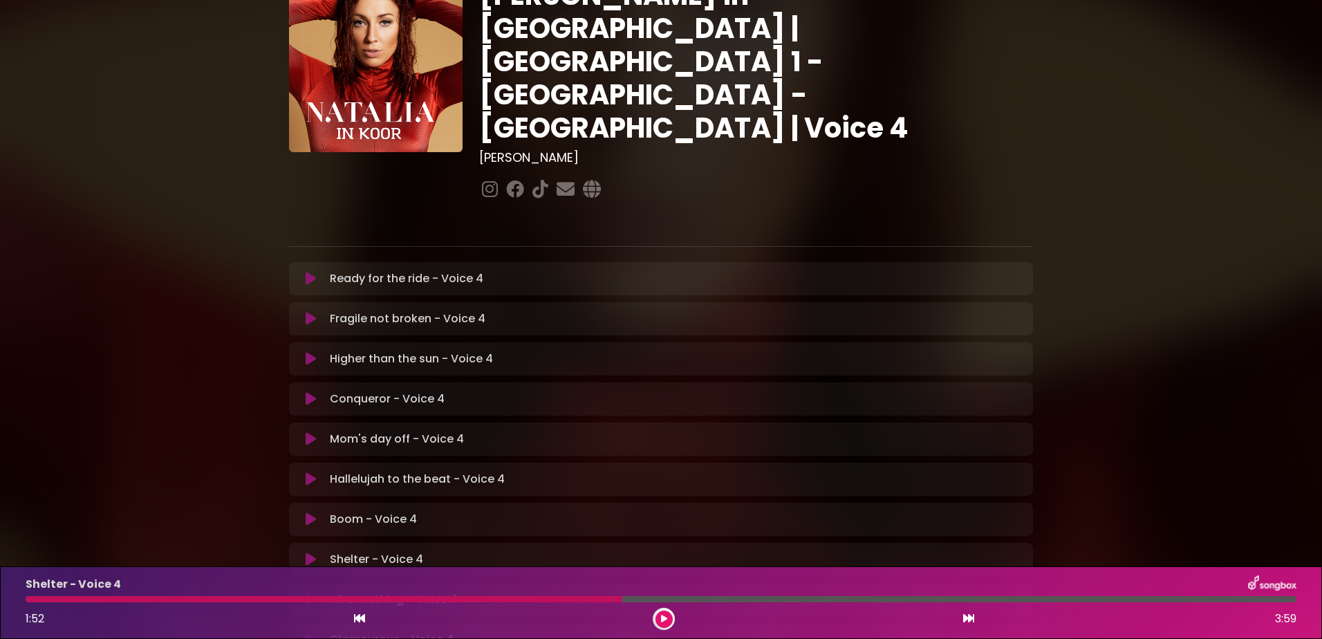
drag, startPoint x: 416, startPoint y: 597, endPoint x: 447, endPoint y: 605, distance: 32.2
click at [416, 597] on div at bounding box center [324, 599] width 597 height 6
click at [663, 616] on icon at bounding box center [663, 619] width 7 height 9
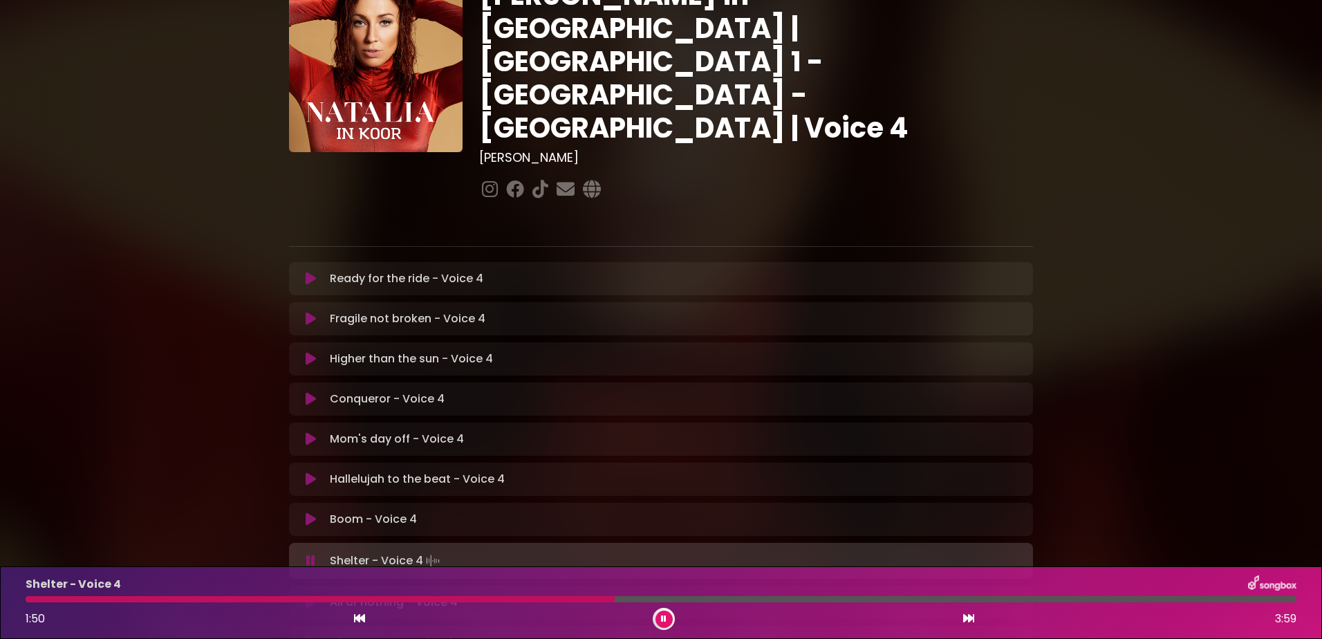
click at [667, 618] on button at bounding box center [664, 619] width 17 height 17
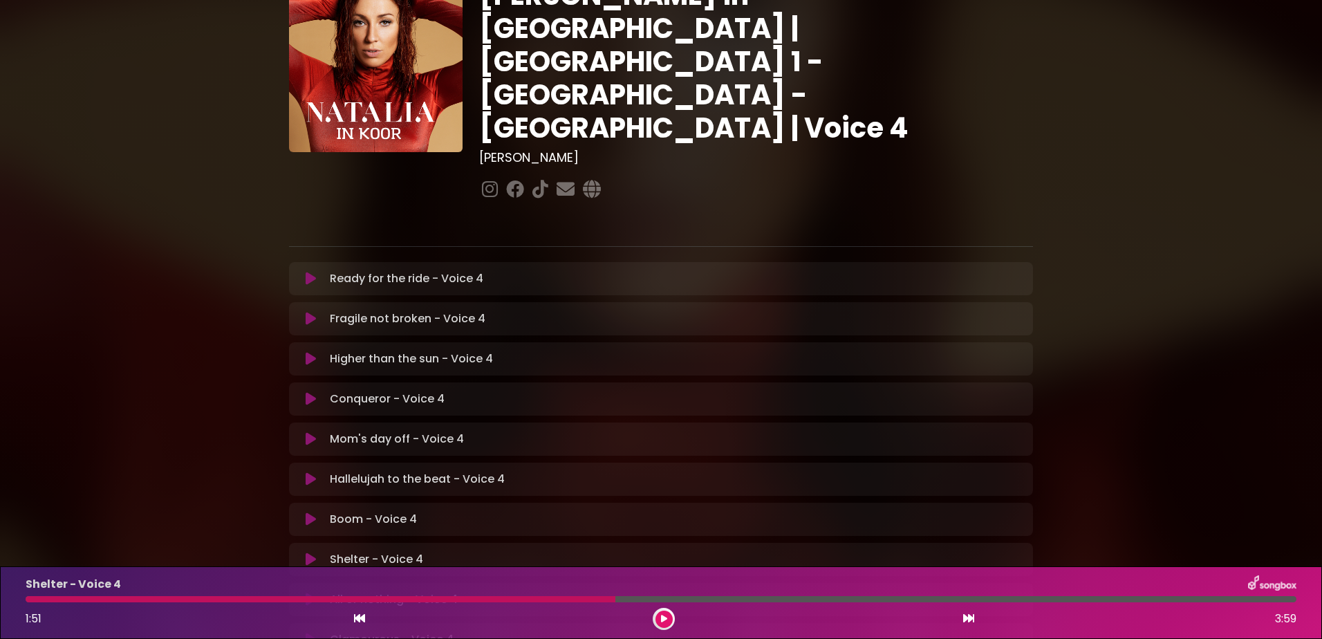
click at [656, 611] on button at bounding box center [664, 619] width 17 height 17
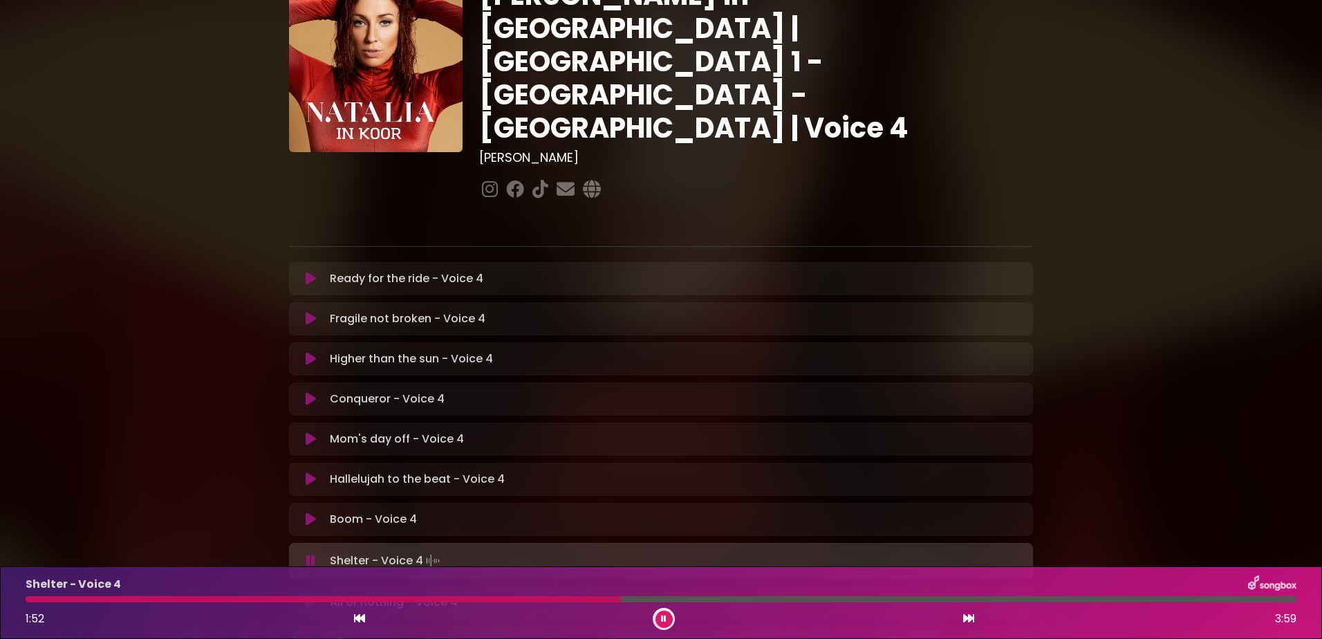
click at [656, 611] on button at bounding box center [664, 619] width 17 height 17
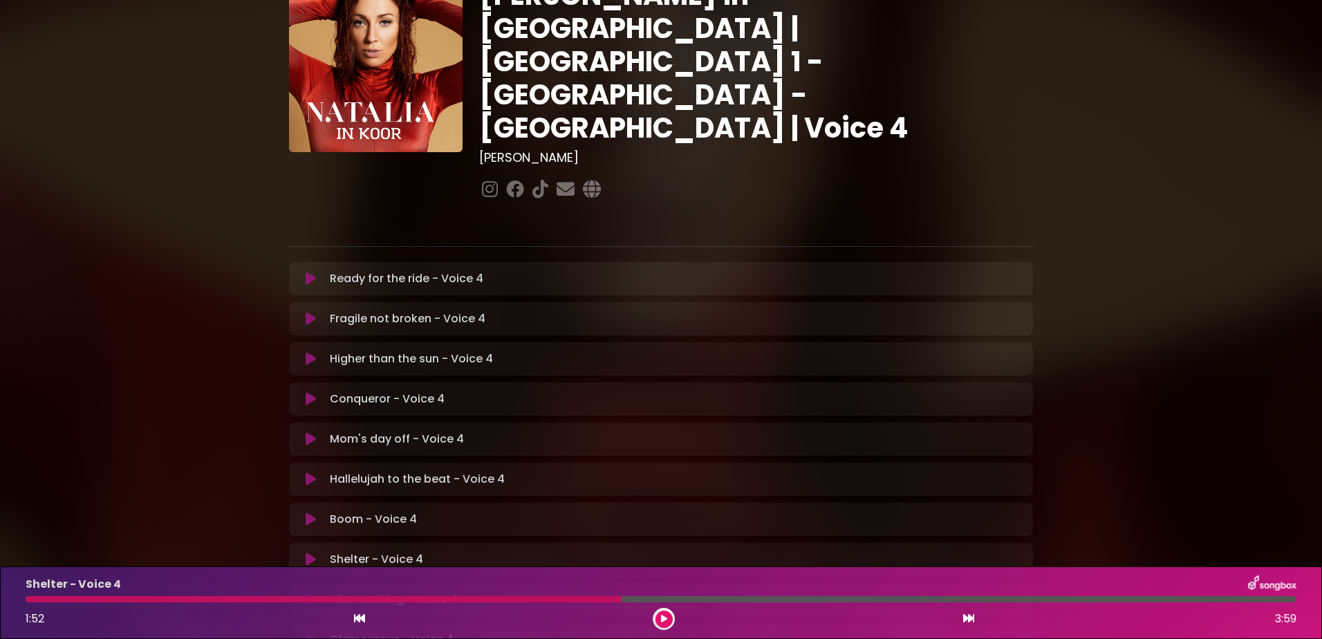
click at [452, 601] on div at bounding box center [324, 599] width 596 height 6
click at [665, 618] on icon at bounding box center [664, 618] width 8 height 9
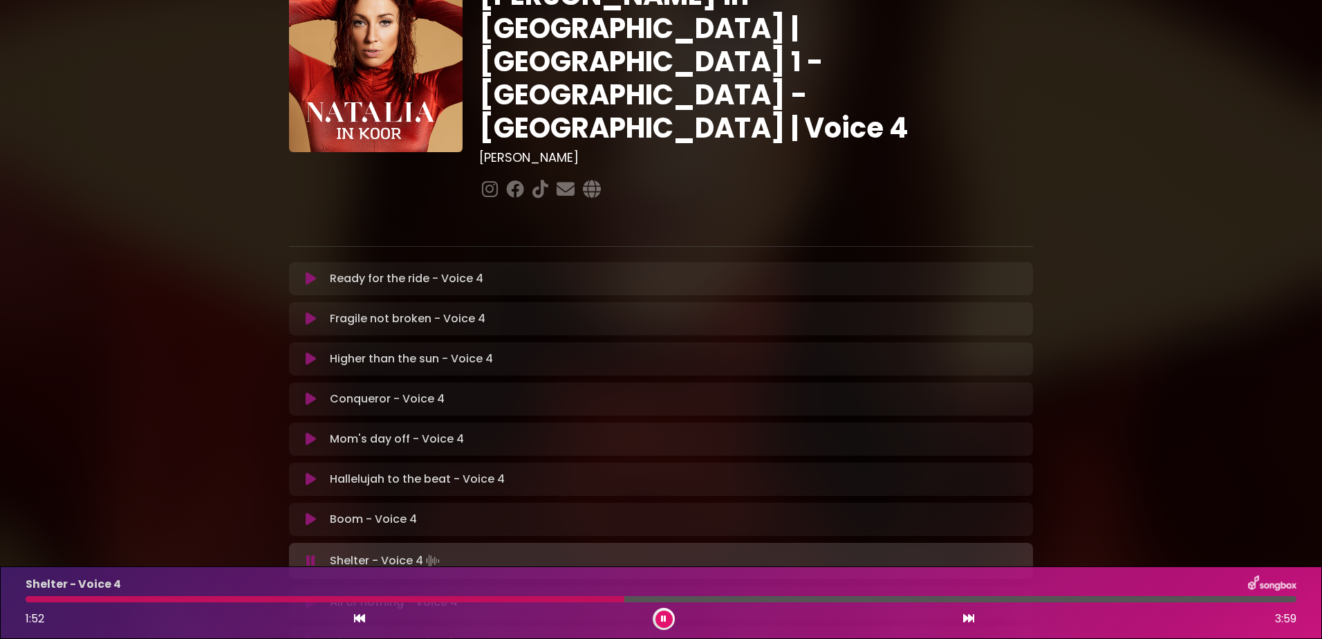
drag, startPoint x: 662, startPoint y: 619, endPoint x: 748, endPoint y: 624, distance: 86.6
click at [664, 619] on icon at bounding box center [663, 618] width 7 height 9
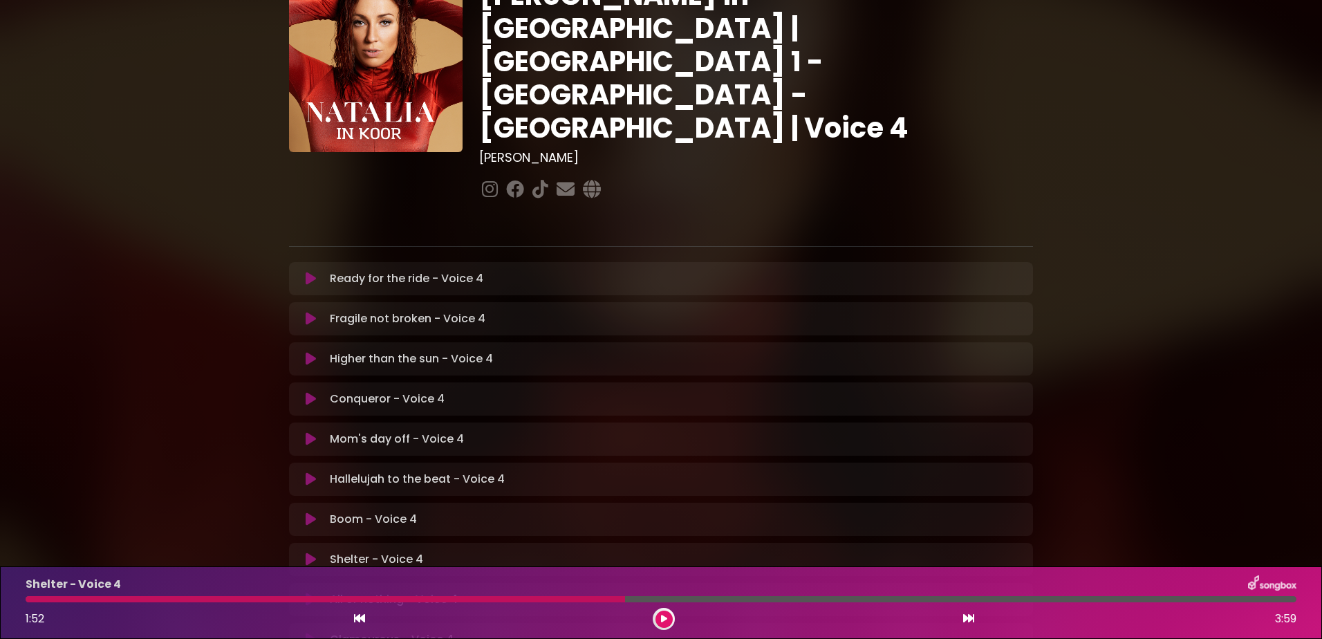
click at [656, 611] on button at bounding box center [664, 619] width 17 height 17
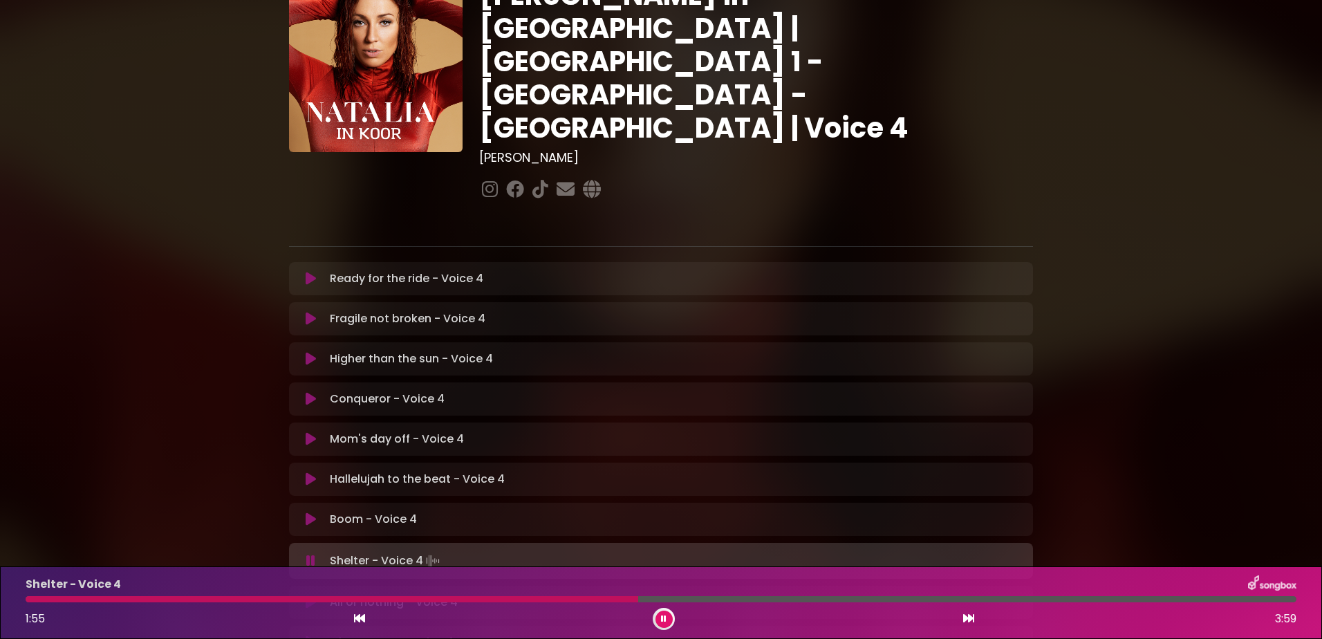
click at [666, 616] on icon at bounding box center [663, 619] width 6 height 9
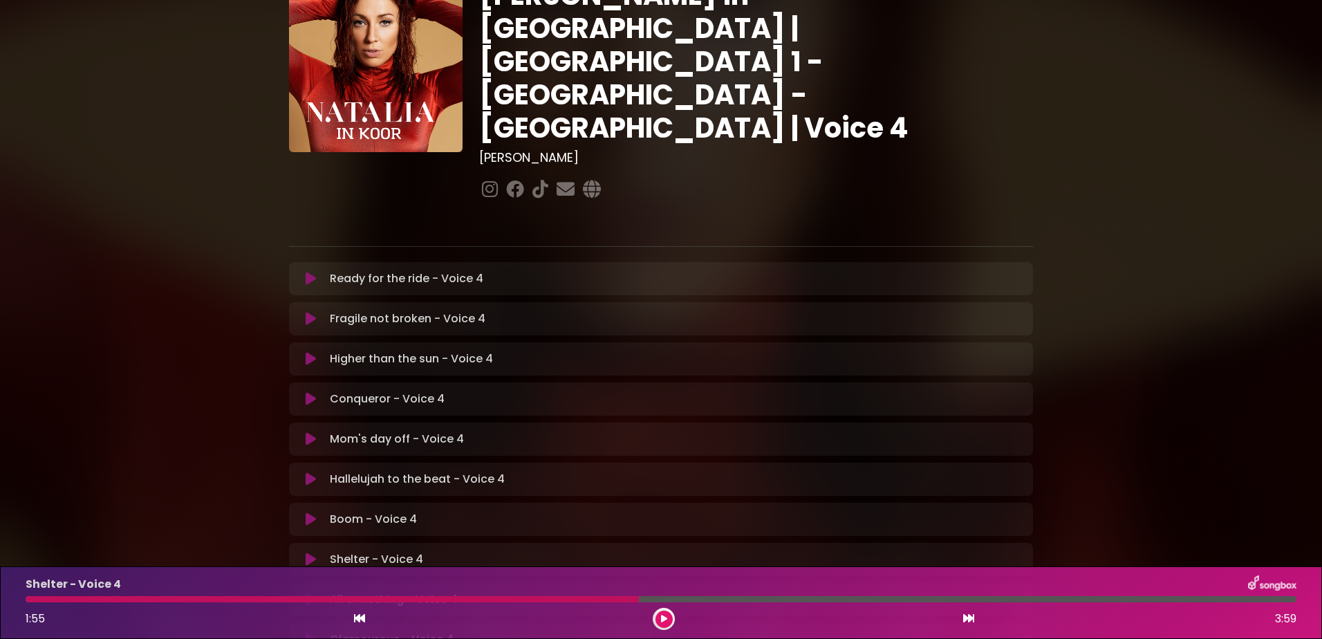
click at [662, 618] on icon at bounding box center [664, 618] width 8 height 9
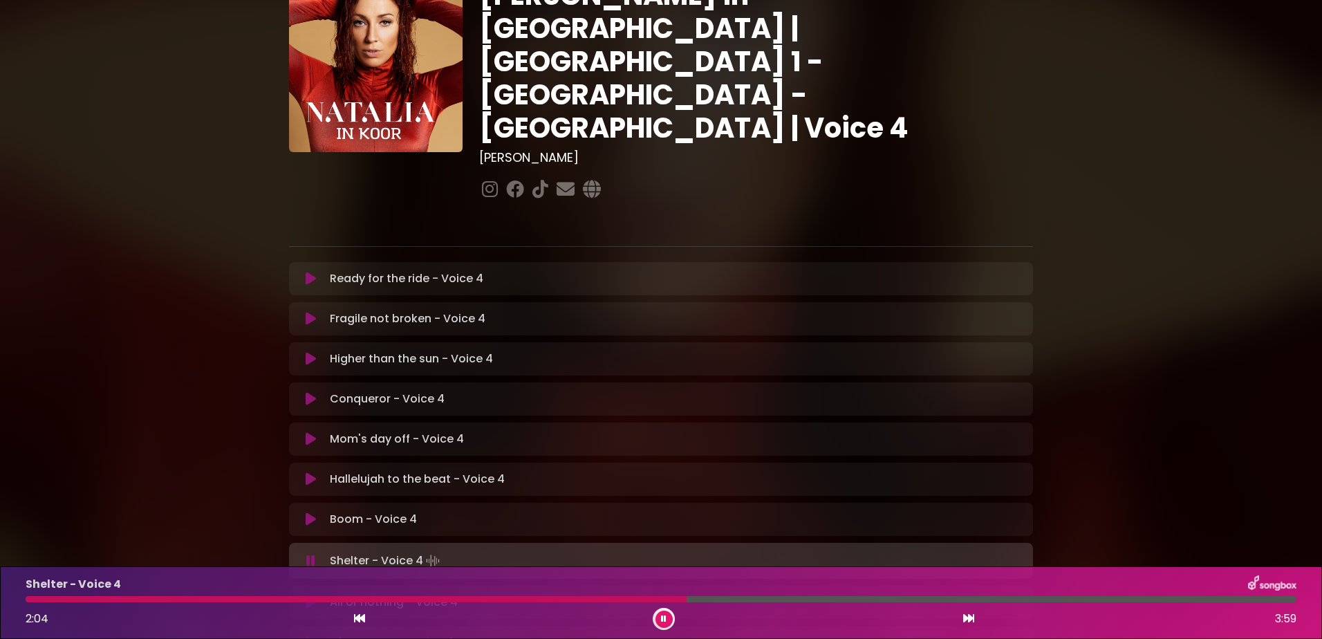
click at [656, 611] on button at bounding box center [664, 619] width 17 height 17
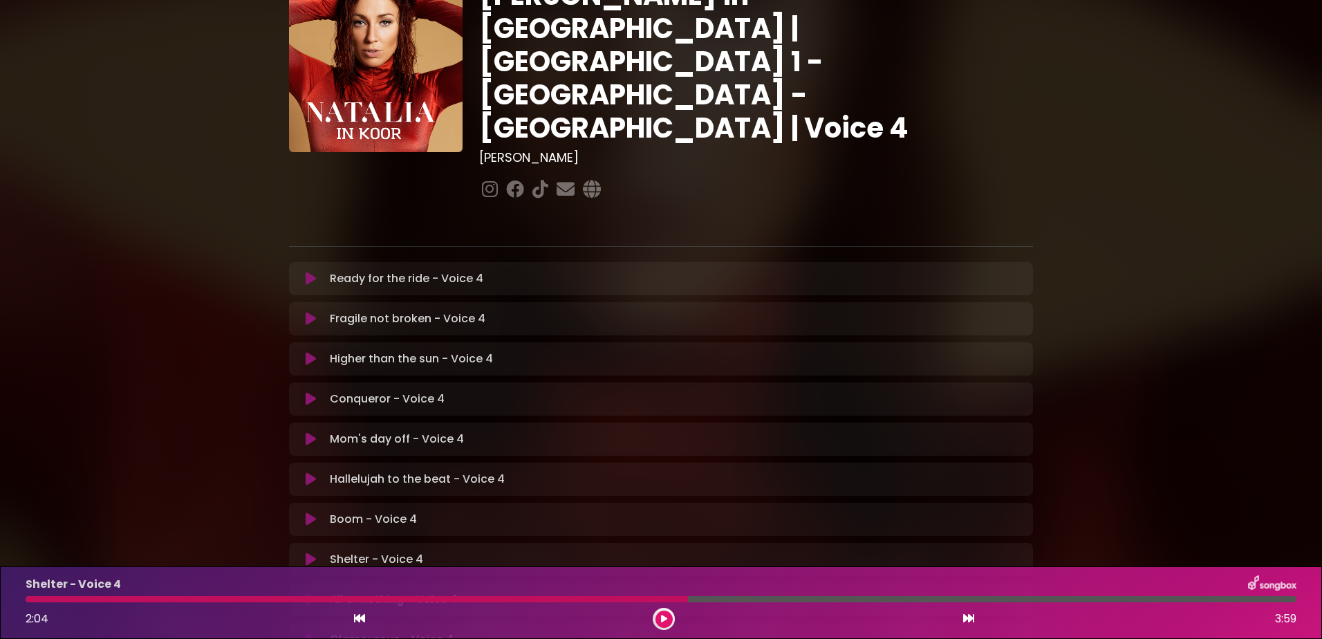
click at [662, 617] on icon at bounding box center [664, 618] width 8 height 9
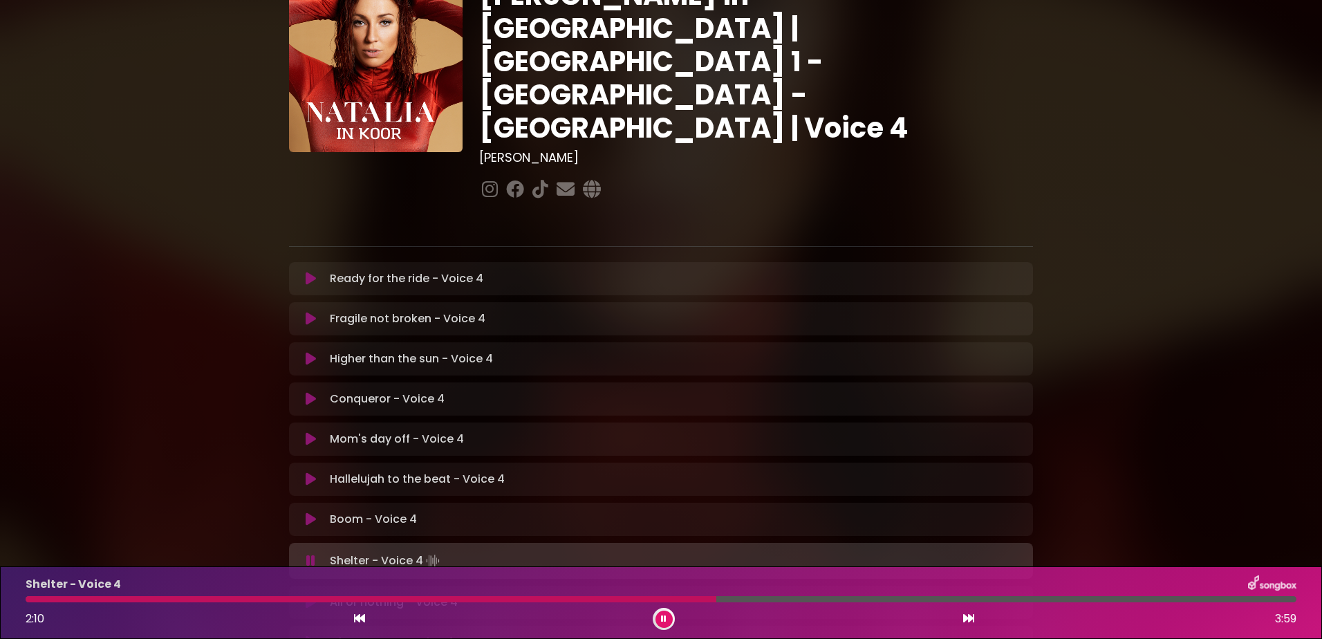
click at [661, 618] on icon at bounding box center [664, 619] width 6 height 8
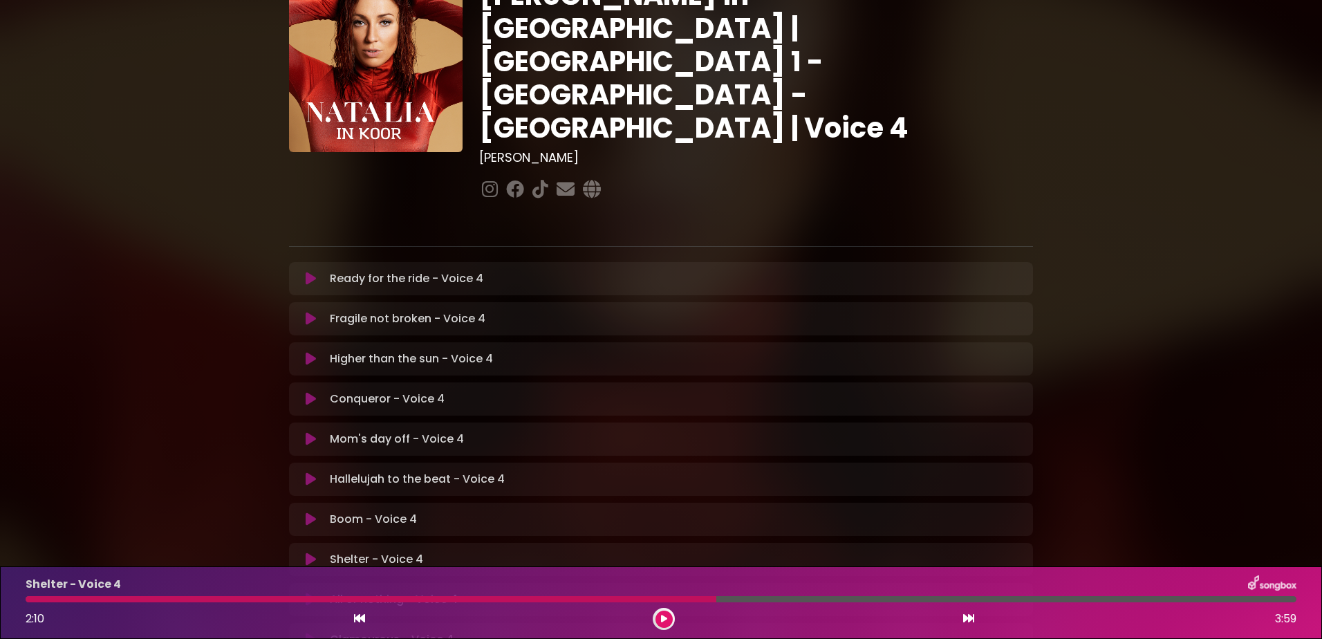
click at [666, 618] on icon at bounding box center [664, 619] width 9 height 10
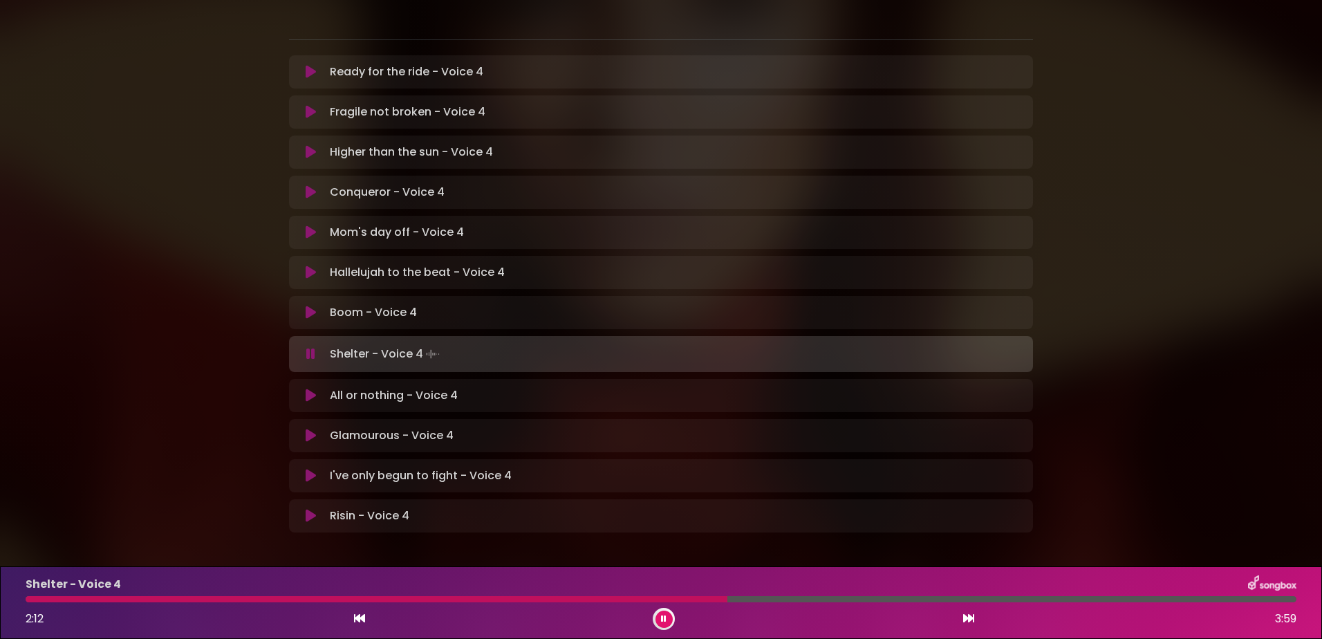
scroll to position [281, 0]
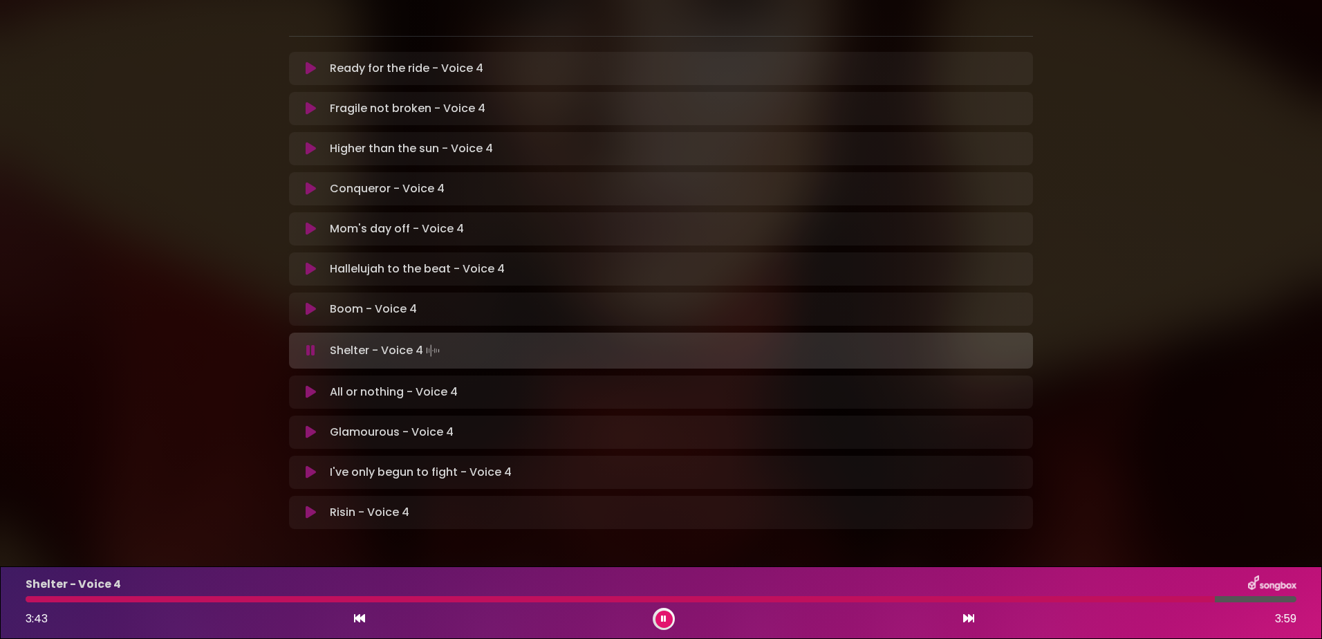
click at [663, 615] on icon at bounding box center [663, 619] width 6 height 9
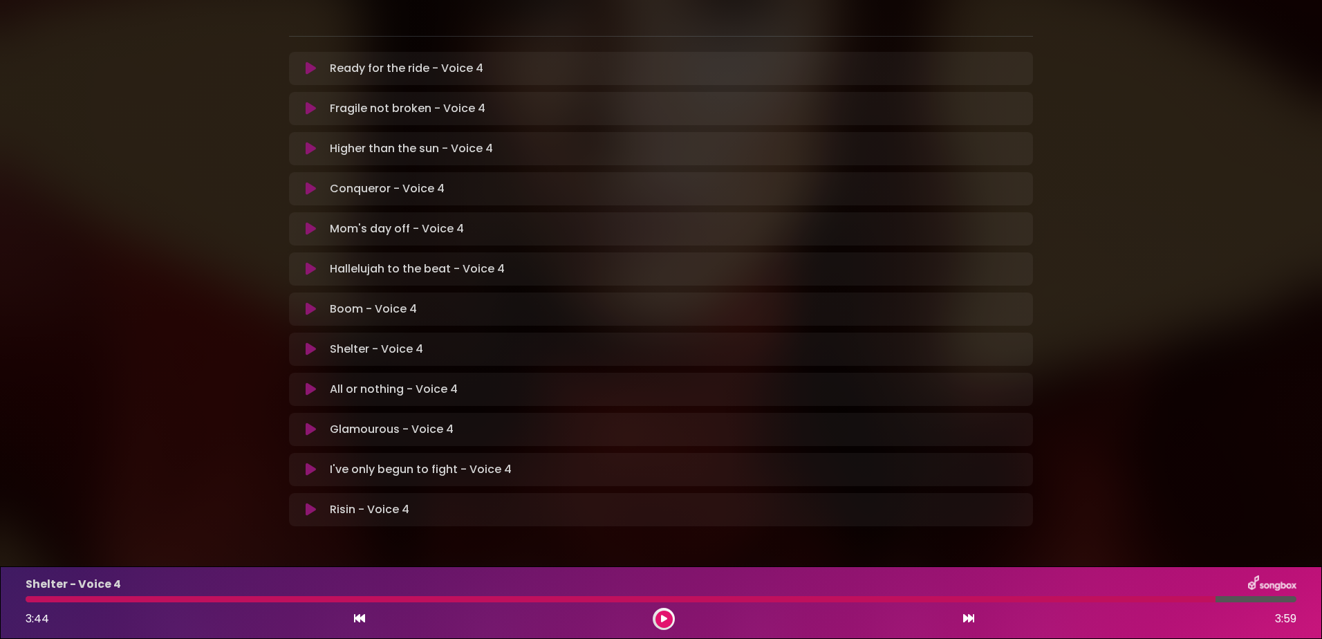
scroll to position [279, 0]
drag, startPoint x: 1147, startPoint y: 597, endPoint x: 1098, endPoint y: 606, distance: 50.6
click at [1147, 597] on div at bounding box center [621, 599] width 1190 height 6
click at [664, 615] on icon at bounding box center [663, 619] width 7 height 9
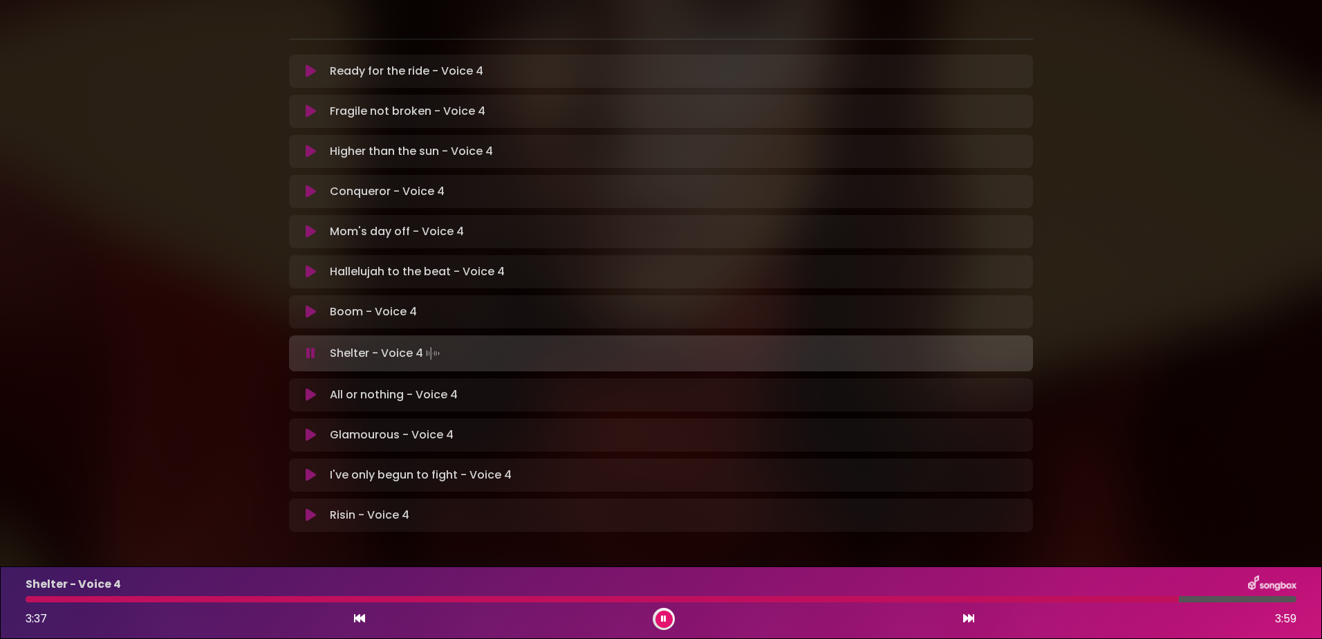
click at [1027, 597] on div at bounding box center [603, 599] width 1154 height 6
click at [950, 599] on div at bounding box center [543, 599] width 1034 height 6
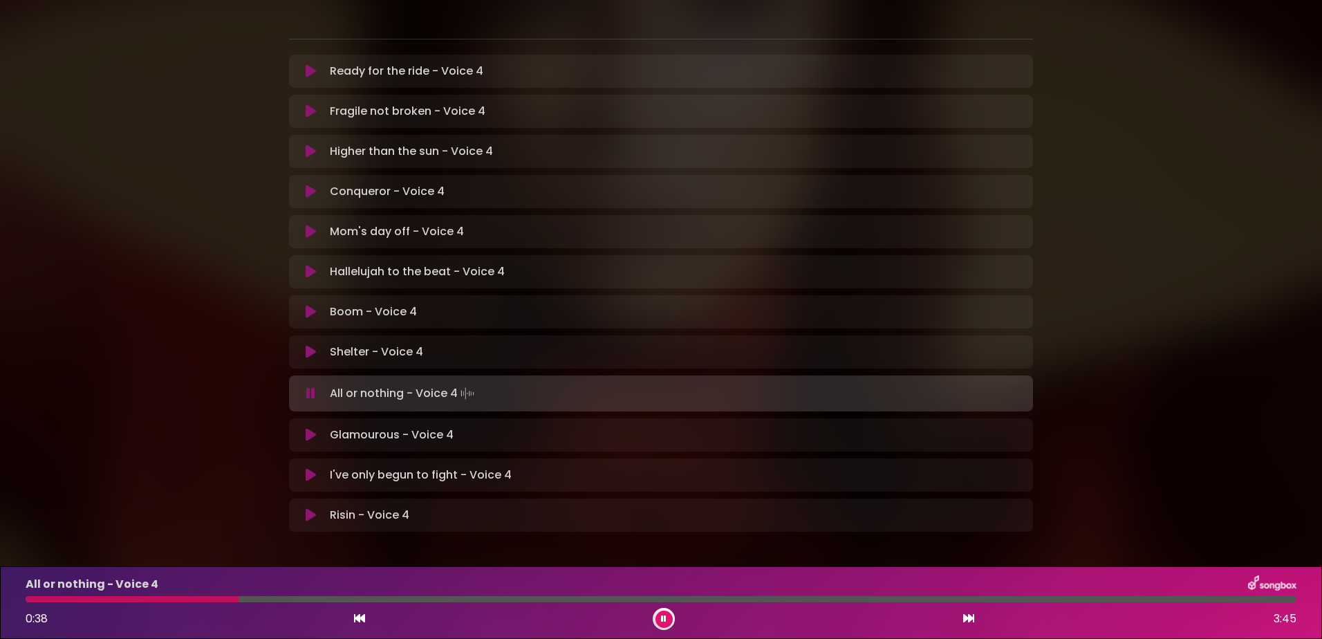
drag, startPoint x: 663, startPoint y: 623, endPoint x: 688, endPoint y: 617, distance: 26.3
click at [663, 623] on button at bounding box center [664, 619] width 17 height 17
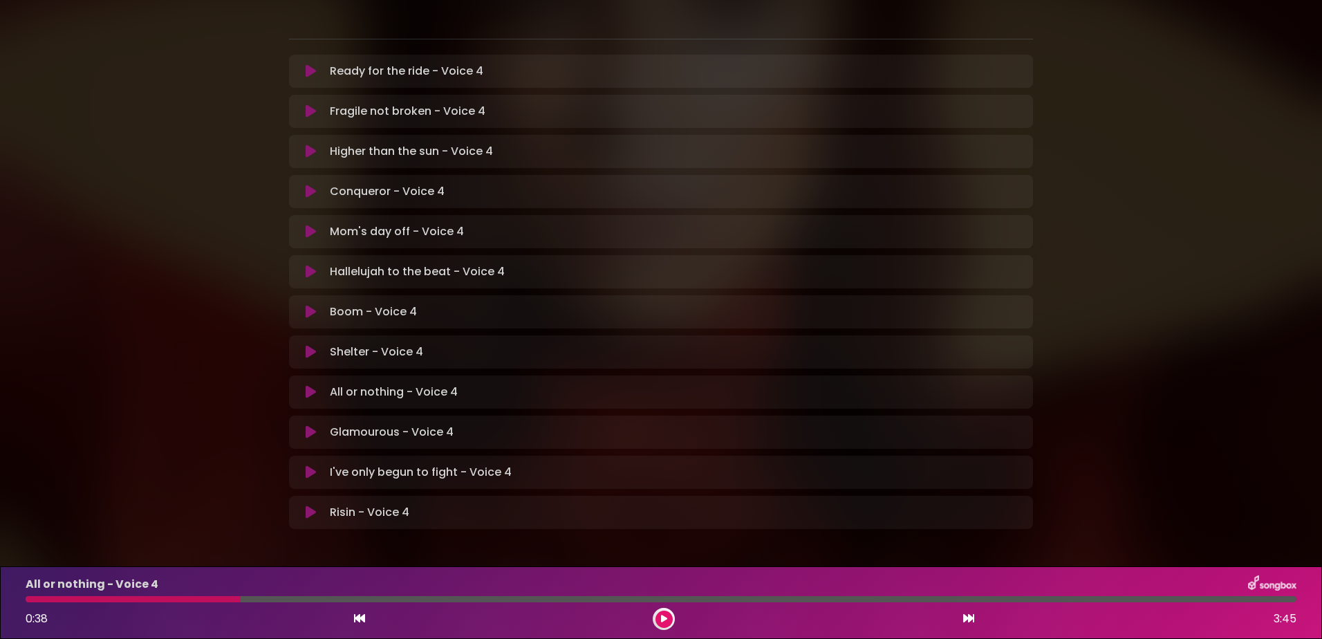
click at [656, 611] on button at bounding box center [664, 619] width 17 height 17
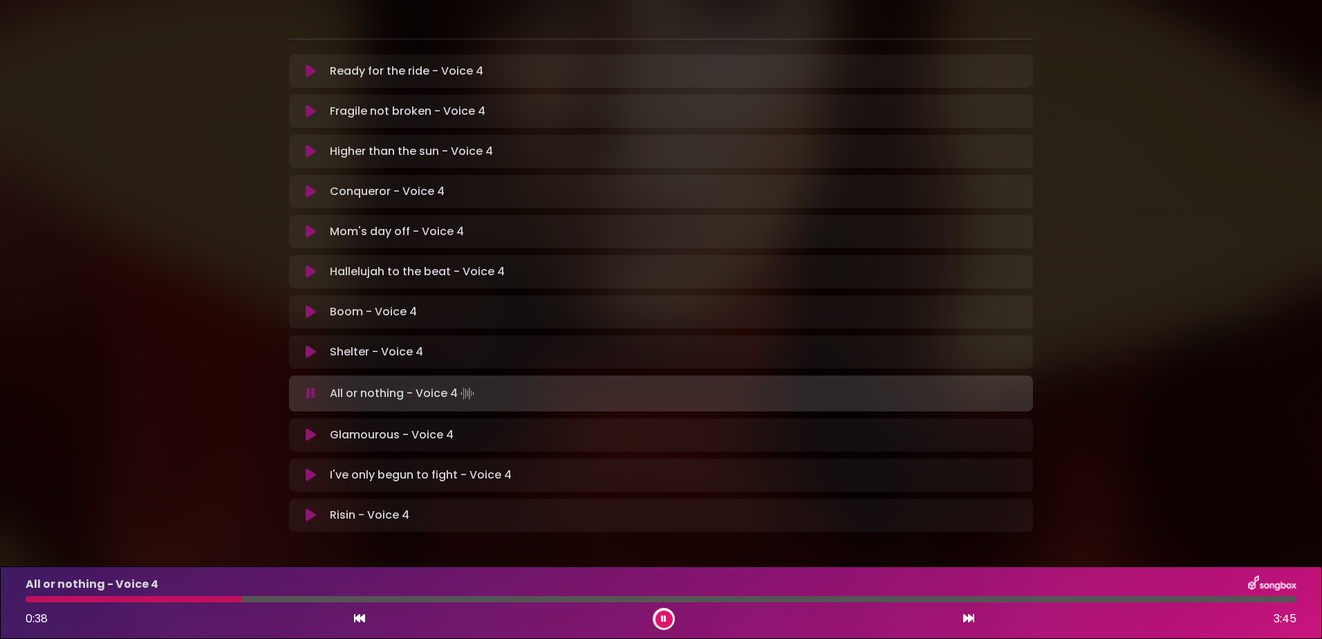
click at [656, 611] on button at bounding box center [664, 619] width 17 height 17
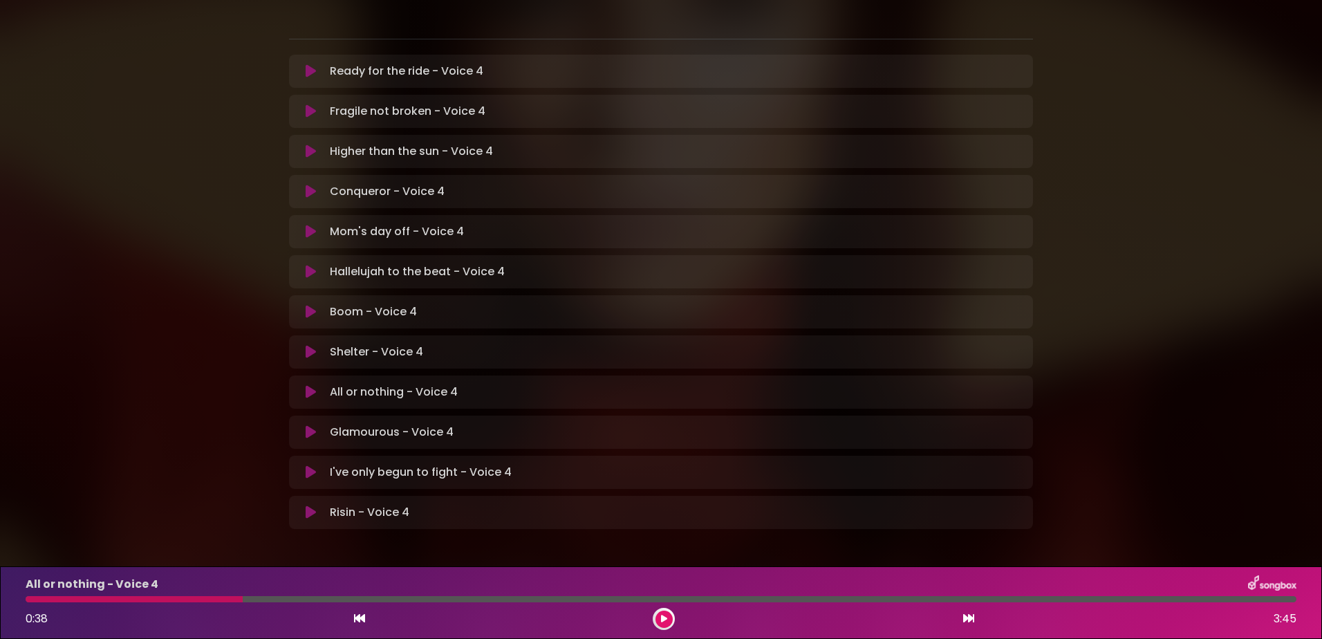
click at [133, 597] on div at bounding box center [134, 599] width 217 height 6
click at [667, 616] on button at bounding box center [664, 619] width 17 height 17
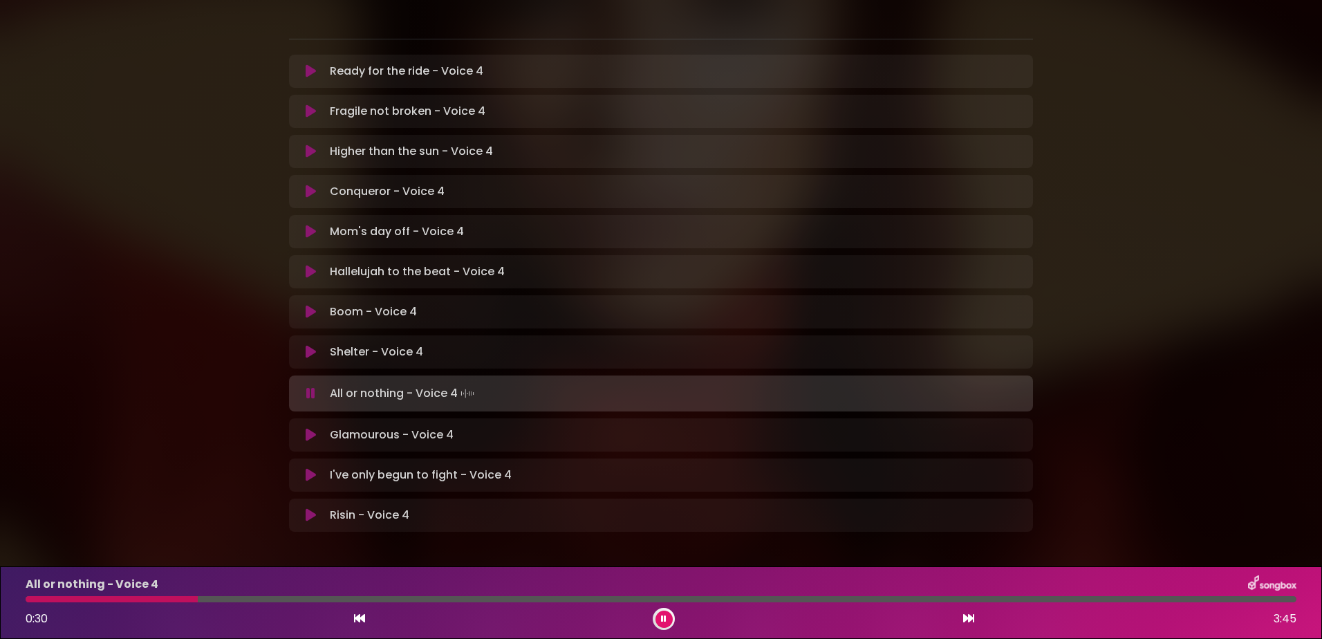
click at [665, 615] on icon at bounding box center [663, 619] width 6 height 9
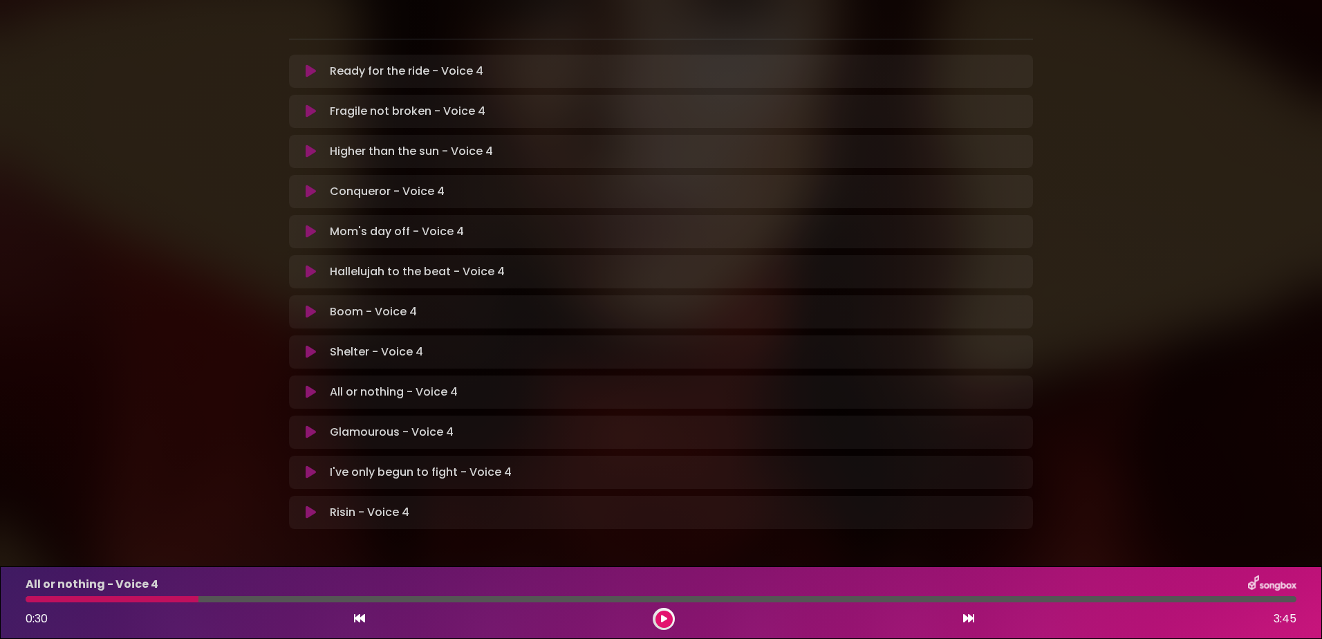
click at [666, 618] on icon at bounding box center [664, 619] width 8 height 10
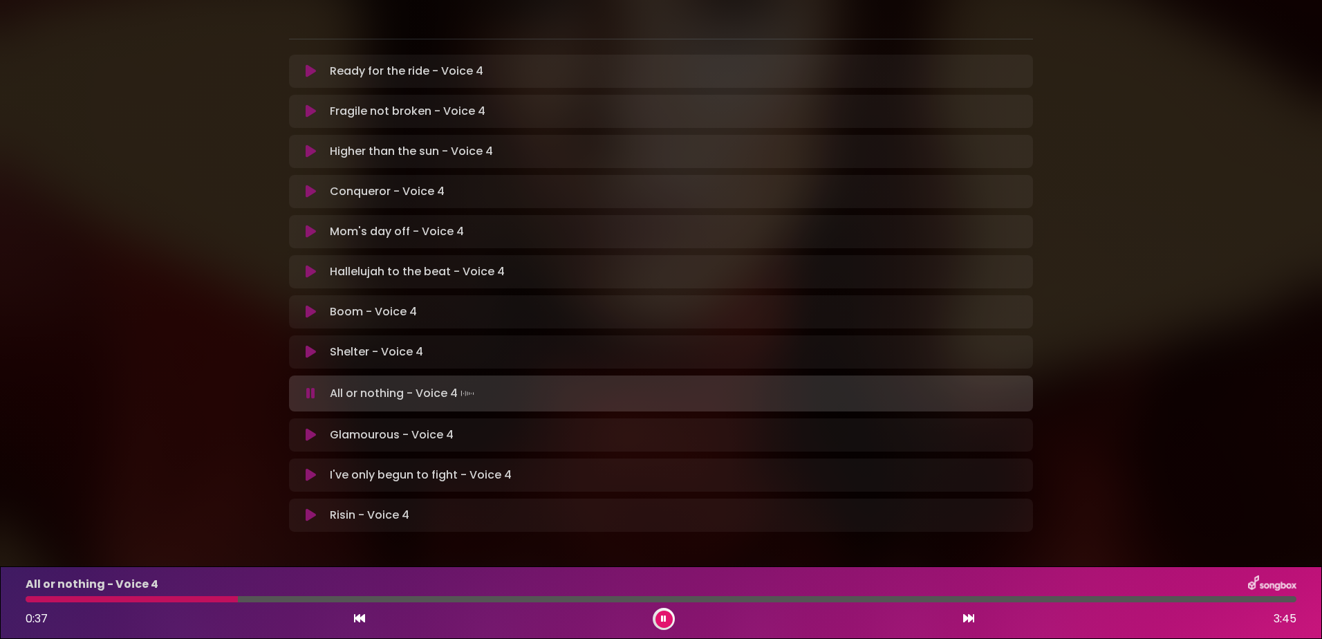
click at [665, 615] on icon at bounding box center [663, 619] width 6 height 9
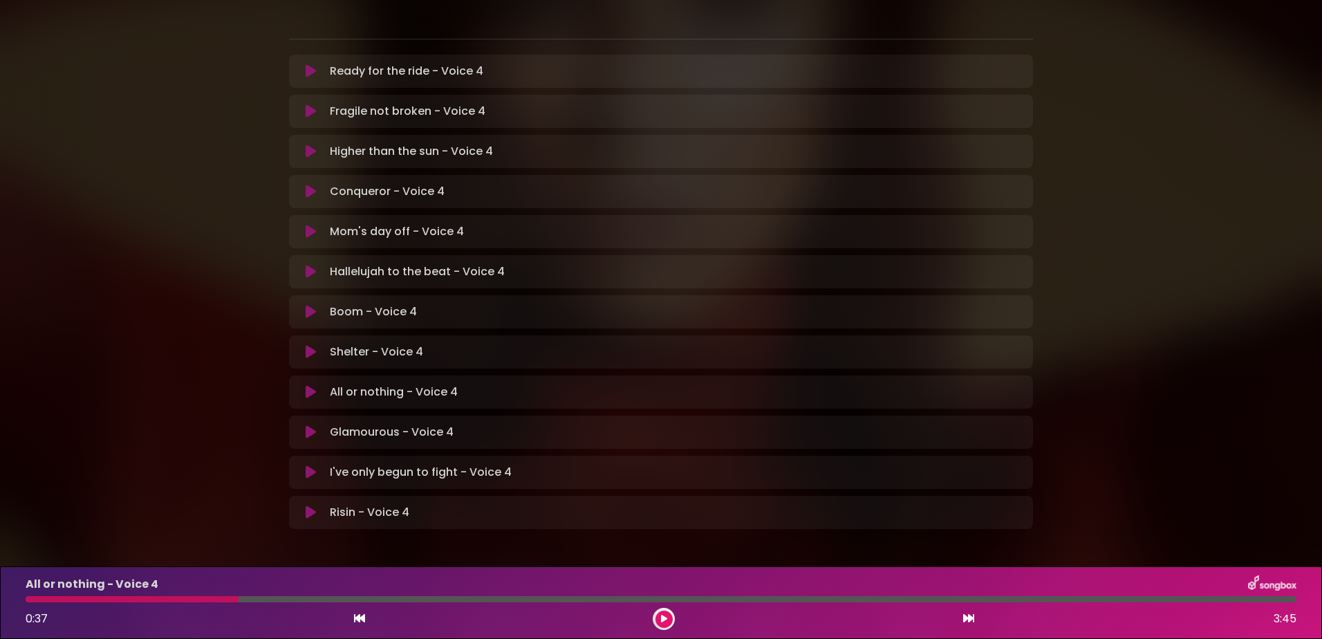
click at [665, 615] on icon at bounding box center [663, 619] width 9 height 10
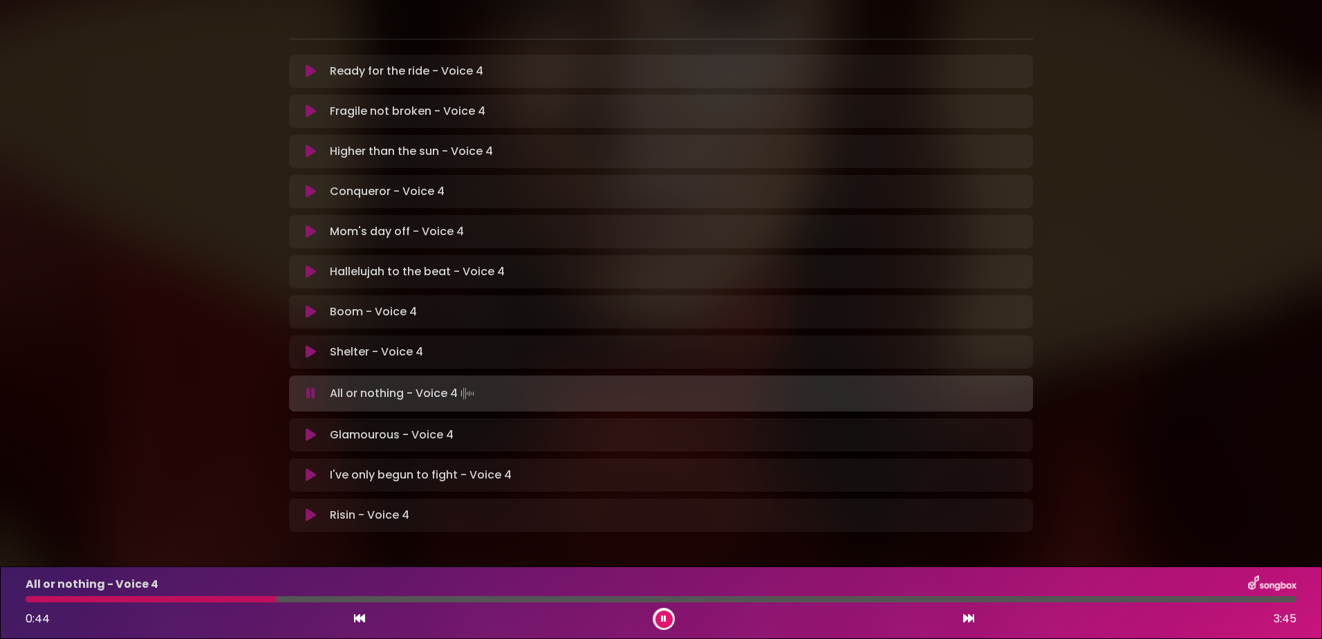
click at [661, 617] on icon at bounding box center [664, 619] width 6 height 8
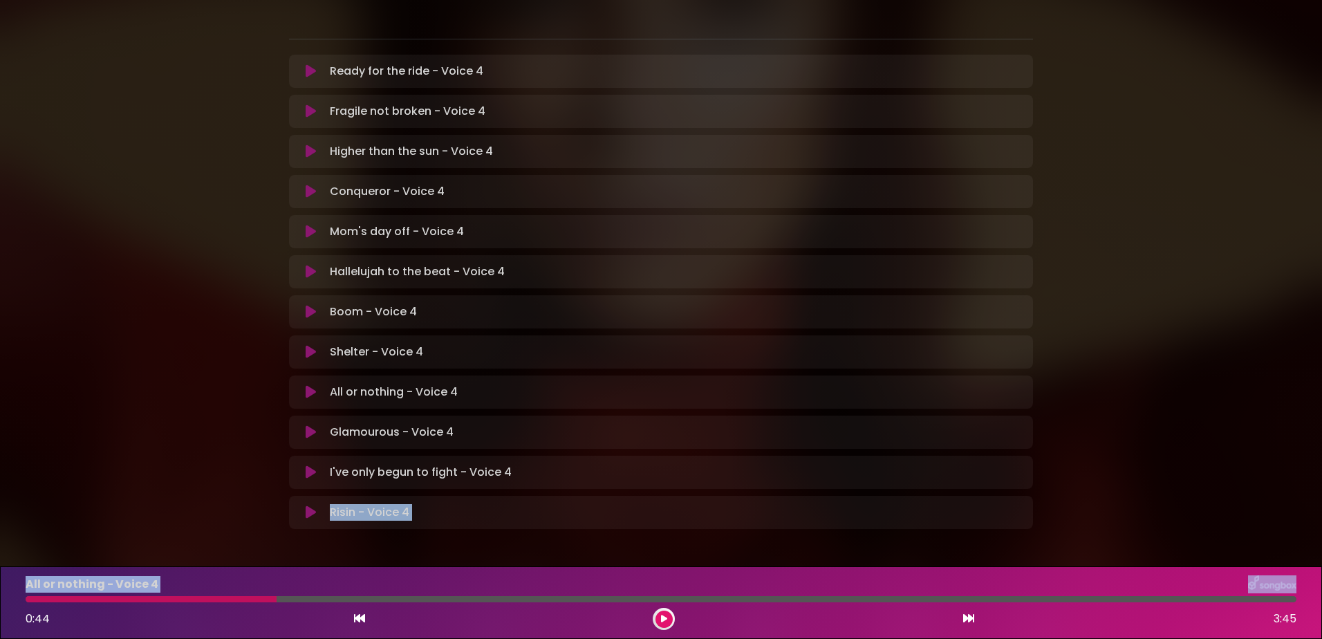
drag, startPoint x: 270, startPoint y: 598, endPoint x: -3, endPoint y: 579, distance: 273.9
click at [0, 579] on html "× [PERSON_NAME] in Koor | [GEOGRAPHIC_DATA] 1 - [GEOGRAPHIC_DATA] - [GEOGRAPHIC…" at bounding box center [661, 319] width 1322 height 639
drag, startPoint x: -3, startPoint y: 579, endPoint x: 28, endPoint y: 600, distance: 37.4
click at [28, 600] on div at bounding box center [151, 599] width 251 height 6
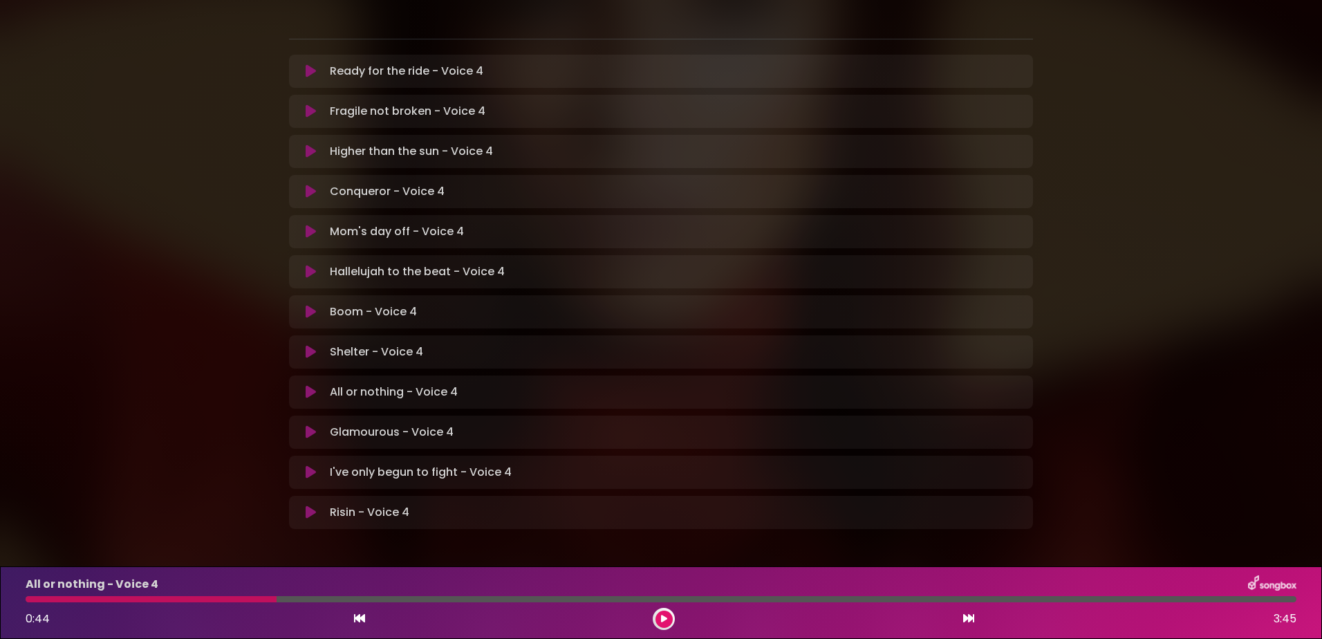
click at [28, 600] on div at bounding box center [151, 599] width 251 height 6
click at [30, 600] on div at bounding box center [151, 599] width 251 height 6
click at [668, 607] on div "All or nothing - Voice 4 0:44 3:45" at bounding box center [661, 602] width 1288 height 55
click at [665, 616] on icon at bounding box center [663, 619] width 7 height 8
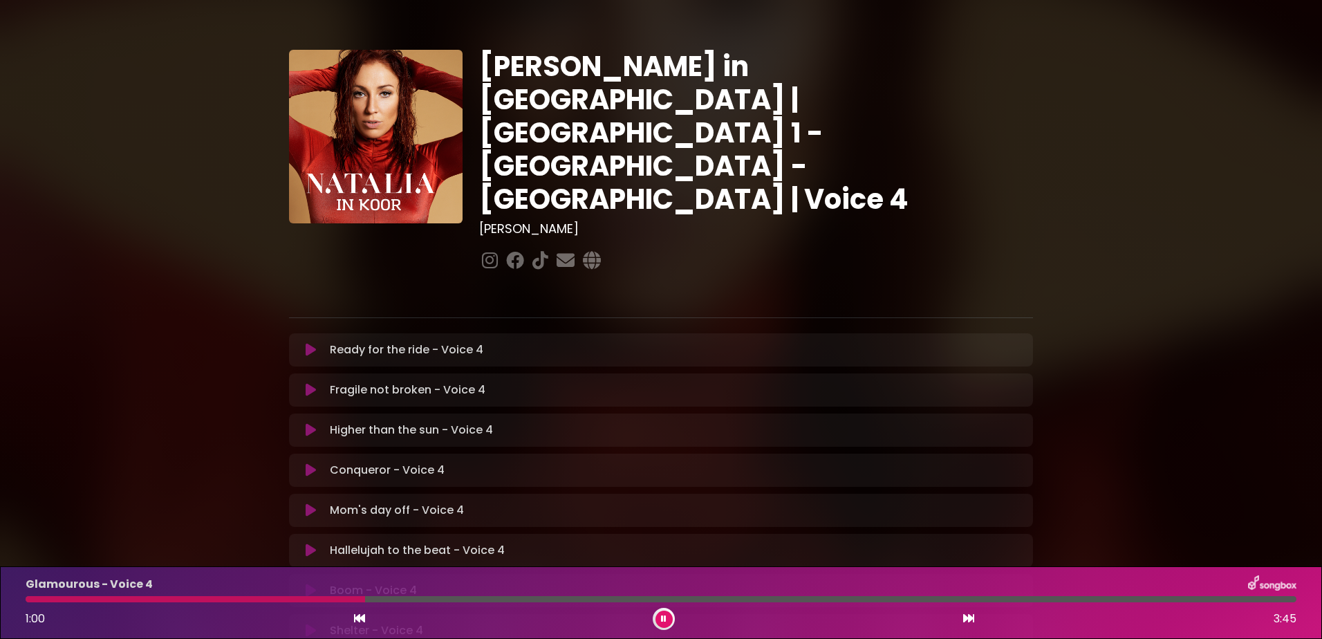
scroll to position [279, 0]
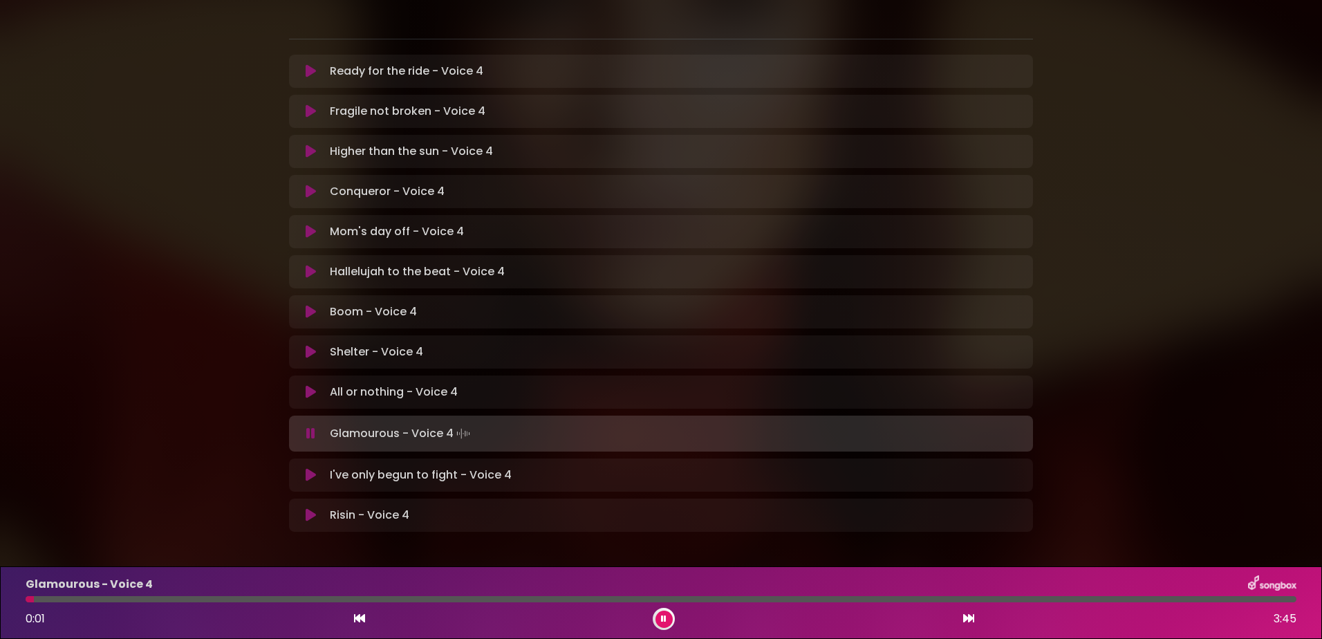
click at [34, 598] on div at bounding box center [30, 599] width 8 height 6
drag, startPoint x: 666, startPoint y: 613, endPoint x: 680, endPoint y: 609, distance: 14.4
click at [666, 613] on button at bounding box center [664, 619] width 17 height 17
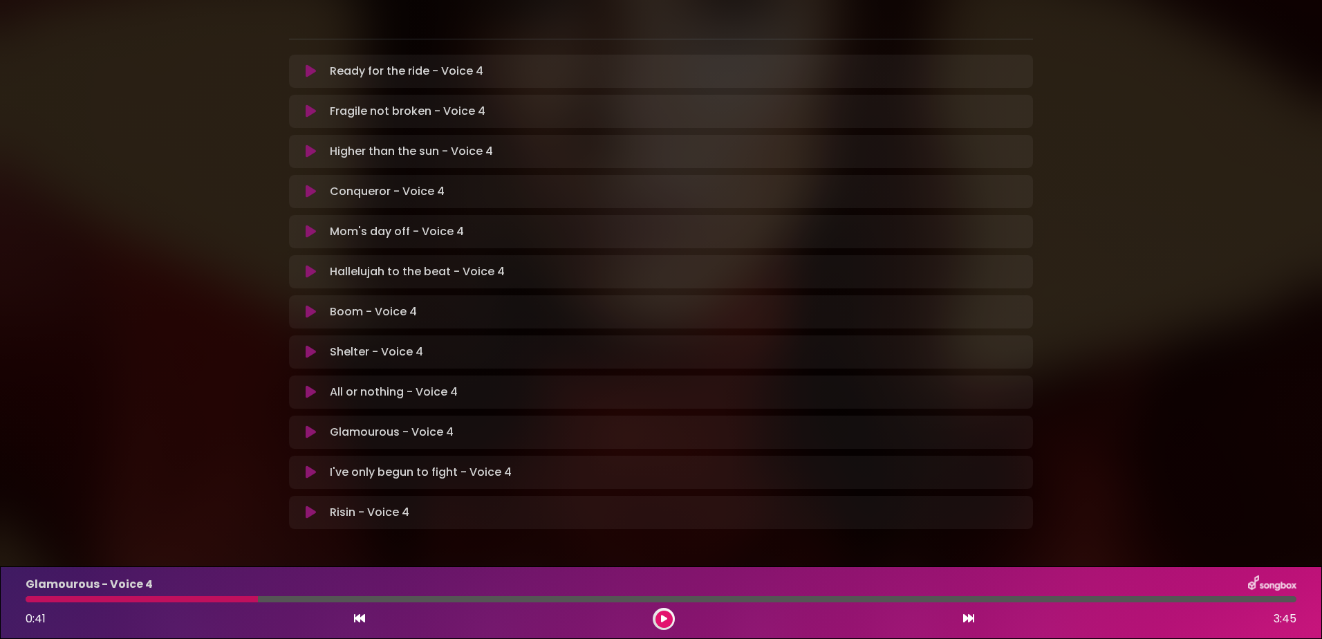
click at [39, 598] on div at bounding box center [142, 599] width 232 height 6
click at [41, 598] on div at bounding box center [142, 599] width 232 height 6
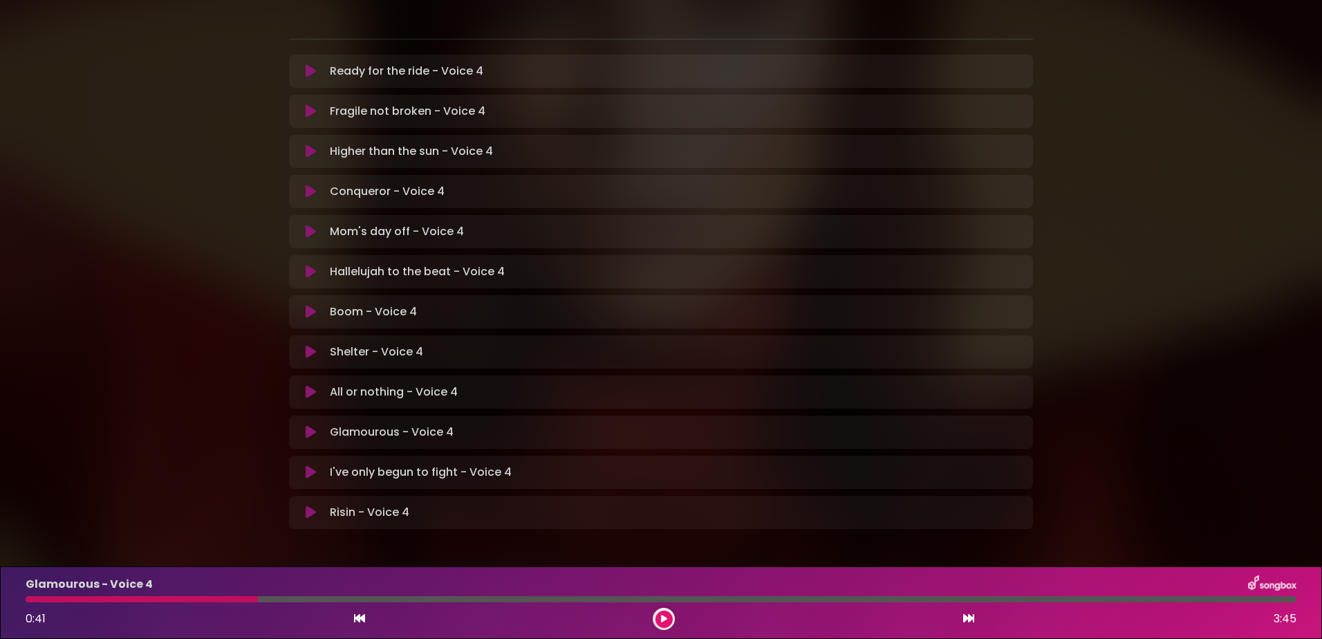
drag, startPoint x: 41, startPoint y: 598, endPoint x: 64, endPoint y: 595, distance: 23.7
click at [41, 598] on div at bounding box center [142, 599] width 232 height 6
click at [665, 616] on icon at bounding box center [664, 619] width 6 height 8
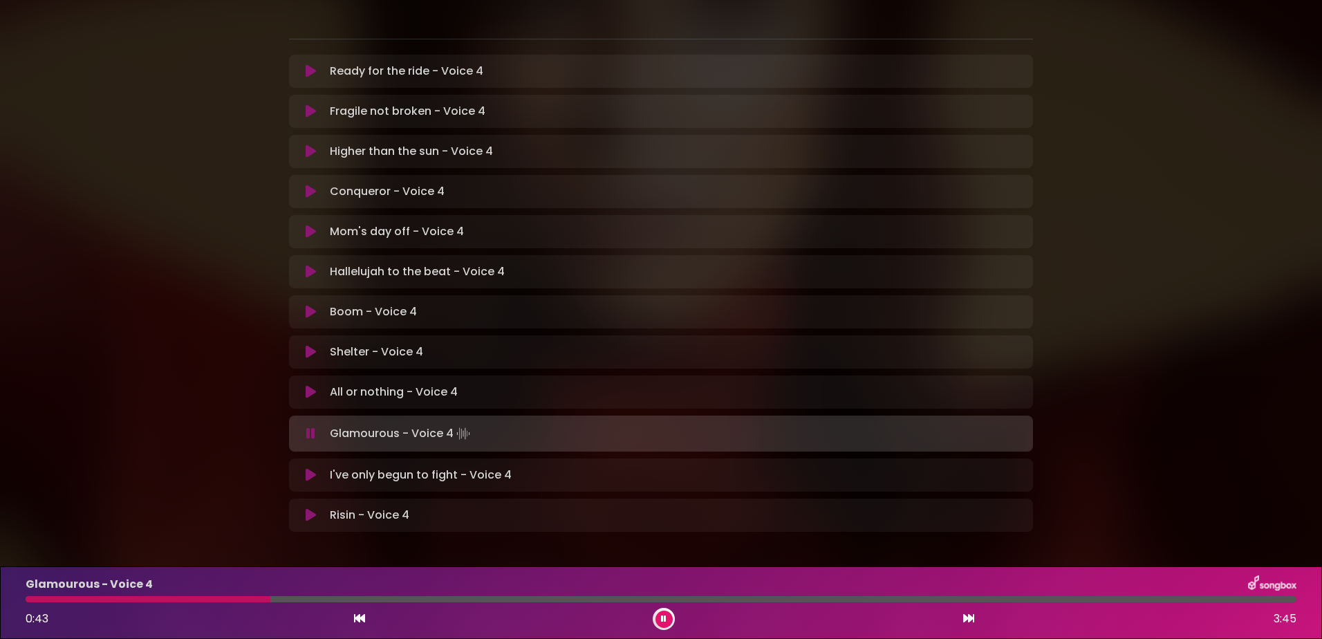
click at [662, 620] on icon at bounding box center [664, 619] width 6 height 8
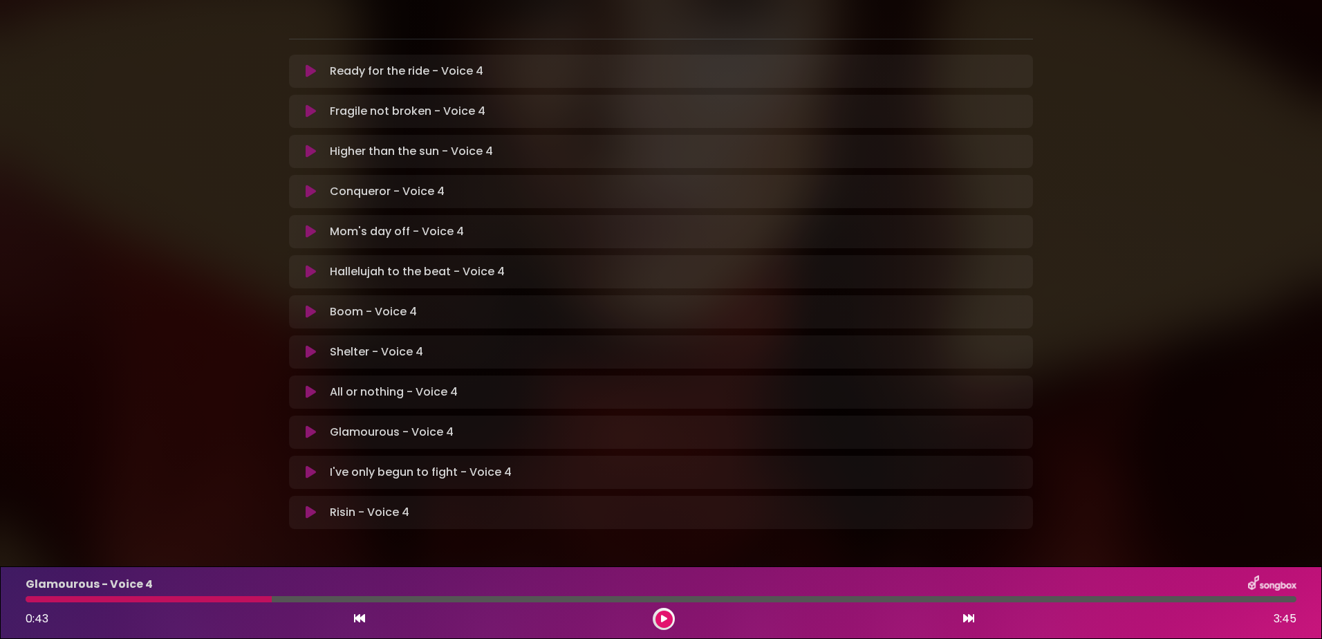
click at [662, 612] on button at bounding box center [664, 619] width 17 height 17
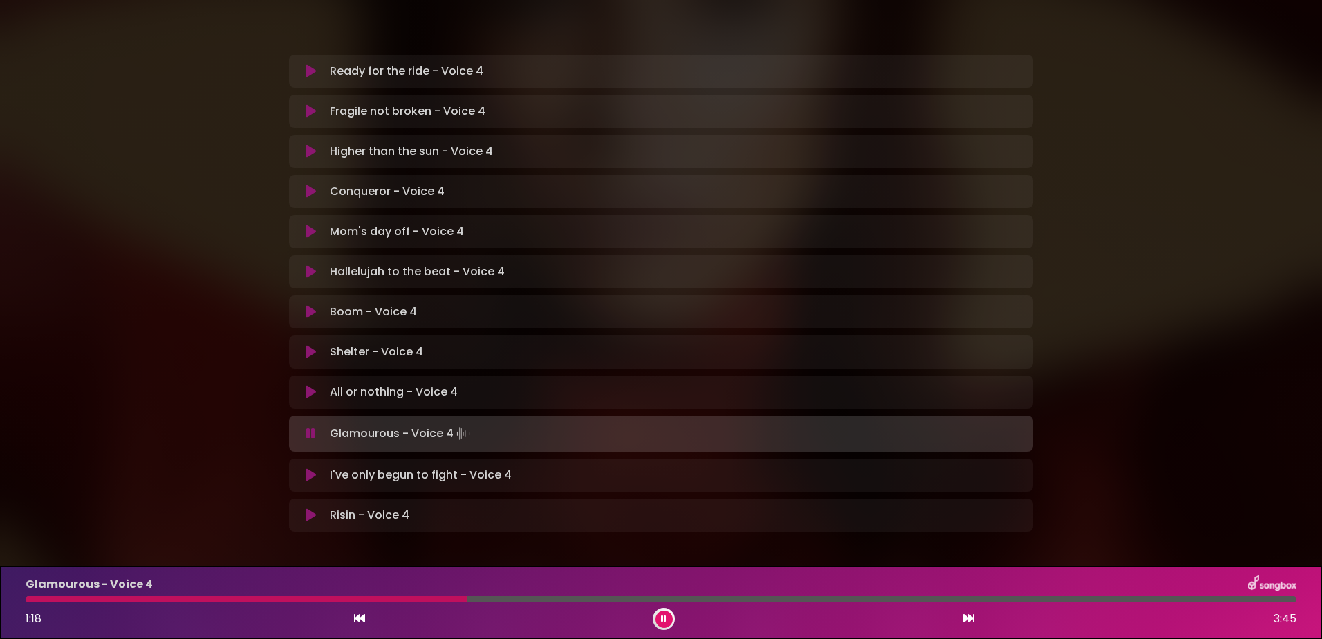
click at [662, 615] on icon at bounding box center [664, 619] width 6 height 8
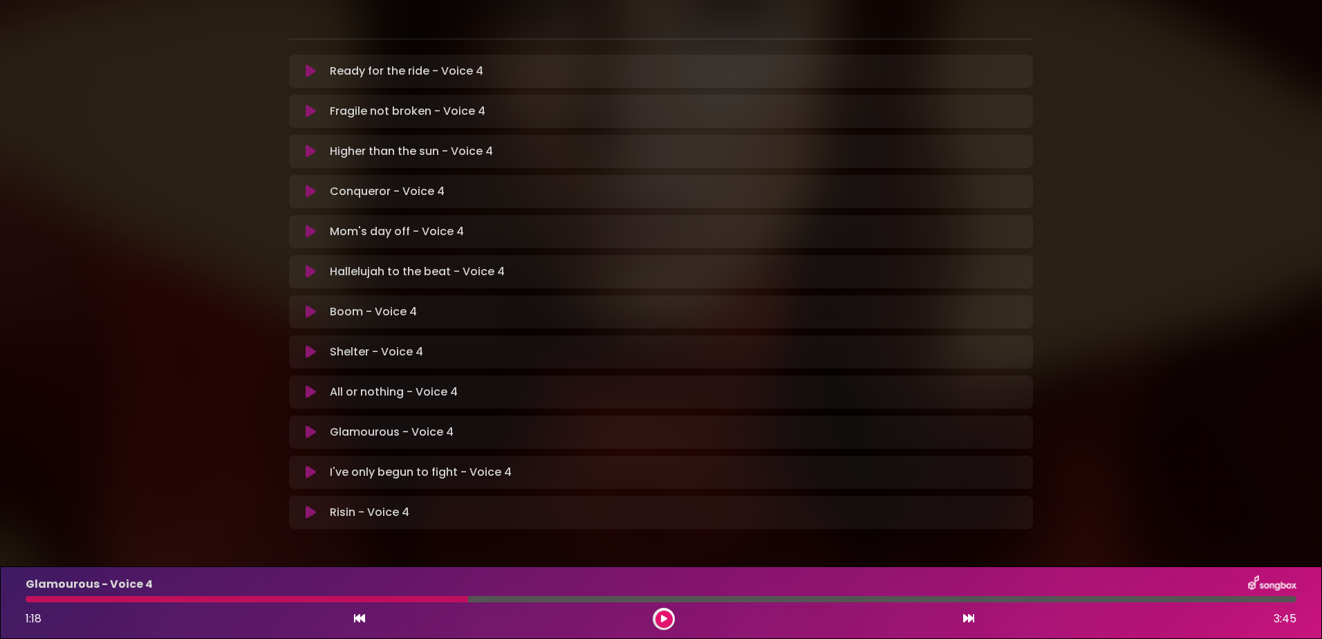
click at [62, 598] on div at bounding box center [247, 599] width 443 height 6
click at [671, 617] on button at bounding box center [664, 619] width 17 height 17
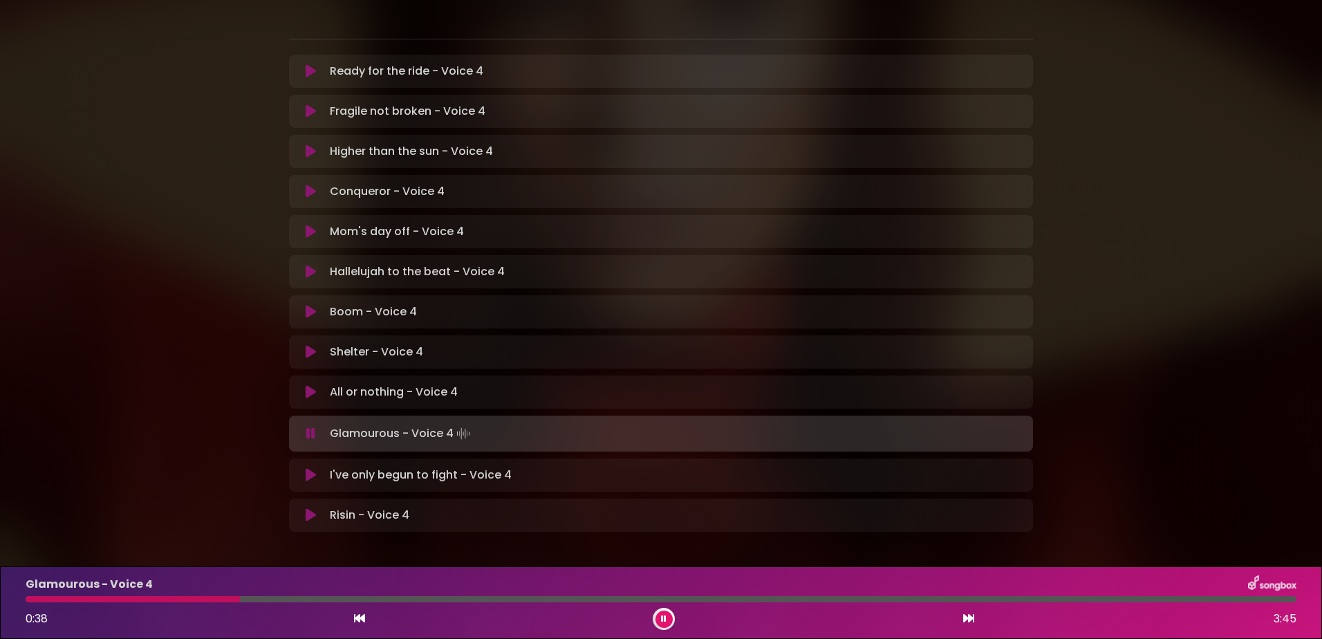
click at [661, 613] on button at bounding box center [664, 619] width 17 height 17
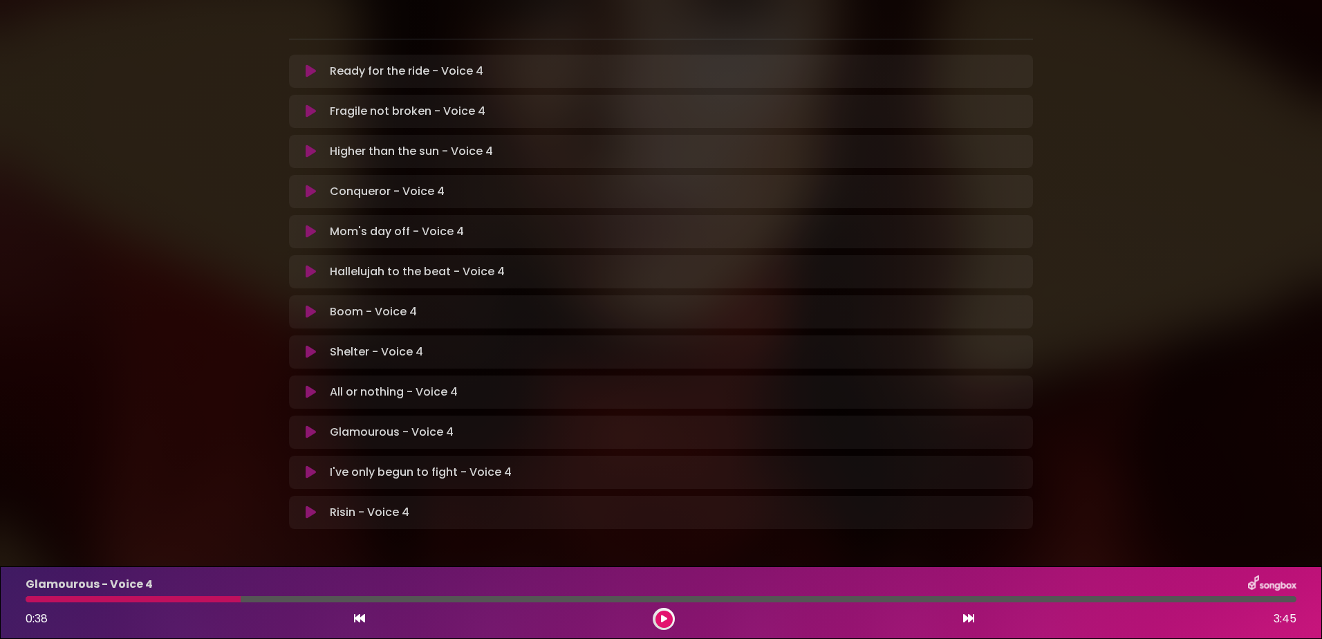
click at [172, 596] on div at bounding box center [133, 599] width 215 height 6
click at [666, 616] on icon at bounding box center [664, 619] width 6 height 8
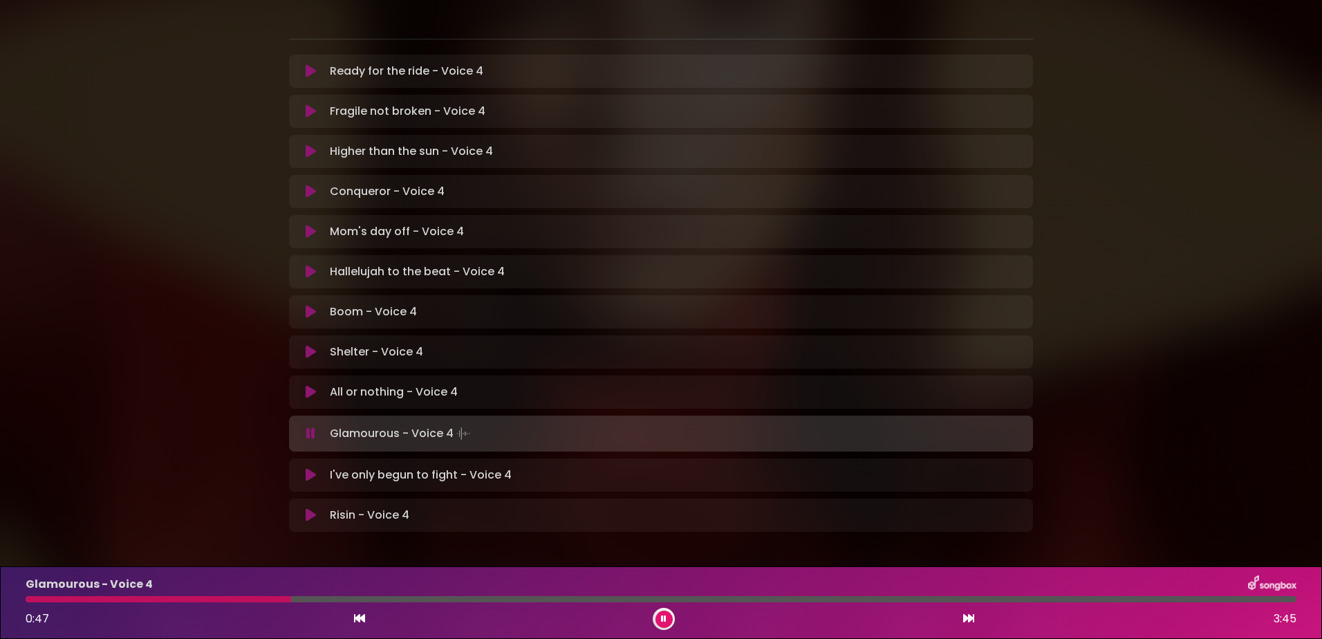
click at [28, 596] on div at bounding box center [159, 599] width 266 height 6
drag, startPoint x: 660, startPoint y: 618, endPoint x: 675, endPoint y: 618, distance: 15.2
click at [660, 618] on button at bounding box center [664, 619] width 17 height 17
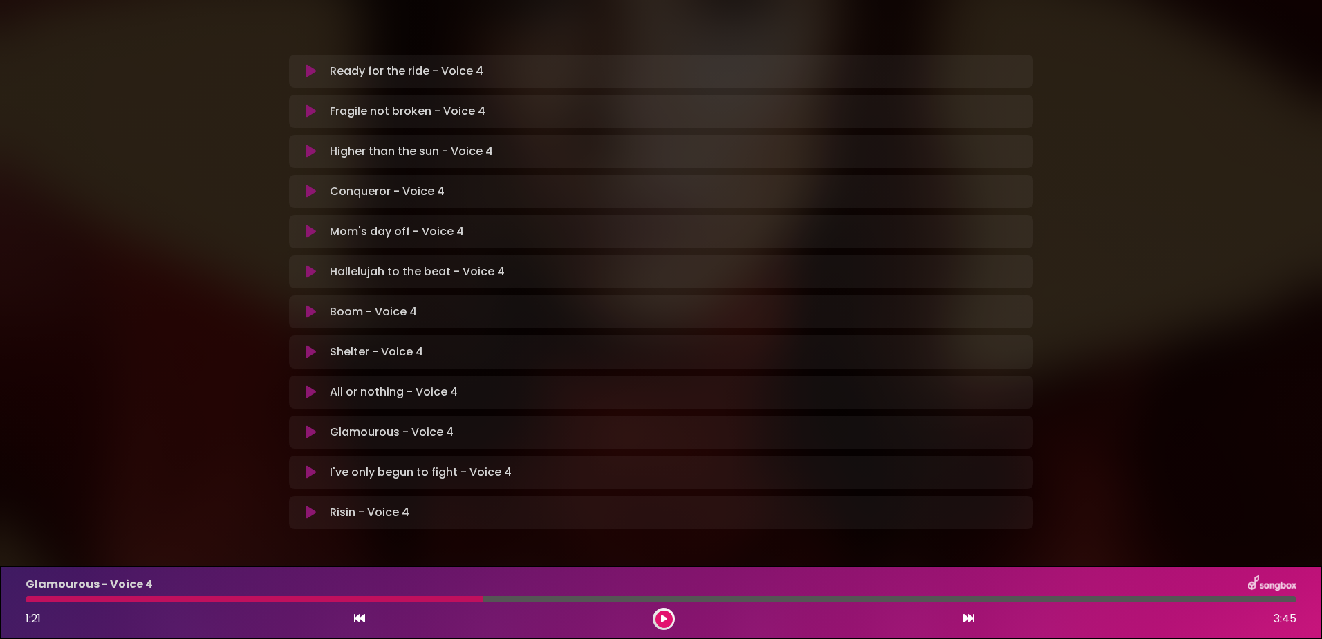
click at [667, 616] on icon at bounding box center [664, 619] width 6 height 8
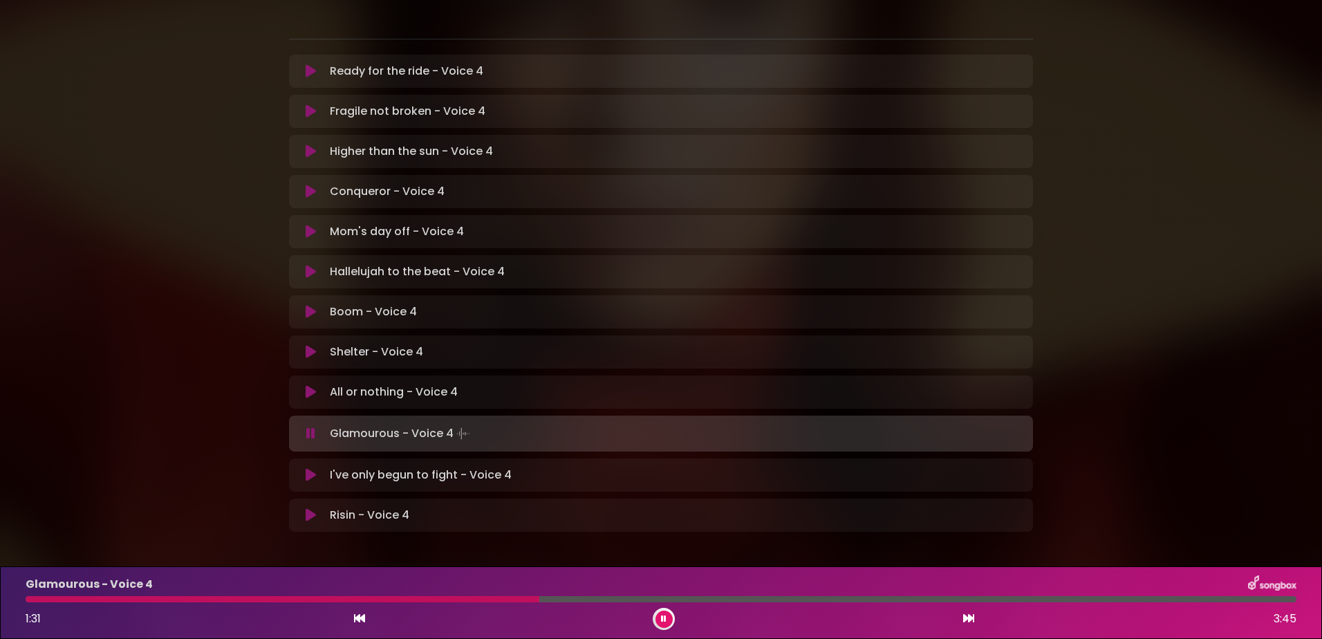
click at [660, 614] on button at bounding box center [664, 619] width 17 height 17
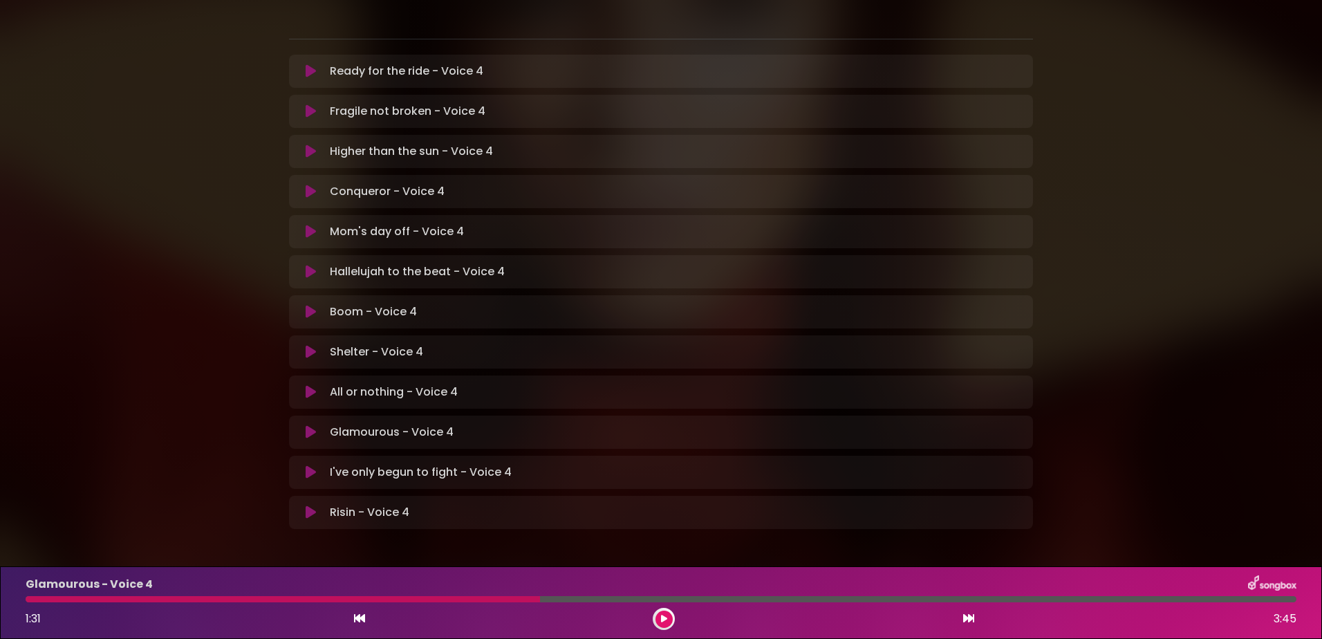
click at [665, 616] on icon at bounding box center [664, 619] width 6 height 8
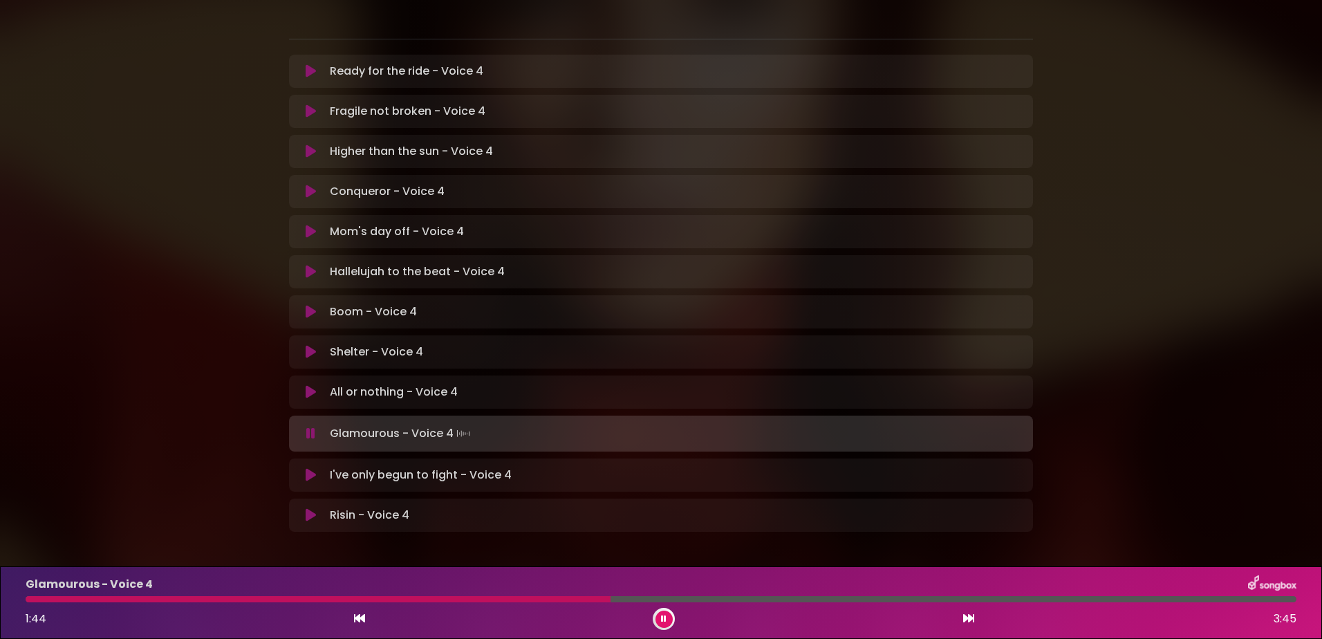
click at [664, 612] on button at bounding box center [664, 619] width 17 height 17
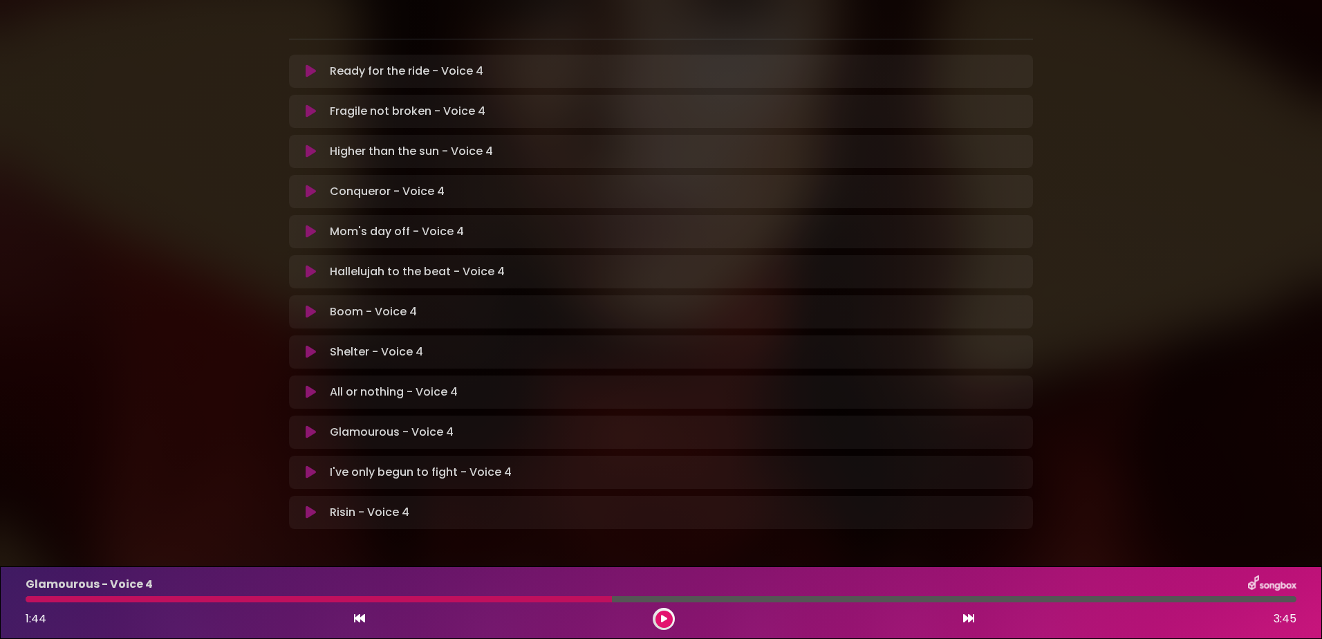
click at [661, 618] on icon at bounding box center [664, 619] width 6 height 8
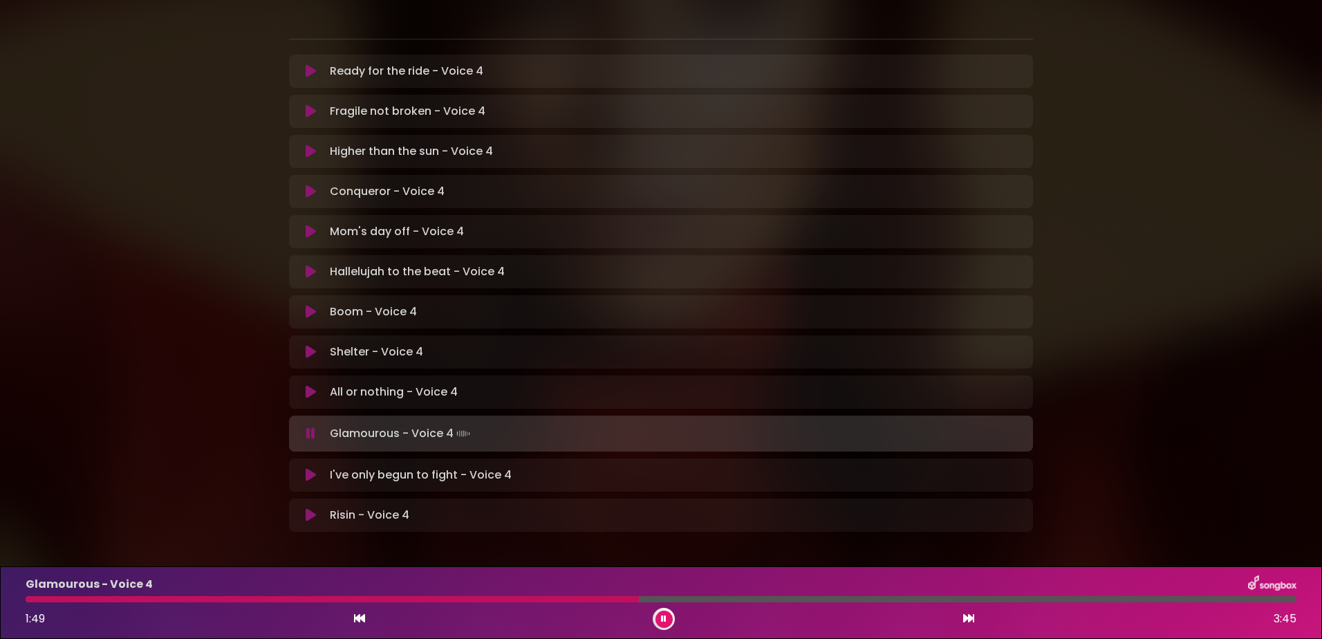
click at [669, 614] on button at bounding box center [664, 619] width 17 height 17
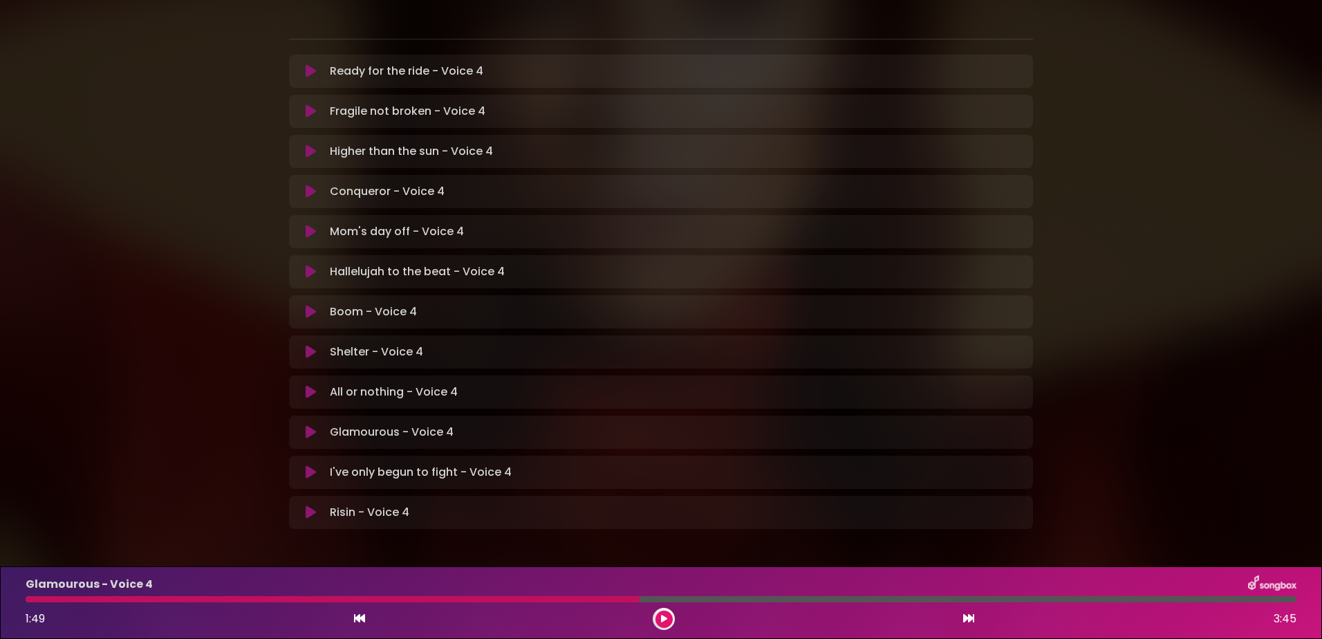
click at [667, 618] on icon at bounding box center [664, 619] width 6 height 8
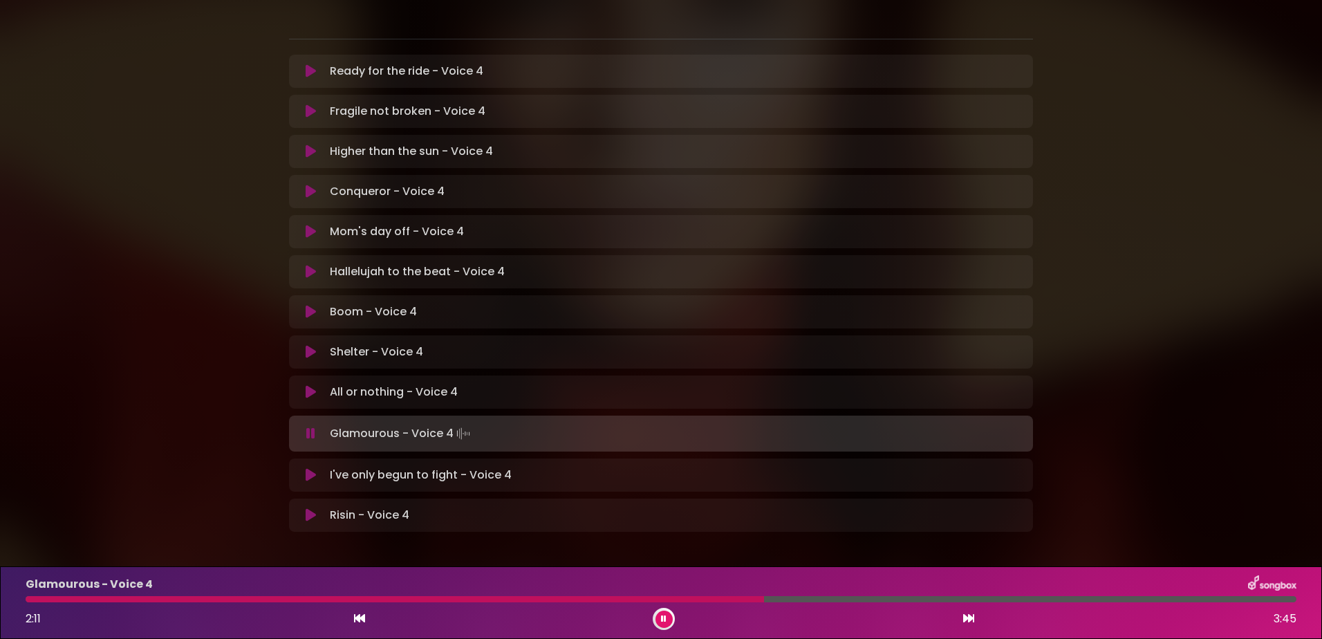
click at [661, 620] on icon at bounding box center [664, 619] width 6 height 8
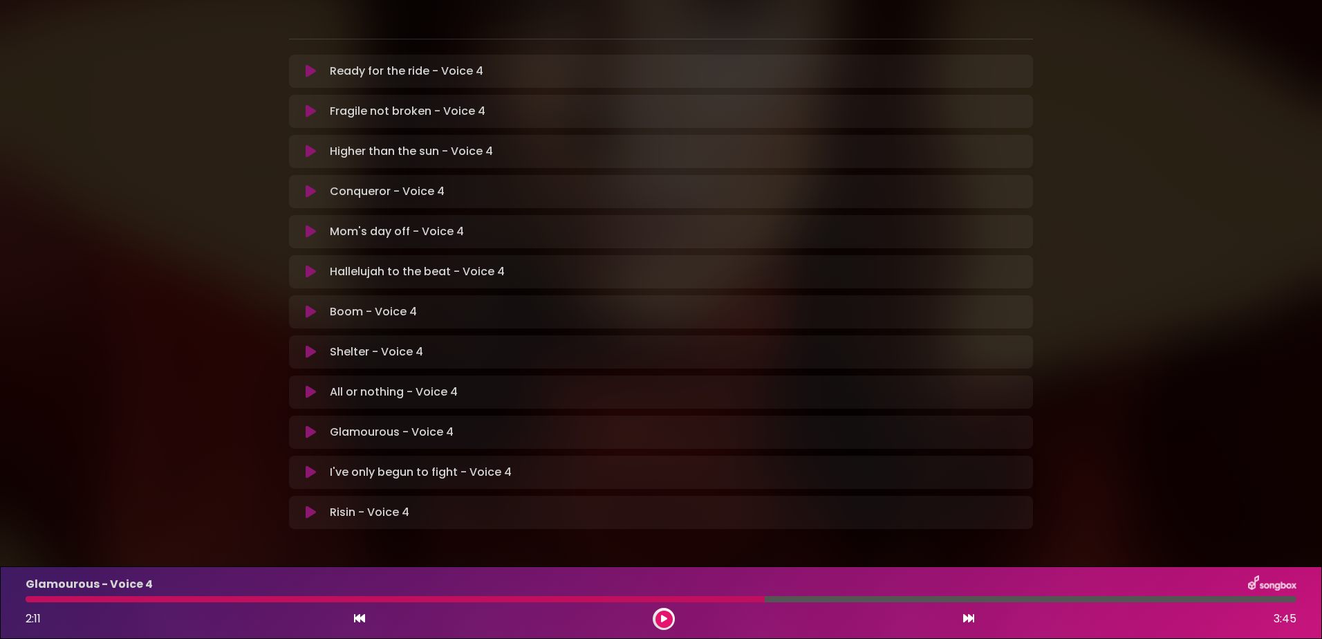
click at [30, 597] on div at bounding box center [395, 599] width 739 height 6
click at [664, 615] on icon at bounding box center [664, 619] width 6 height 8
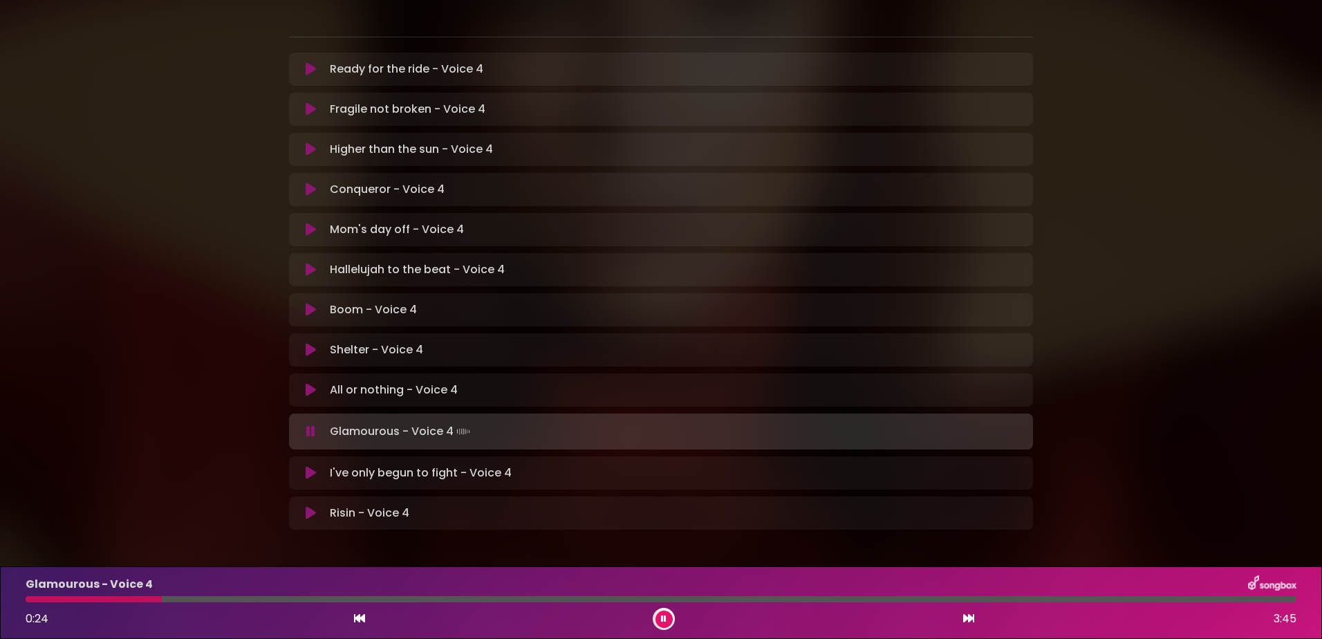
scroll to position [281, 0]
click at [669, 616] on button at bounding box center [664, 619] width 17 height 17
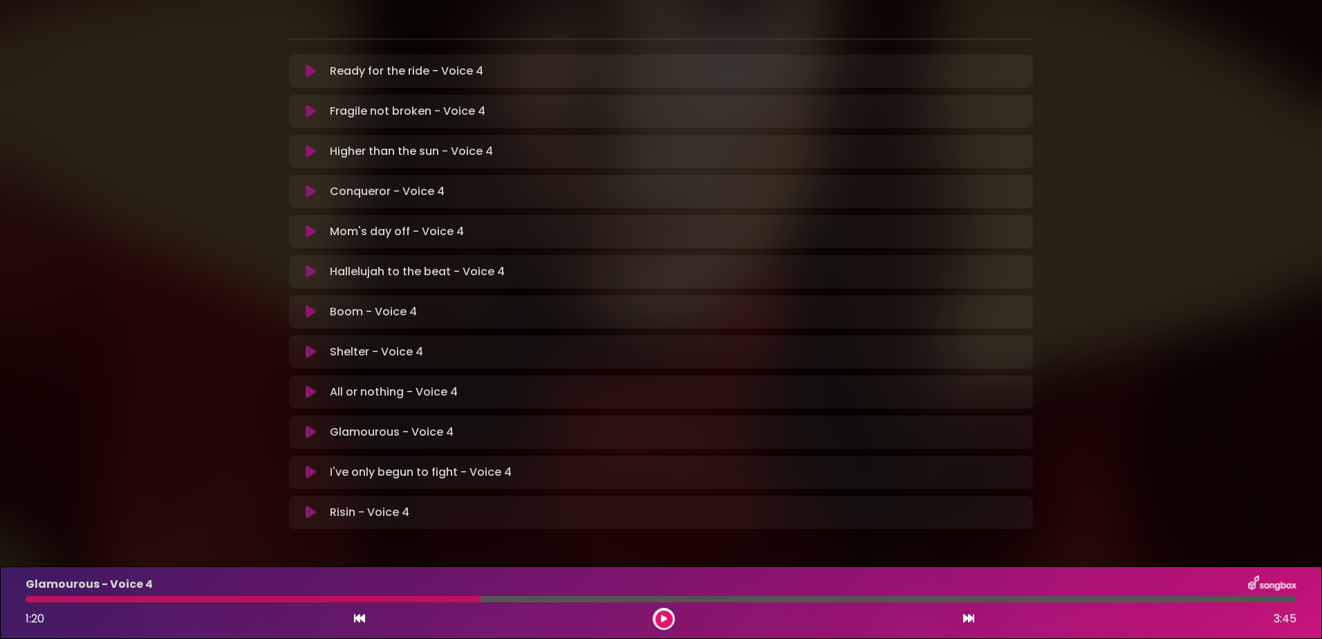
click at [346, 601] on div at bounding box center [253, 599] width 455 height 6
click at [658, 616] on button at bounding box center [664, 619] width 17 height 17
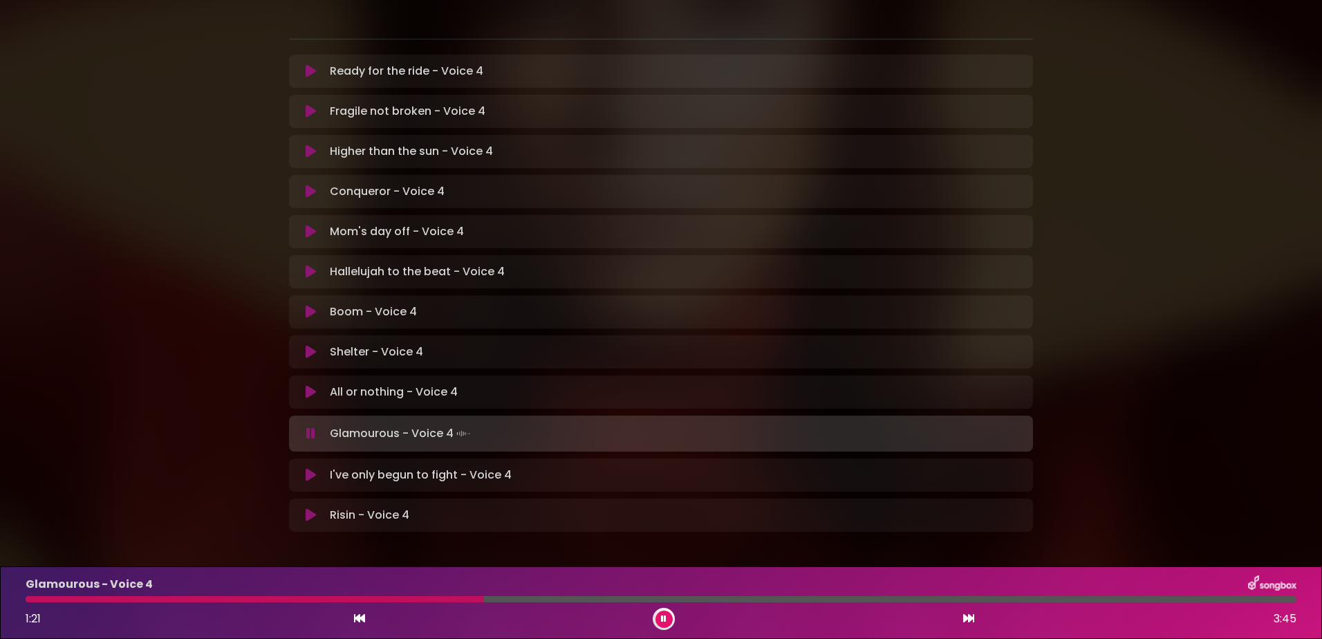
click at [665, 616] on icon at bounding box center [664, 619] width 6 height 8
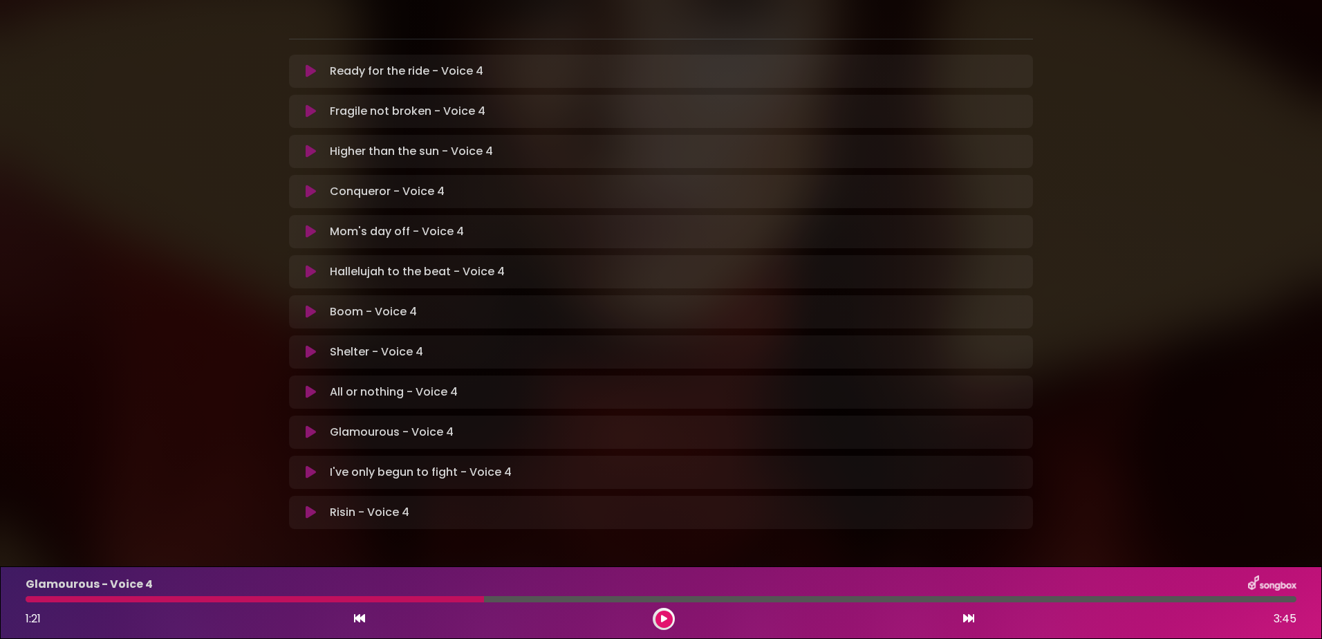
click at [399, 594] on div "Glamourous - Voice 4 1:21 3:45" at bounding box center [661, 602] width 1288 height 55
click at [660, 614] on button at bounding box center [664, 619] width 17 height 17
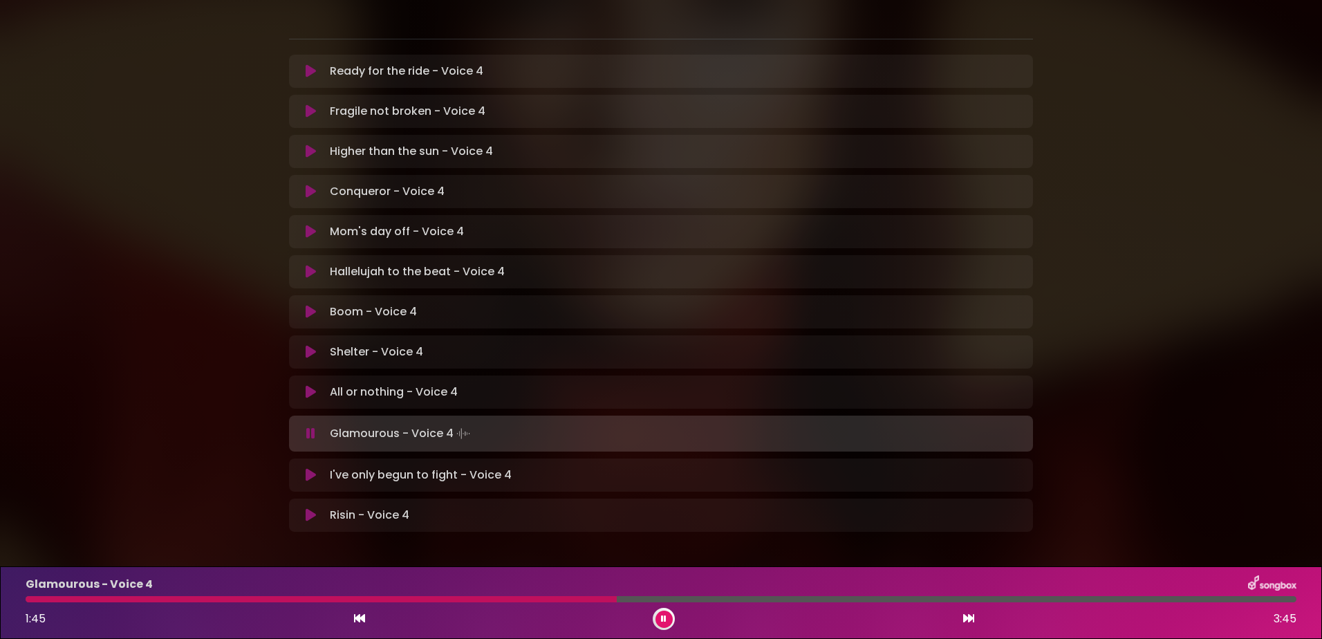
click at [57, 592] on p "Glamourous - Voice 4" at bounding box center [89, 584] width 127 height 17
click at [364, 616] on icon at bounding box center [359, 618] width 11 height 11
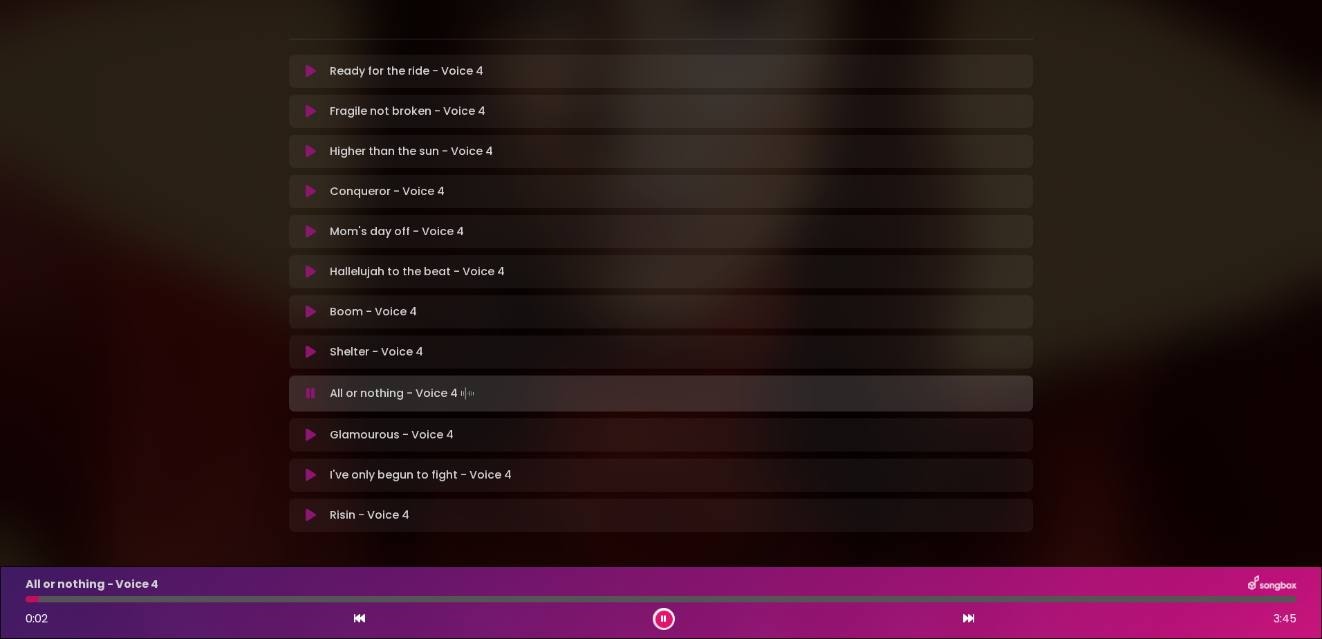
click at [972, 612] on button at bounding box center [969, 619] width 12 height 18
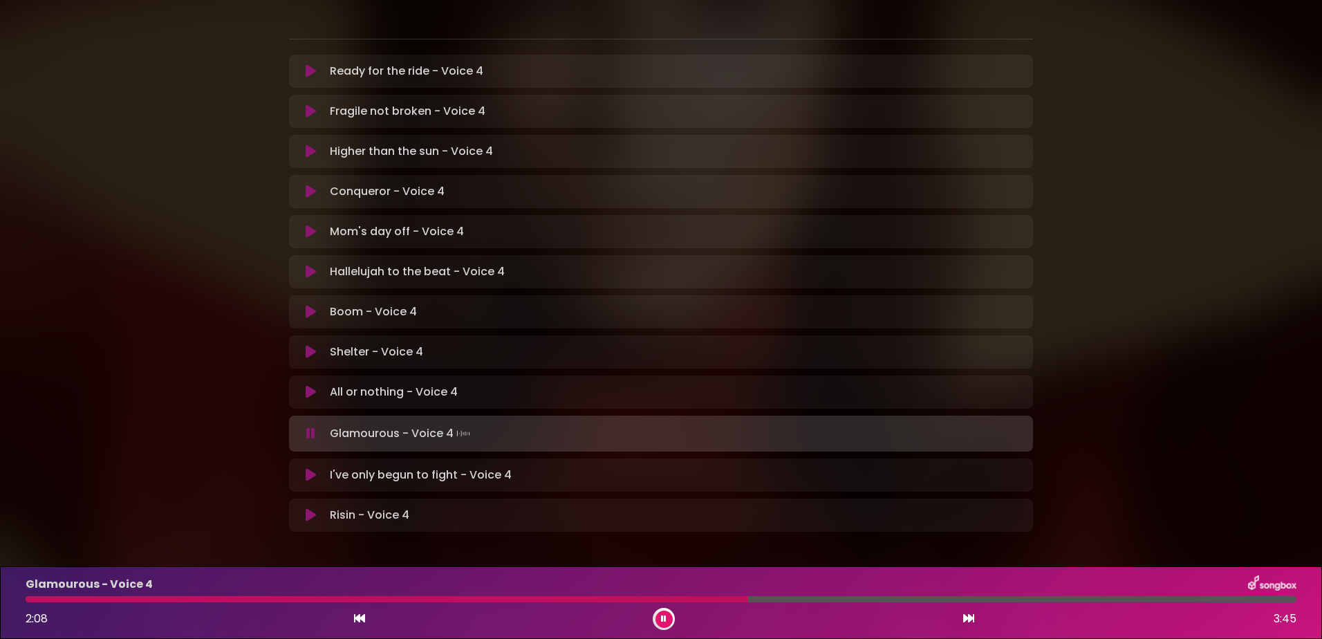
click at [665, 616] on icon at bounding box center [664, 619] width 6 height 8
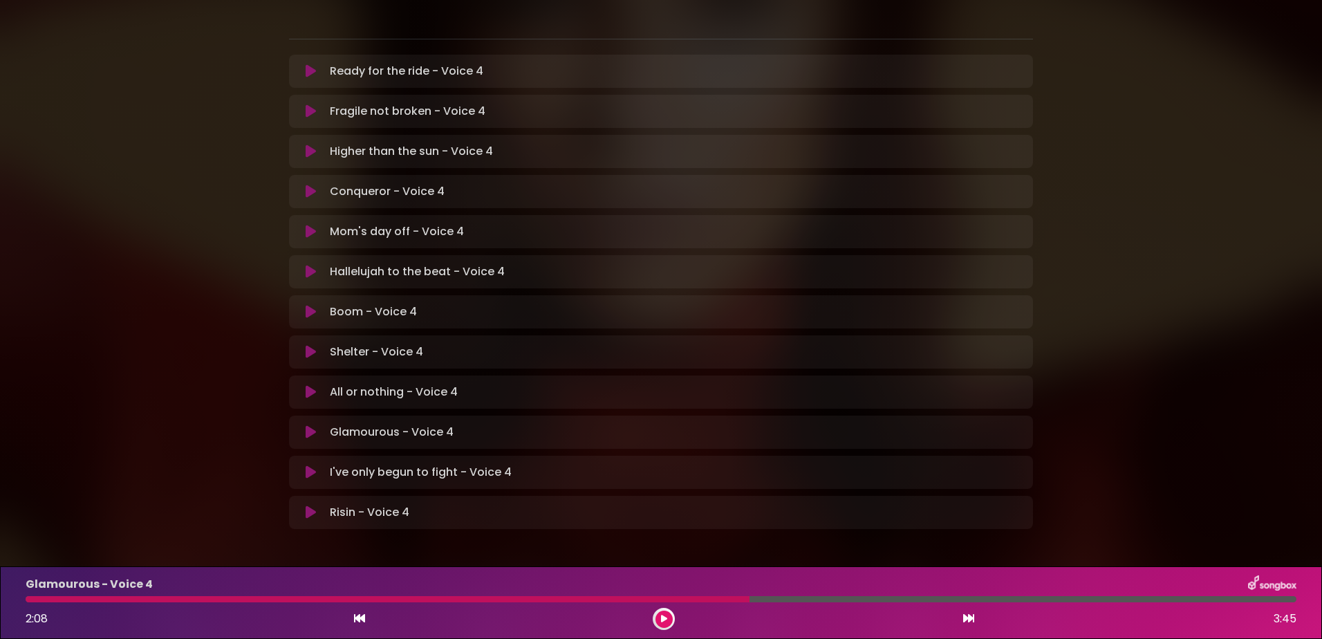
click at [671, 622] on button at bounding box center [664, 619] width 17 height 17
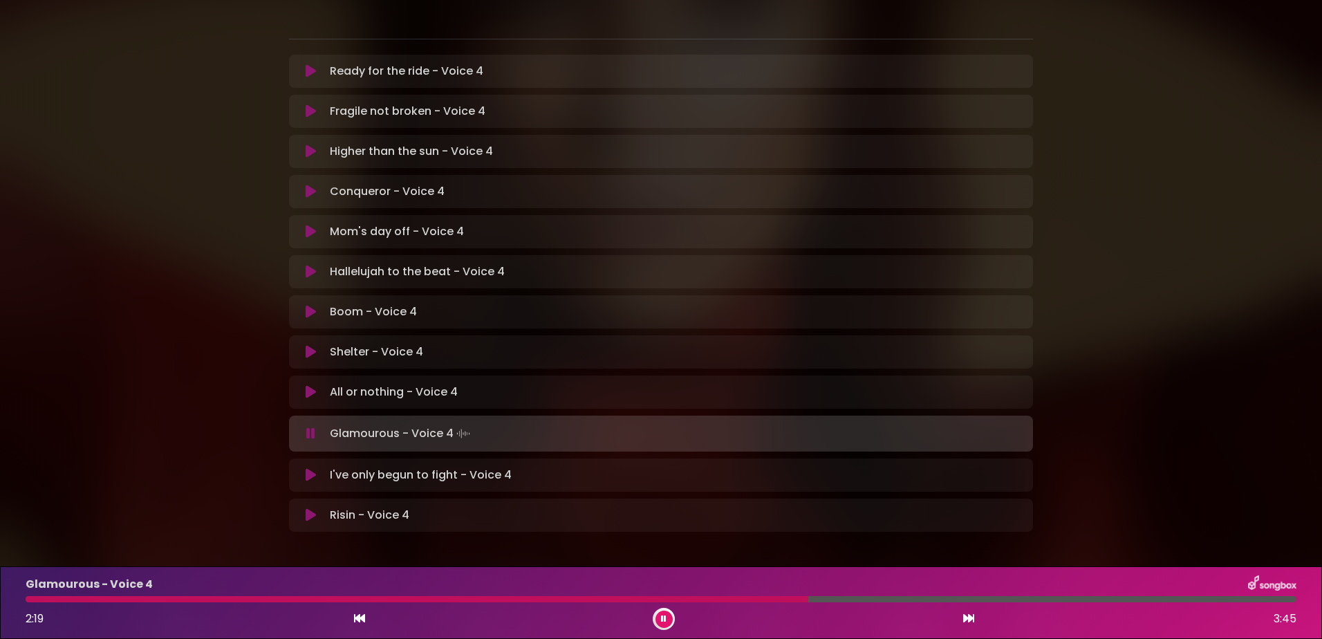
click at [665, 615] on icon at bounding box center [664, 619] width 6 height 8
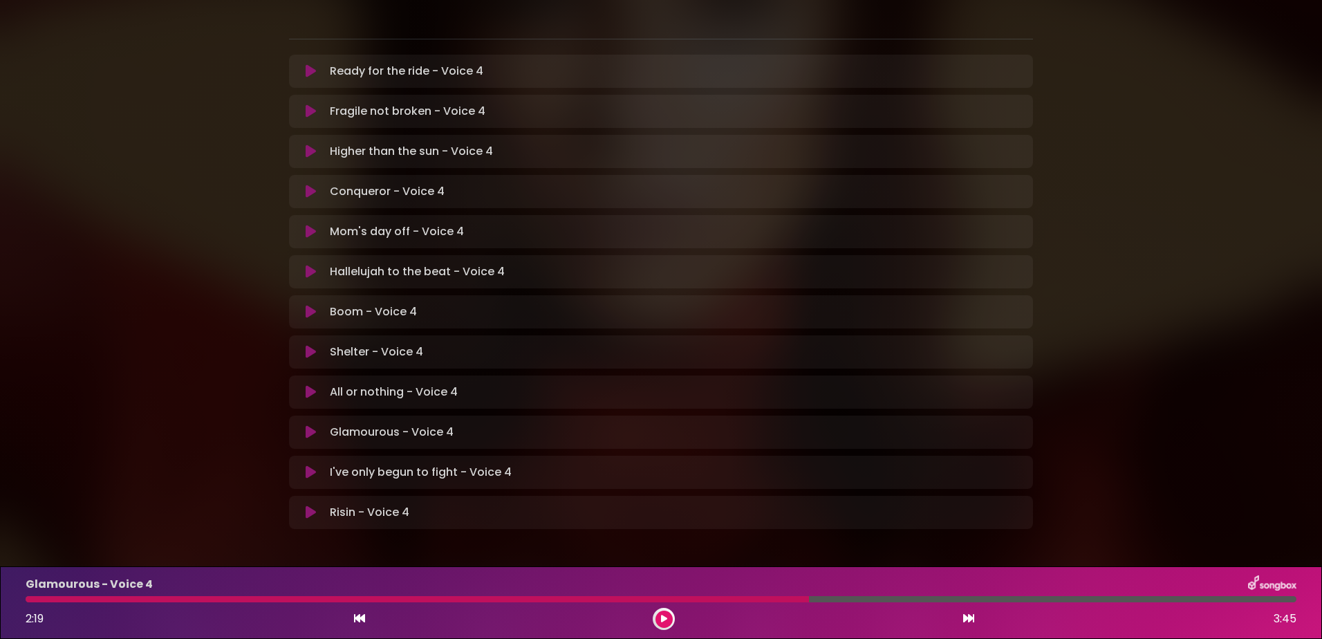
click at [656, 611] on button at bounding box center [664, 619] width 17 height 17
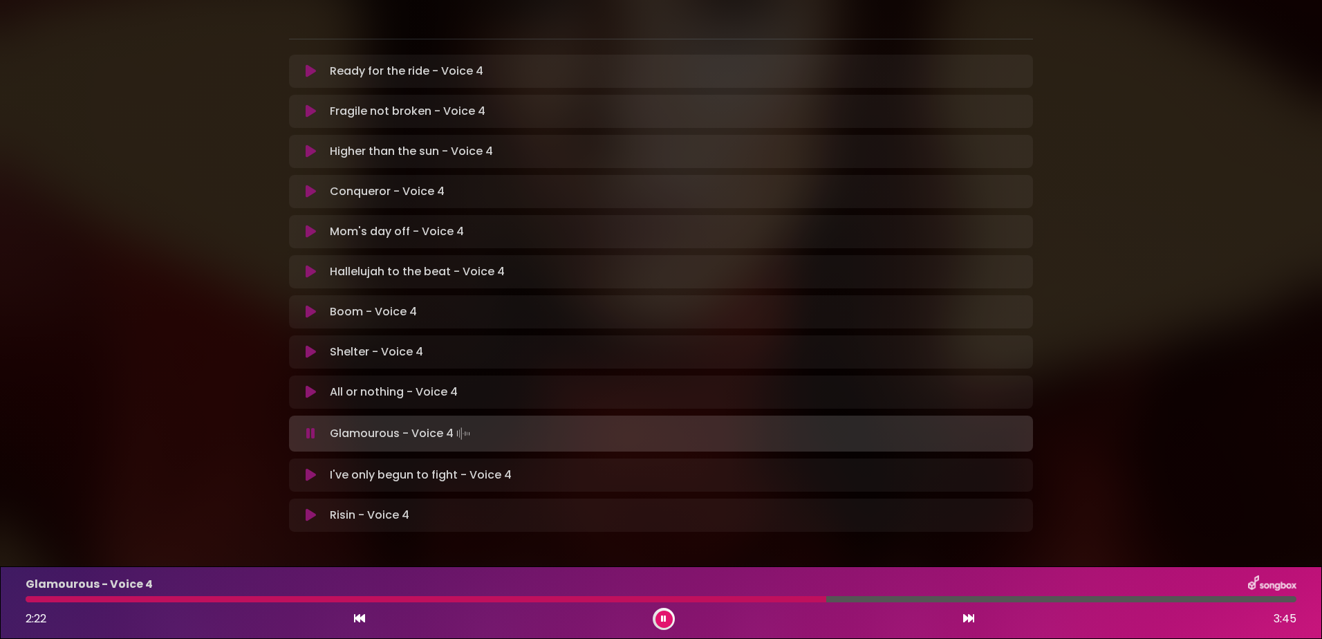
drag, startPoint x: 663, startPoint y: 617, endPoint x: 891, endPoint y: 591, distance: 230.4
click at [663, 617] on icon at bounding box center [664, 619] width 6 height 8
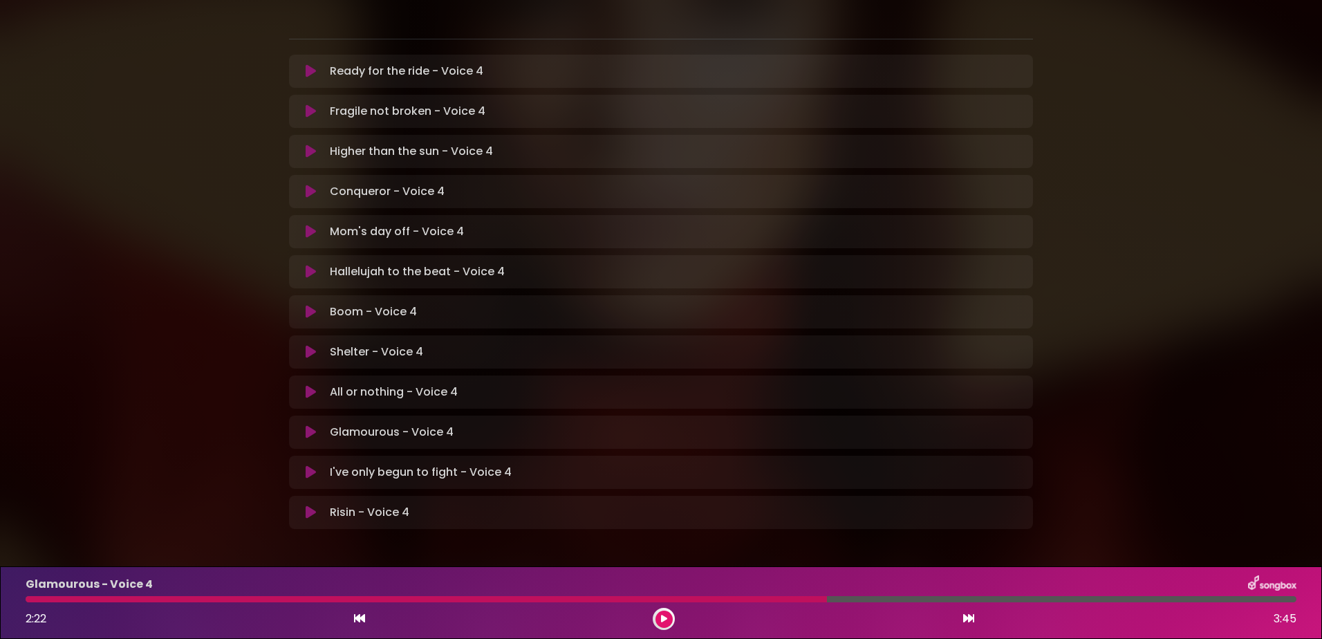
click at [703, 595] on div "Glamourous - Voice 4 2:22 3:45" at bounding box center [661, 602] width 1288 height 55
click at [707, 597] on div at bounding box center [427, 599] width 802 height 6
click at [668, 619] on button at bounding box center [664, 619] width 17 height 17
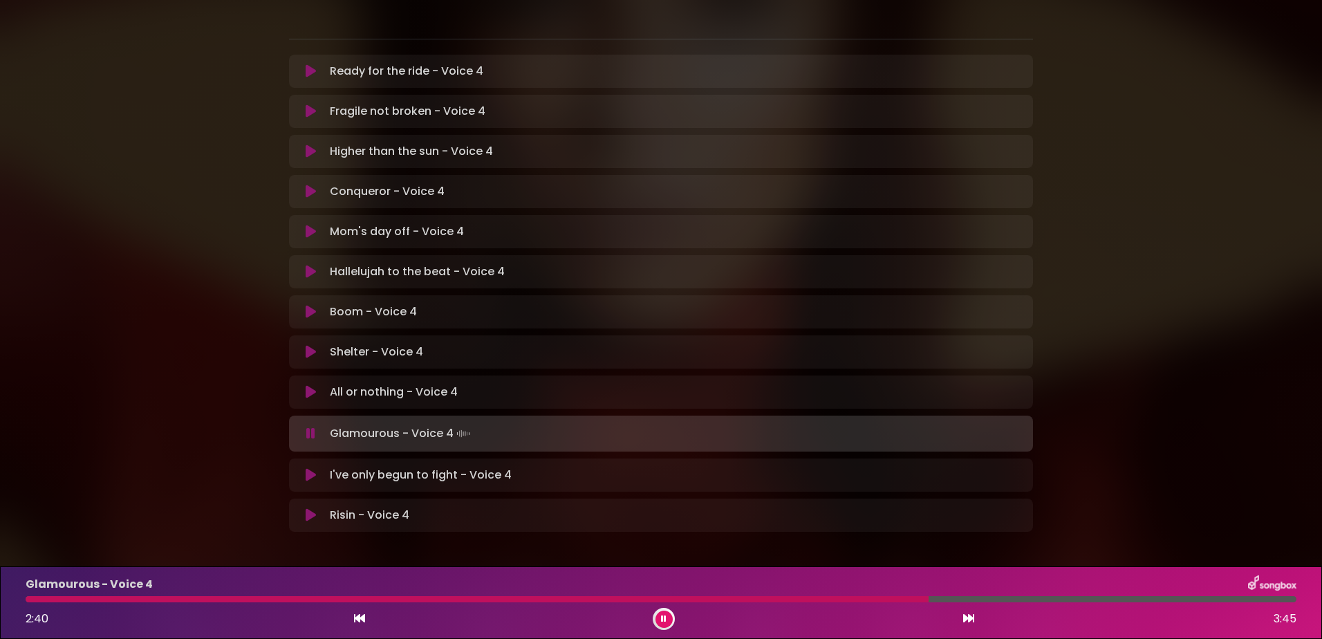
click at [667, 618] on button at bounding box center [664, 619] width 17 height 17
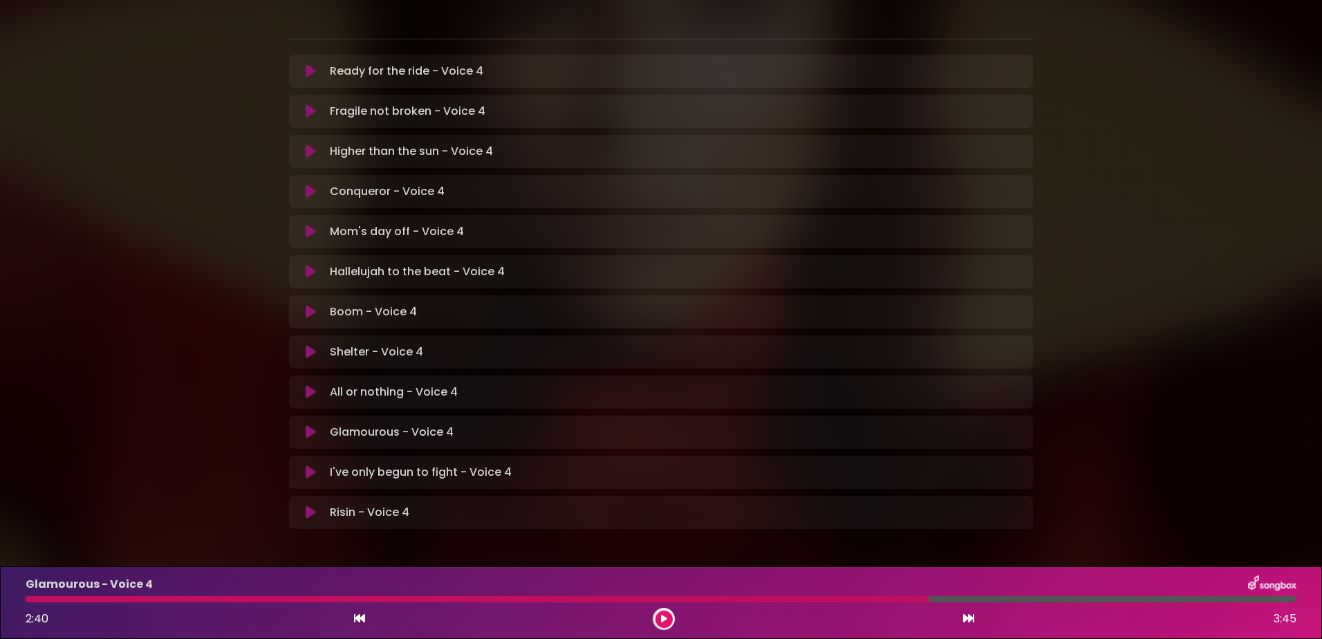
click at [714, 595] on div "Glamourous - Voice 4 2:40 3:45" at bounding box center [661, 602] width 1288 height 55
click at [663, 615] on icon at bounding box center [664, 619] width 6 height 8
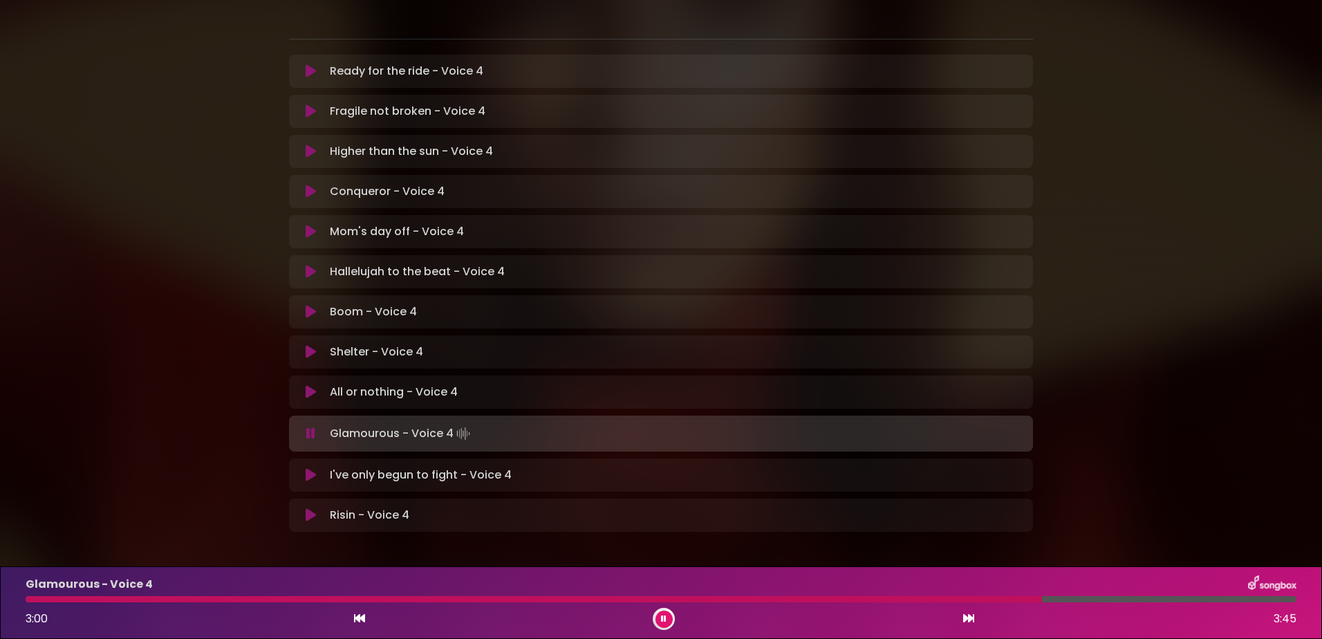
click at [665, 615] on icon at bounding box center [664, 619] width 6 height 8
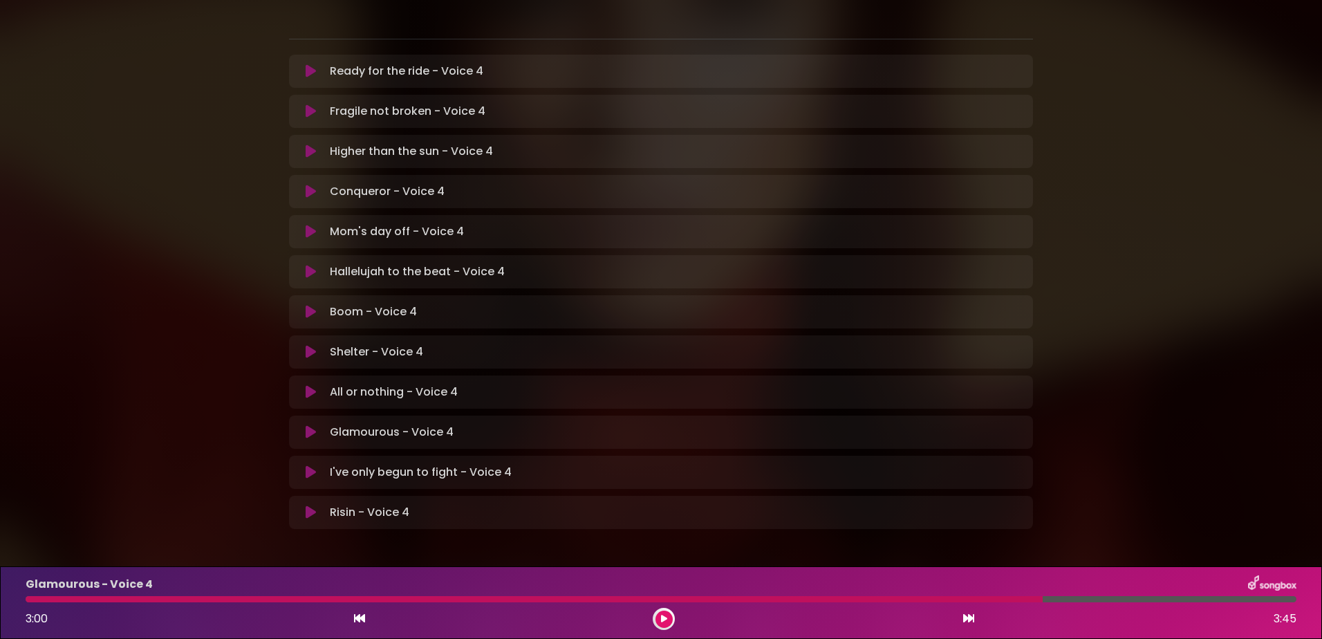
click at [659, 618] on button at bounding box center [664, 619] width 17 height 17
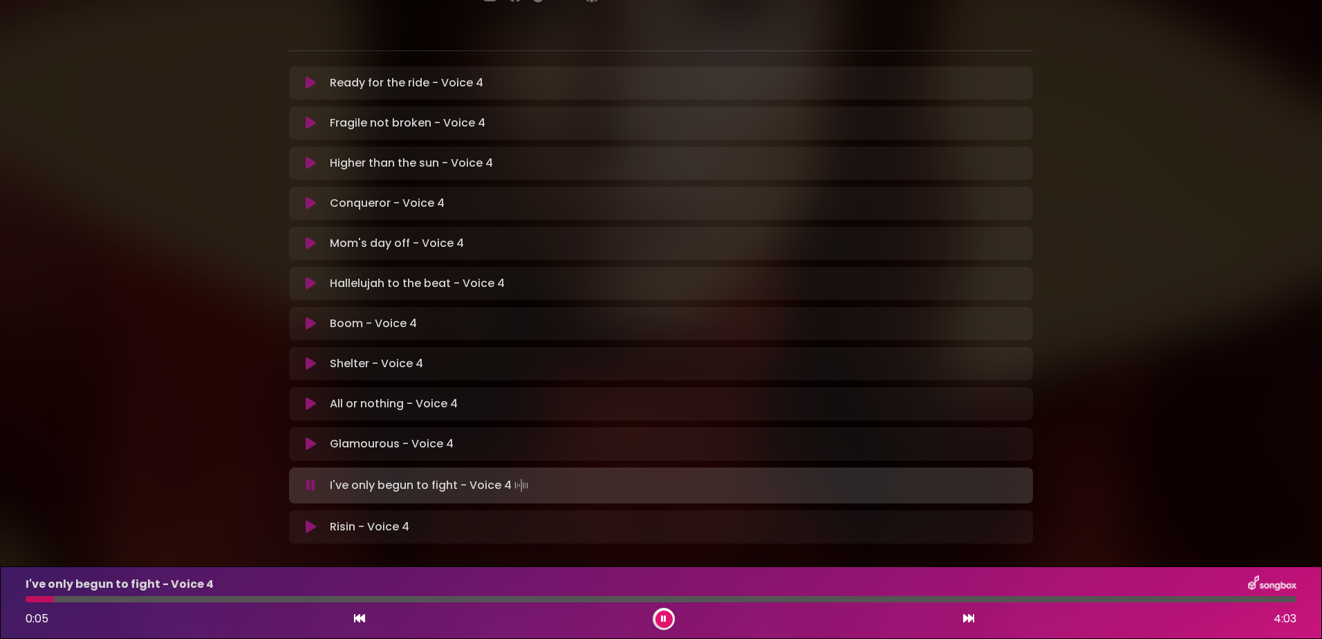
scroll to position [281, 0]
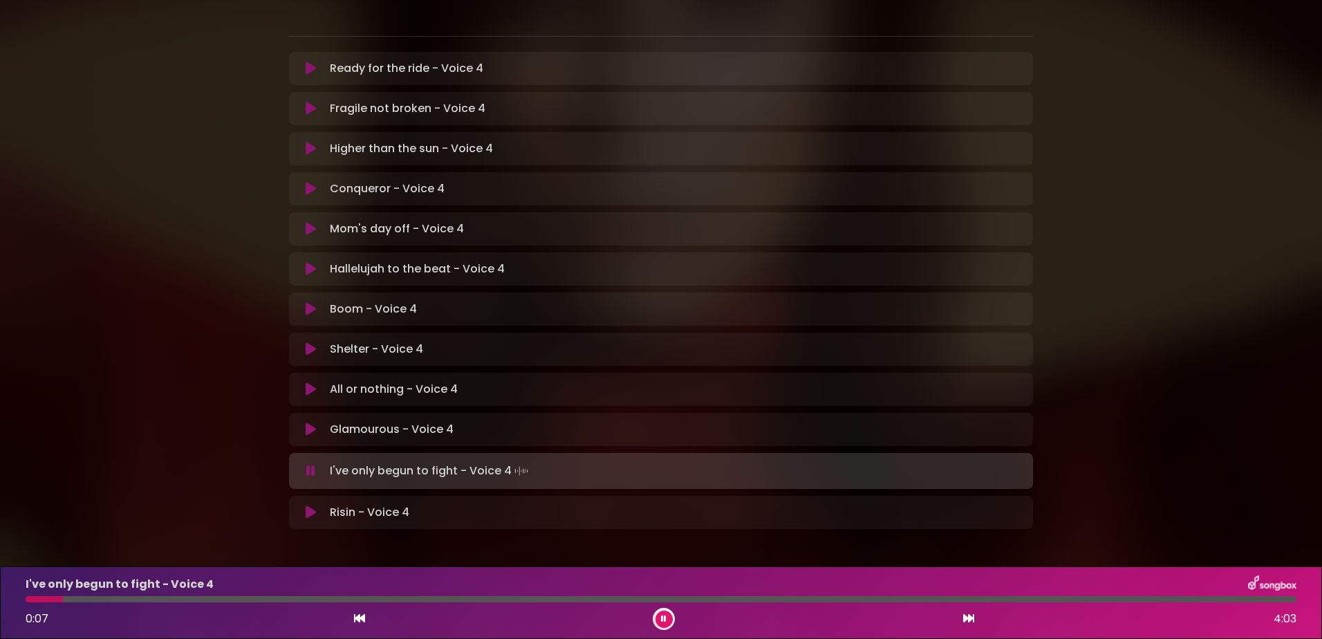
click at [306, 423] on icon at bounding box center [311, 430] width 10 height 14
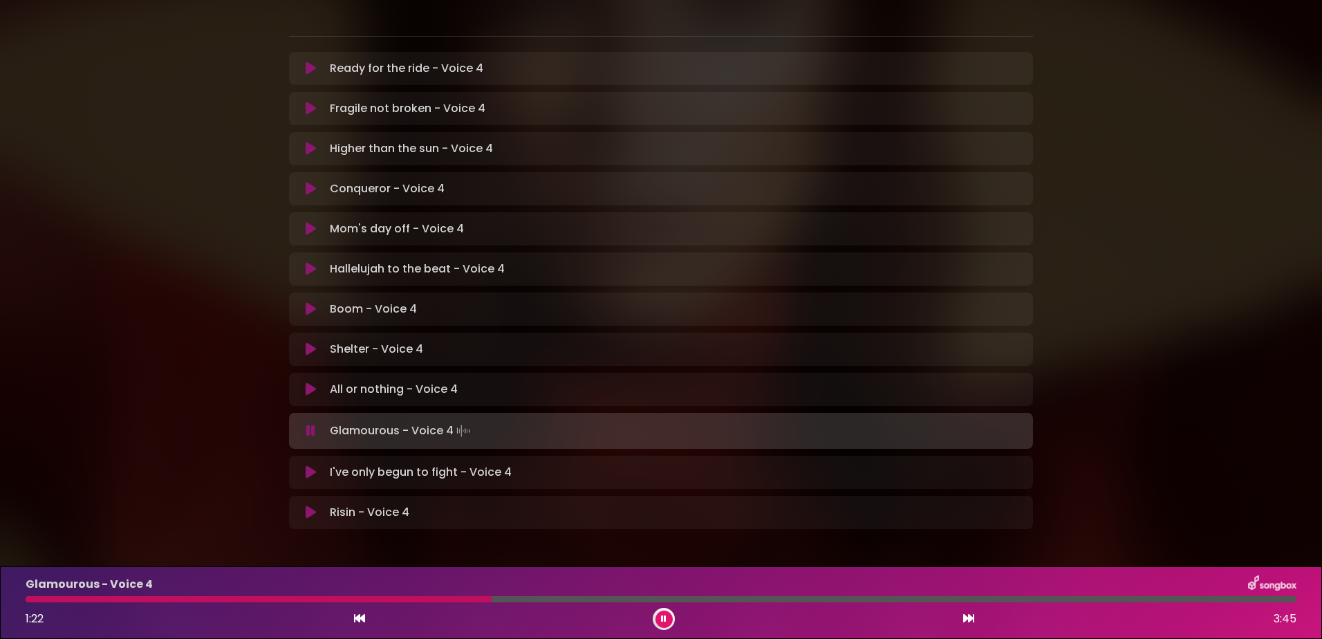
click at [304, 598] on div at bounding box center [259, 599] width 466 height 6
click at [304, 598] on div at bounding box center [165, 599] width 278 height 6
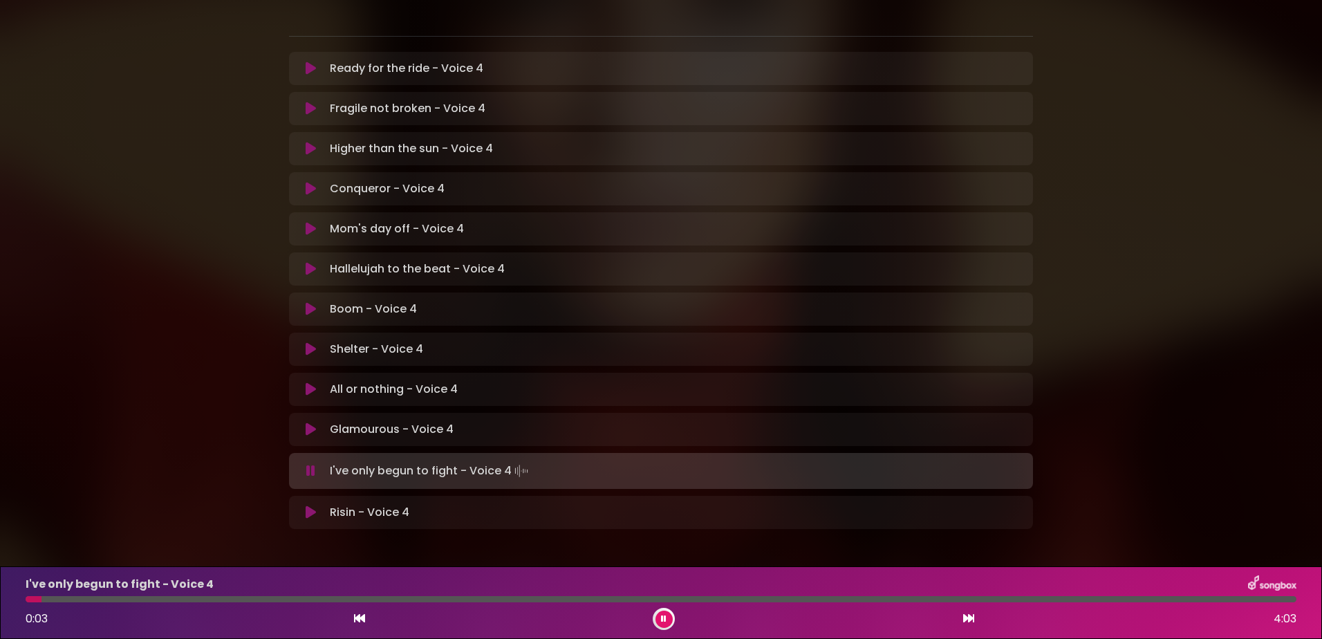
click at [354, 618] on icon at bounding box center [359, 618] width 11 height 11
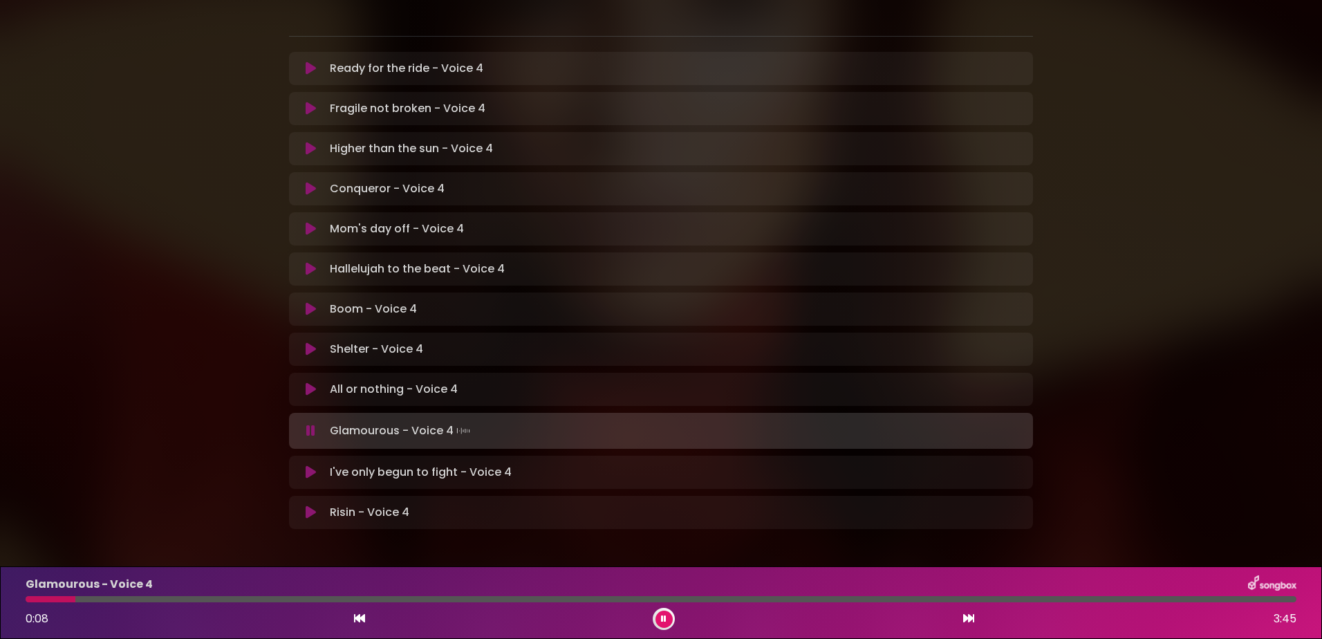
click at [665, 611] on button at bounding box center [664, 619] width 17 height 17
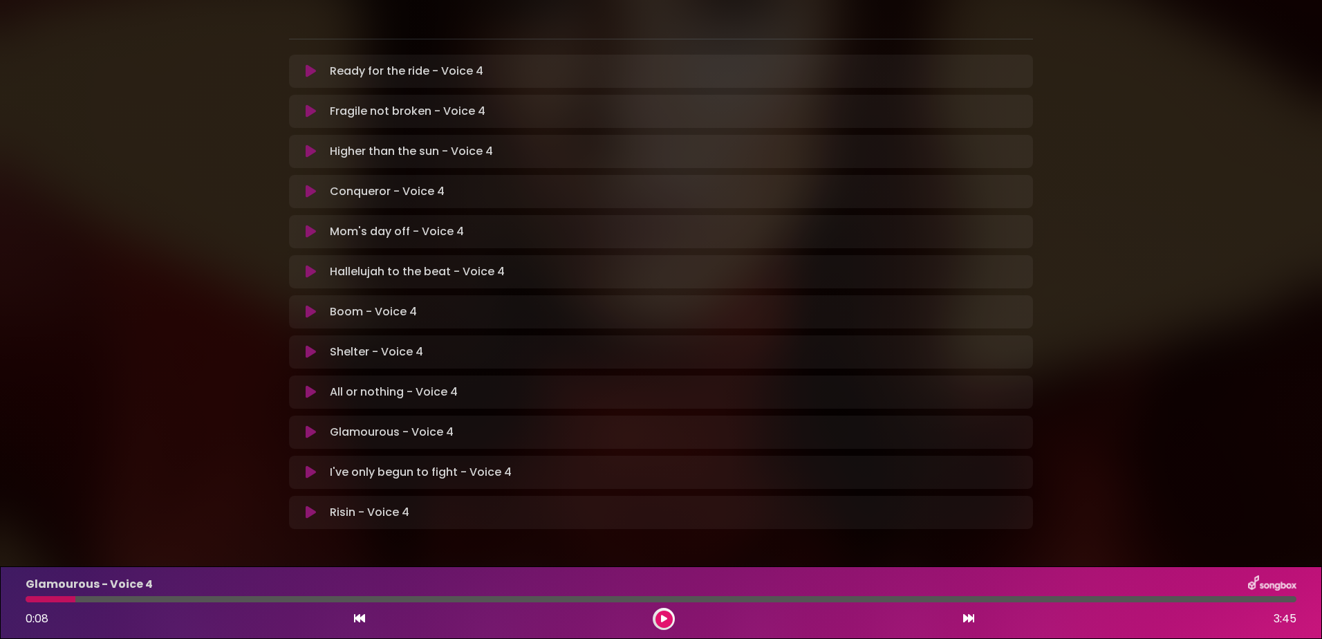
drag, startPoint x: 663, startPoint y: 618, endPoint x: 683, endPoint y: 623, distance: 20.6
click at [670, 619] on button at bounding box center [664, 619] width 17 height 17
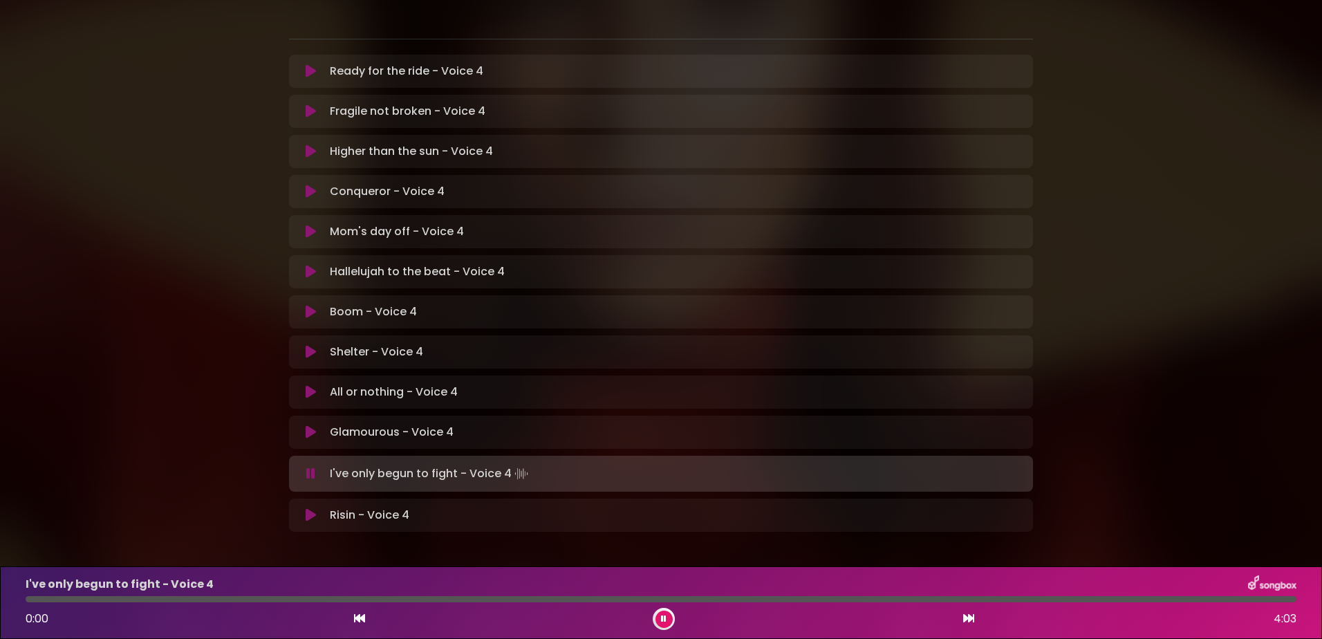
scroll to position [281, 0]
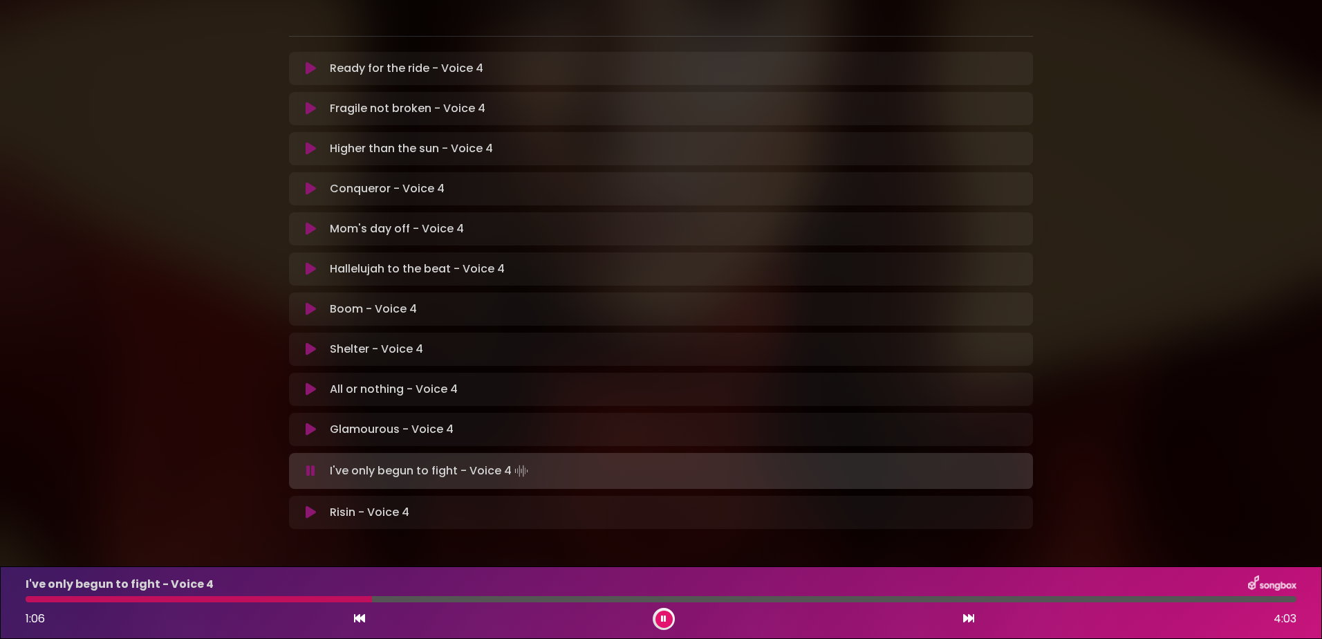
click at [135, 598] on div at bounding box center [199, 599] width 346 height 6
click at [85, 595] on div "I've only begun to fight - Voice 4 0:23 4:03" at bounding box center [661, 602] width 1288 height 55
click at [82, 601] on div at bounding box center [90, 599] width 129 height 6
drag, startPoint x: 35, startPoint y: 601, endPoint x: 47, endPoint y: 600, distance: 11.8
click at [36, 600] on div at bounding box center [64, 599] width 76 height 6
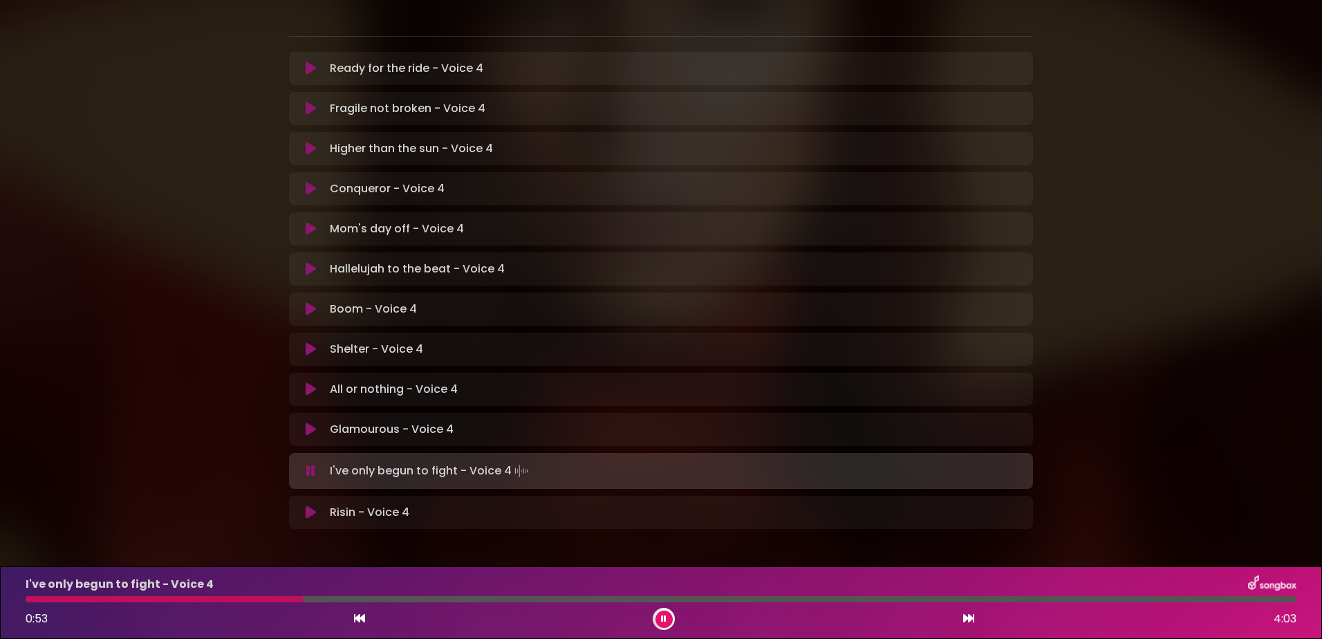
click at [664, 616] on icon at bounding box center [664, 619] width 6 height 8
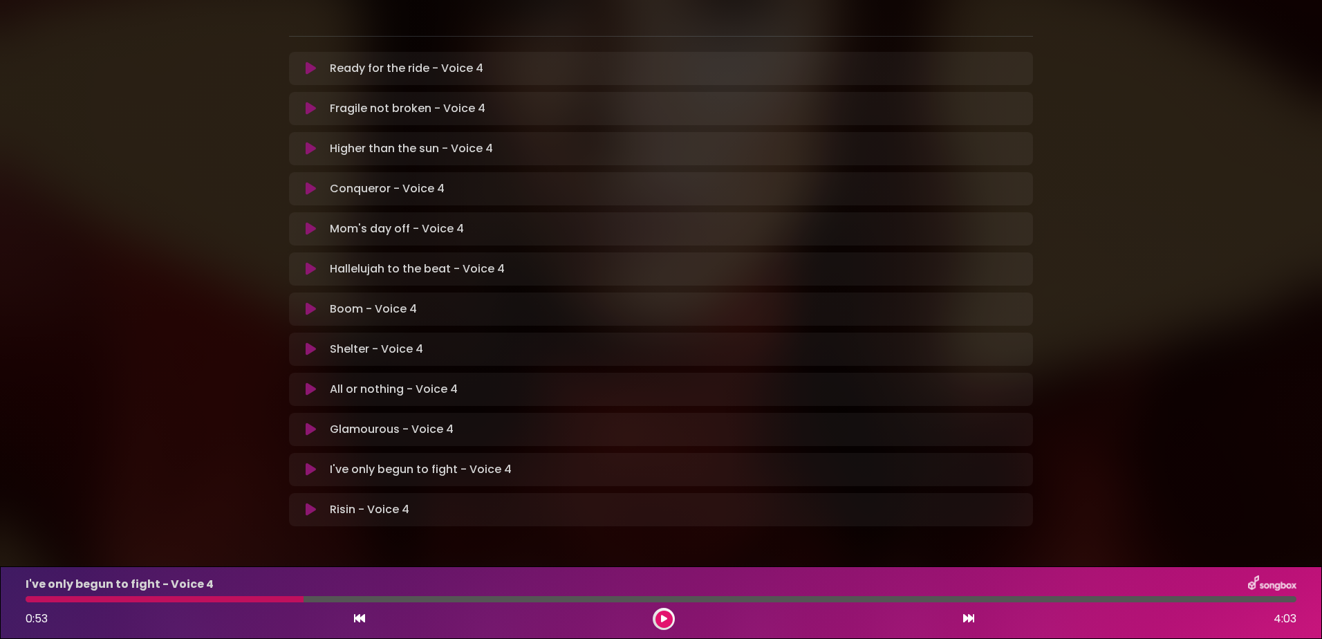
scroll to position [279, 0]
click at [207, 596] on div at bounding box center [165, 599] width 278 height 6
click at [210, 597] on div at bounding box center [165, 599] width 278 height 6
click at [665, 616] on icon at bounding box center [664, 619] width 6 height 8
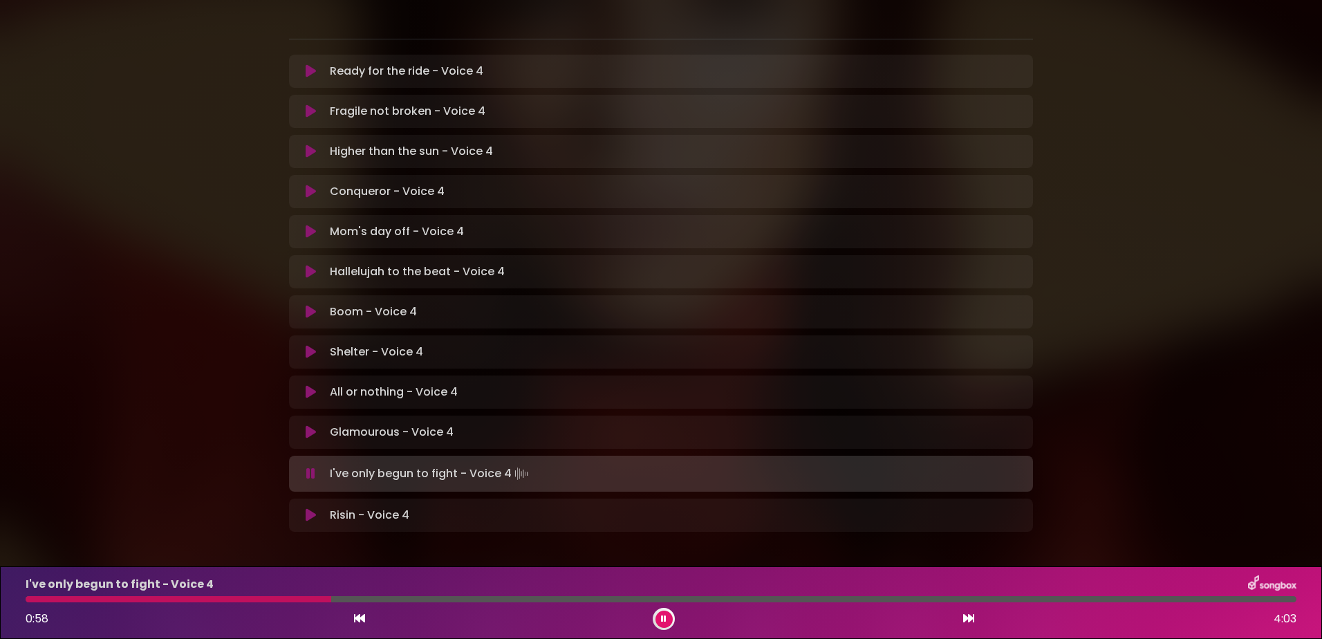
click at [665, 618] on icon at bounding box center [664, 619] width 6 height 8
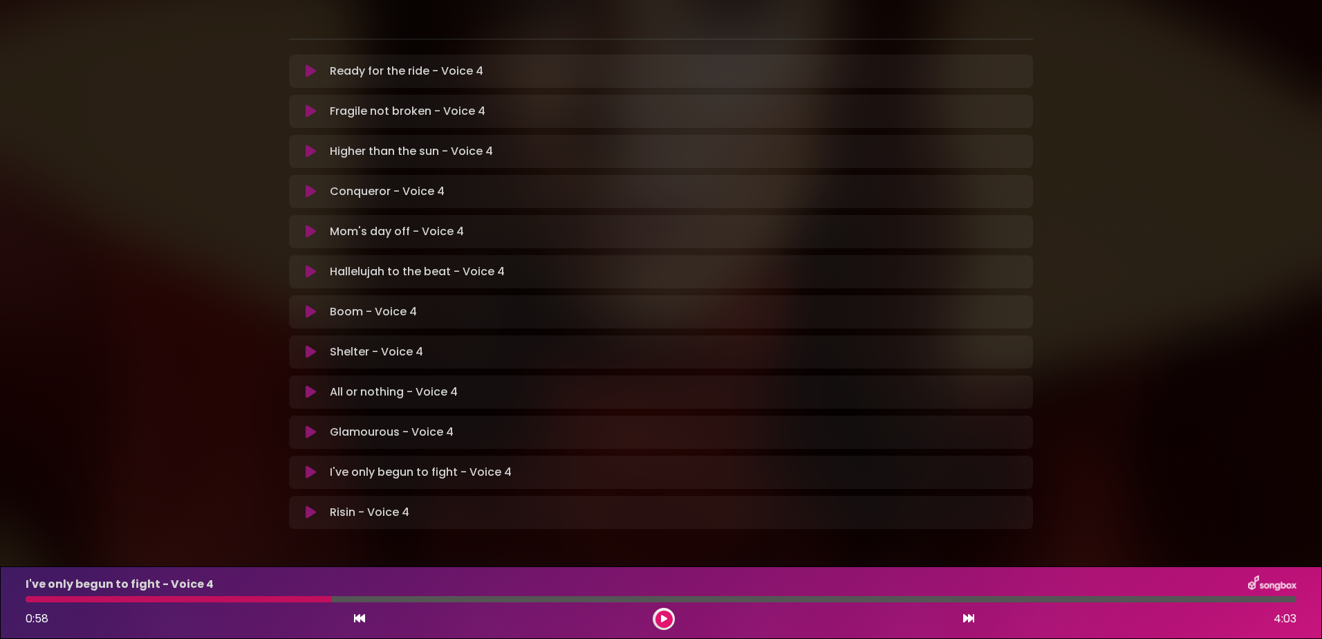
click at [159, 595] on div "I've only begun to fight - Voice 4 0:58 4:03" at bounding box center [661, 602] width 1288 height 55
click at [157, 595] on div "I've only begun to fight - Voice 4 0:58 4:03" at bounding box center [661, 602] width 1288 height 55
click at [662, 616] on icon at bounding box center [664, 619] width 6 height 8
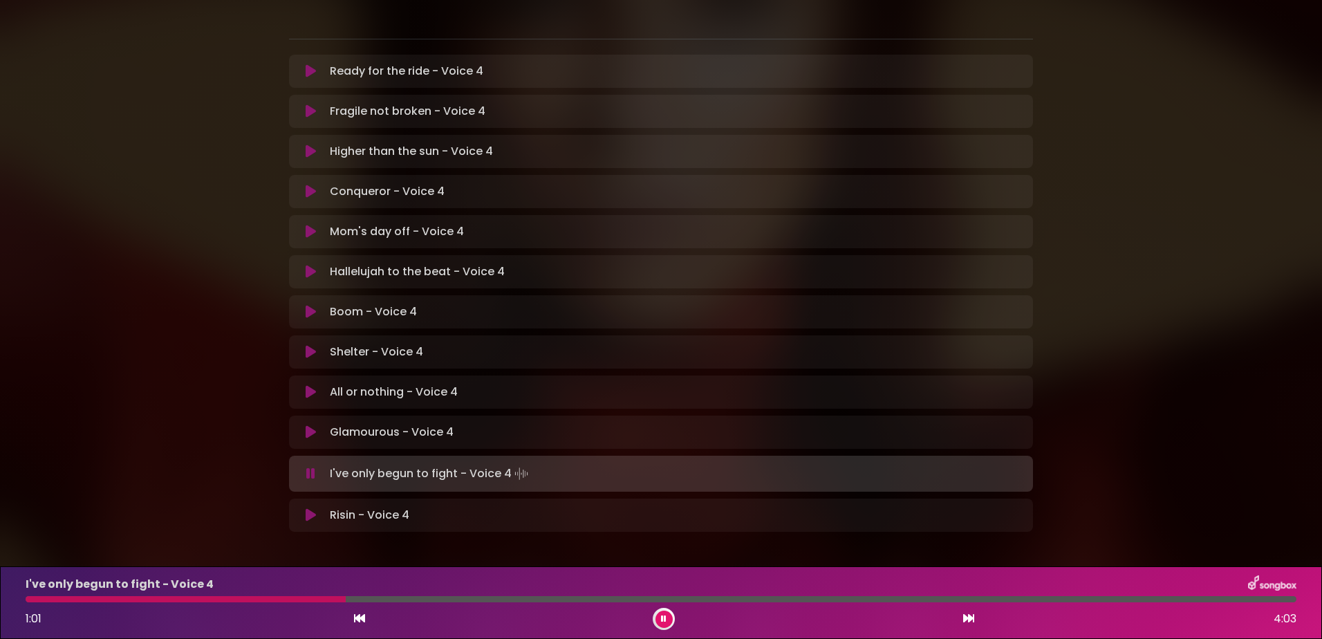
click at [87, 593] on div "I've only begun to fight - Voice 4 1:01 4:03" at bounding box center [661, 602] width 1288 height 55
click at [358, 616] on icon at bounding box center [359, 618] width 11 height 11
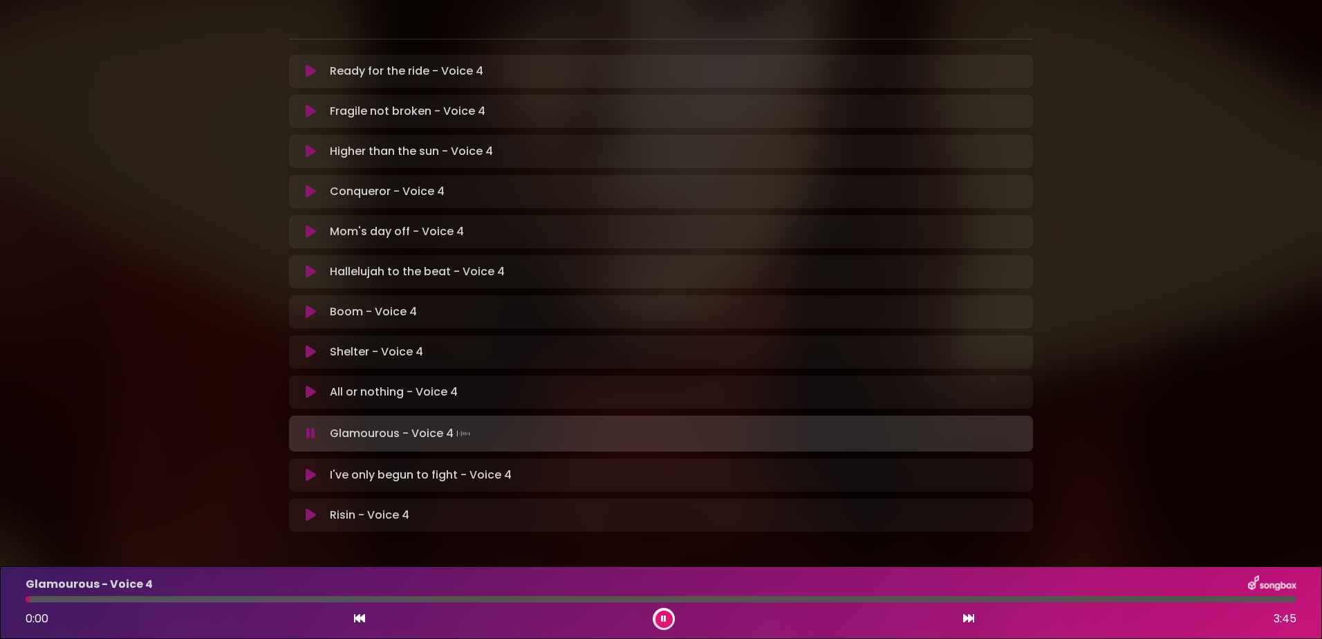
click at [961, 616] on div "0:00 3:45" at bounding box center [661, 619] width 1288 height 22
click at [966, 613] on icon at bounding box center [968, 618] width 11 height 11
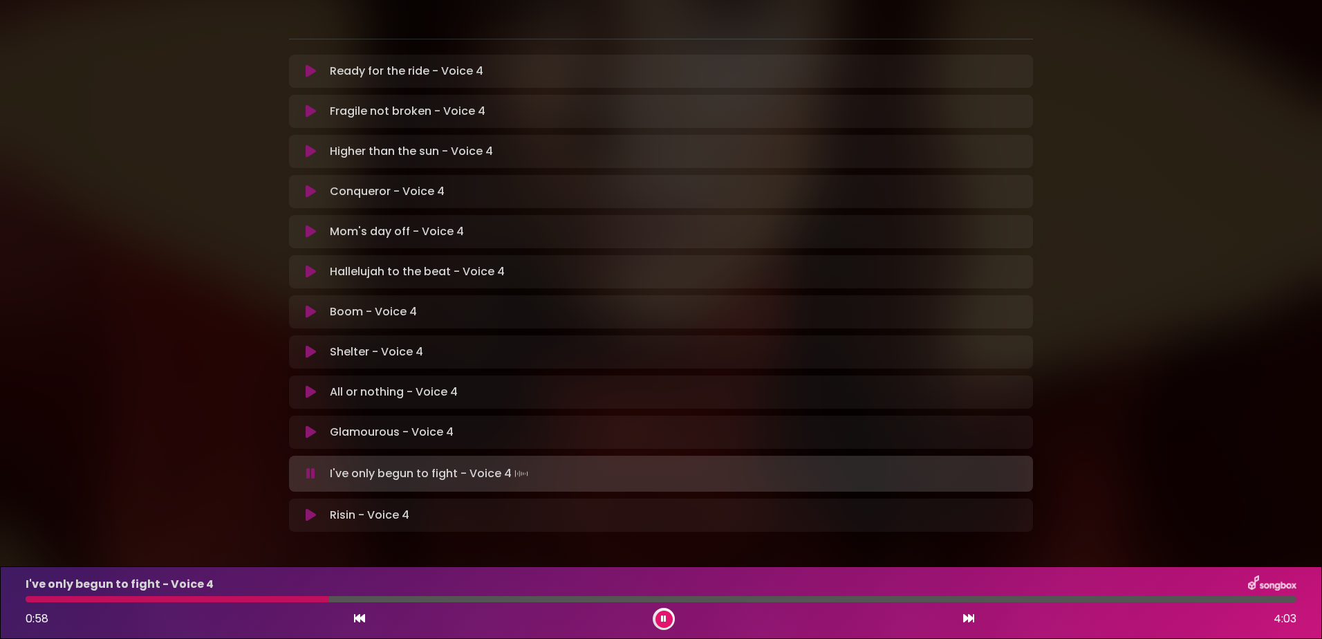
click at [667, 616] on button at bounding box center [664, 619] width 17 height 17
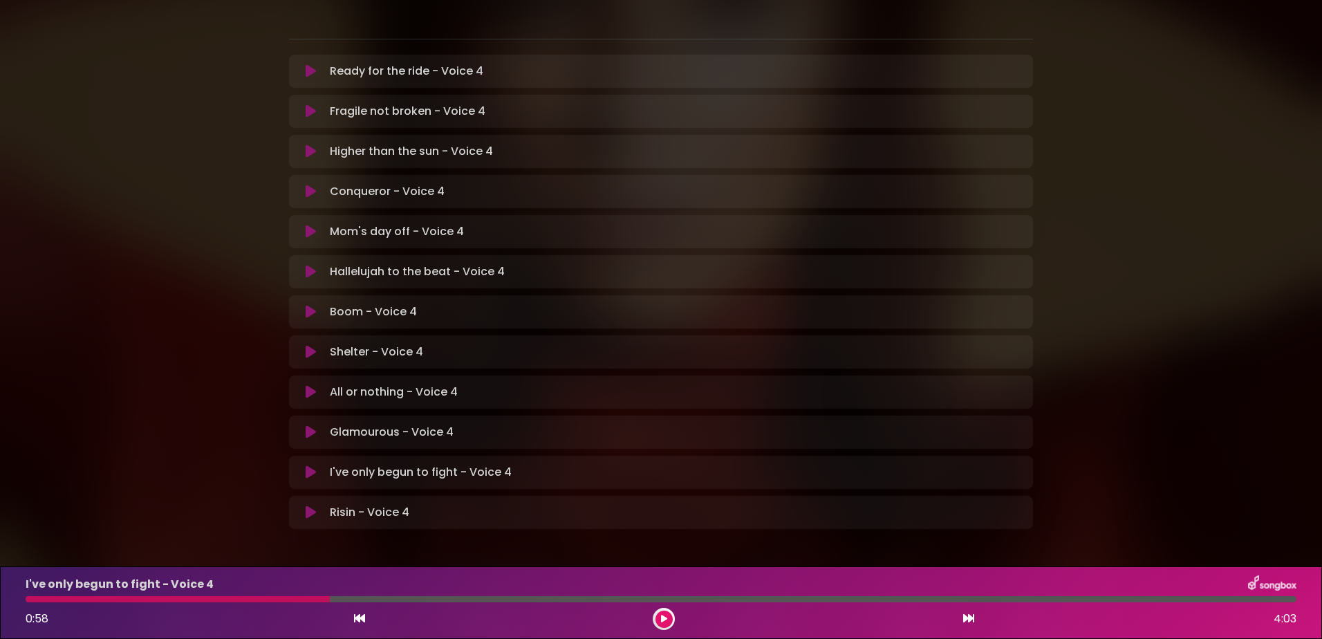
click at [183, 595] on div "I've only begun to fight - Voice 4 0:58 4:03" at bounding box center [661, 602] width 1288 height 55
click at [188, 596] on div at bounding box center [178, 599] width 304 height 6
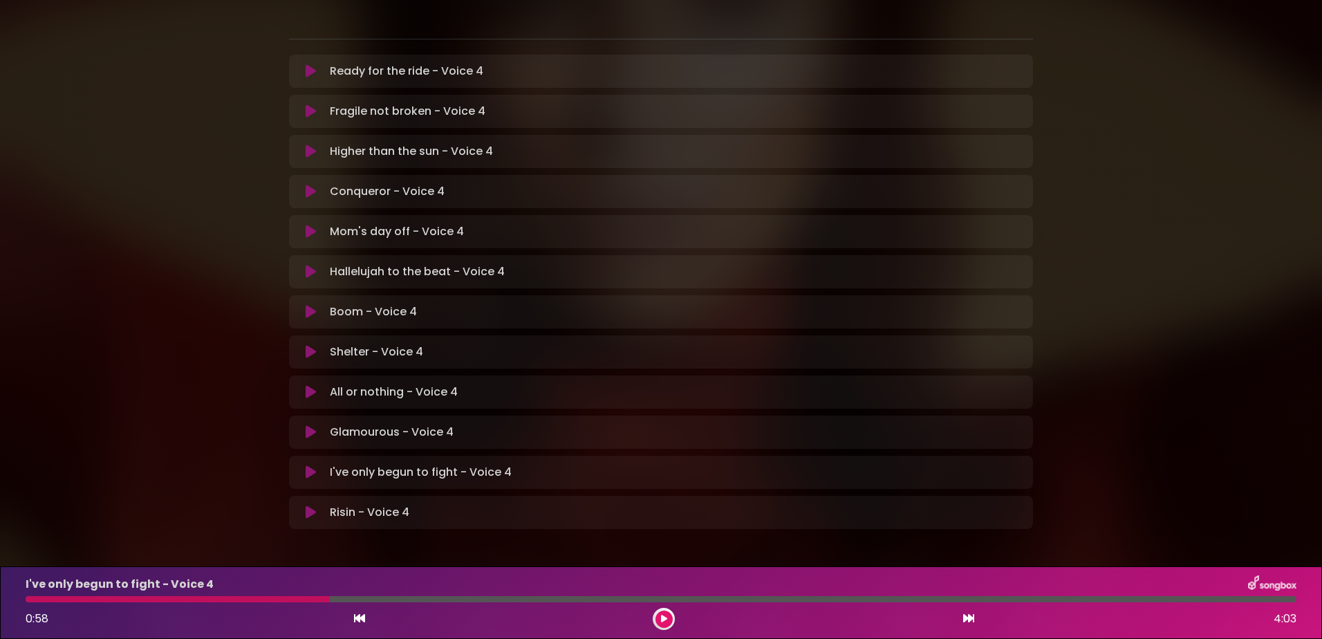
click at [190, 596] on div at bounding box center [178, 599] width 304 height 6
drag, startPoint x: 192, startPoint y: 597, endPoint x: 397, endPoint y: 613, distance: 206.0
click at [192, 598] on div at bounding box center [178, 599] width 304 height 6
click at [660, 620] on button at bounding box center [664, 619] width 17 height 17
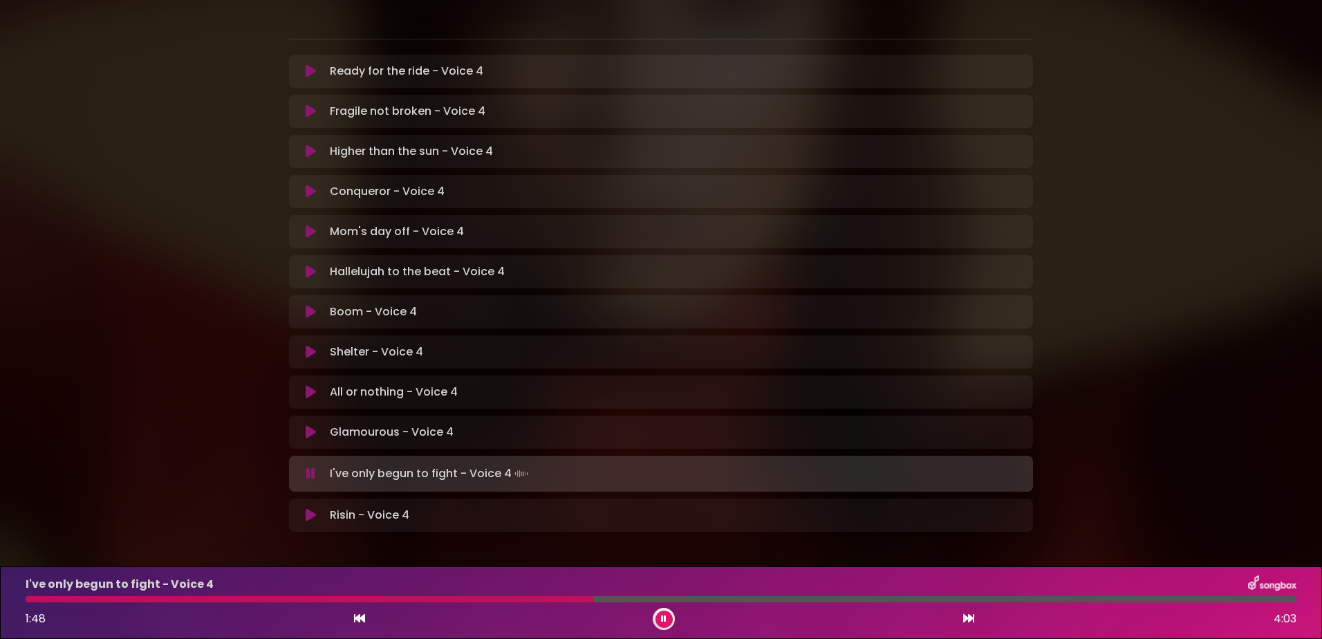
click at [477, 600] on div at bounding box center [310, 599] width 569 height 6
click at [357, 597] on div at bounding box center [261, 599] width 470 height 6
click at [37, 595] on div "I've only begun to fight - Voice 4 2:27 4:03" at bounding box center [661, 602] width 1288 height 55
click at [39, 595] on div "I've only begun to fight - Voice 4 2:29 4:03" at bounding box center [661, 602] width 1288 height 55
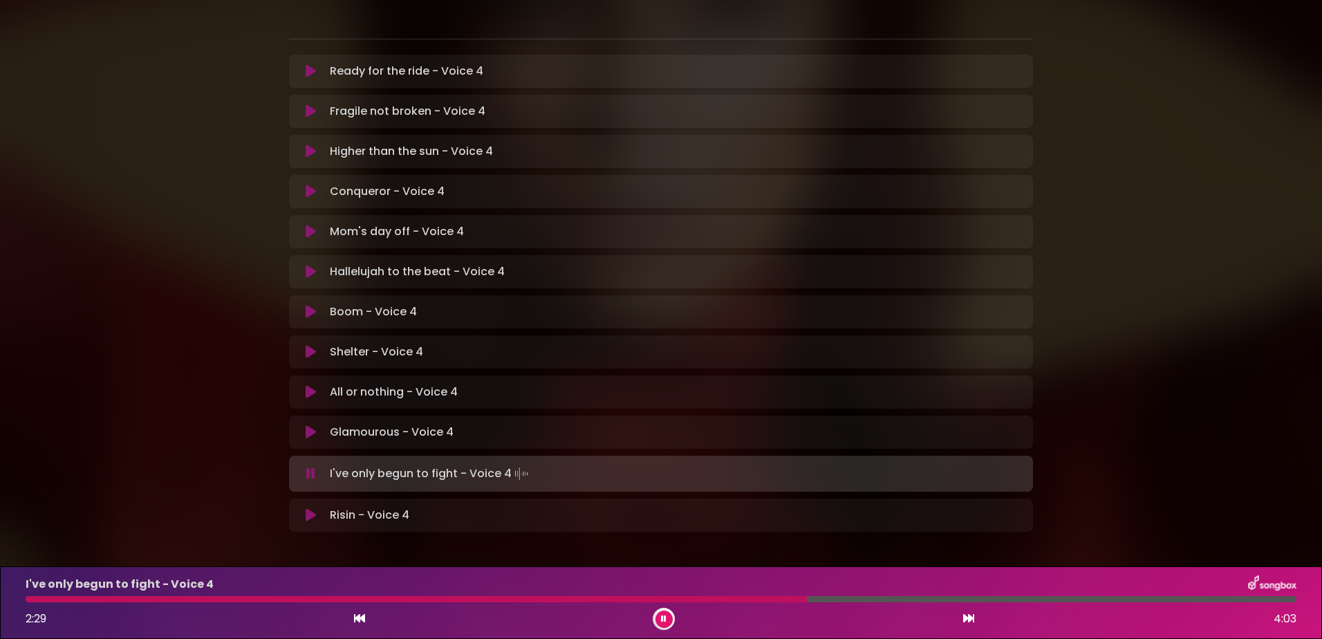
click at [39, 595] on div "I've only begun to fight - Voice 4 2:29 4:03" at bounding box center [661, 602] width 1288 height 55
click at [41, 595] on div "I've only begun to fight - Voice 4 2:29 4:03" at bounding box center [661, 602] width 1288 height 55
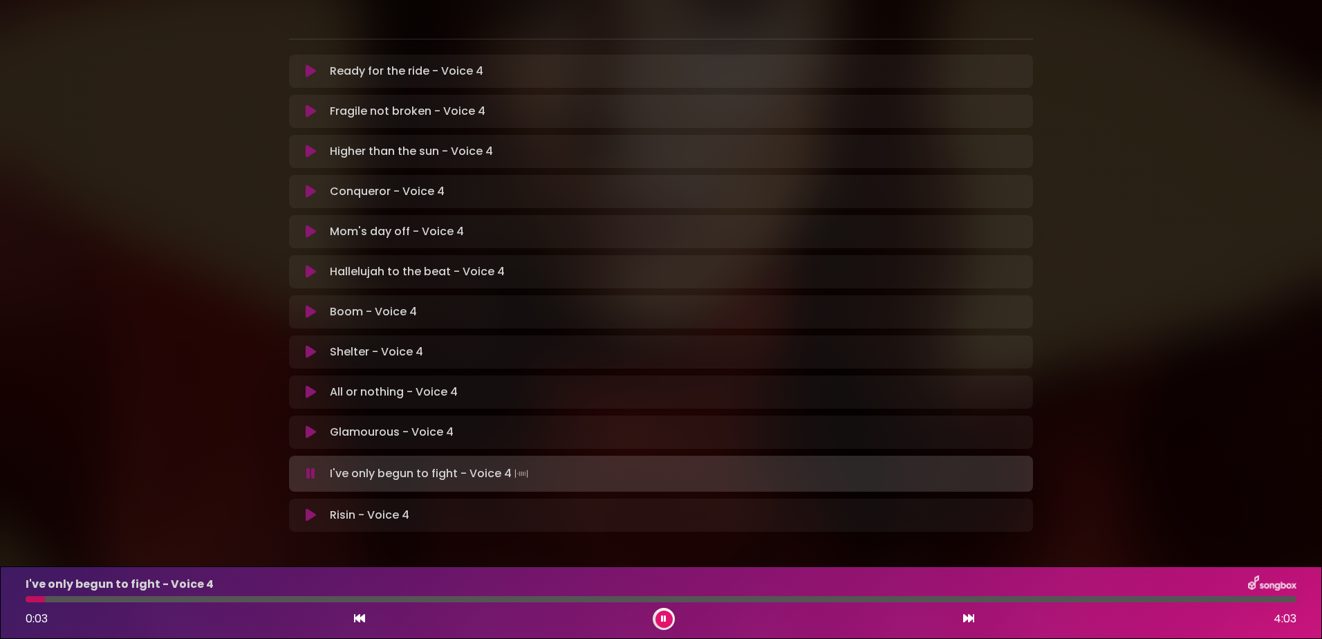
drag, startPoint x: 45, startPoint y: 598, endPoint x: 59, endPoint y: 604, distance: 16.1
click at [46, 598] on div at bounding box center [661, 599] width 1271 height 6
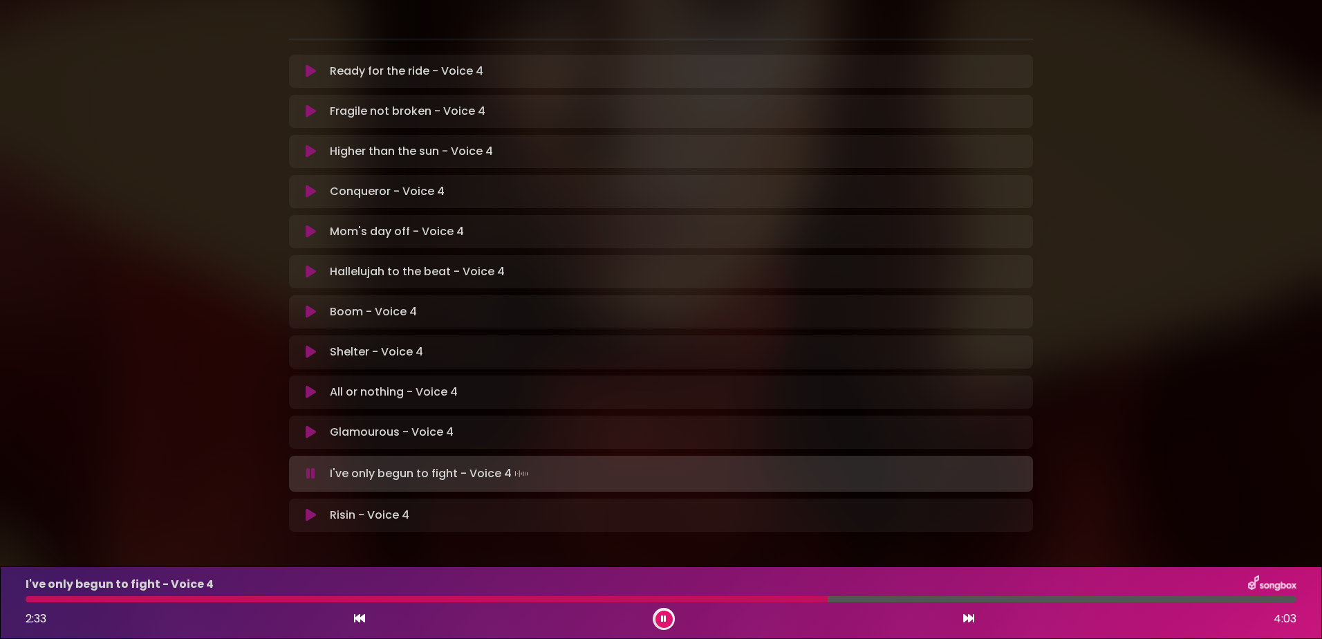
click at [620, 596] on div at bounding box center [427, 599] width 802 height 6
click at [664, 618] on icon at bounding box center [664, 619] width 6 height 8
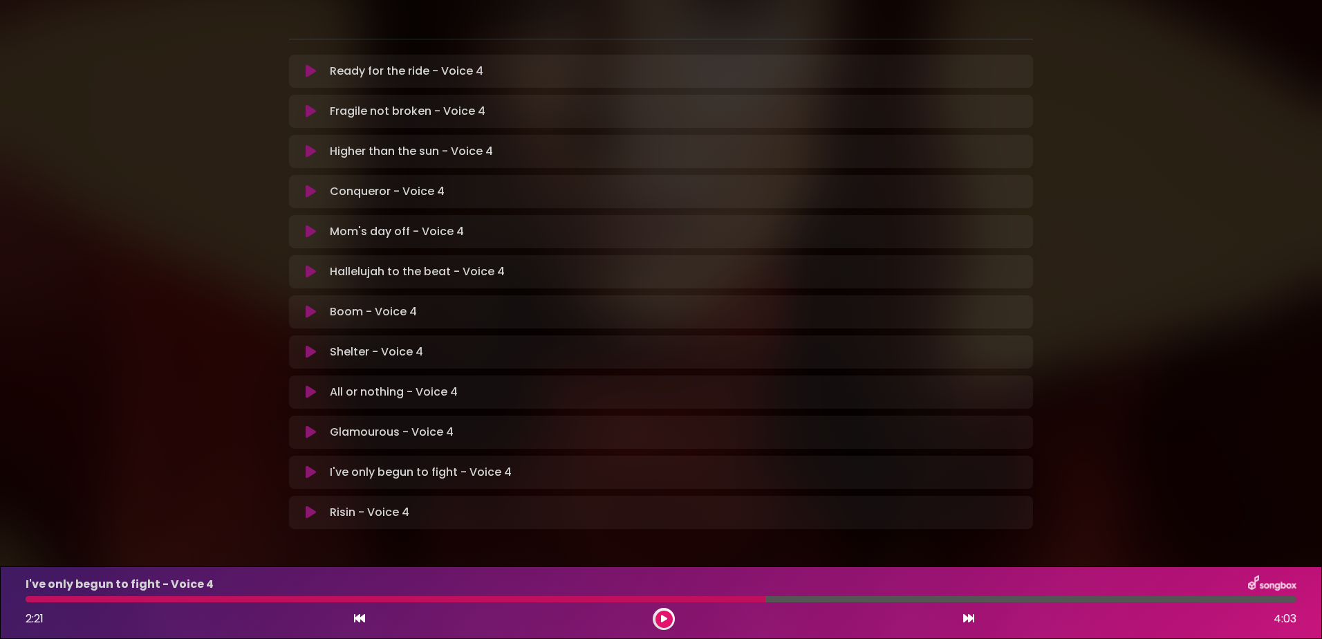
click at [694, 597] on div at bounding box center [396, 599] width 740 height 6
click at [664, 621] on icon at bounding box center [664, 619] width 6 height 8
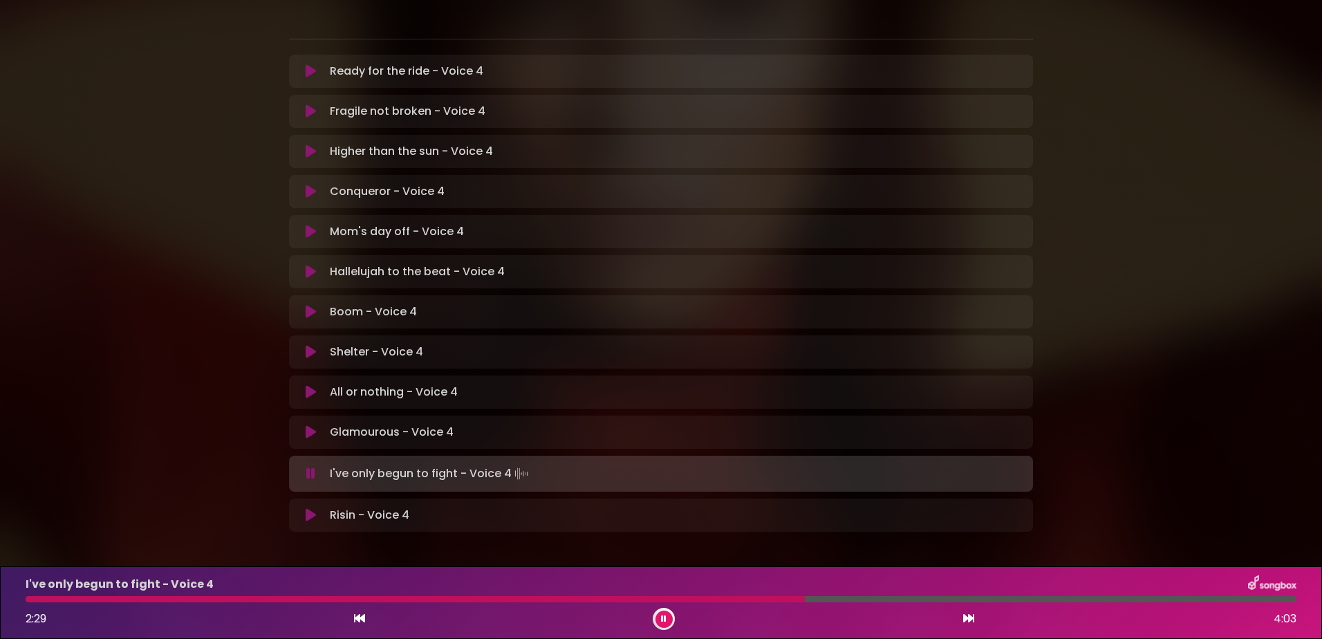
click at [666, 617] on icon at bounding box center [664, 619] width 6 height 8
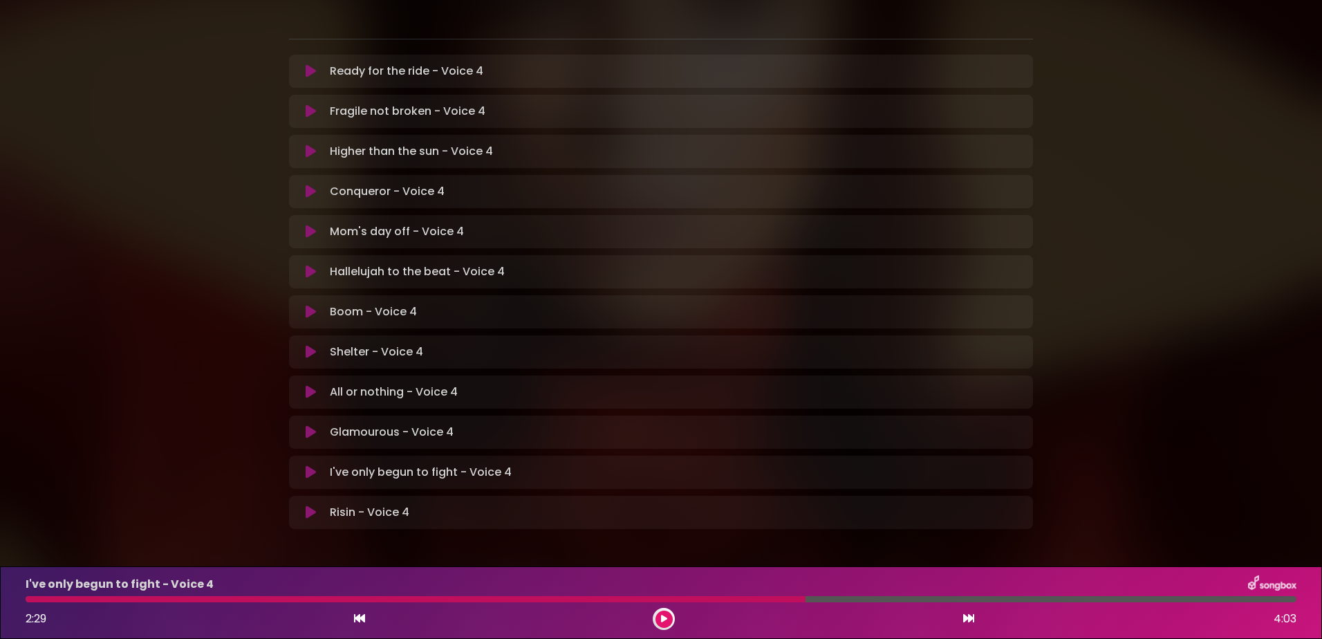
click at [712, 602] on div at bounding box center [416, 599] width 780 height 6
click at [658, 616] on button at bounding box center [664, 619] width 17 height 17
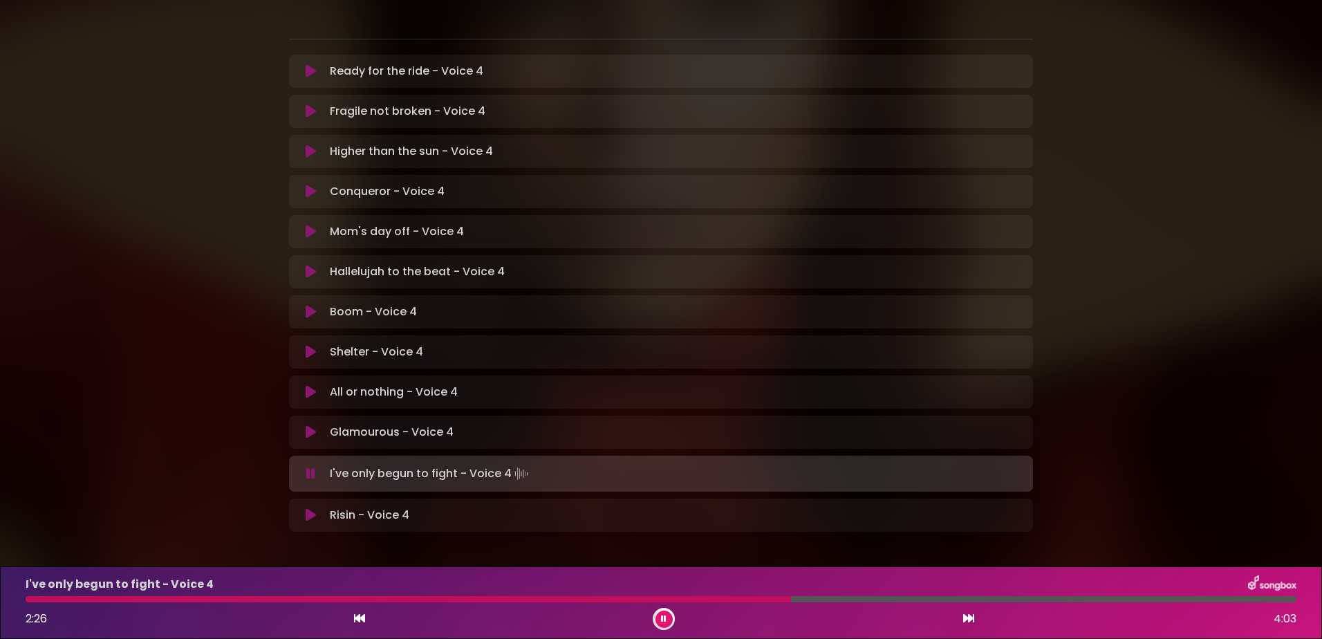
click at [654, 616] on div at bounding box center [664, 619] width 22 height 22
click at [656, 618] on button at bounding box center [664, 619] width 17 height 17
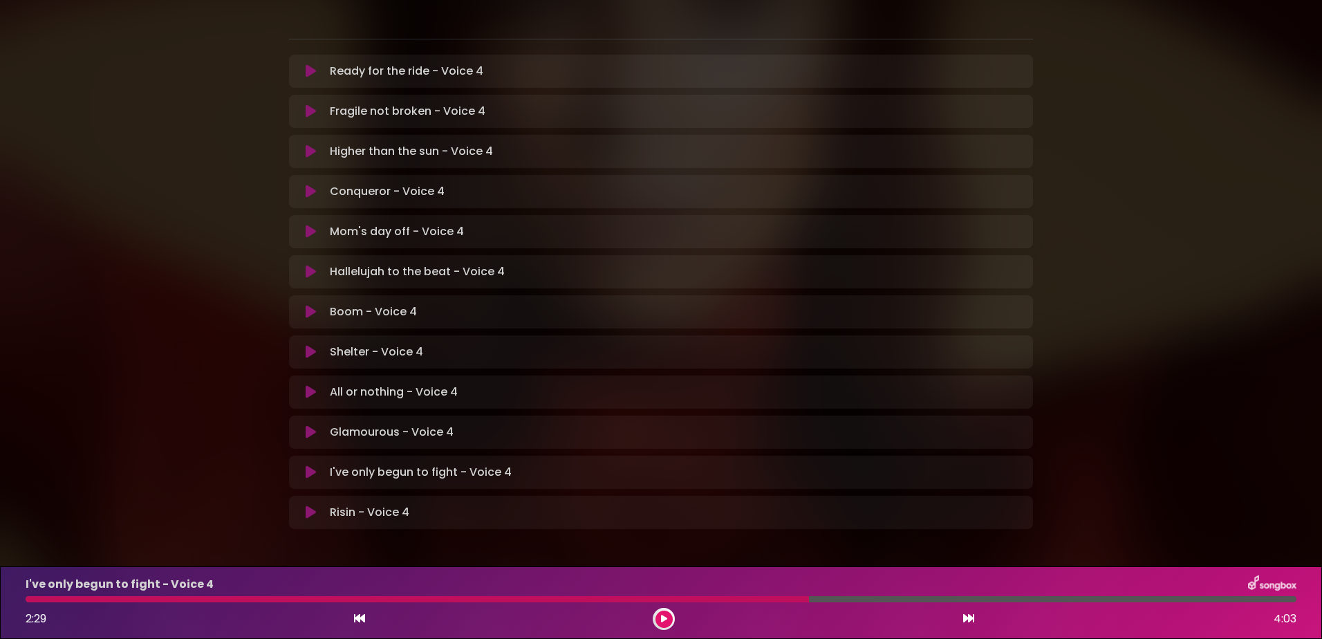
click at [741, 595] on div "I've only begun to fight - Voice 4 2:29 4:03" at bounding box center [661, 602] width 1288 height 55
click at [666, 616] on icon at bounding box center [664, 619] width 6 height 8
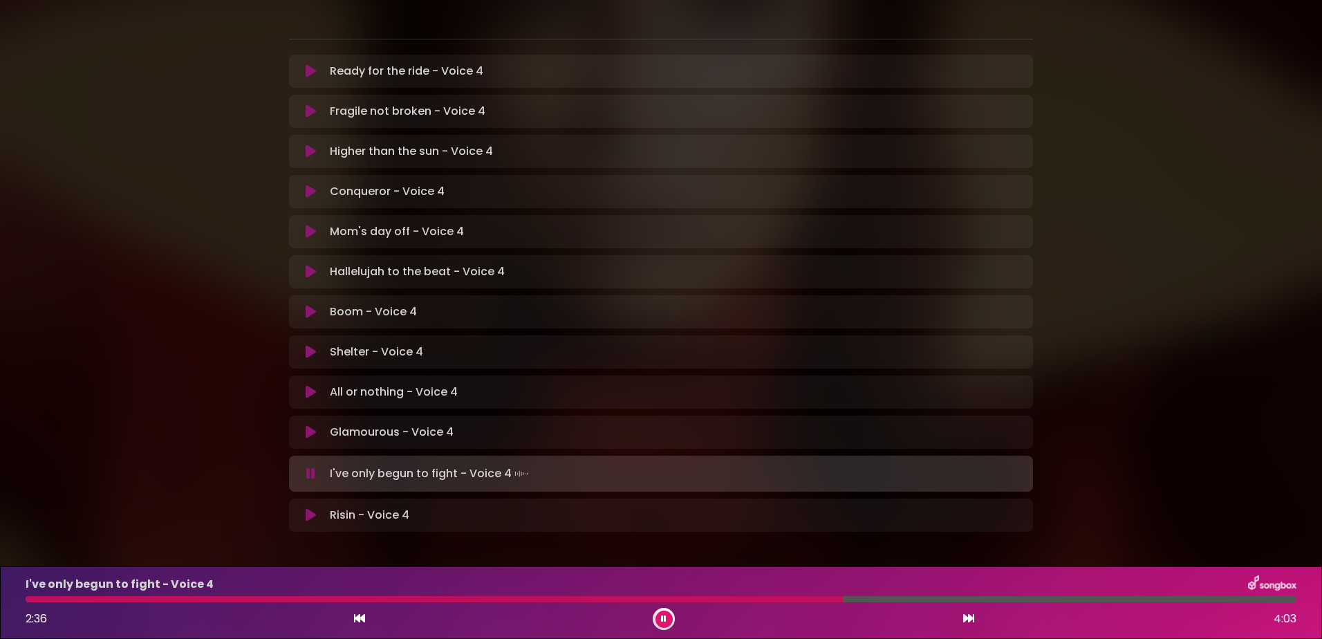
click at [746, 600] on div at bounding box center [434, 599] width 817 height 6
click at [666, 618] on icon at bounding box center [664, 619] width 6 height 8
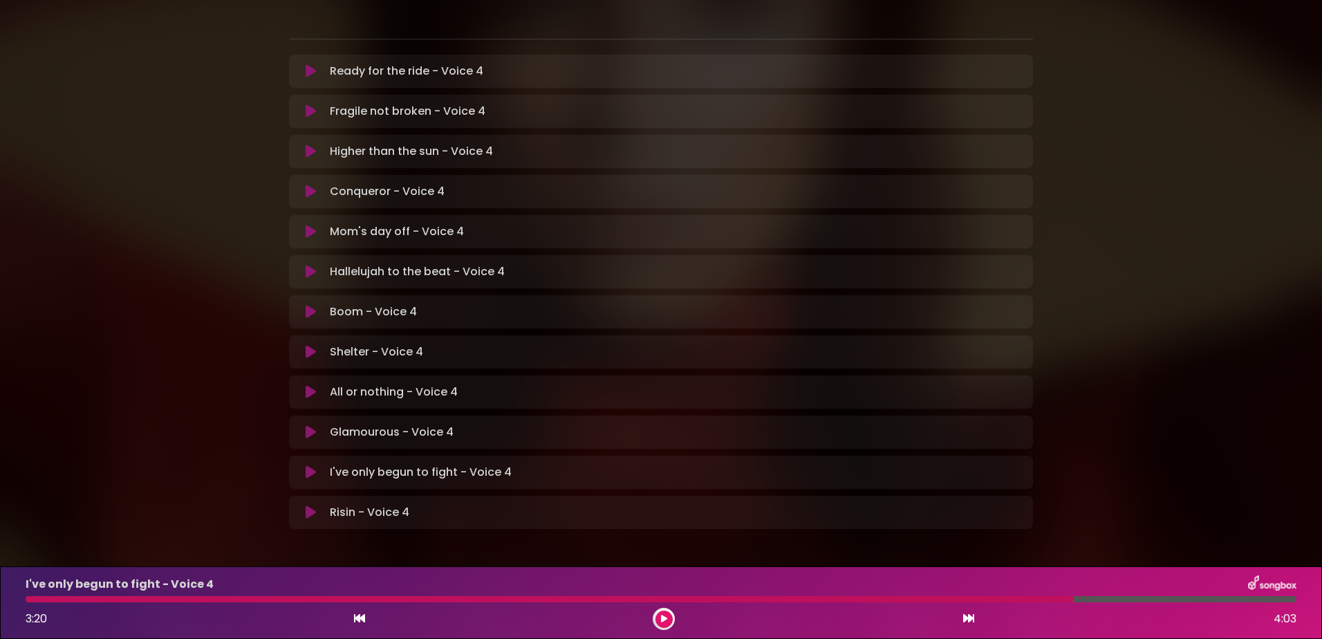
click at [855, 595] on div "I've only begun to fight - Voice 4 3:20 4:03" at bounding box center [661, 602] width 1288 height 55
click at [853, 601] on div at bounding box center [550, 599] width 1048 height 6
click at [672, 615] on div at bounding box center [664, 619] width 22 height 22
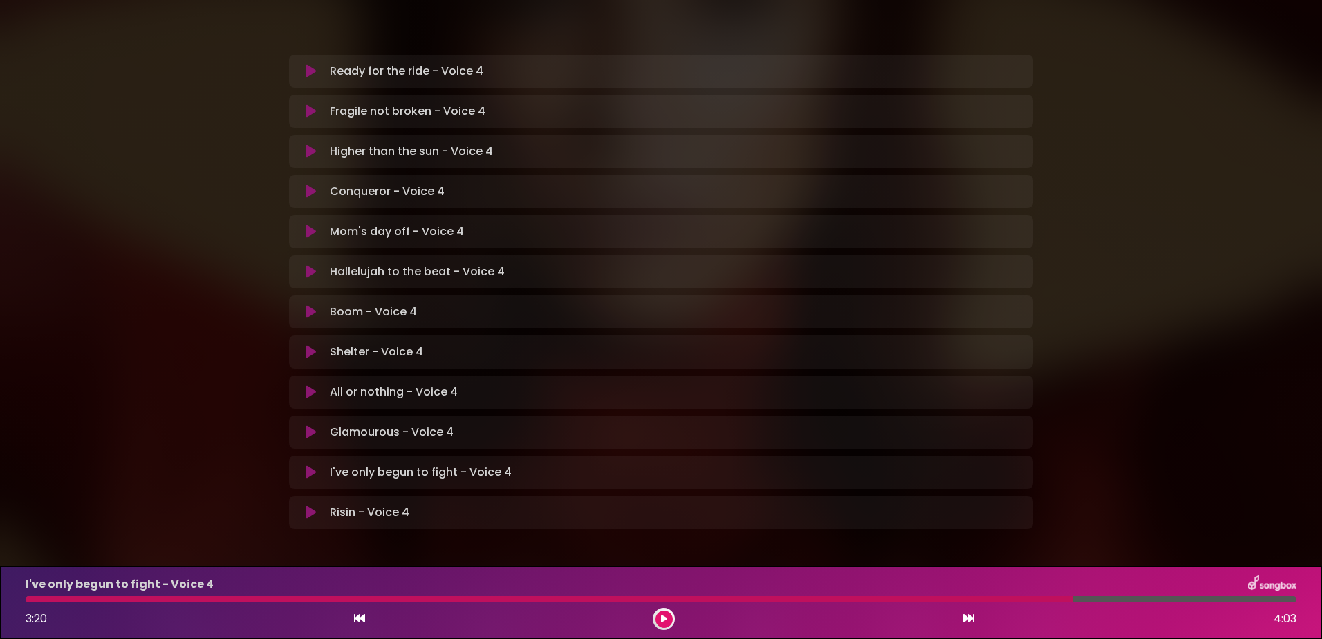
click at [665, 615] on icon at bounding box center [664, 619] width 6 height 8
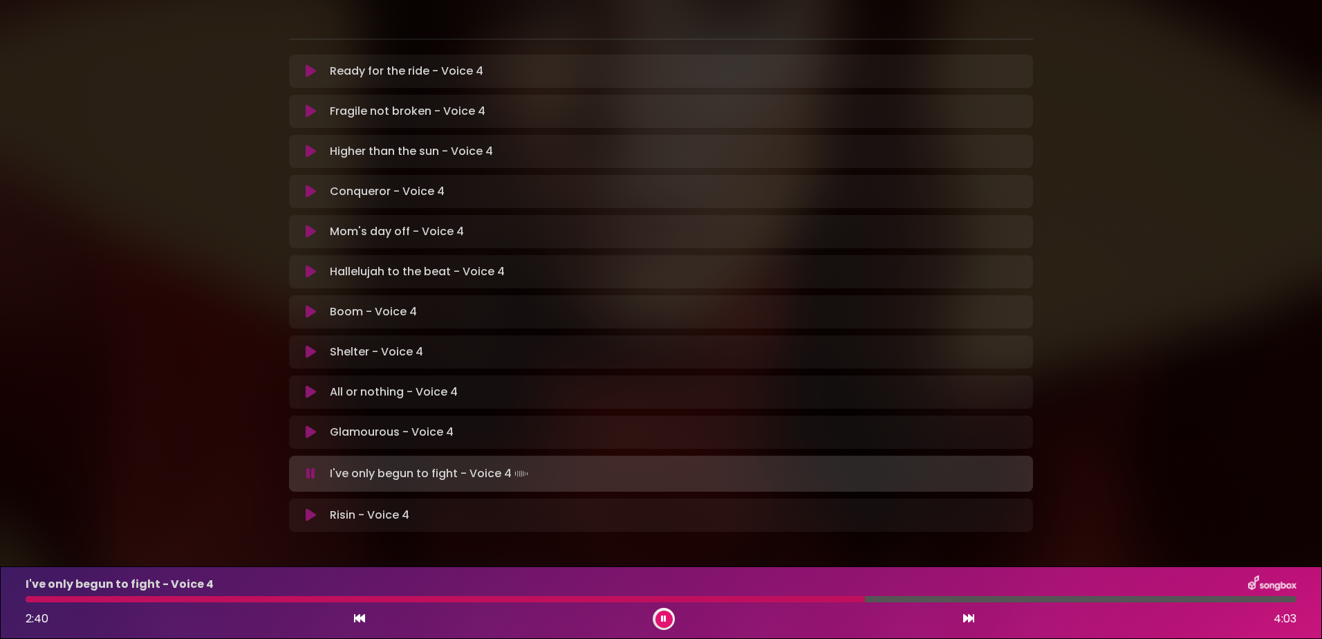
click at [645, 598] on div at bounding box center [446, 599] width 840 height 6
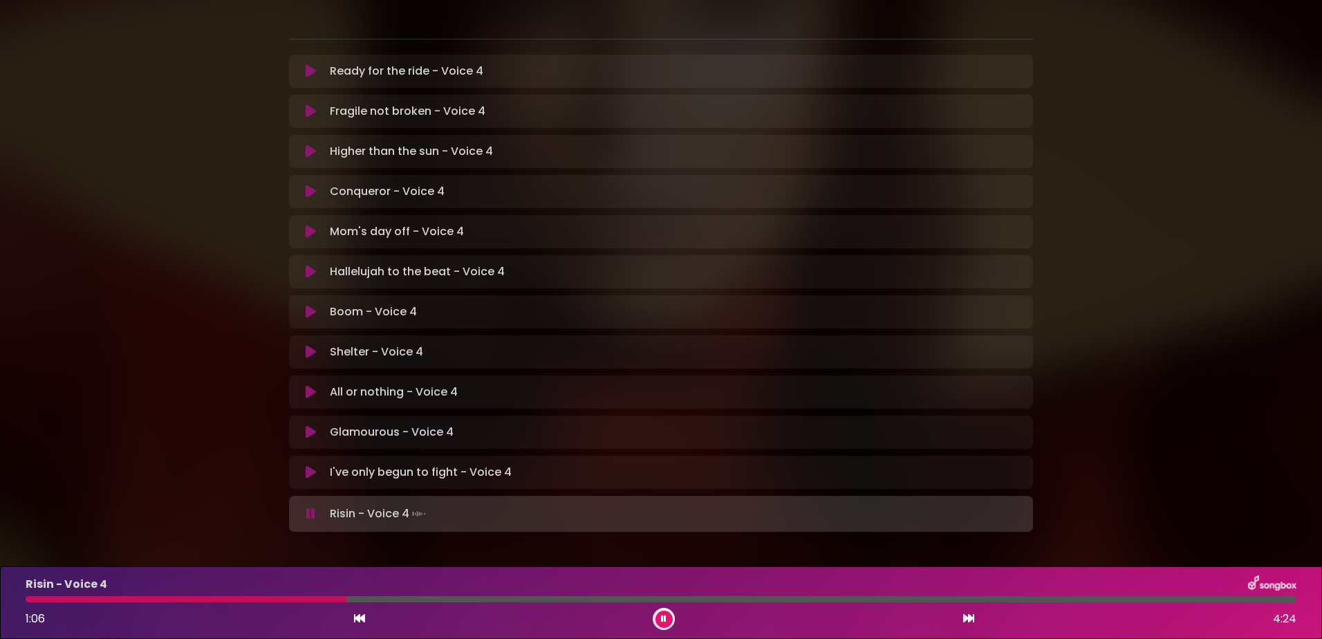
click at [444, 464] on p "I've only begun to fight - Voice 4 Loading Track..." at bounding box center [421, 472] width 182 height 17
click at [515, 464] on div "I've only begun to fight - Voice 4 Loading Track..." at bounding box center [674, 472] width 701 height 17
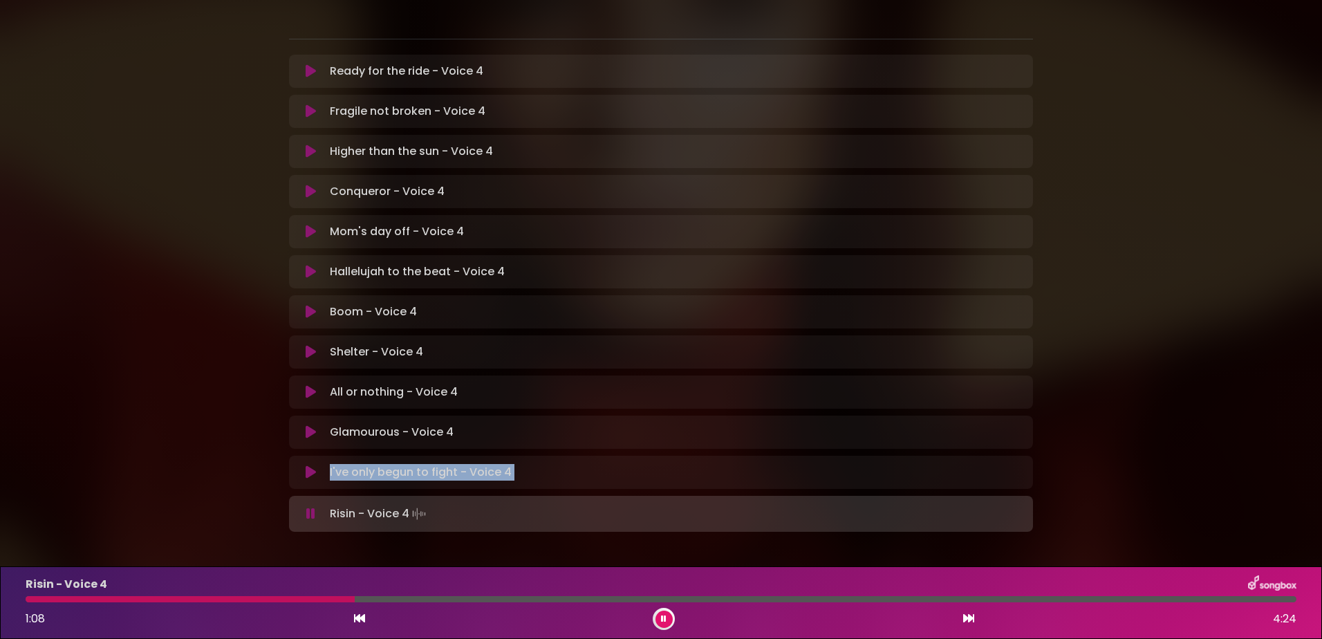
click at [515, 464] on div "I've only begun to fight - Voice 4 Loading Track..." at bounding box center [674, 472] width 701 height 17
drag, startPoint x: 515, startPoint y: 422, endPoint x: 425, endPoint y: 431, distance: 91.0
click at [432, 456] on div "I've only begun to fight - Voice 4 Loading Track... Your Feedback Name Email" at bounding box center [661, 472] width 744 height 33
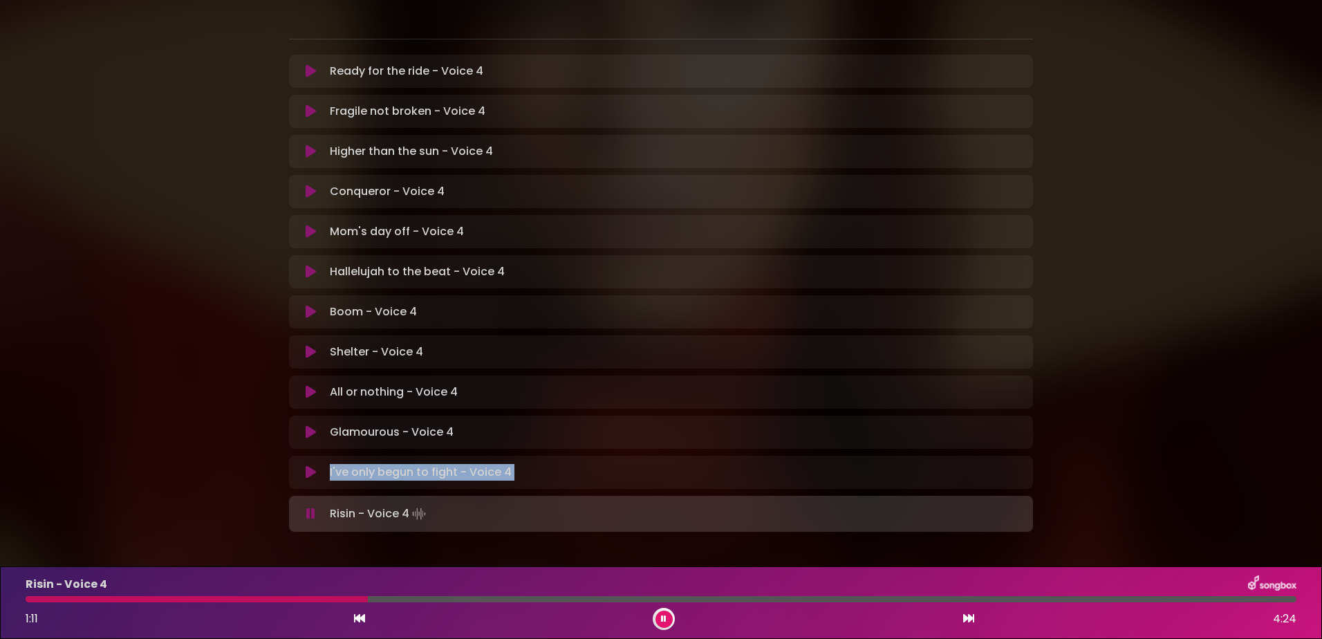
click at [362, 616] on icon at bounding box center [359, 618] width 11 height 11
drag, startPoint x: 663, startPoint y: 618, endPoint x: 681, endPoint y: 620, distance: 18.1
click at [664, 618] on icon at bounding box center [664, 619] width 6 height 8
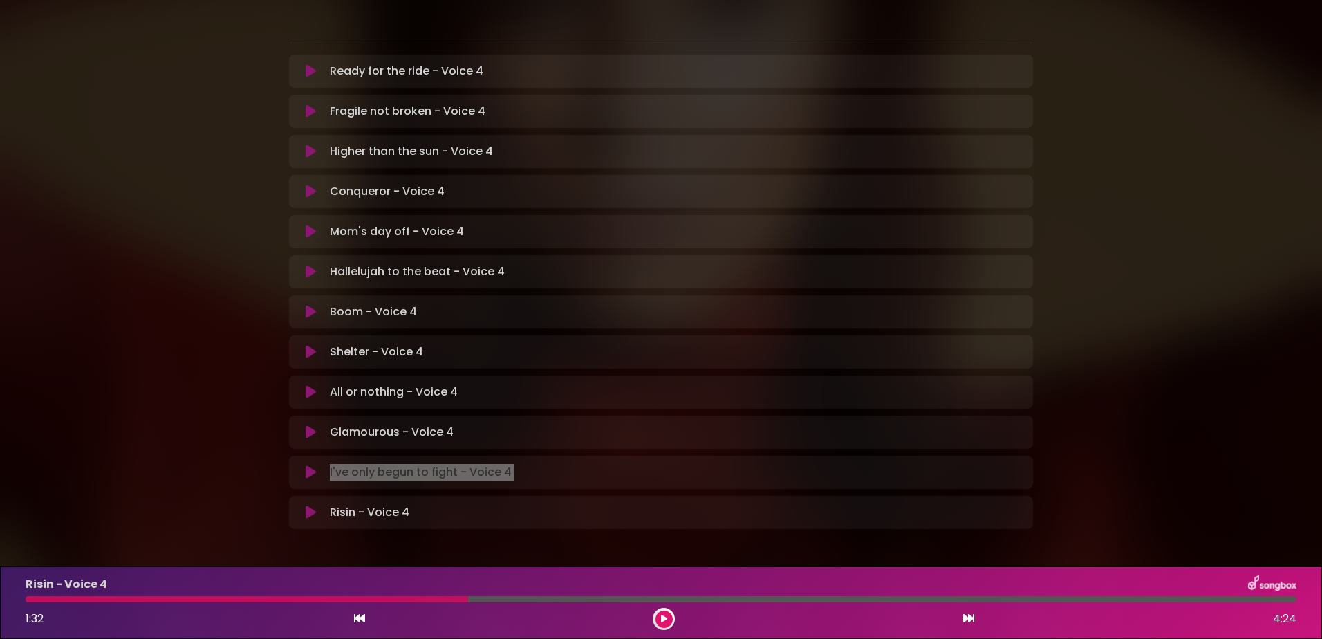
click at [868, 613] on div "Risin - Voice 4 1:32 4:24" at bounding box center [661, 602] width 1288 height 55
click at [311, 506] on icon at bounding box center [311, 513] width 10 height 14
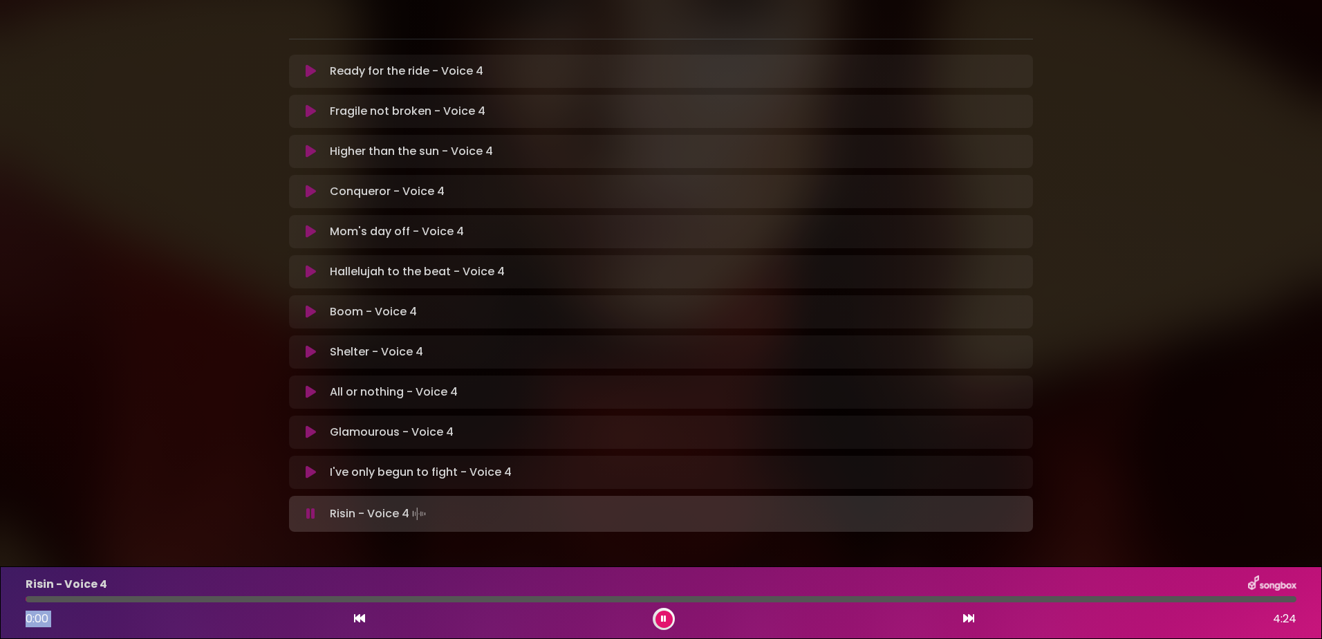
click at [26, 602] on div at bounding box center [661, 599] width 1288 height 6
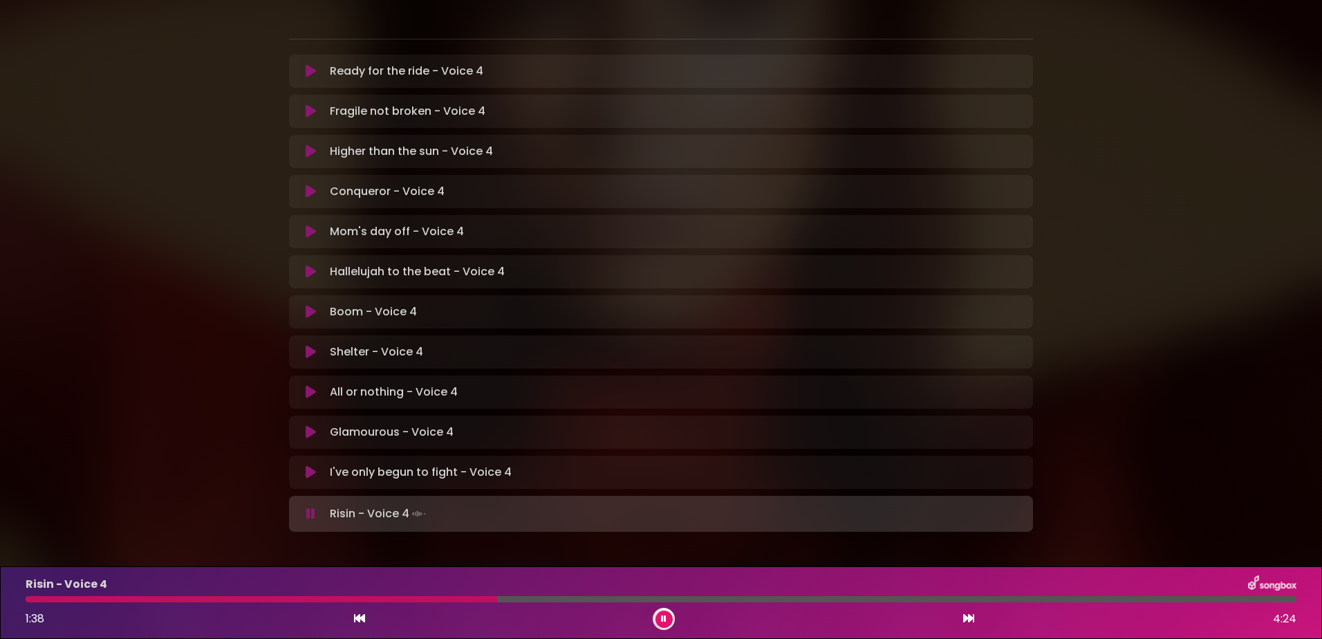
click at [497, 598] on div at bounding box center [262, 599] width 472 height 6
click at [424, 596] on div at bounding box center [264, 599] width 477 height 6
click at [656, 618] on button at bounding box center [664, 619] width 17 height 17
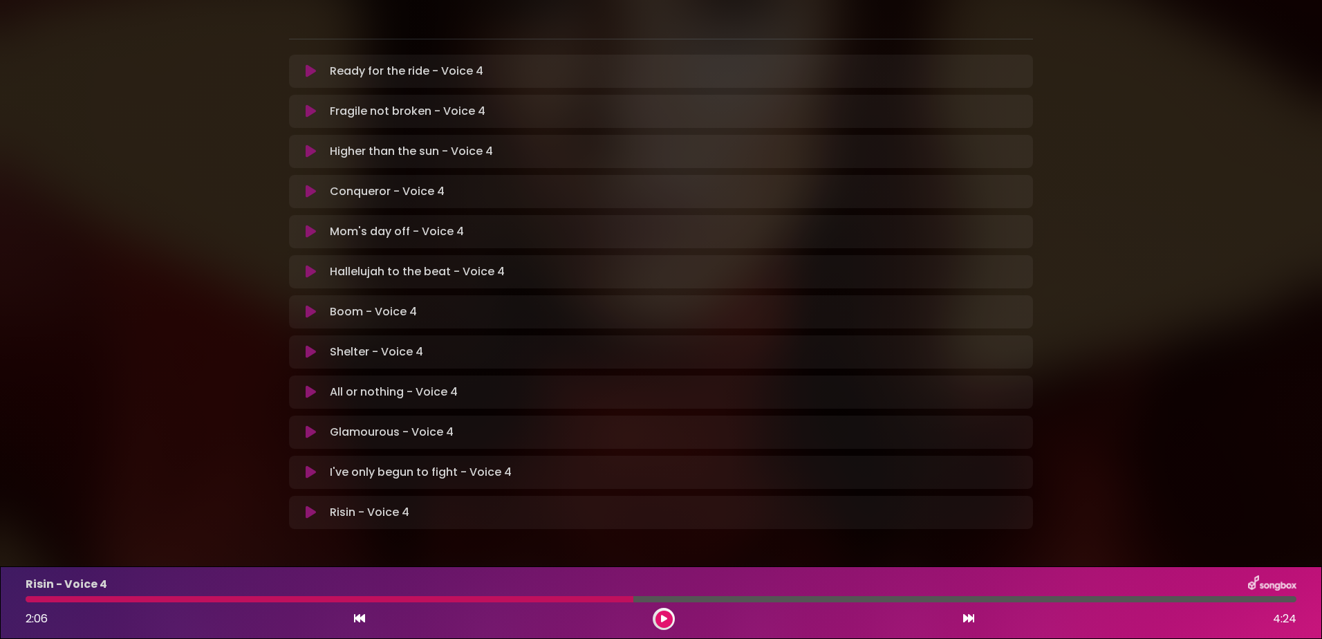
click at [982, 563] on body "× [PERSON_NAME] in Koor | [GEOGRAPHIC_DATA] 1 - [GEOGRAPHIC_DATA] - [GEOGRAPHIC…" at bounding box center [661, 319] width 1322 height 639
click at [311, 506] on icon at bounding box center [311, 513] width 10 height 14
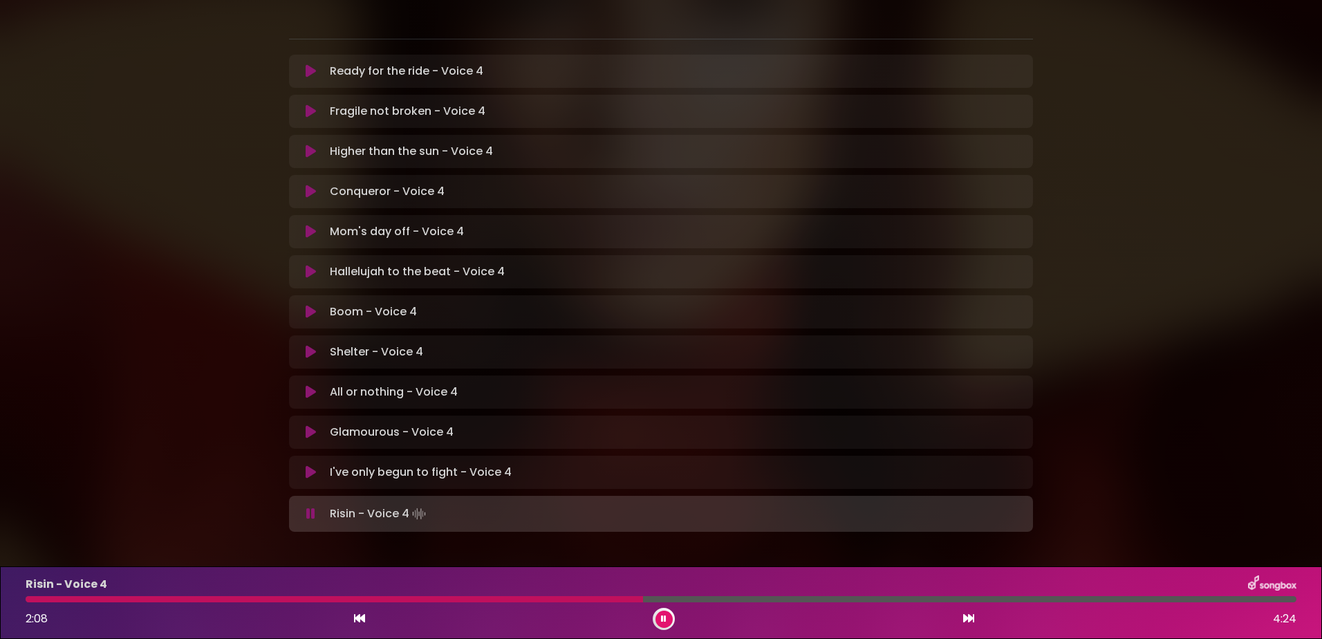
click at [36, 595] on div "Risin - Voice 4 2:08 4:24" at bounding box center [661, 602] width 1288 height 55
click at [41, 598] on div at bounding box center [344, 599] width 636 height 6
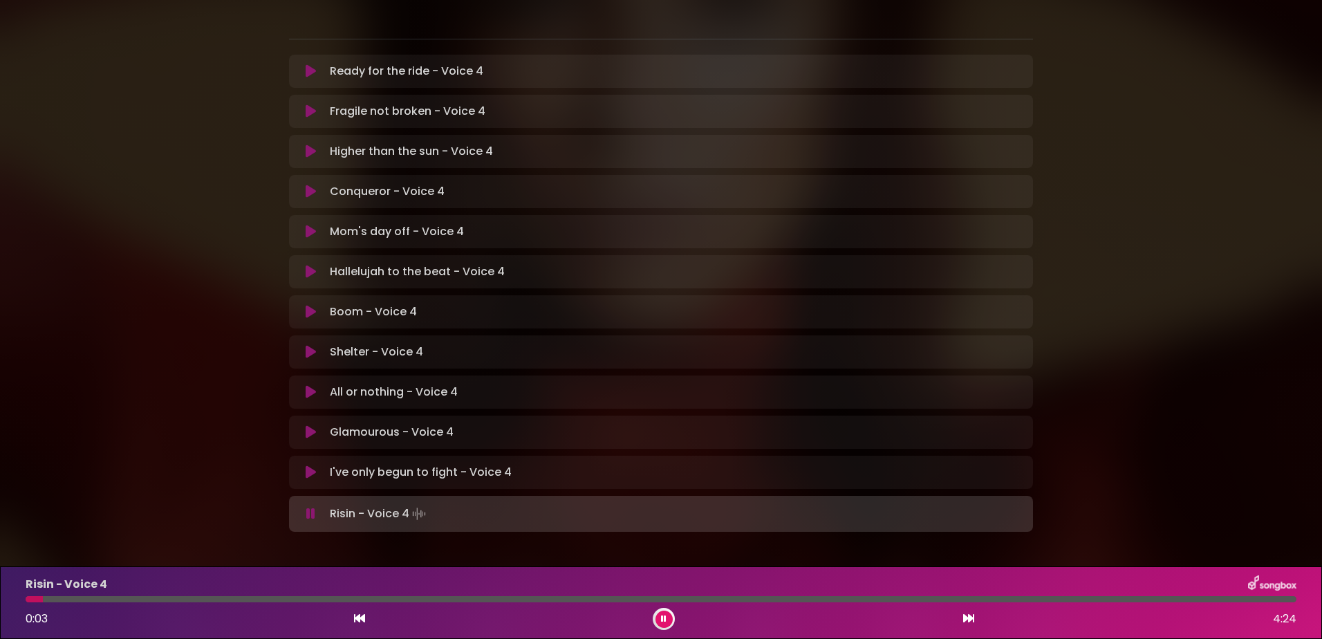
click at [41, 598] on div at bounding box center [34, 599] width 17 height 6
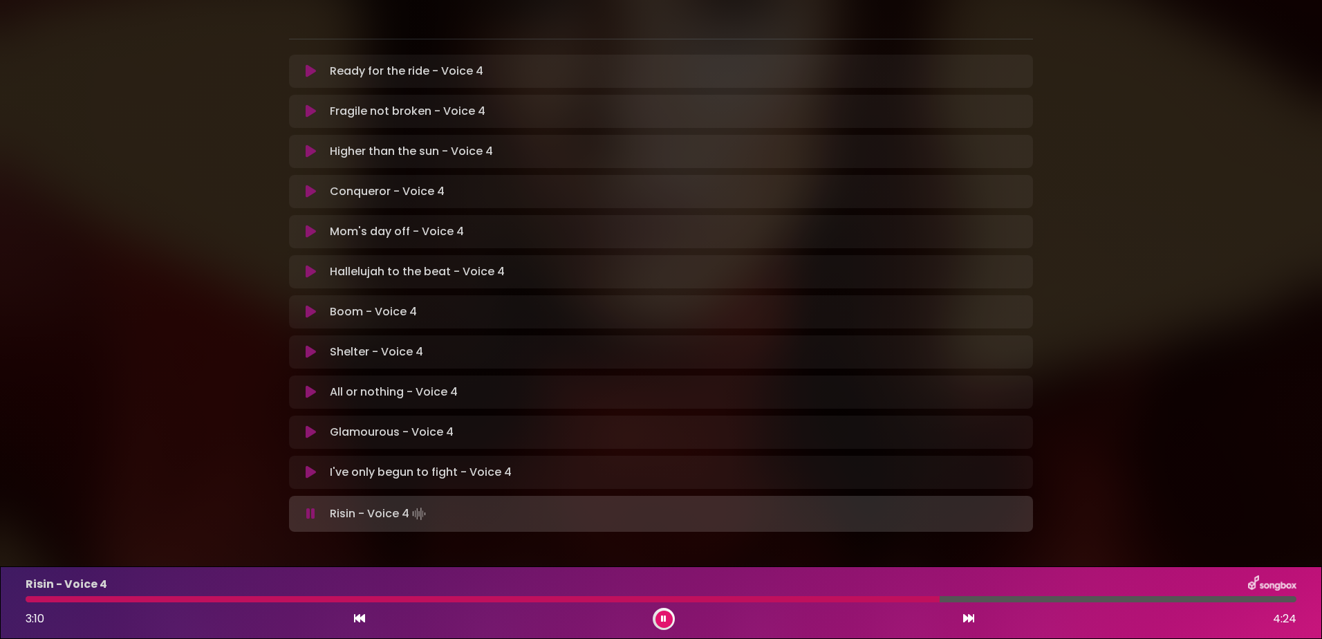
click at [700, 595] on div "Risin - Voice 4 3:10 4:24" at bounding box center [661, 602] width 1288 height 55
click at [707, 600] on div at bounding box center [485, 599] width 919 height 6
click at [829, 598] on div at bounding box center [428, 599] width 804 height 6
click at [759, 599] on div at bounding box center [431, 599] width 811 height 6
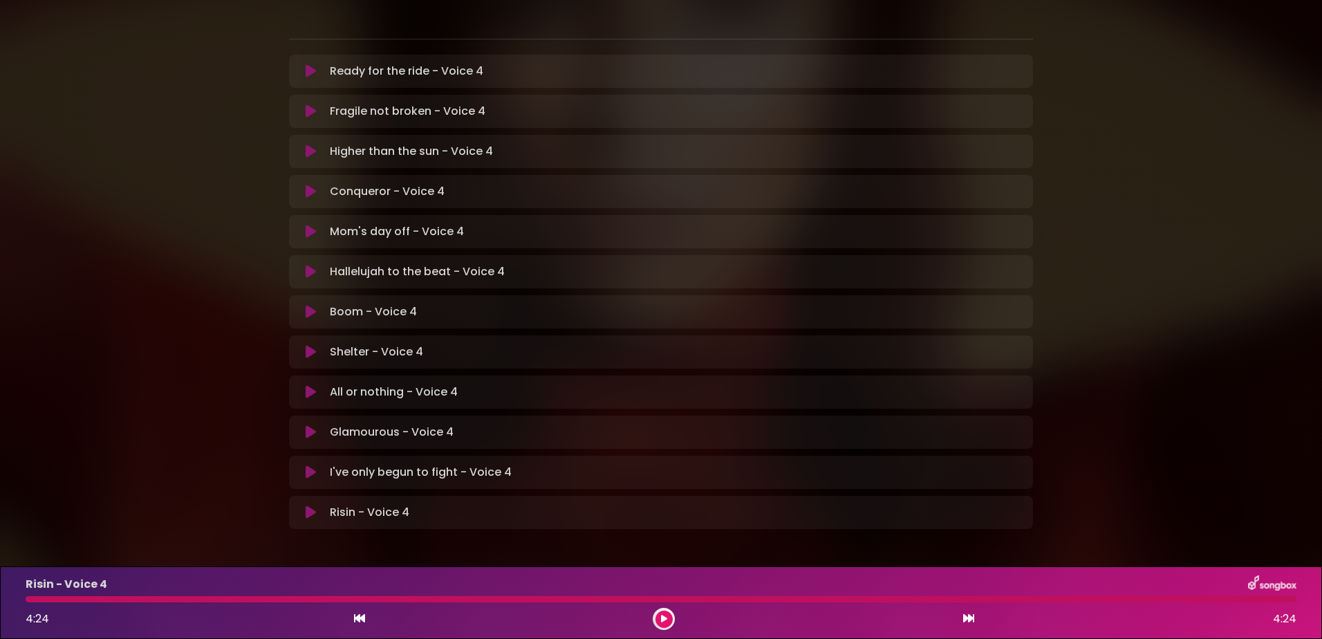
click at [662, 618] on icon at bounding box center [664, 619] width 6 height 8
click at [667, 621] on button at bounding box center [664, 619] width 17 height 17
click at [285, 598] on div at bounding box center [661, 599] width 1271 height 6
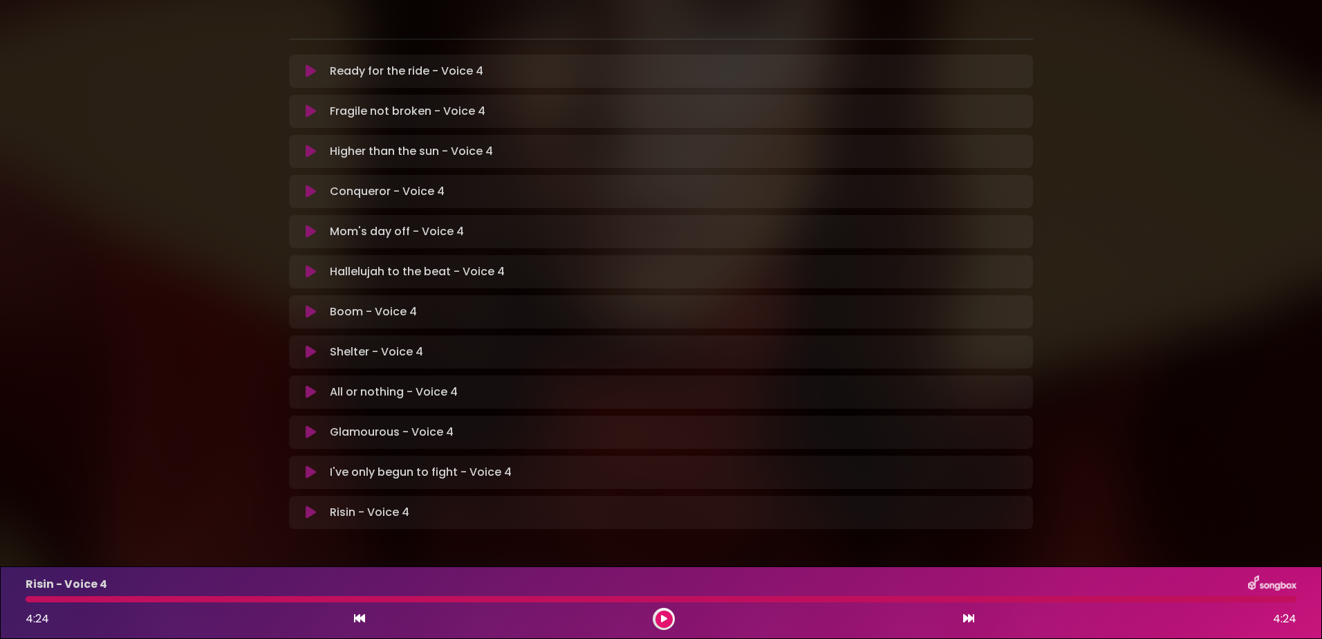
click at [285, 598] on div at bounding box center [661, 599] width 1271 height 6
click at [666, 615] on icon at bounding box center [664, 619] width 6 height 8
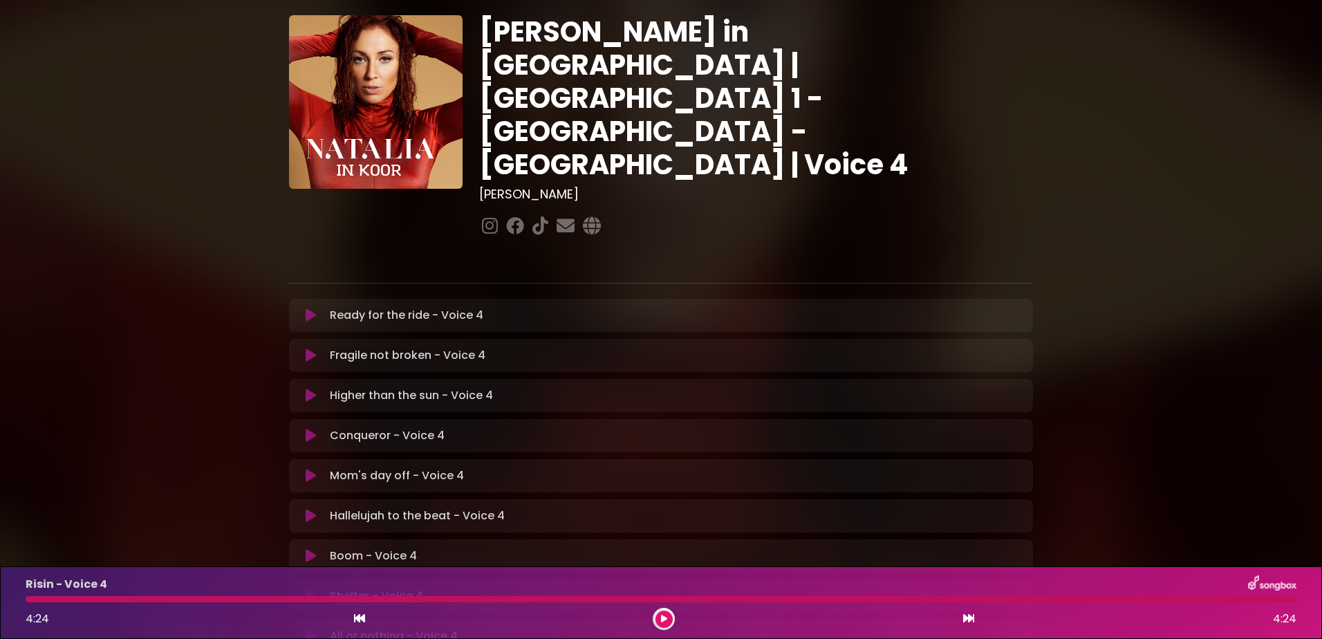
scroll to position [0, 0]
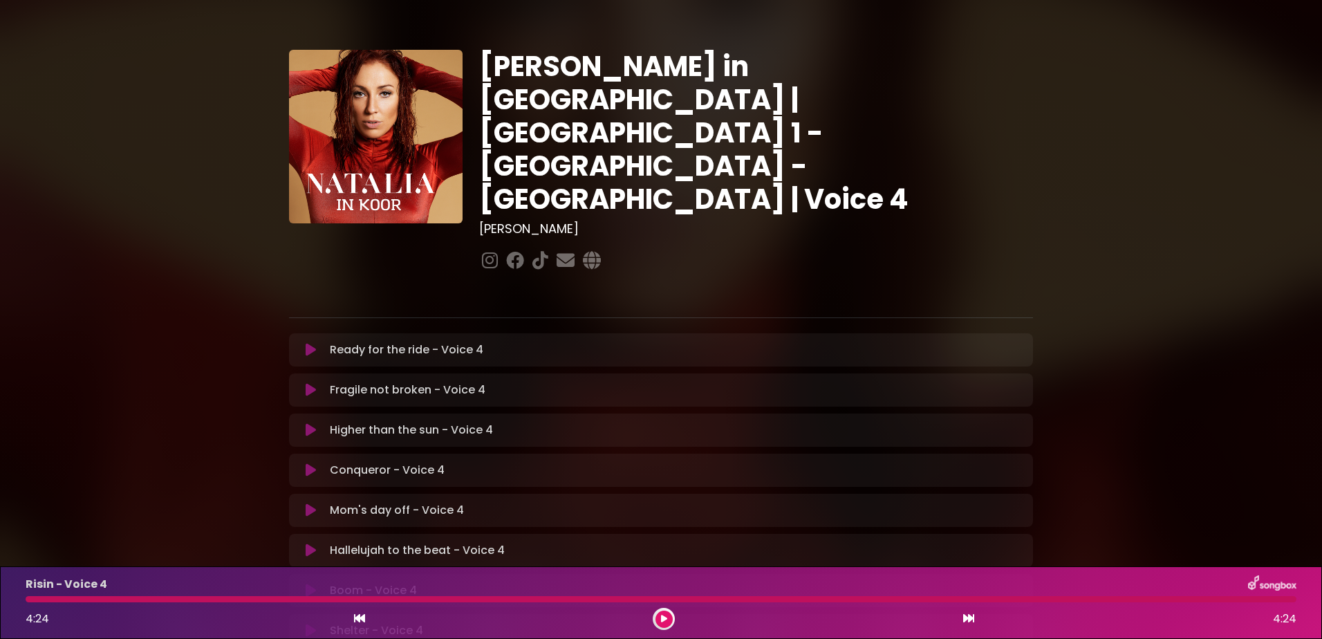
click at [311, 343] on icon at bounding box center [311, 350] width 10 height 14
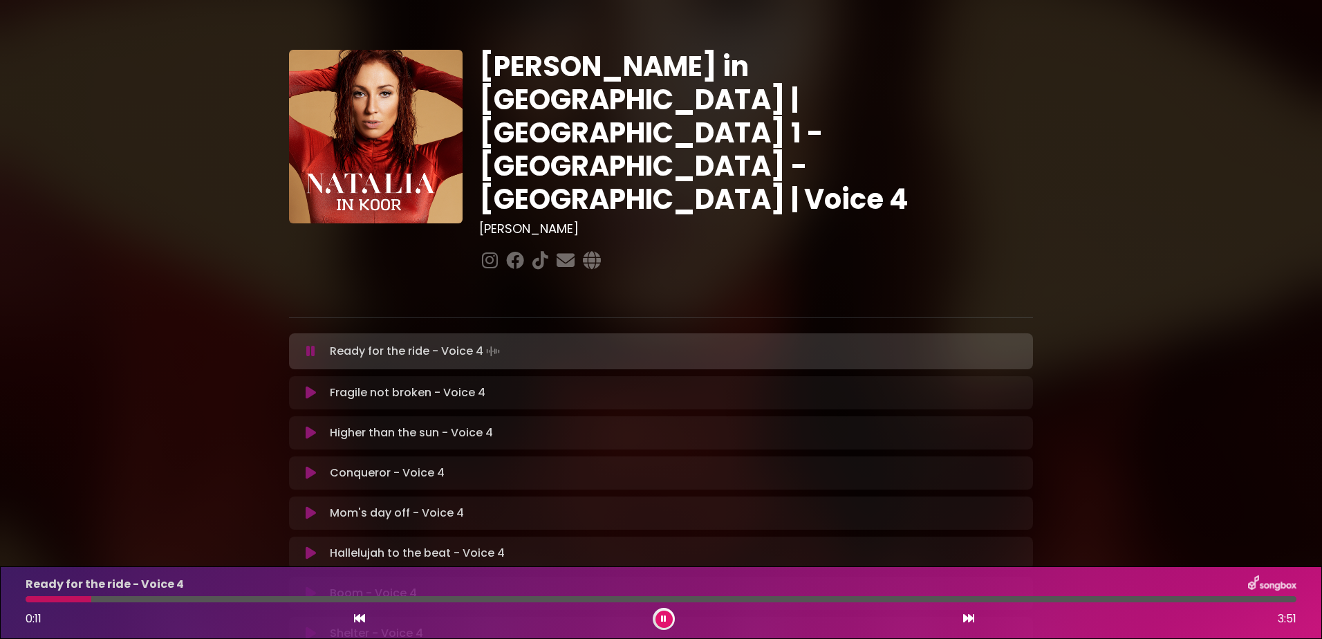
click at [666, 609] on div at bounding box center [664, 619] width 22 height 22
click at [669, 620] on button at bounding box center [664, 619] width 17 height 17
